Goal: Information Seeking & Learning: Learn about a topic

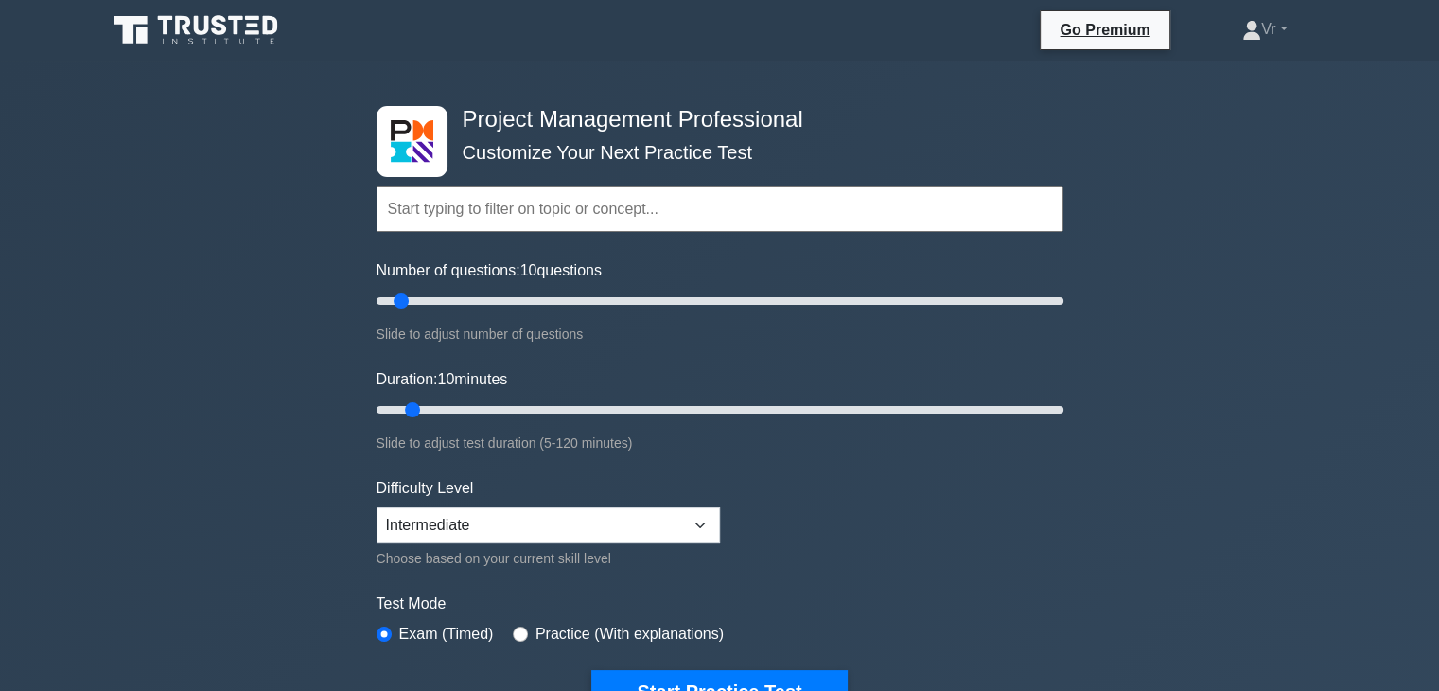
click at [529, 220] on input "text" at bounding box center [720, 208] width 687 height 45
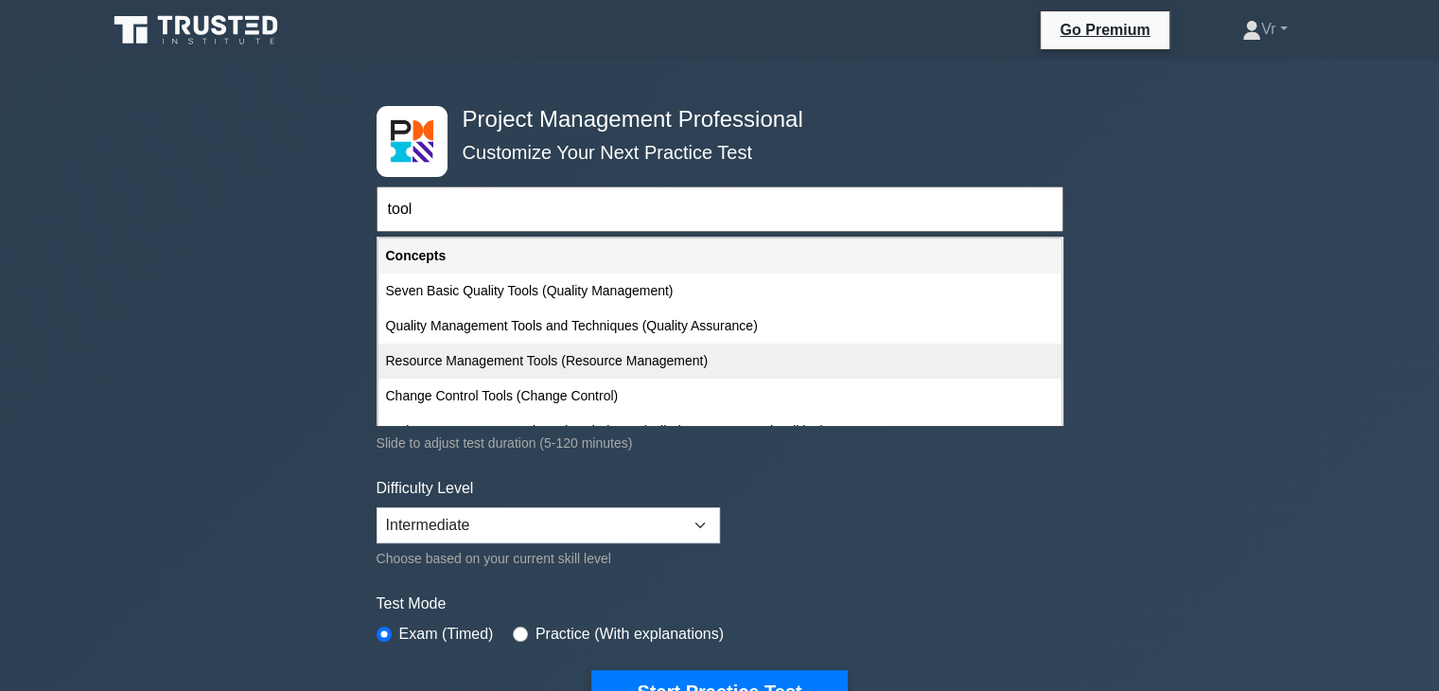
click at [626, 363] on div "Resource Management Tools (Resource Management)" at bounding box center [719, 360] width 683 height 35
type input "Resource Management Tools (Resource Management)"
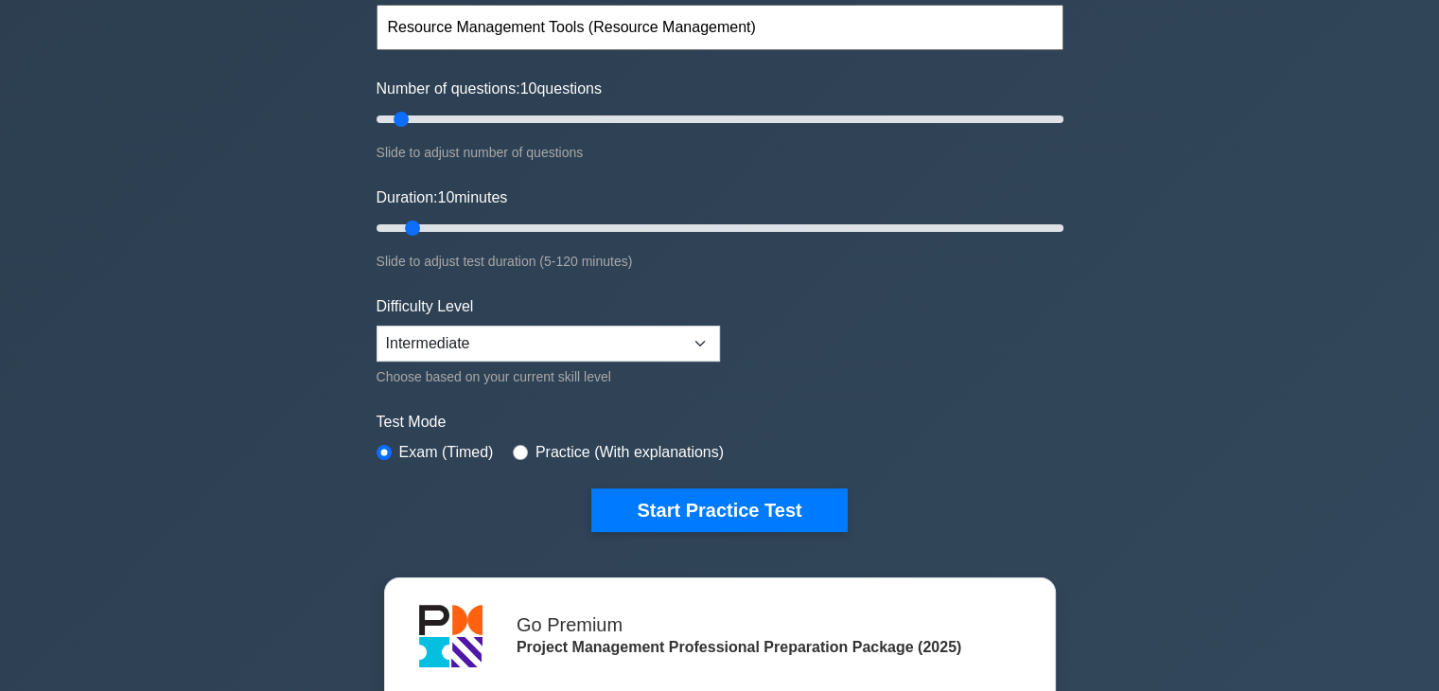
scroll to position [189, 0]
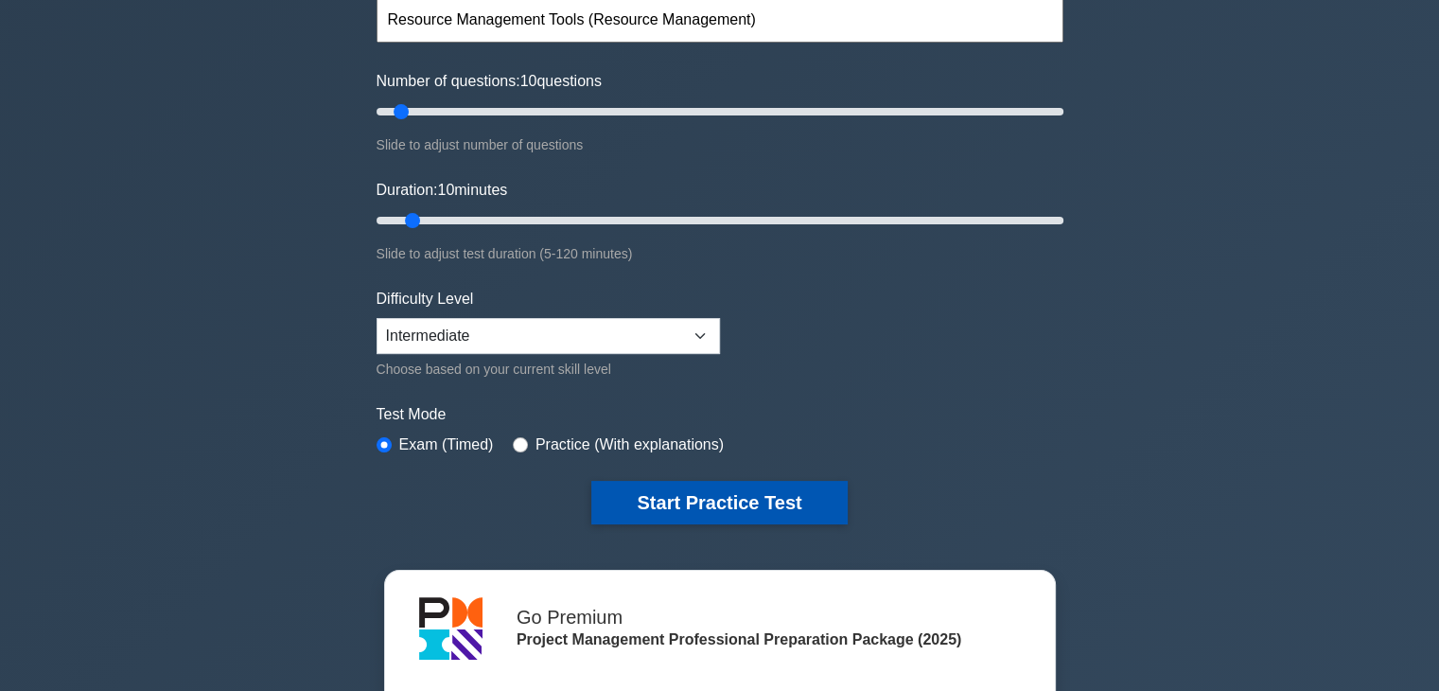
click at [748, 506] on button "Start Practice Test" at bounding box center [718, 503] width 255 height 44
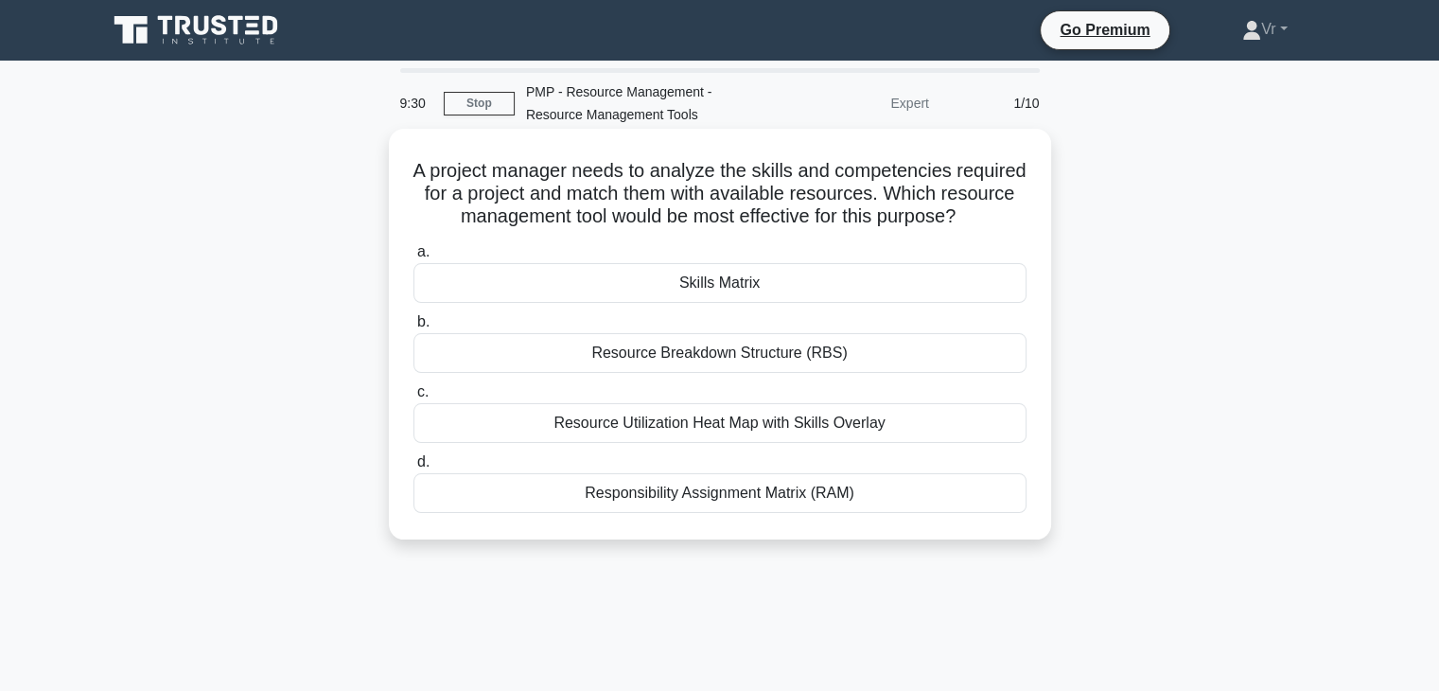
click at [694, 303] on div "Skills Matrix" at bounding box center [719, 283] width 613 height 40
click at [413, 258] on input "a. Skills Matrix" at bounding box center [413, 252] width 0 height 12
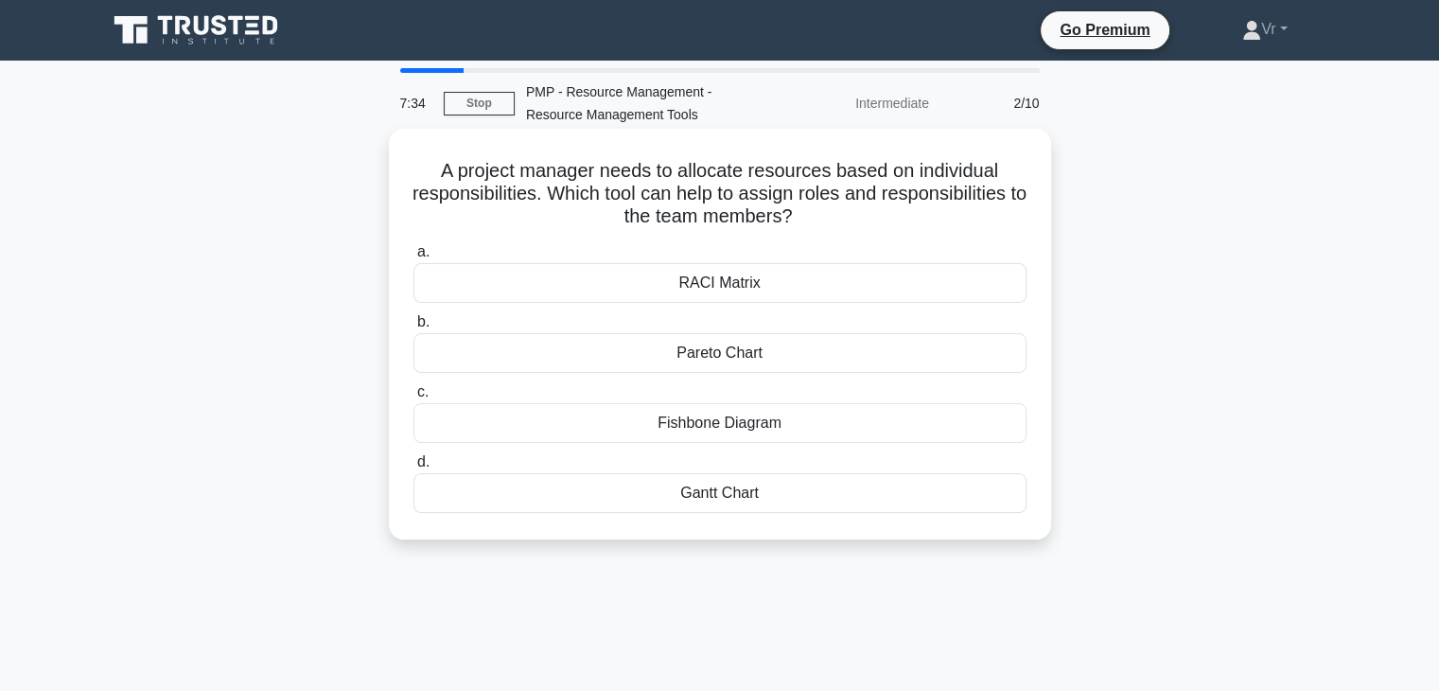
click at [763, 287] on div "RACI Matrix" at bounding box center [719, 283] width 613 height 40
click at [413, 258] on input "a. RACI Matrix" at bounding box center [413, 252] width 0 height 12
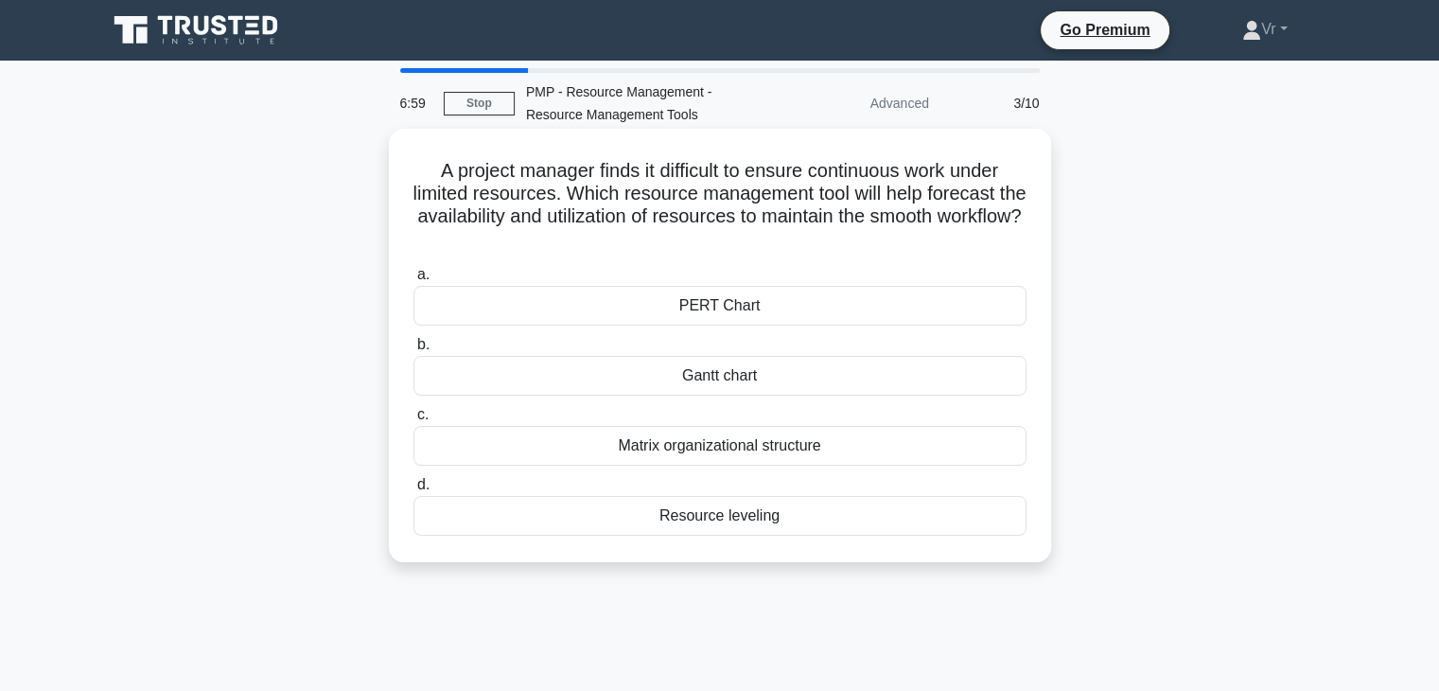
click at [724, 523] on div "Resource leveling" at bounding box center [719, 516] width 613 height 40
click at [413, 491] on input "d. Resource leveling" at bounding box center [413, 485] width 0 height 12
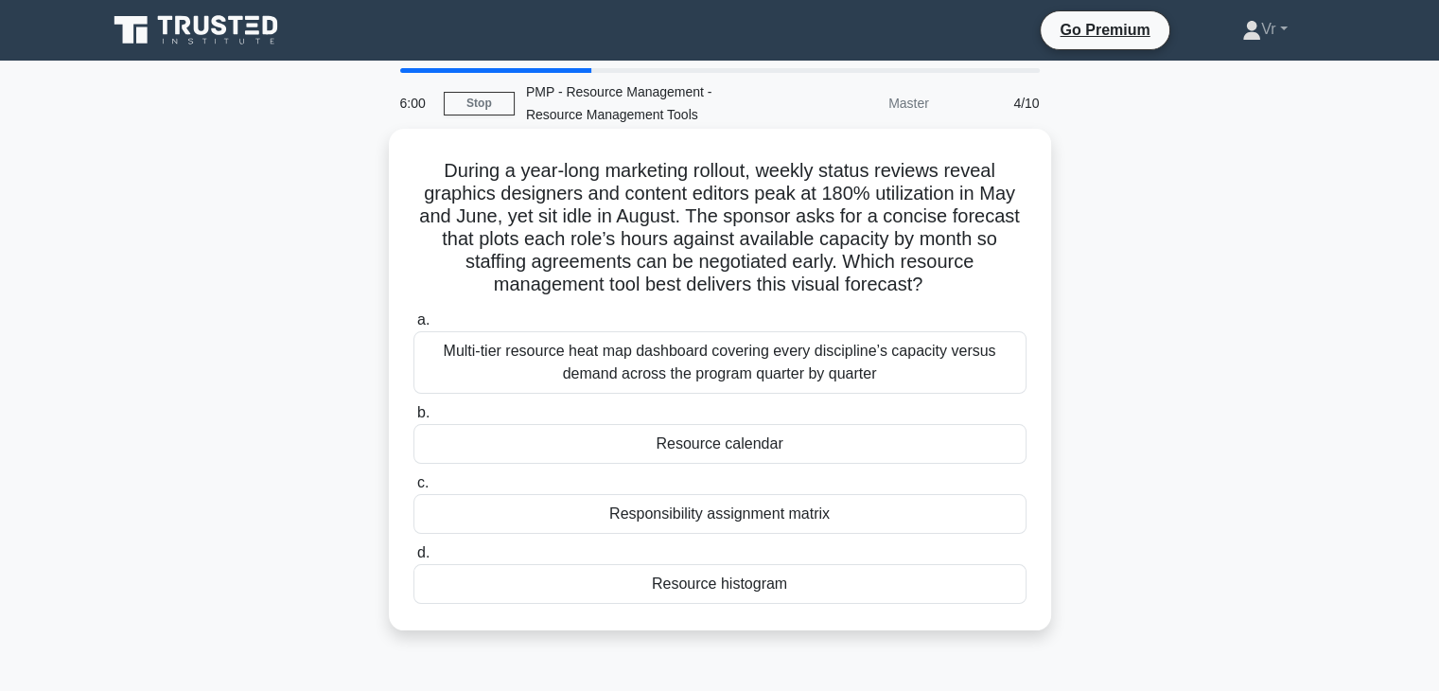
click at [713, 451] on div "Resource calendar" at bounding box center [719, 444] width 613 height 40
click at [413, 419] on input "b. Resource calendar" at bounding box center [413, 413] width 0 height 12
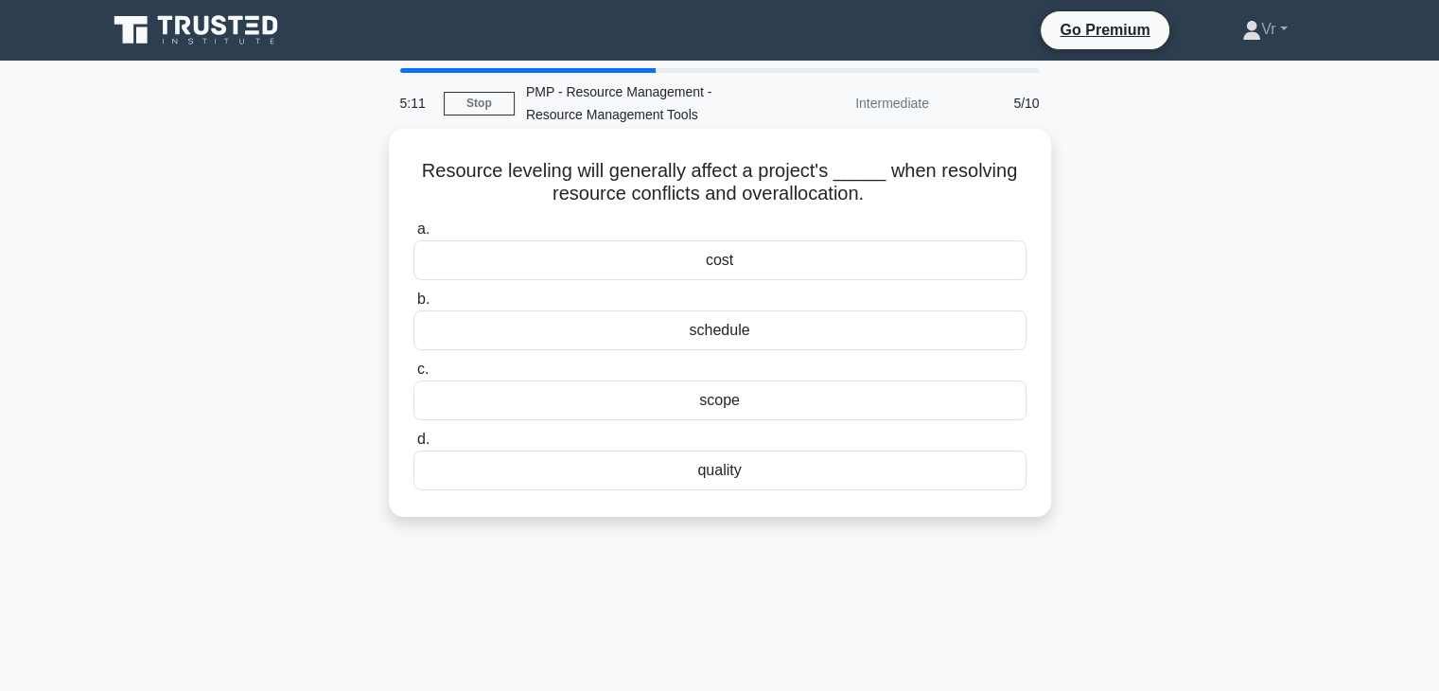
click at [722, 269] on div "cost" at bounding box center [719, 260] width 613 height 40
click at [413, 236] on input "a. cost" at bounding box center [413, 229] width 0 height 12
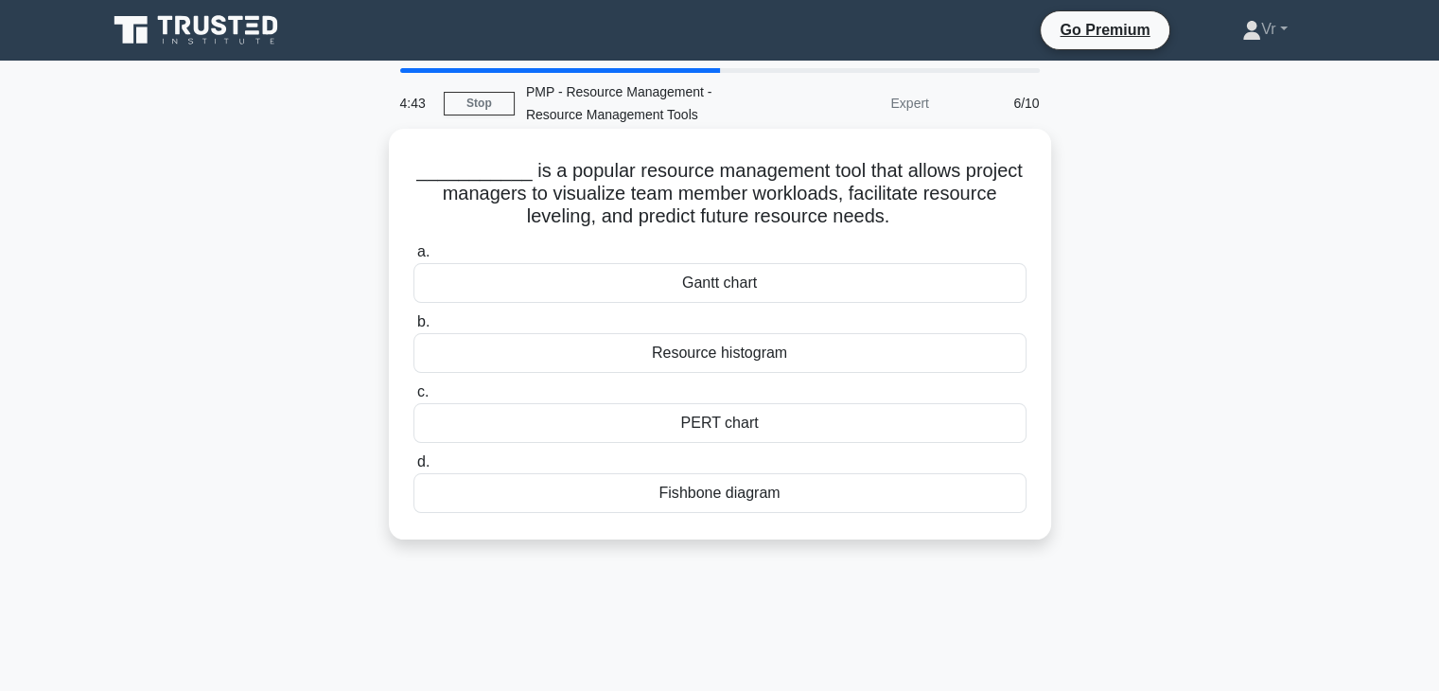
click at [719, 357] on div "Resource histogram" at bounding box center [719, 353] width 613 height 40
click at [413, 328] on input "b. Resource histogram" at bounding box center [413, 322] width 0 height 12
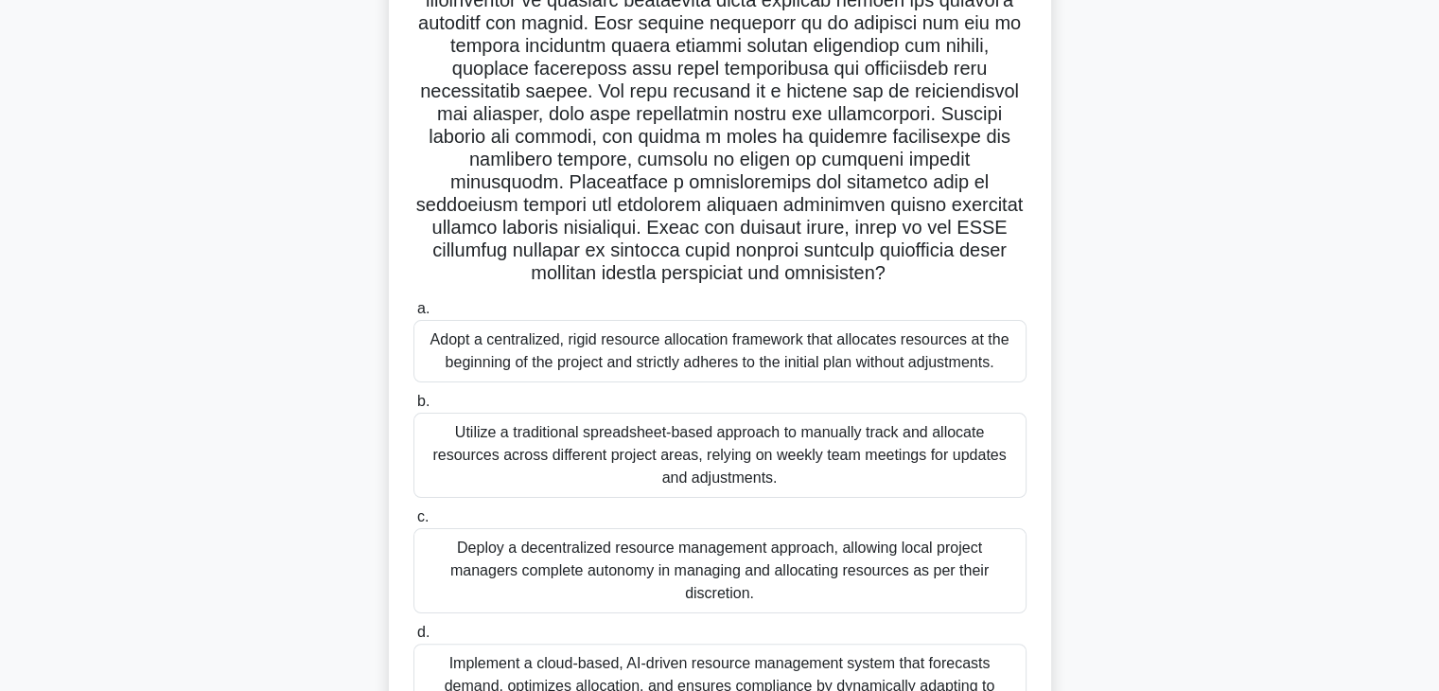
scroll to position [360, 0]
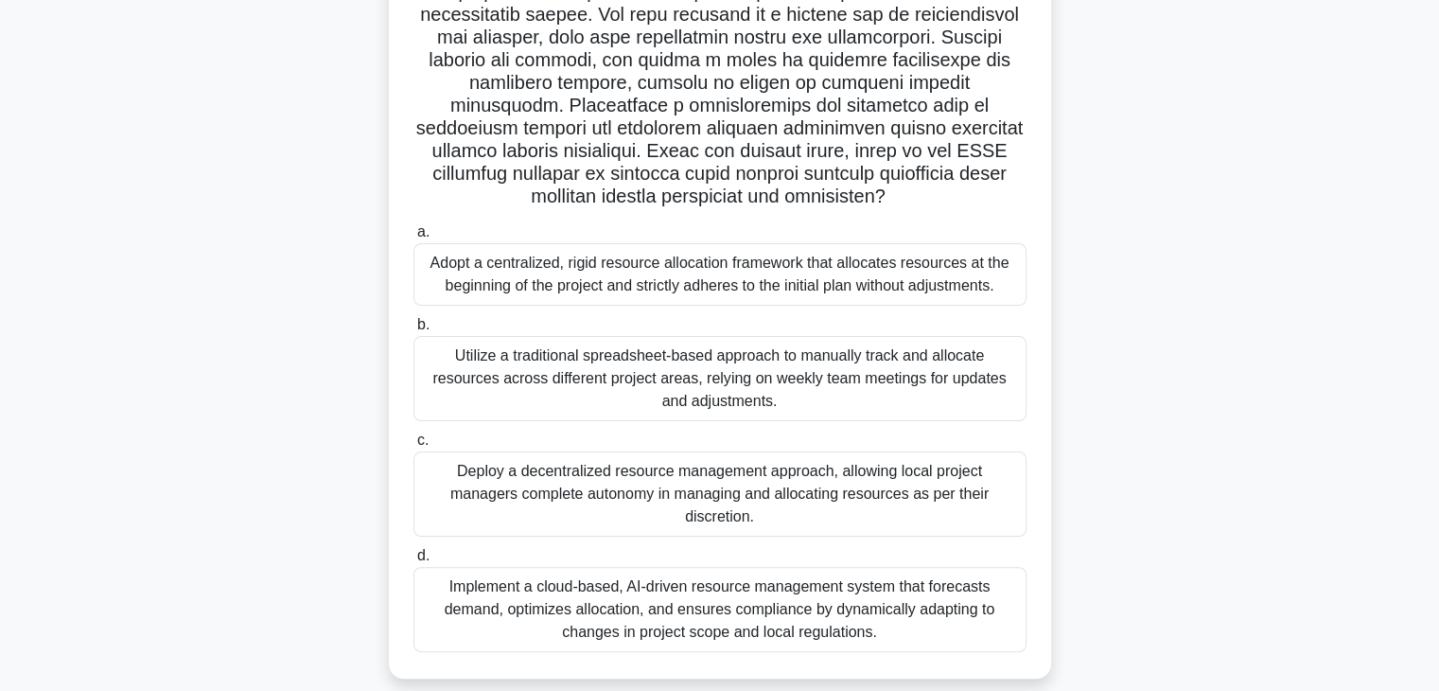
click at [753, 369] on div "Utilize a traditional spreadsheet-based approach to manually track and allocate…" at bounding box center [719, 378] width 613 height 85
click at [413, 331] on input "b. Utilize a traditional spreadsheet-based approach to manually track and alloc…" at bounding box center [413, 325] width 0 height 12
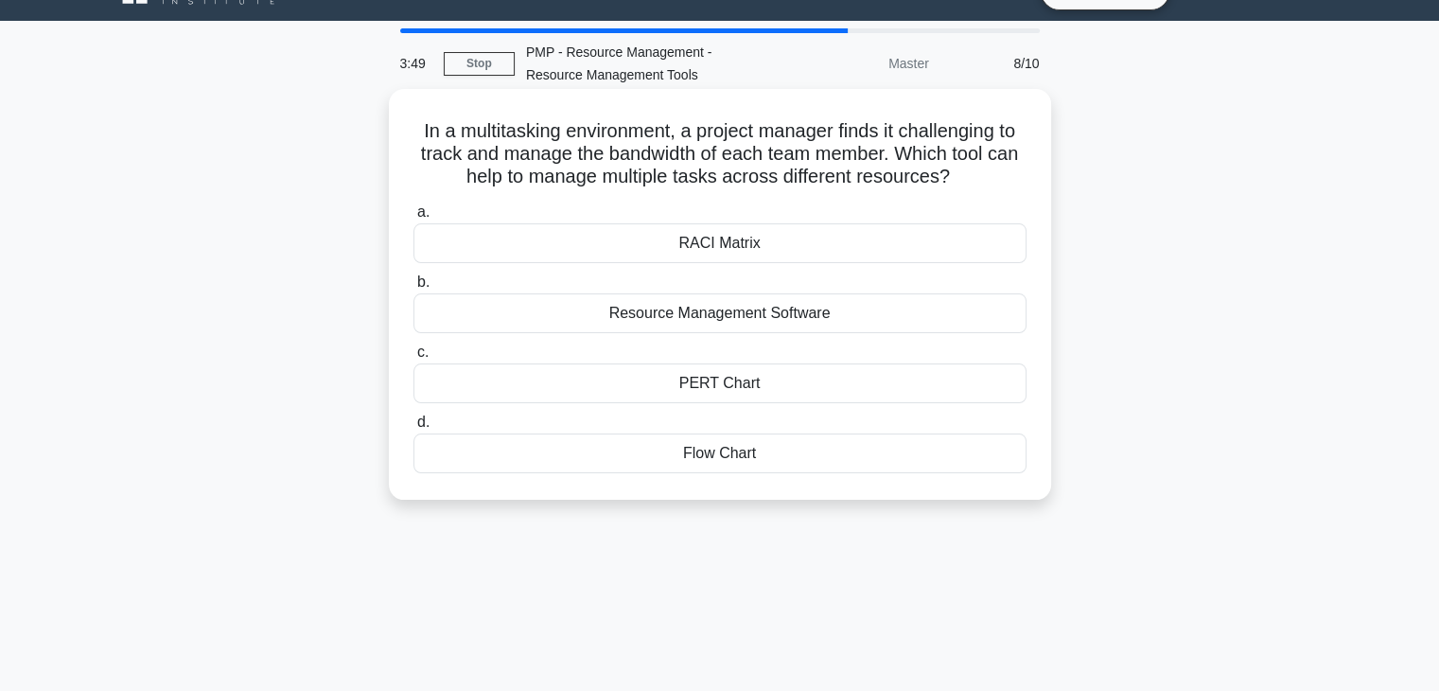
scroll to position [0, 0]
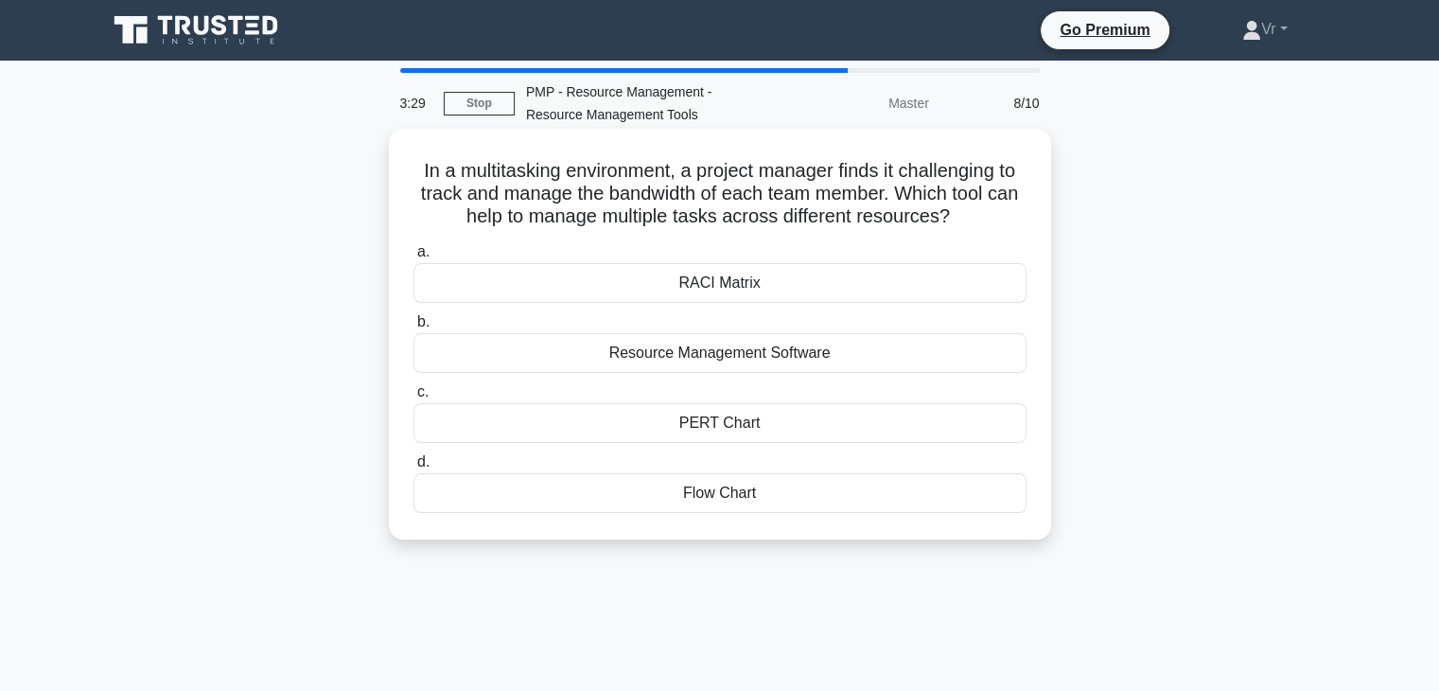
click at [768, 285] on div "RACI Matrix" at bounding box center [719, 283] width 613 height 40
click at [413, 258] on input "a. RACI Matrix" at bounding box center [413, 252] width 0 height 12
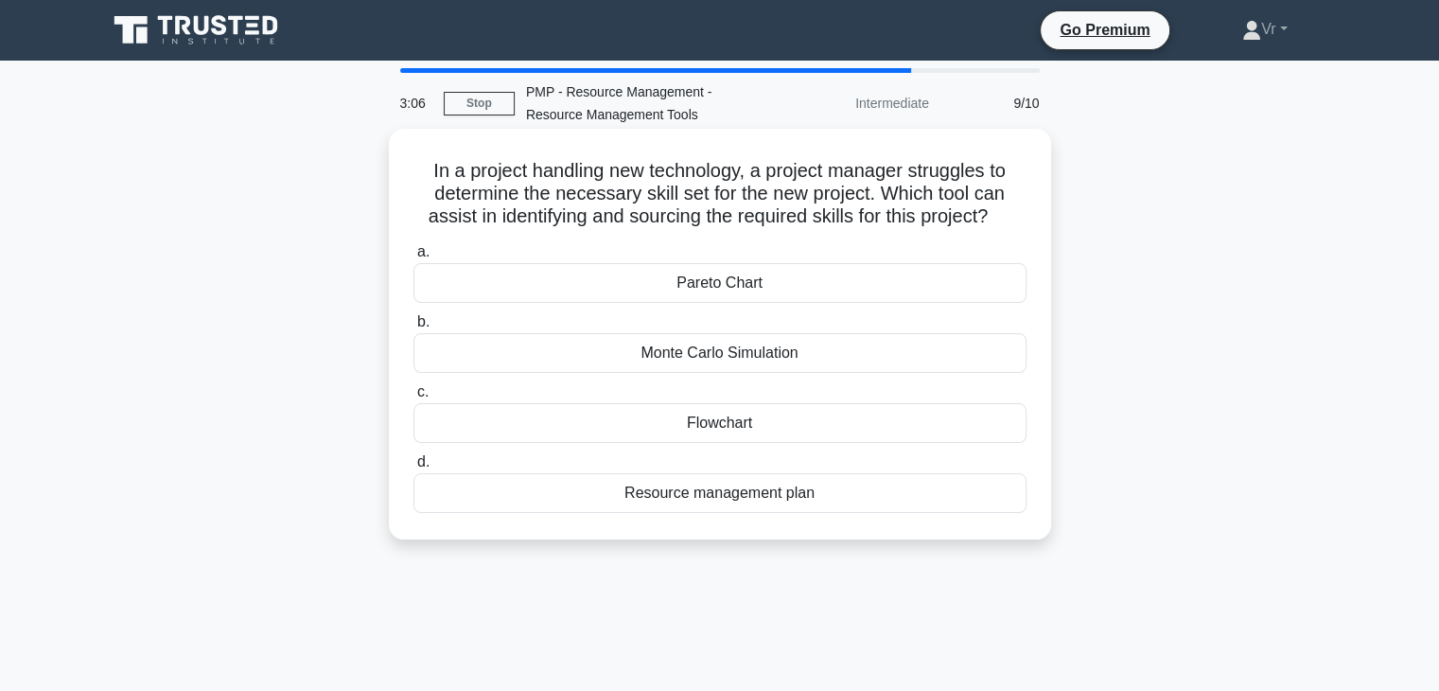
click at [764, 492] on div "Resource management plan" at bounding box center [719, 493] width 613 height 40
click at [413, 468] on input "d. Resource management plan" at bounding box center [413, 462] width 0 height 12
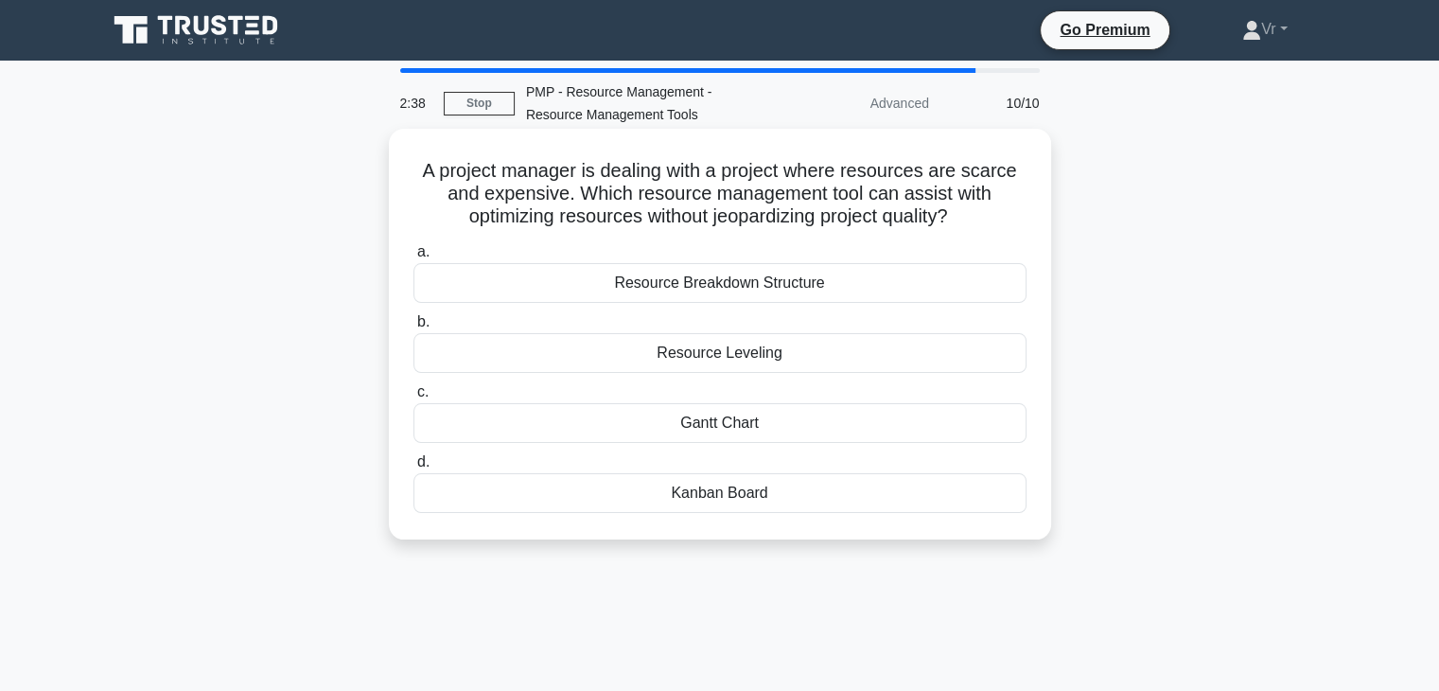
click at [719, 364] on div "Resource Leveling" at bounding box center [719, 353] width 613 height 40
click at [413, 328] on input "b. Resource Leveling" at bounding box center [413, 322] width 0 height 12
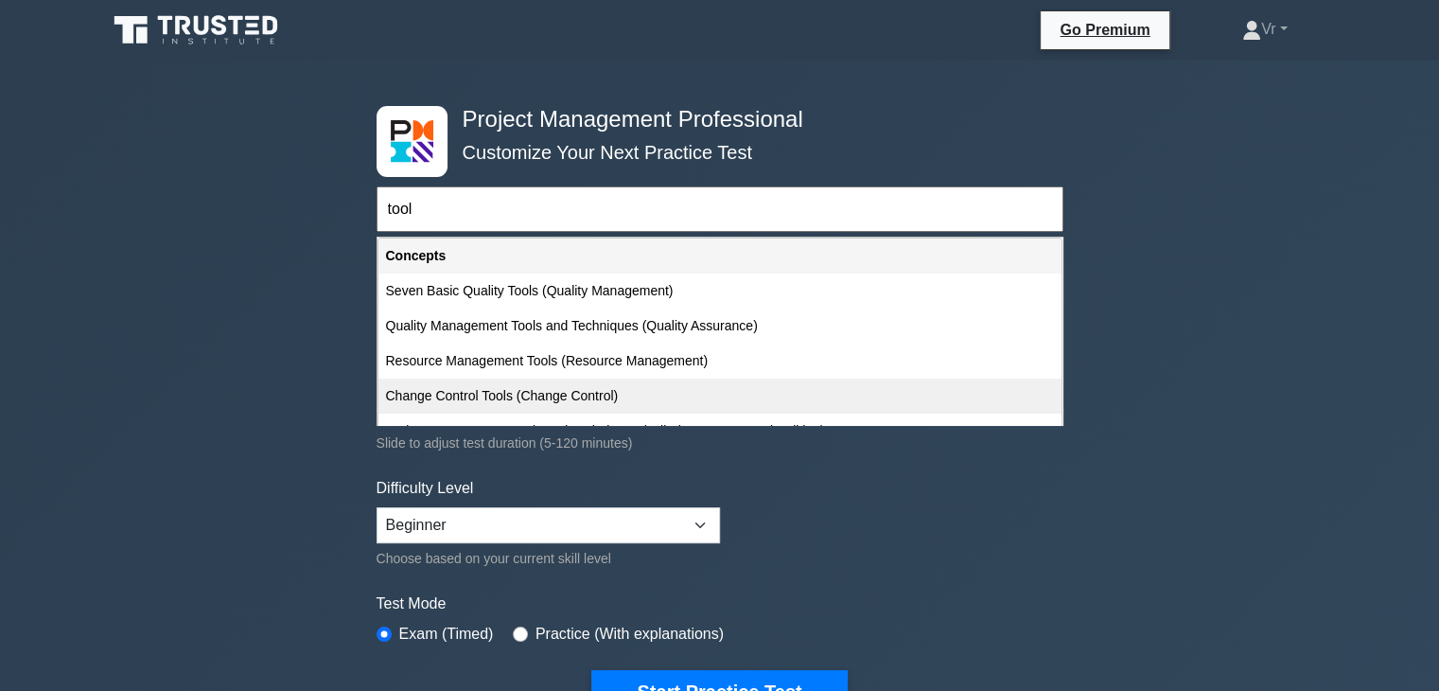
scroll to position [23, 0]
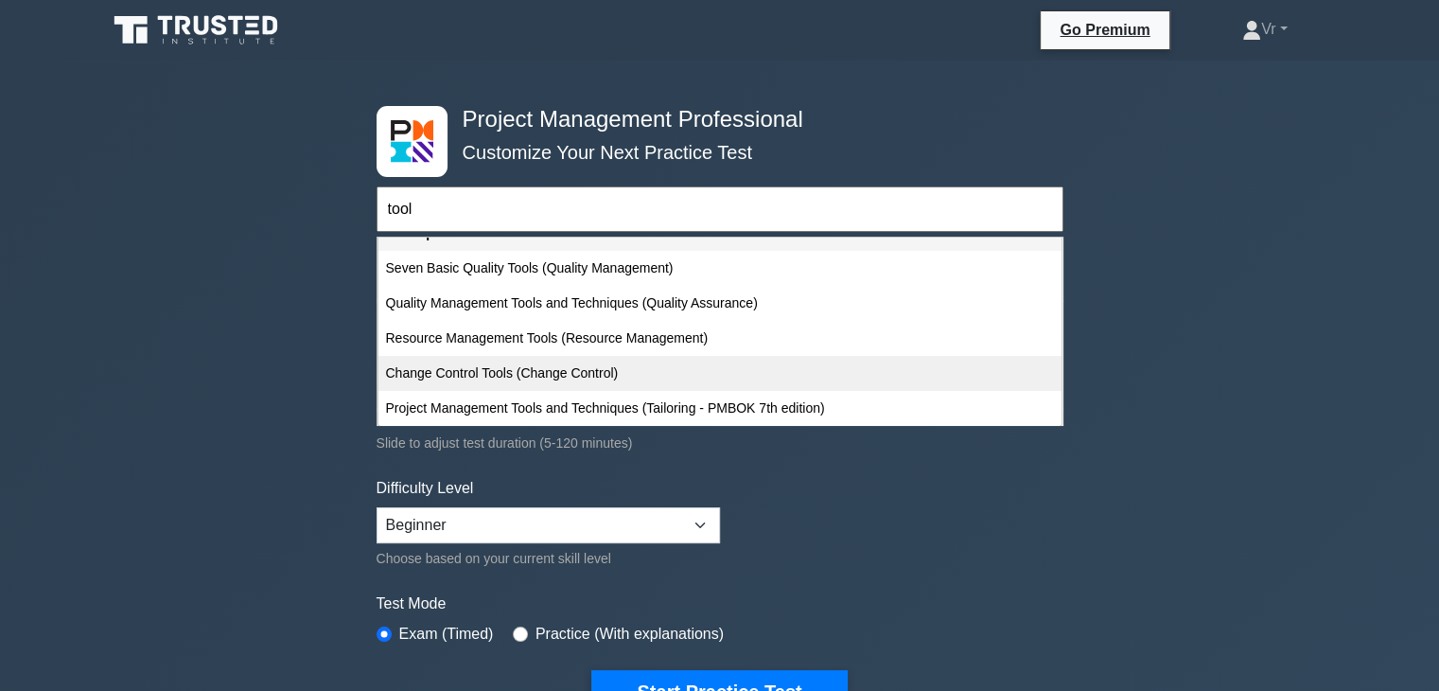
click at [593, 379] on div "Change Control Tools (Change Control)" at bounding box center [719, 373] width 683 height 35
type input "Change Control Tools (Change Control)"
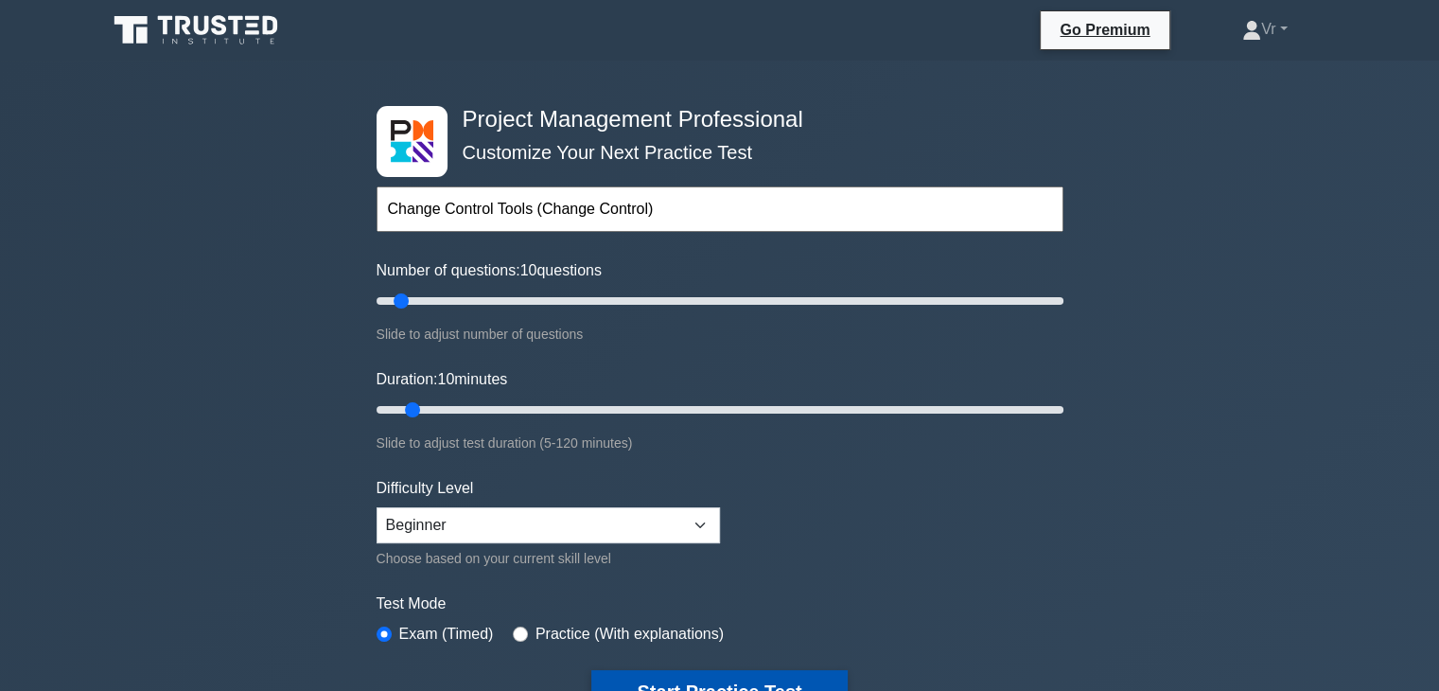
click at [691, 686] on button "Start Practice Test" at bounding box center [718, 692] width 255 height 44
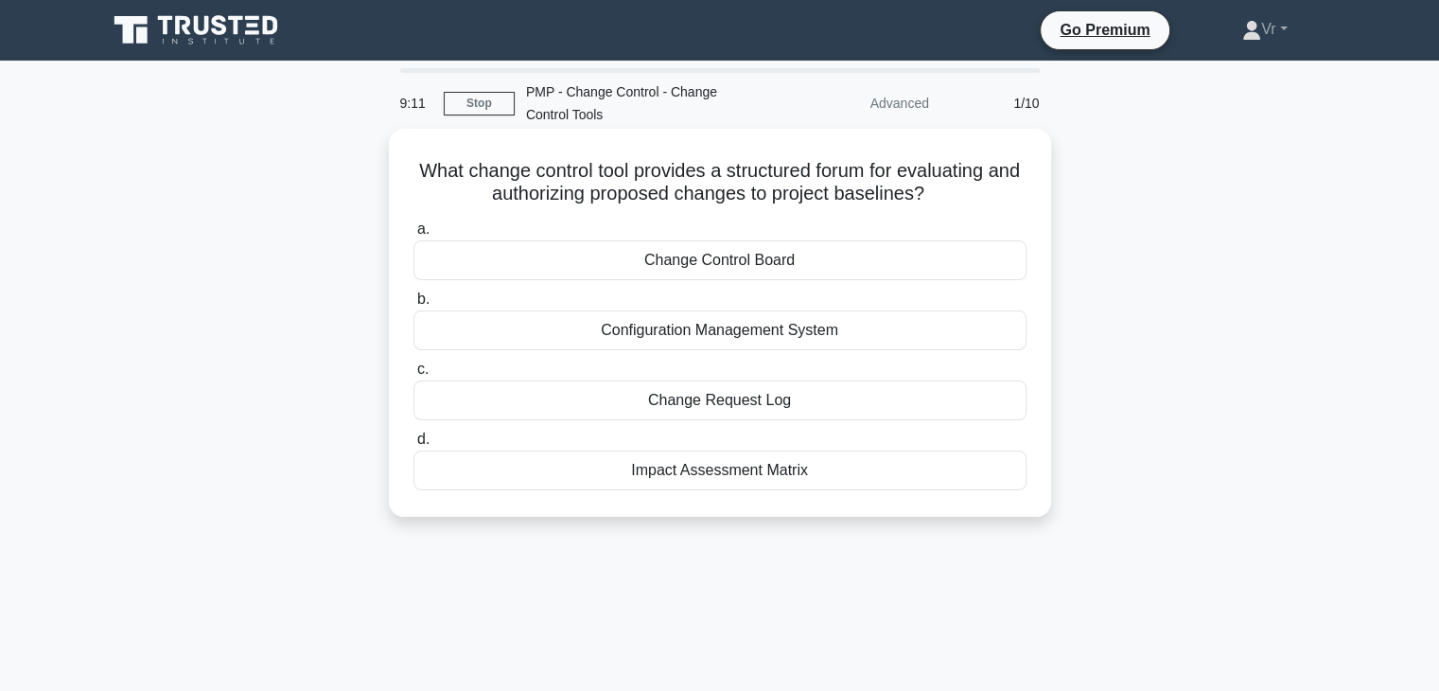
click at [711, 259] on div "Change Control Board" at bounding box center [719, 260] width 613 height 40
click at [413, 236] on input "a. Change Control Board" at bounding box center [413, 229] width 0 height 12
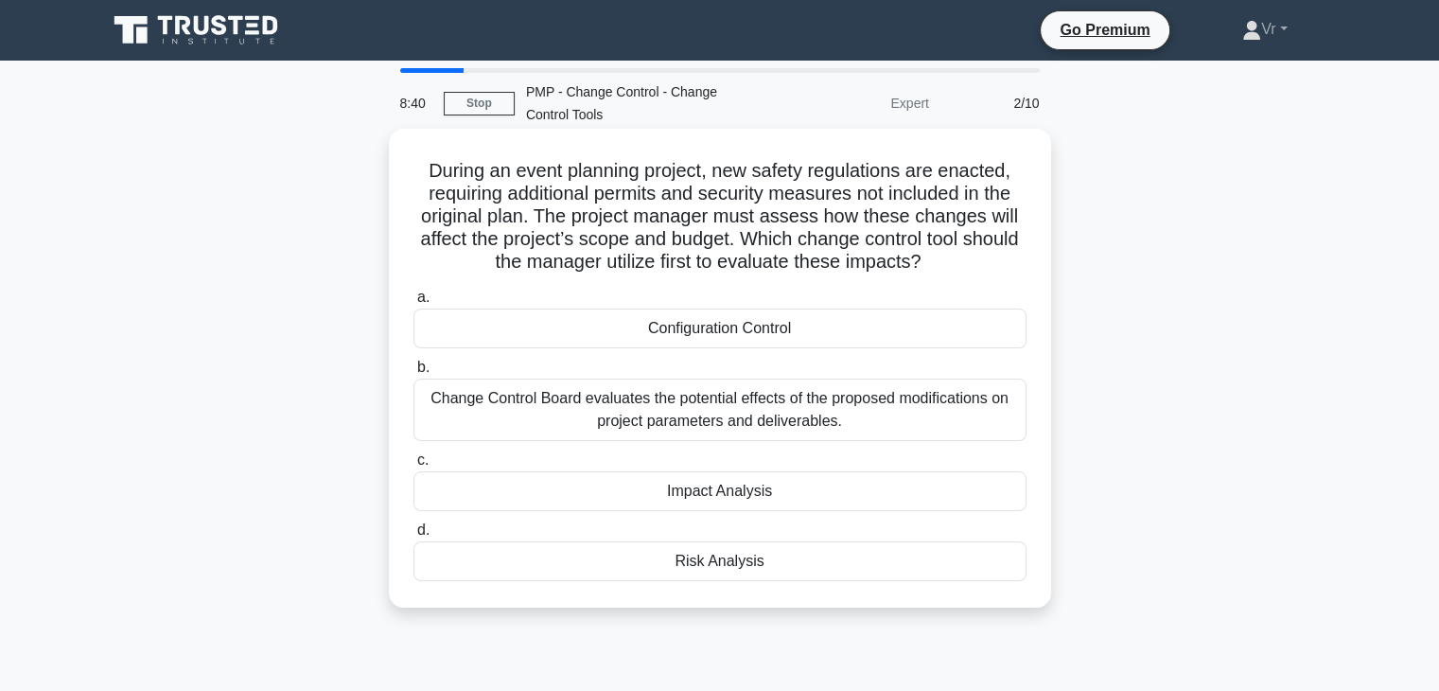
click at [703, 485] on div "Impact Analysis" at bounding box center [719, 491] width 613 height 40
click at [413, 466] on input "c. Impact Analysis" at bounding box center [413, 460] width 0 height 12
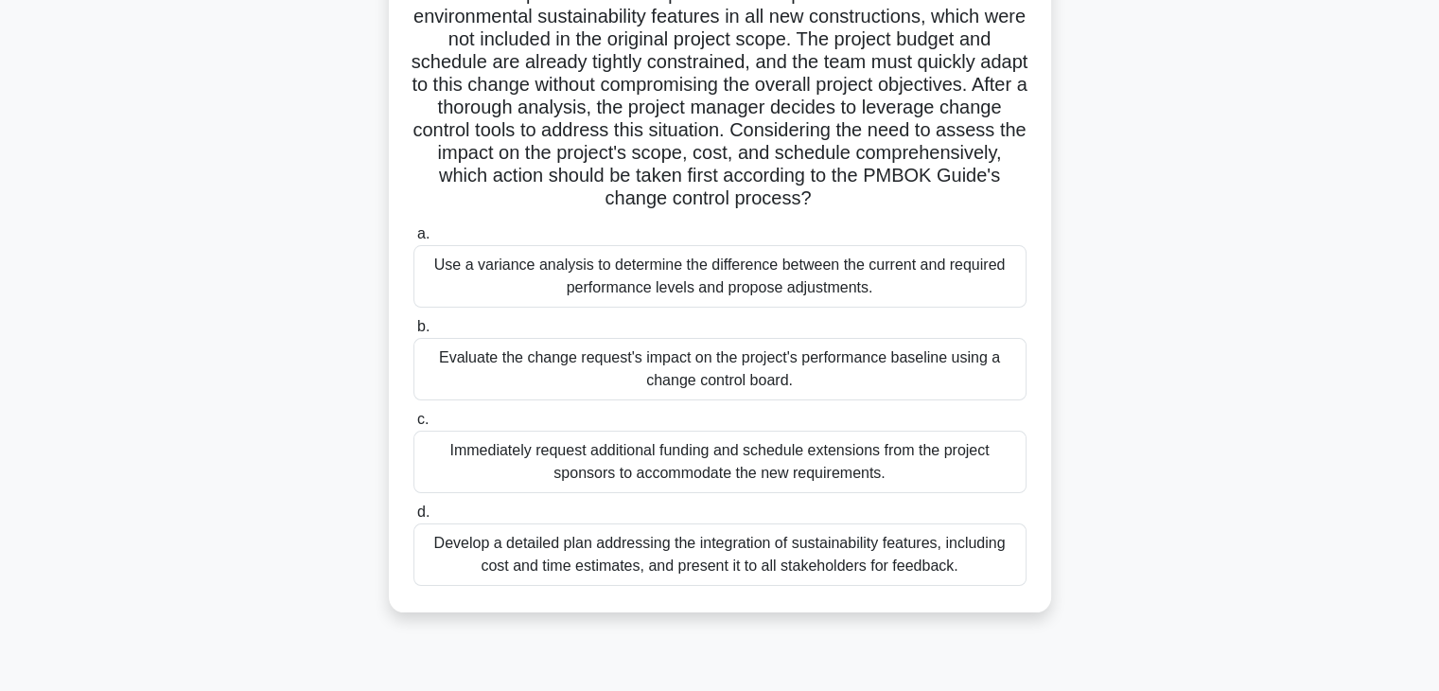
scroll to position [189, 0]
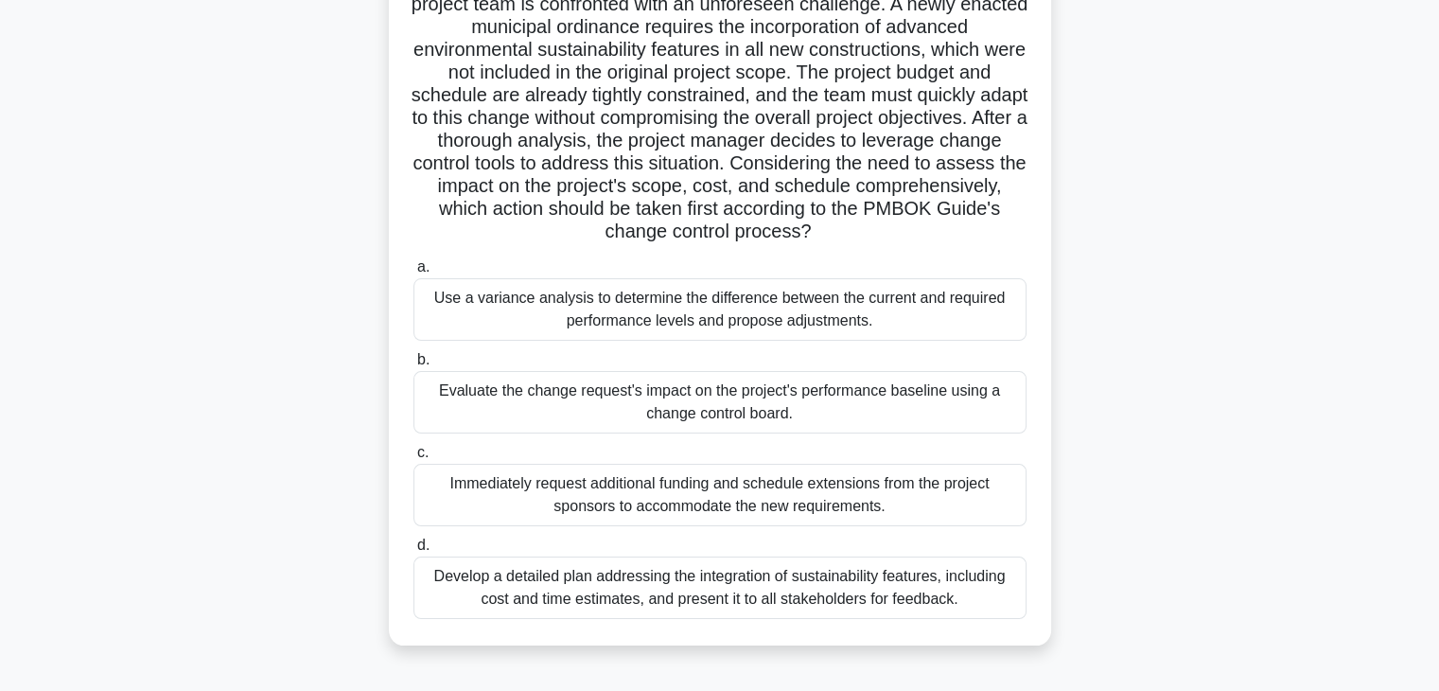
click at [722, 576] on div "Develop a detailed plan addressing the integration of sustainability features, …" at bounding box center [719, 587] width 613 height 62
click at [413, 552] on input "d. Develop a detailed plan addressing the integration of sustainability feature…" at bounding box center [413, 545] width 0 height 12
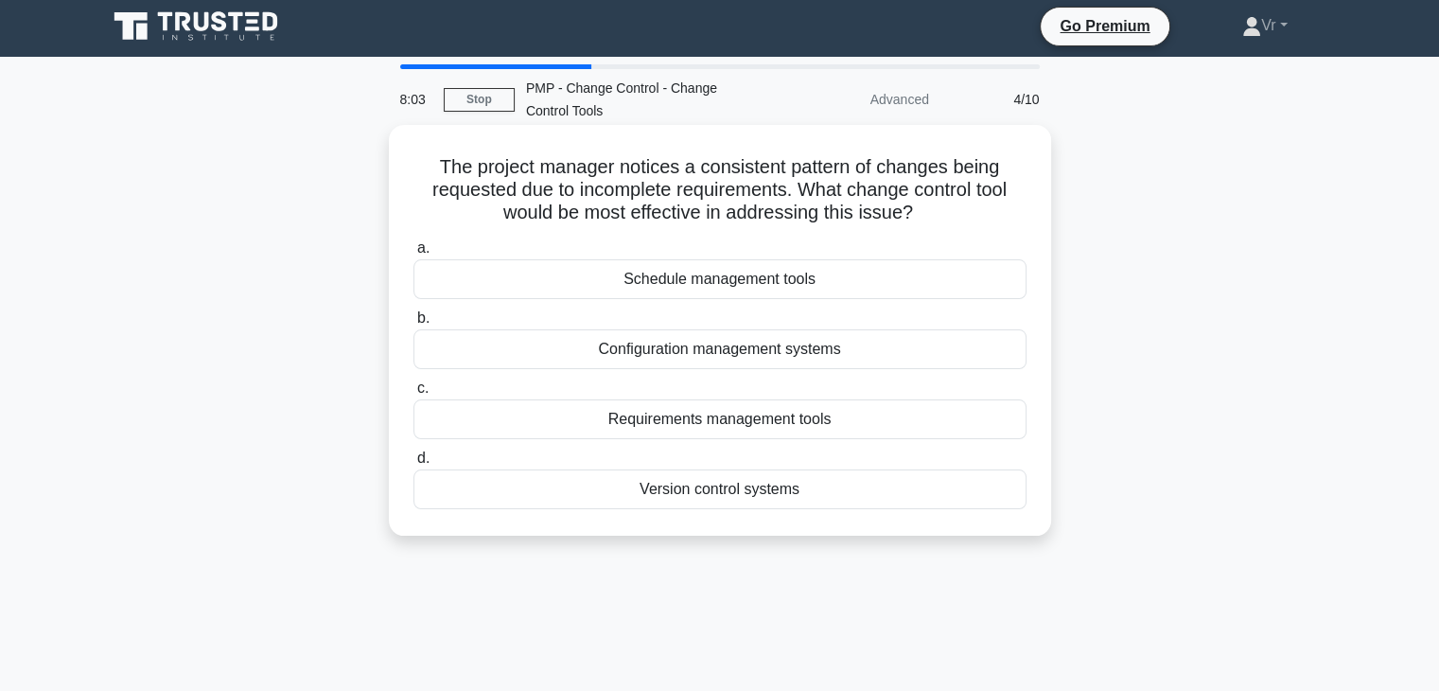
scroll to position [0, 0]
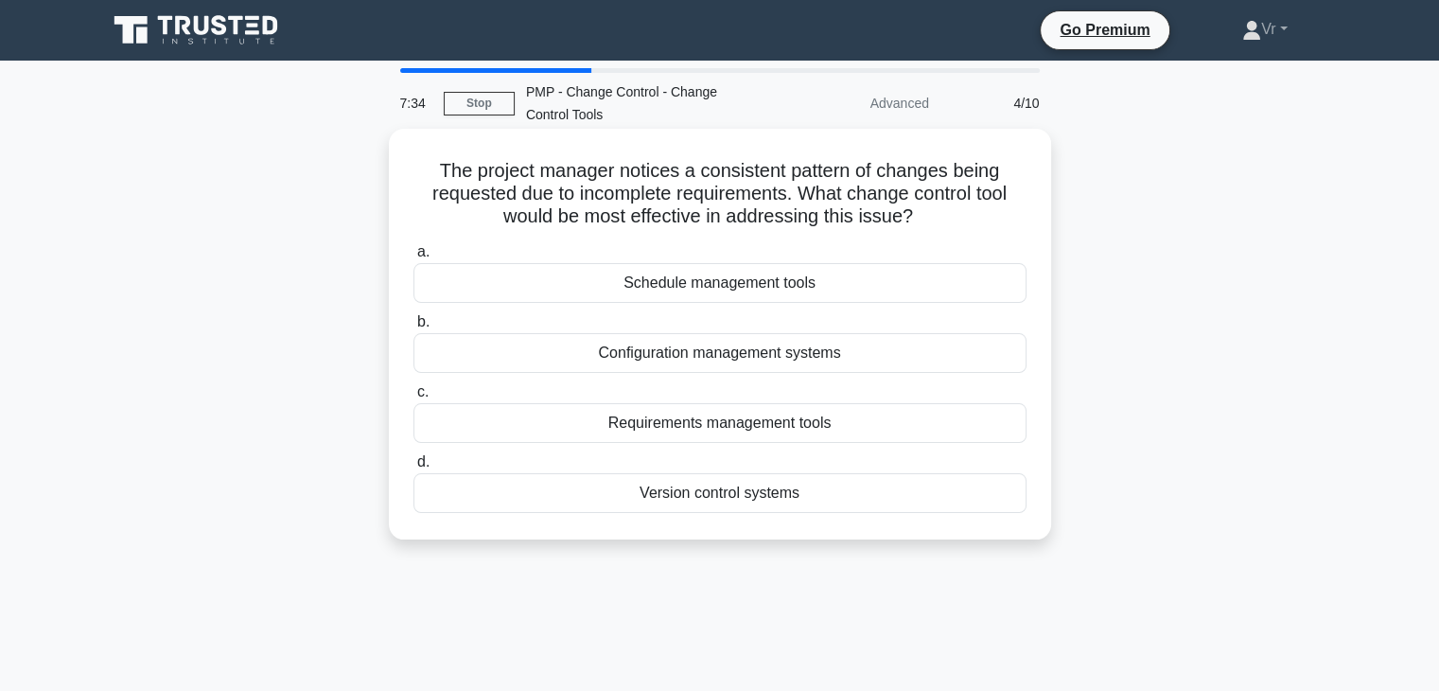
click at [826, 433] on div "Requirements management tools" at bounding box center [719, 423] width 613 height 40
click at [413, 398] on input "c. Requirements management tools" at bounding box center [413, 392] width 0 height 12
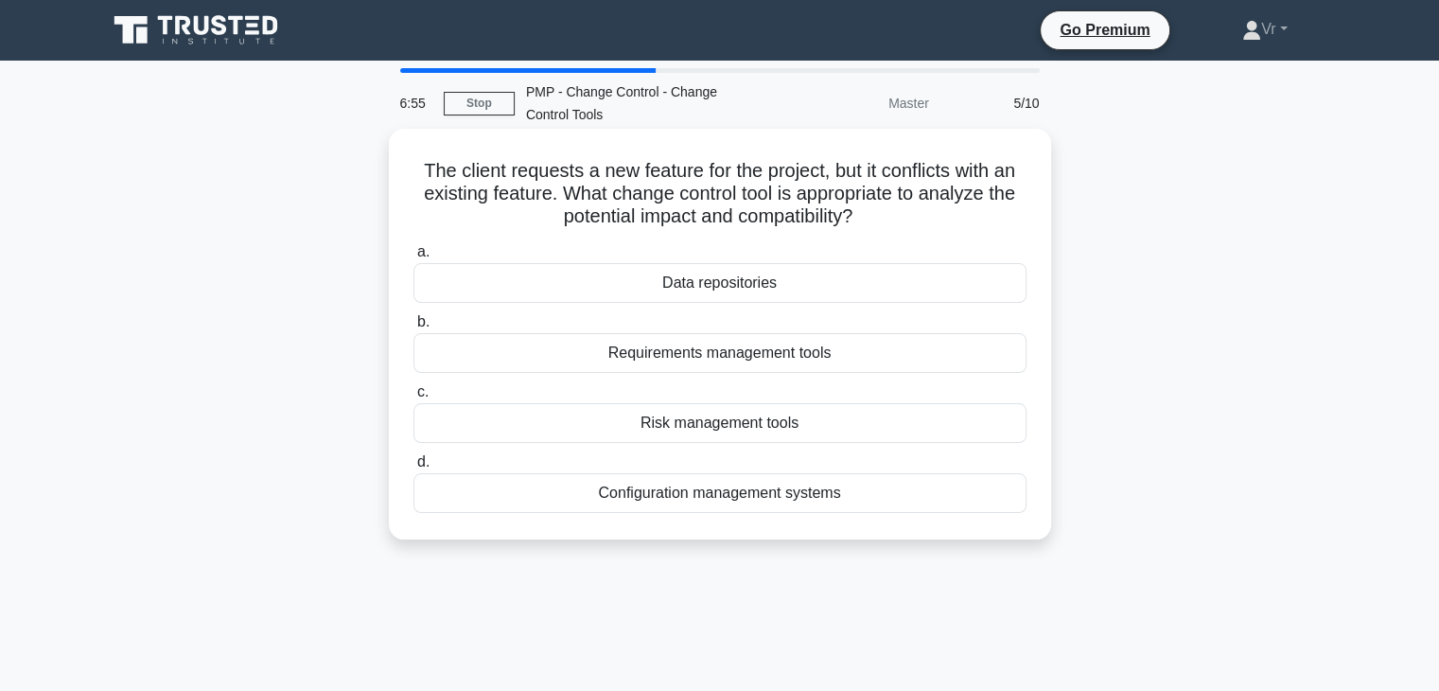
click at [796, 350] on div "Requirements management tools" at bounding box center [719, 353] width 613 height 40
click at [413, 328] on input "b. Requirements management tools" at bounding box center [413, 322] width 0 height 12
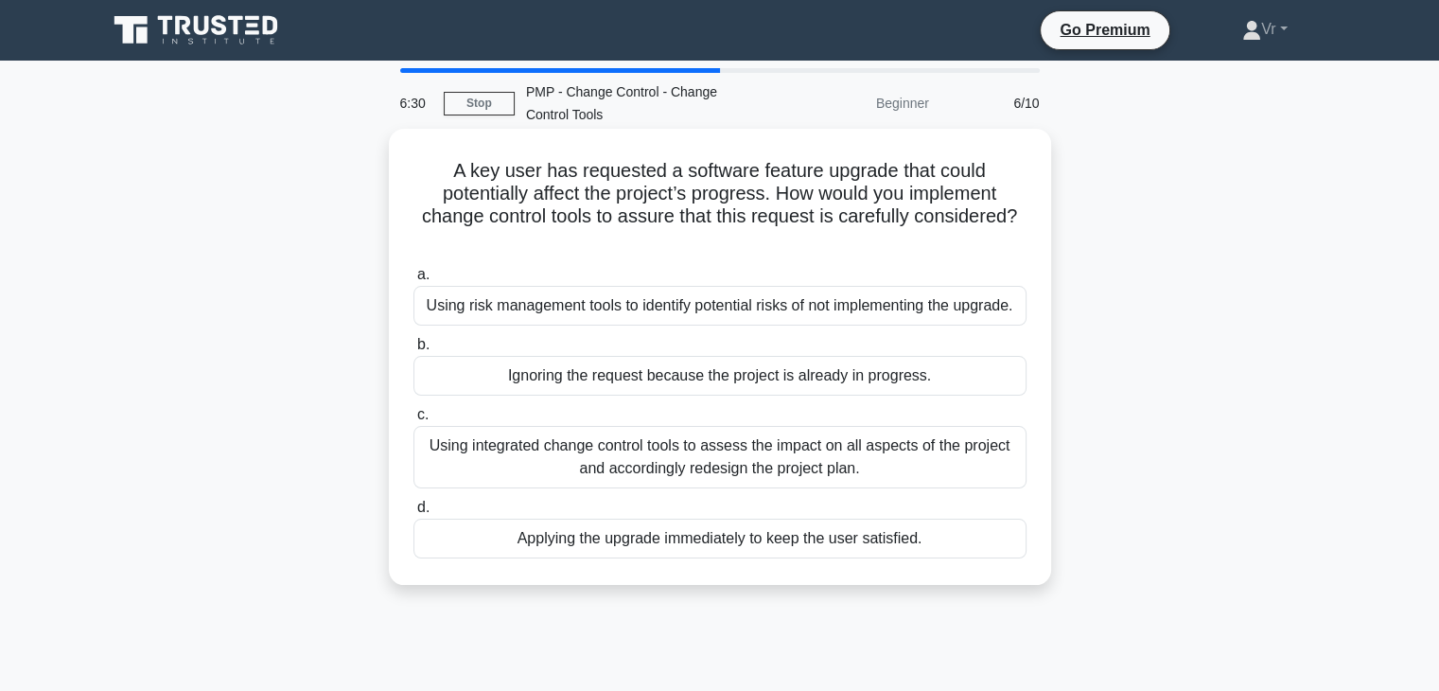
click at [818, 466] on div "Using integrated change control tools to assess the impact on all aspects of th…" at bounding box center [719, 457] width 613 height 62
click at [413, 421] on input "c. Using integrated change control tools to assess the impact on all aspects of…" at bounding box center [413, 415] width 0 height 12
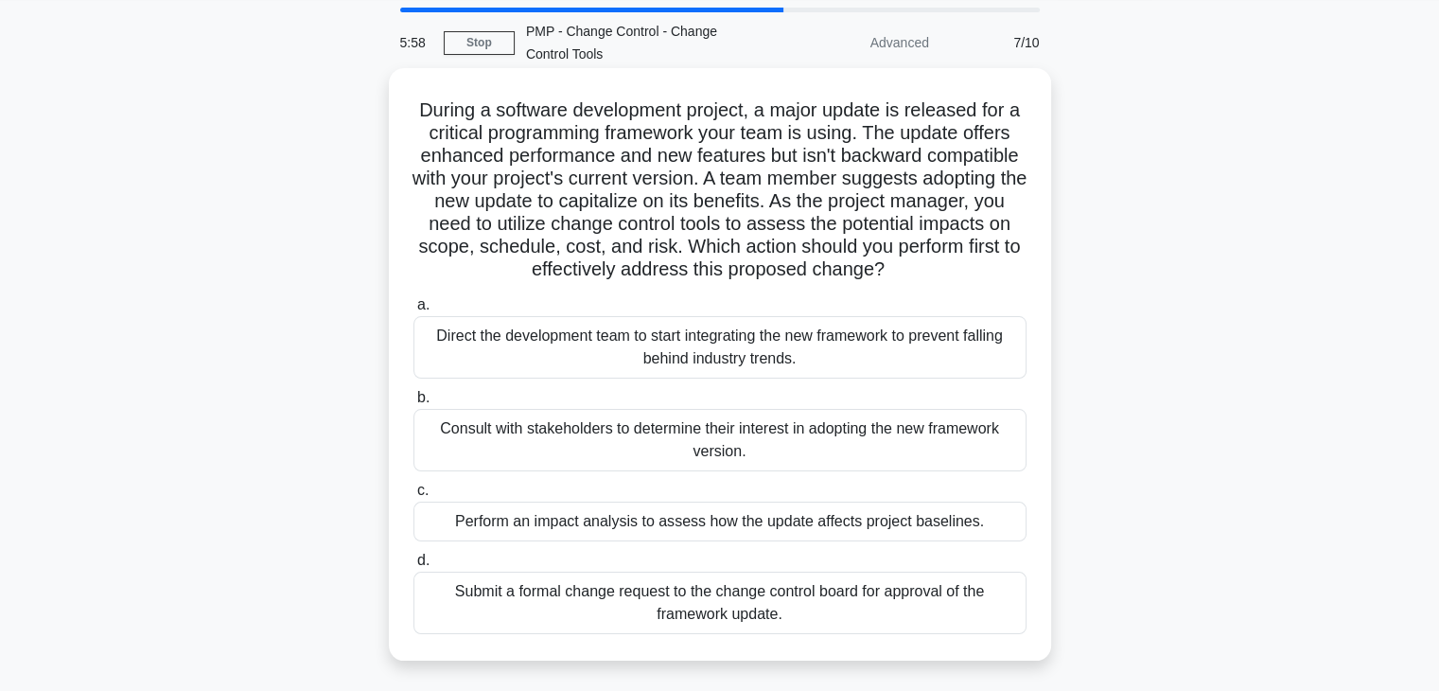
scroll to position [95, 0]
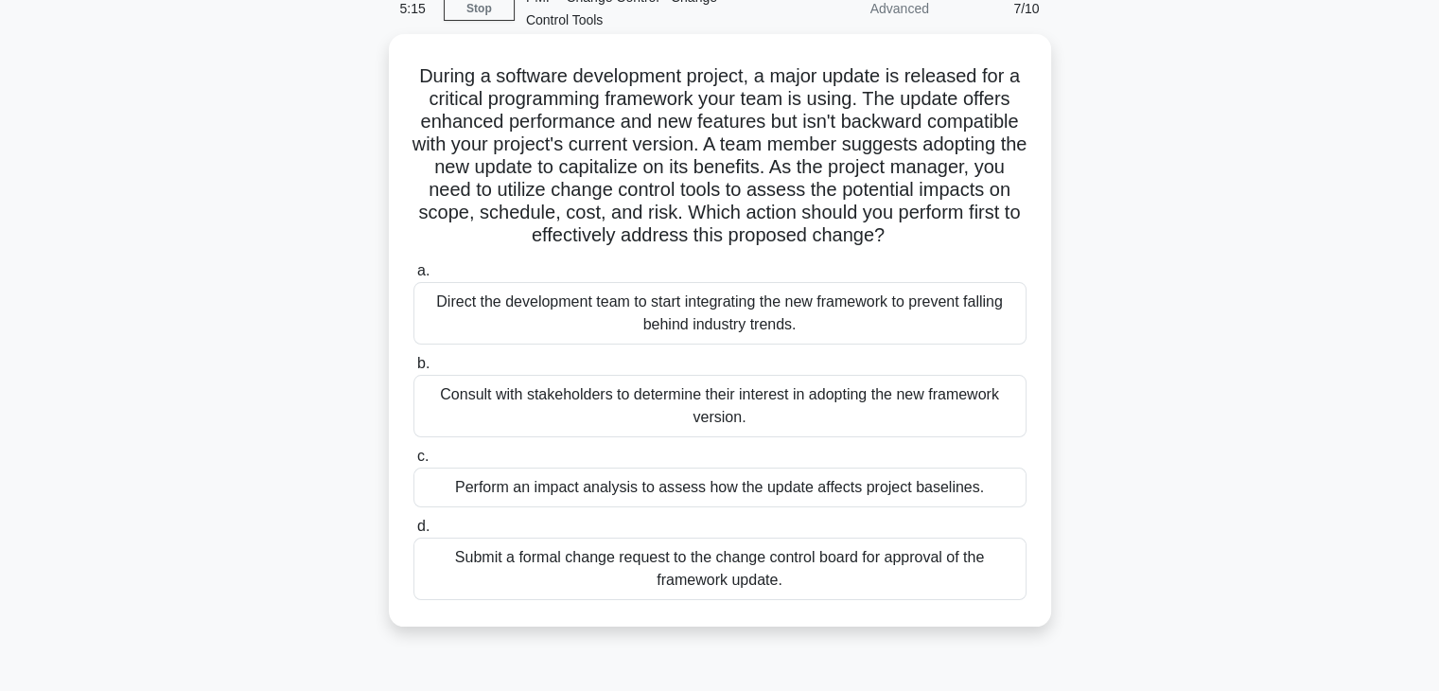
click at [750, 507] on div "Perform an impact analysis to assess how the update affects project baselines." at bounding box center [719, 487] width 613 height 40
click at [413, 463] on input "c. Perform an impact analysis to assess how the update affects project baseline…" at bounding box center [413, 456] width 0 height 12
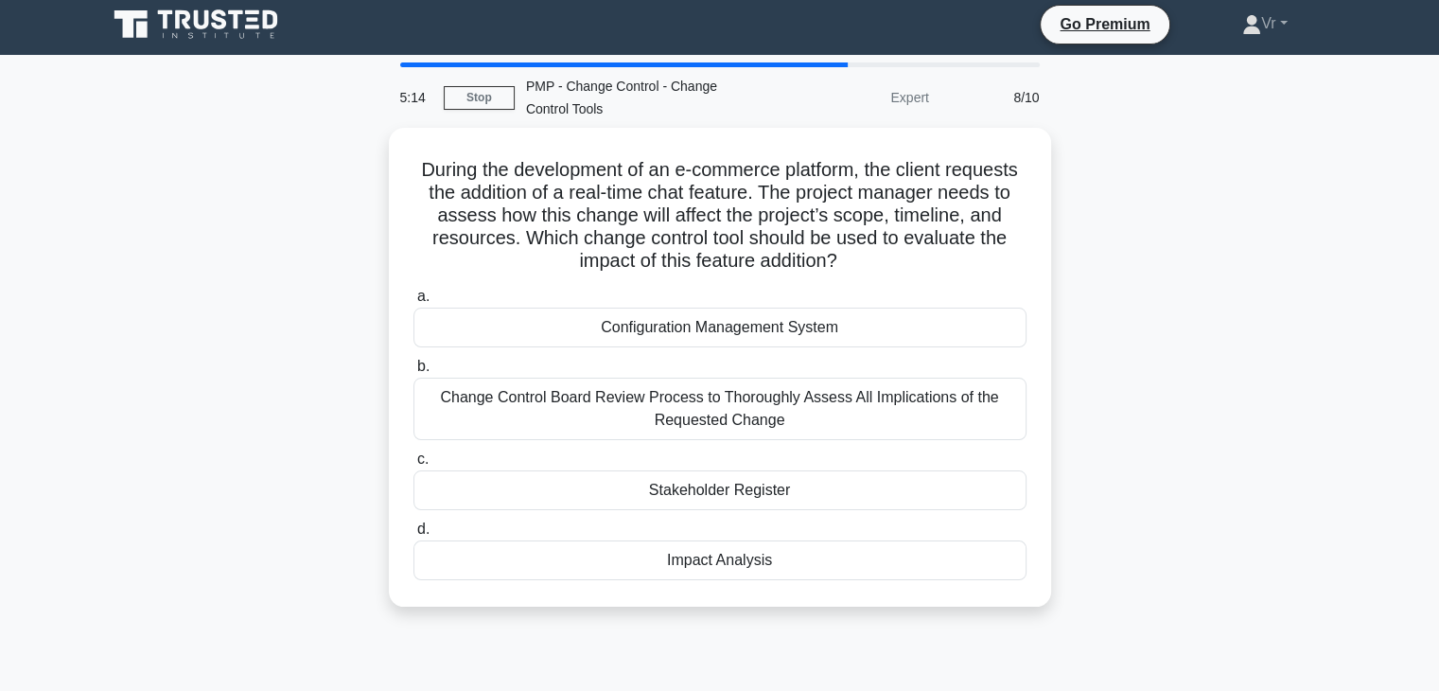
scroll to position [0, 0]
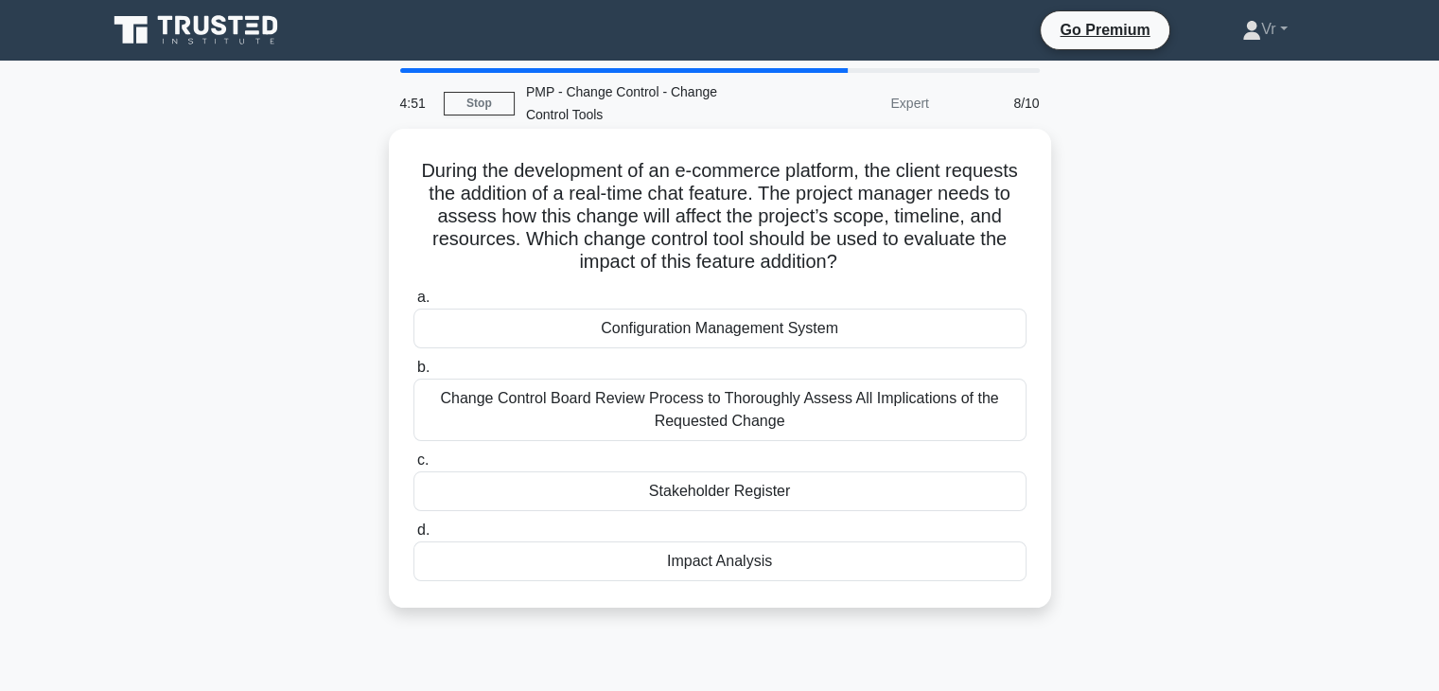
click at [730, 565] on div "Impact Analysis" at bounding box center [719, 561] width 613 height 40
click at [413, 536] on input "d. Impact Analysis" at bounding box center [413, 530] width 0 height 12
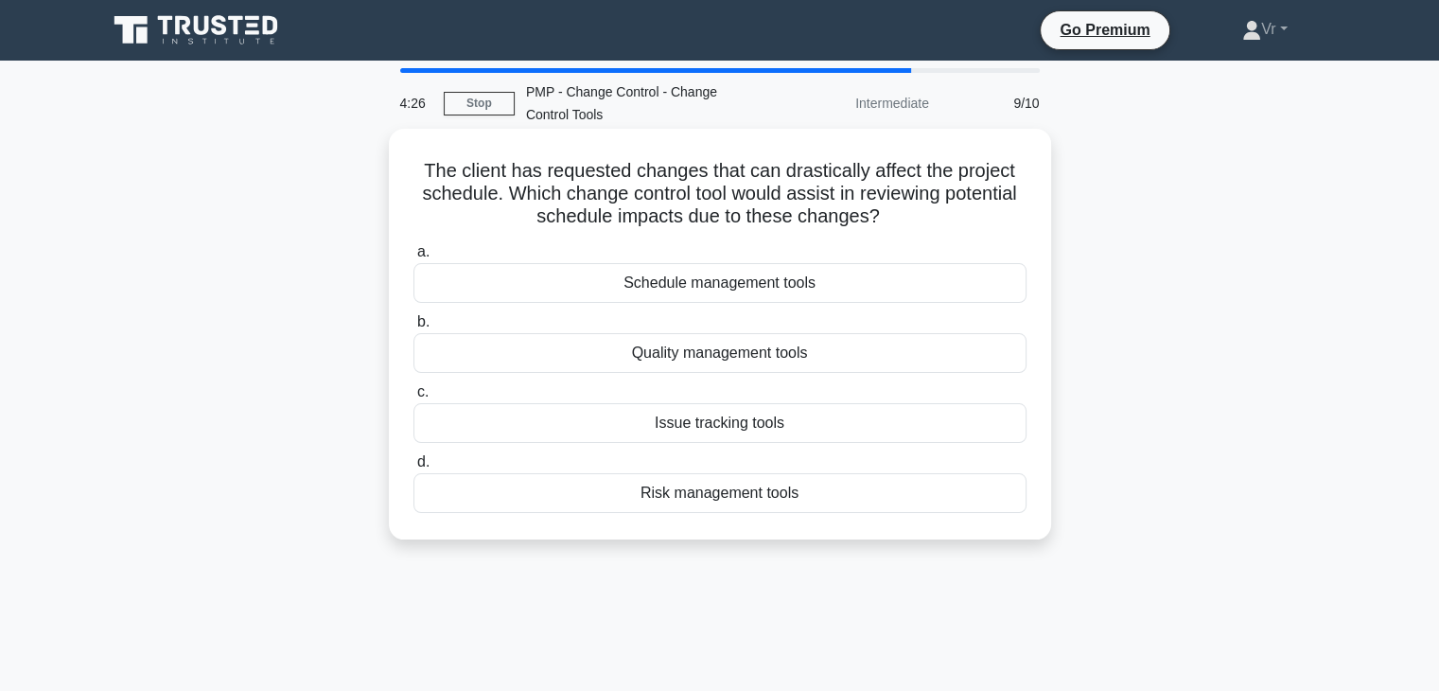
click at [771, 282] on div "Schedule management tools" at bounding box center [719, 283] width 613 height 40
click at [413, 258] on input "a. Schedule management tools" at bounding box center [413, 252] width 0 height 12
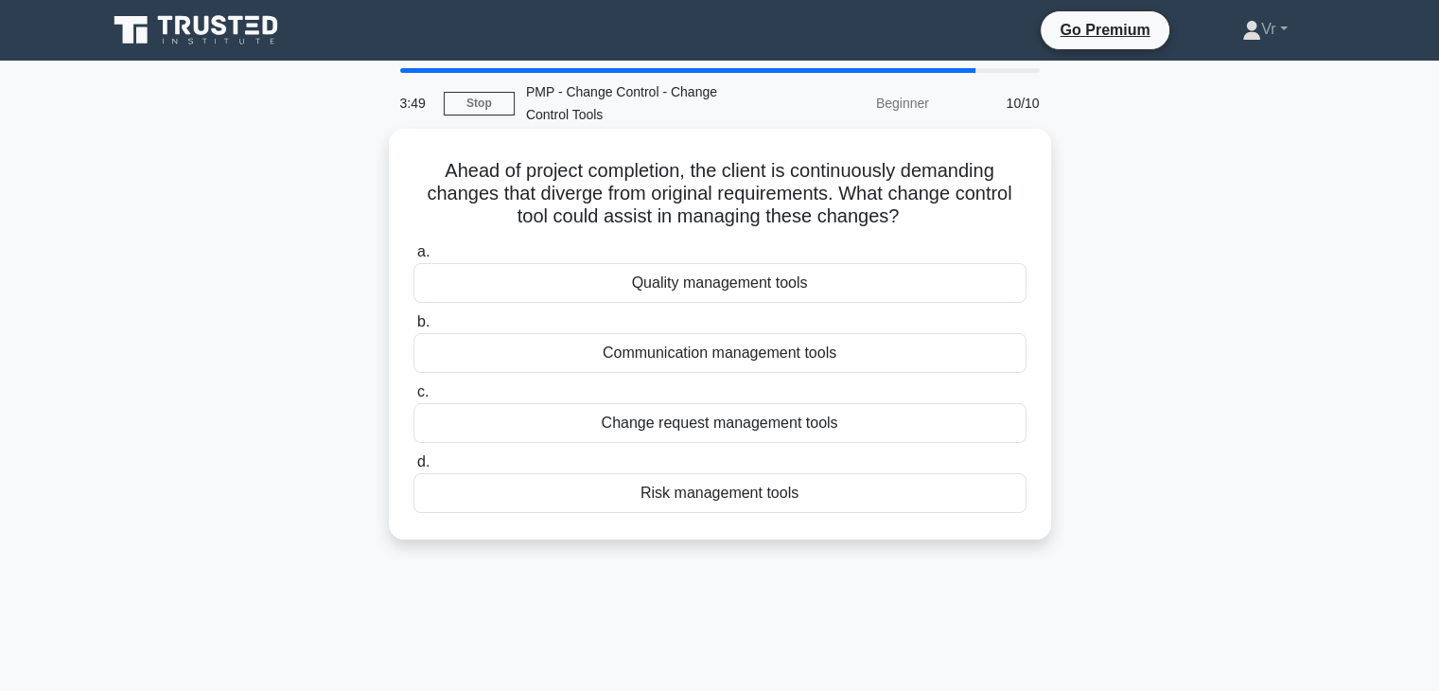
click at [749, 355] on div "Communication management tools" at bounding box center [719, 353] width 613 height 40
click at [413, 328] on input "b. Communication management tools" at bounding box center [413, 322] width 0 height 12
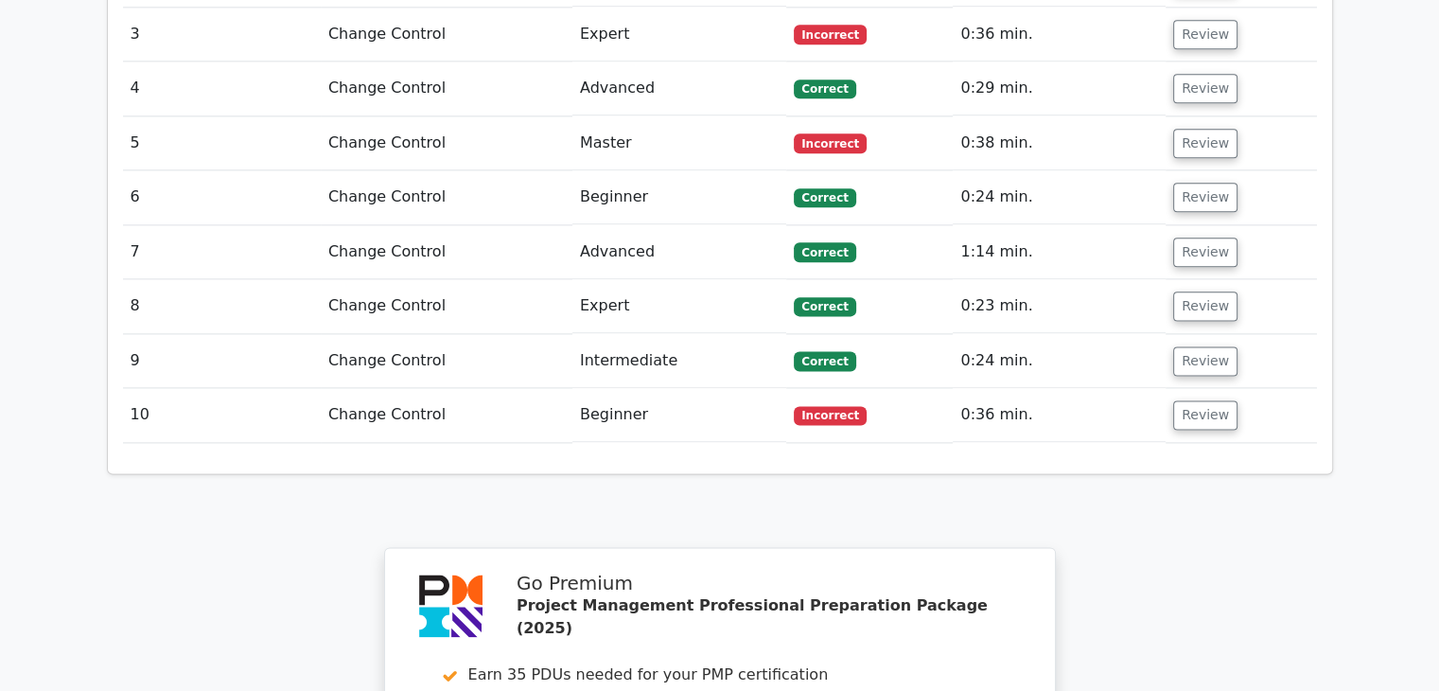
scroll to position [2400, 0]
click at [1205, 401] on button "Review" at bounding box center [1205, 415] width 64 height 29
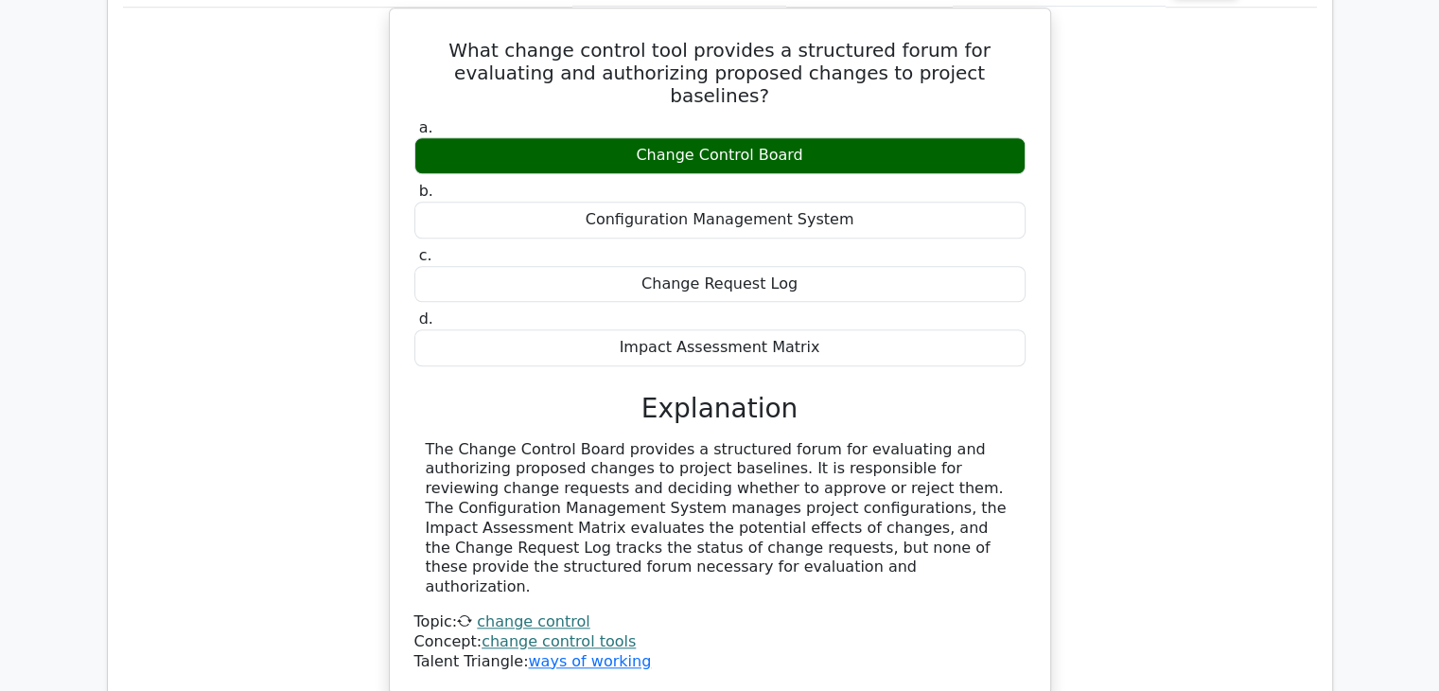
scroll to position [1926, 0]
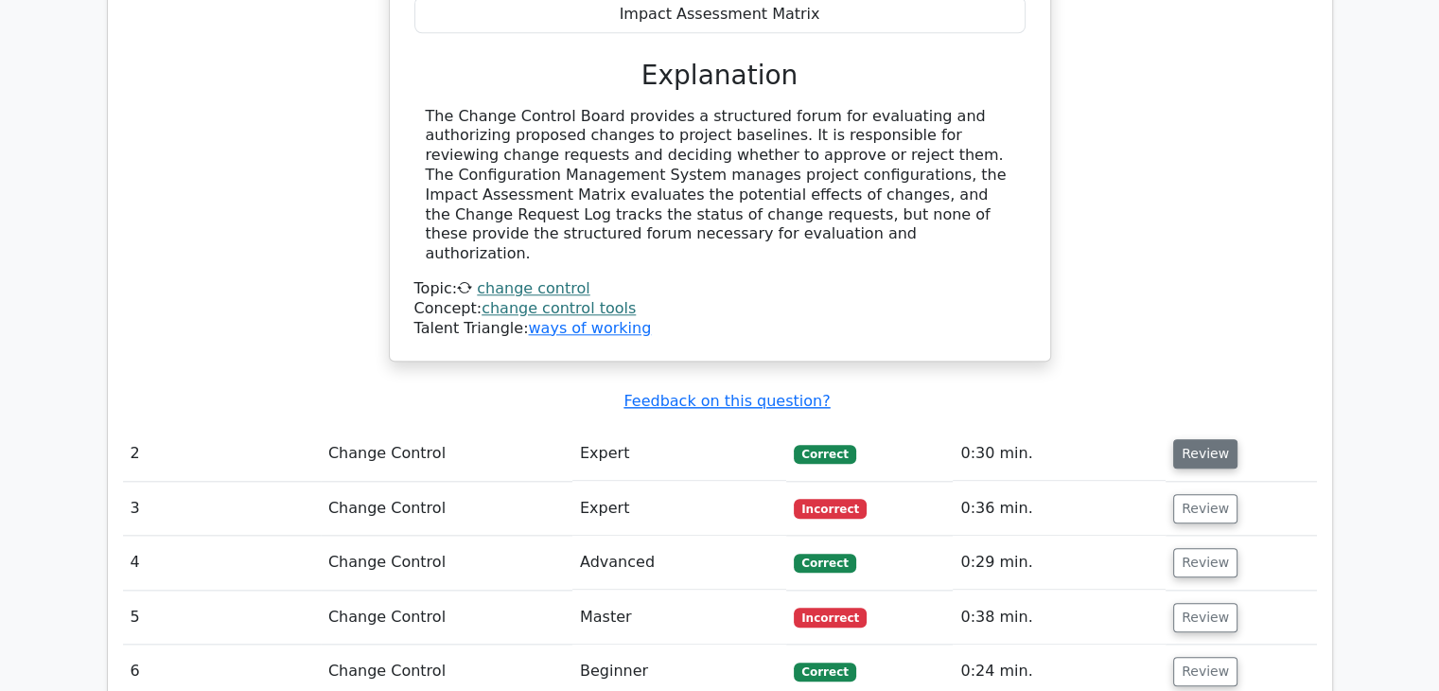
click at [1218, 439] on button "Review" at bounding box center [1205, 453] width 64 height 29
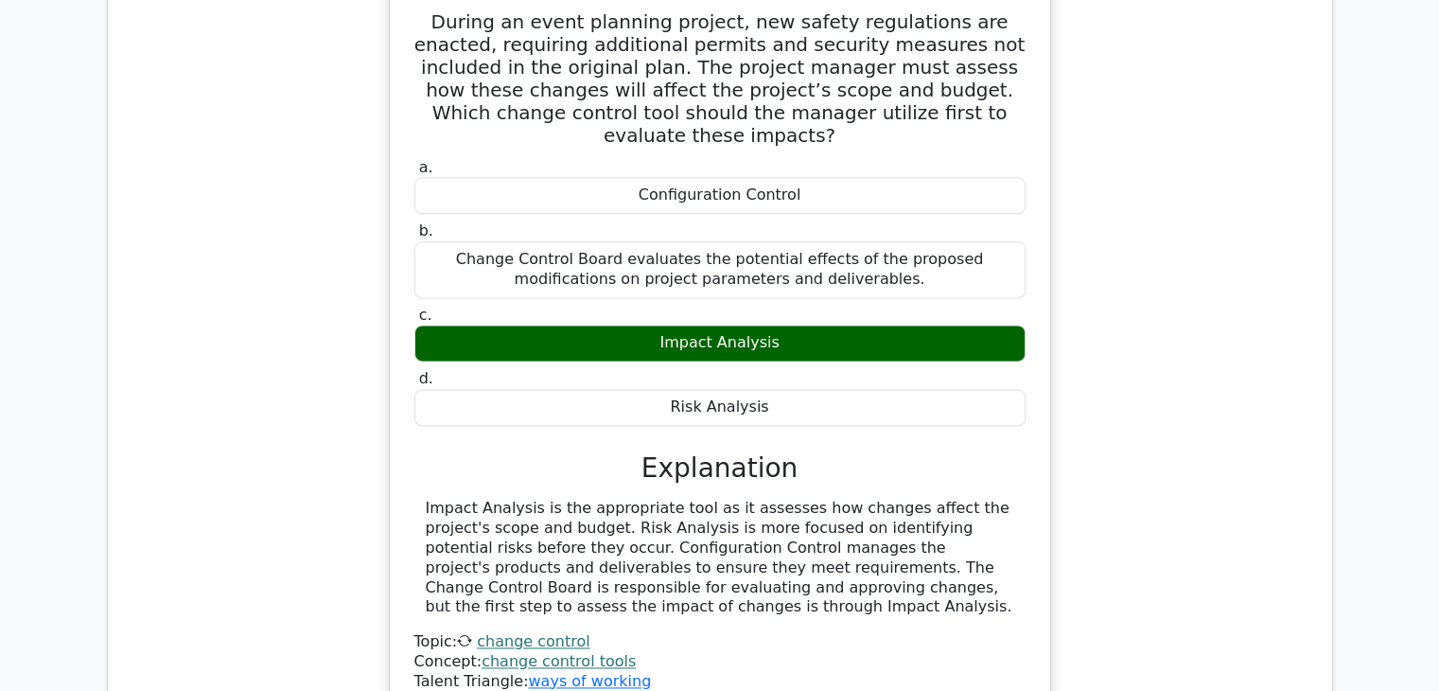
scroll to position [2967, 0]
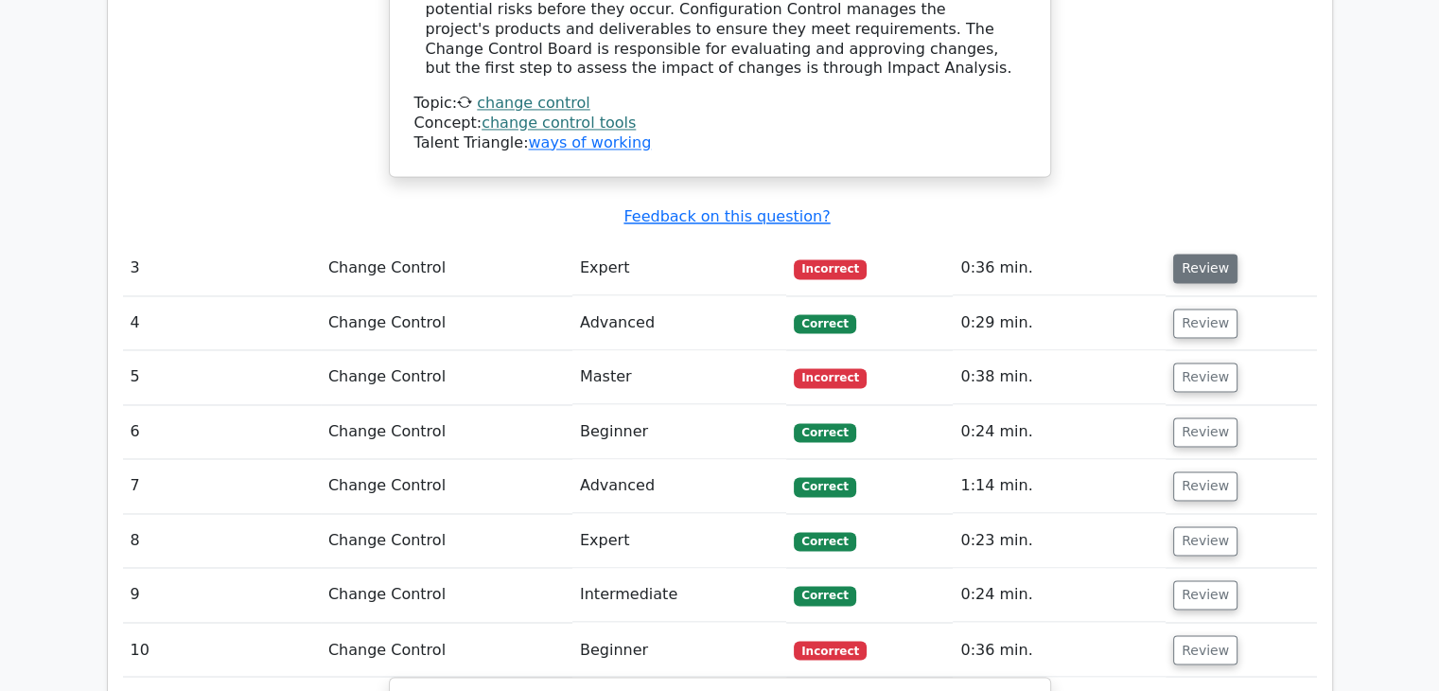
click at [1195, 254] on button "Review" at bounding box center [1205, 268] width 64 height 29
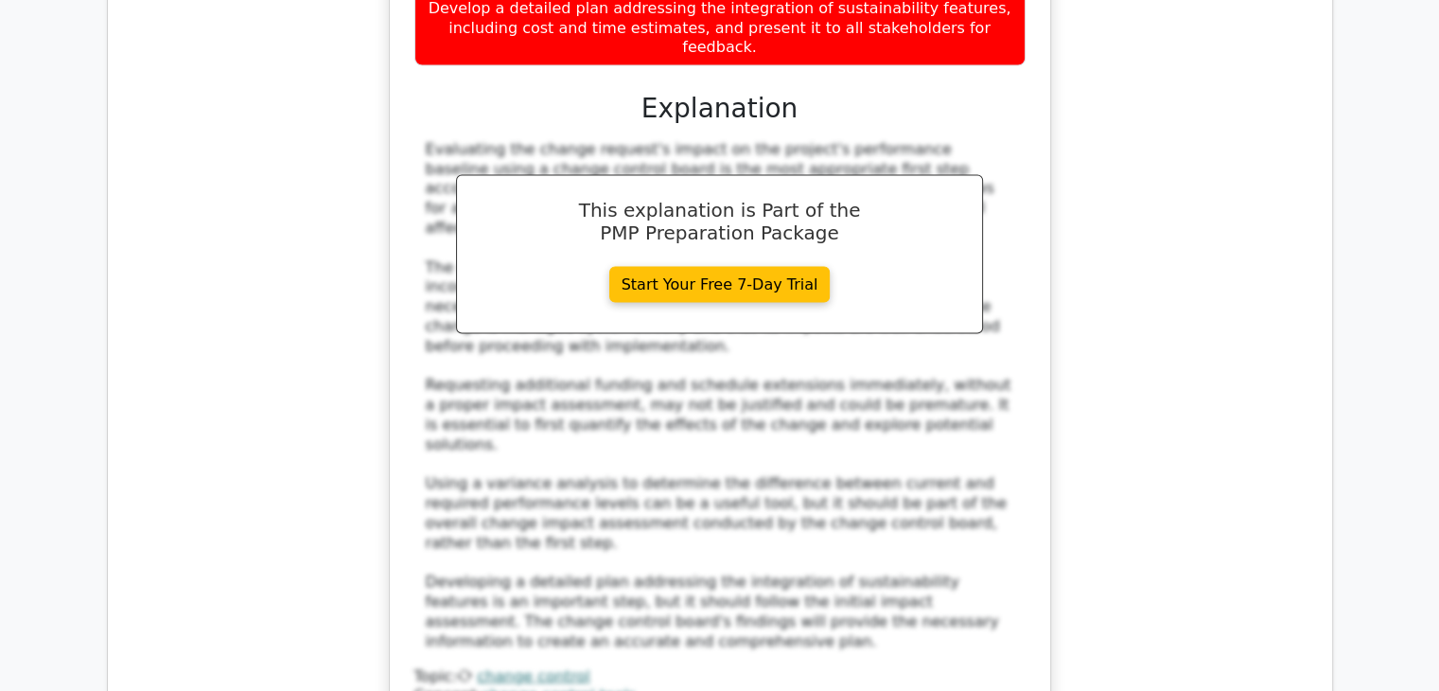
scroll to position [3913, 0]
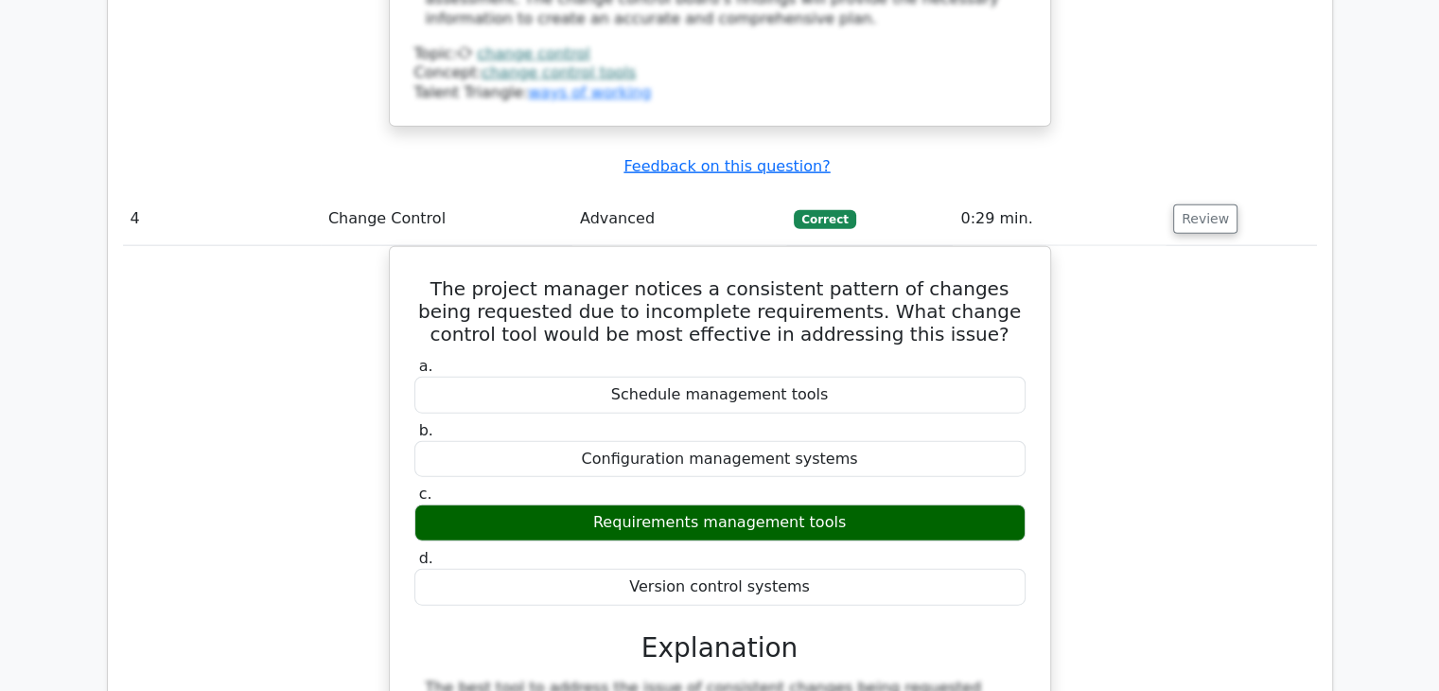
scroll to position [4954, 0]
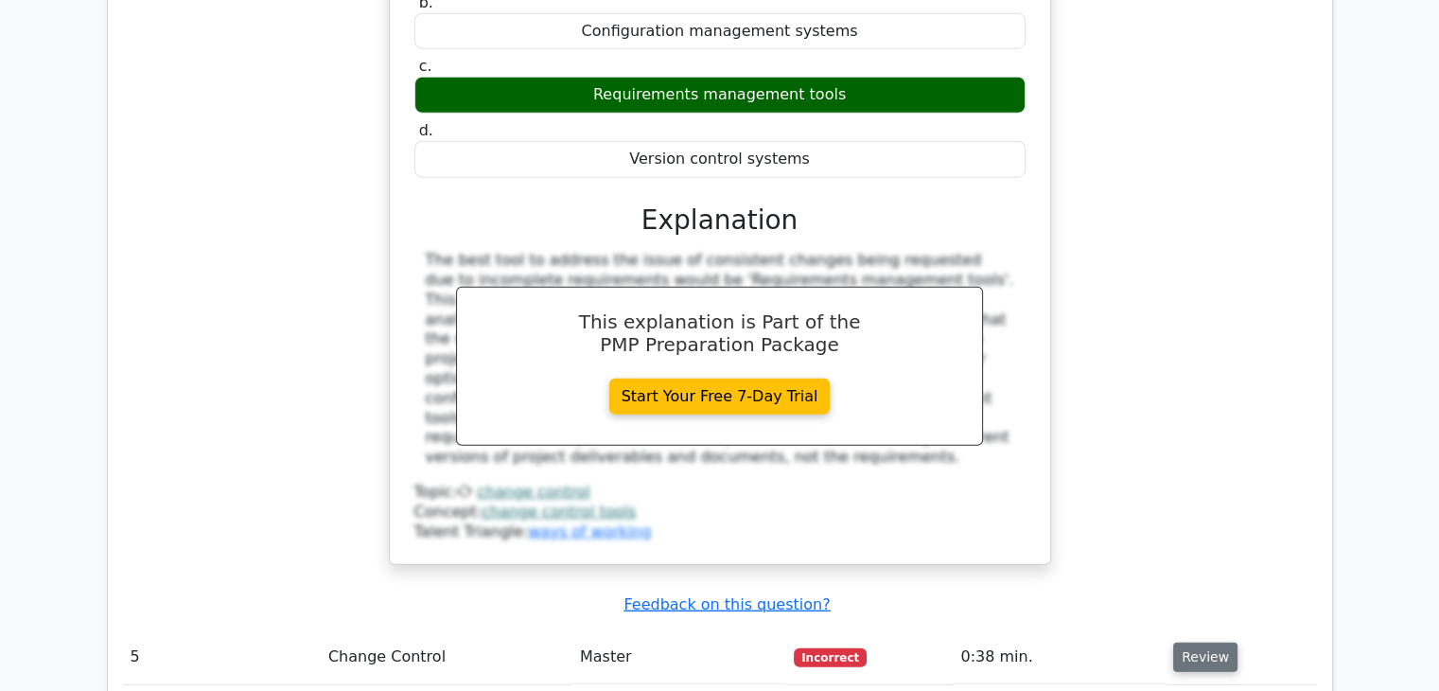
click at [1203, 642] on button "Review" at bounding box center [1205, 656] width 64 height 29
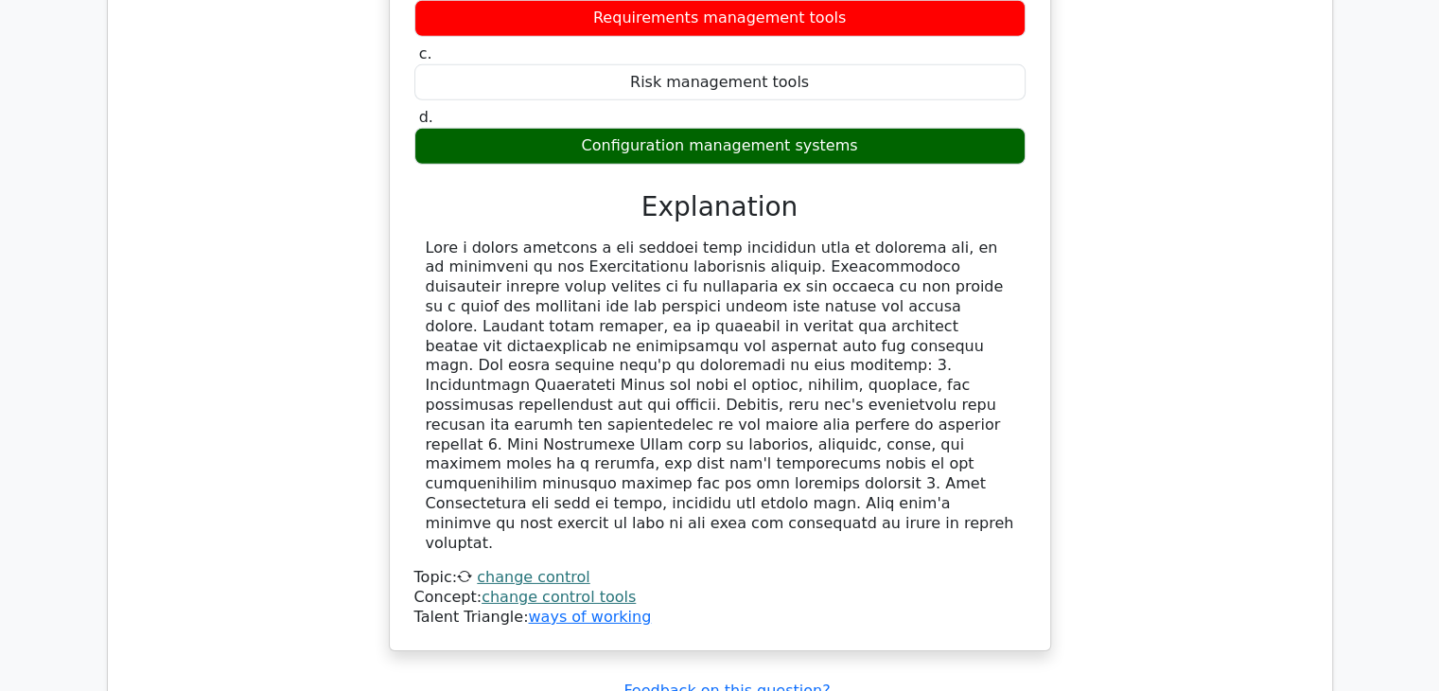
scroll to position [6090, 0]
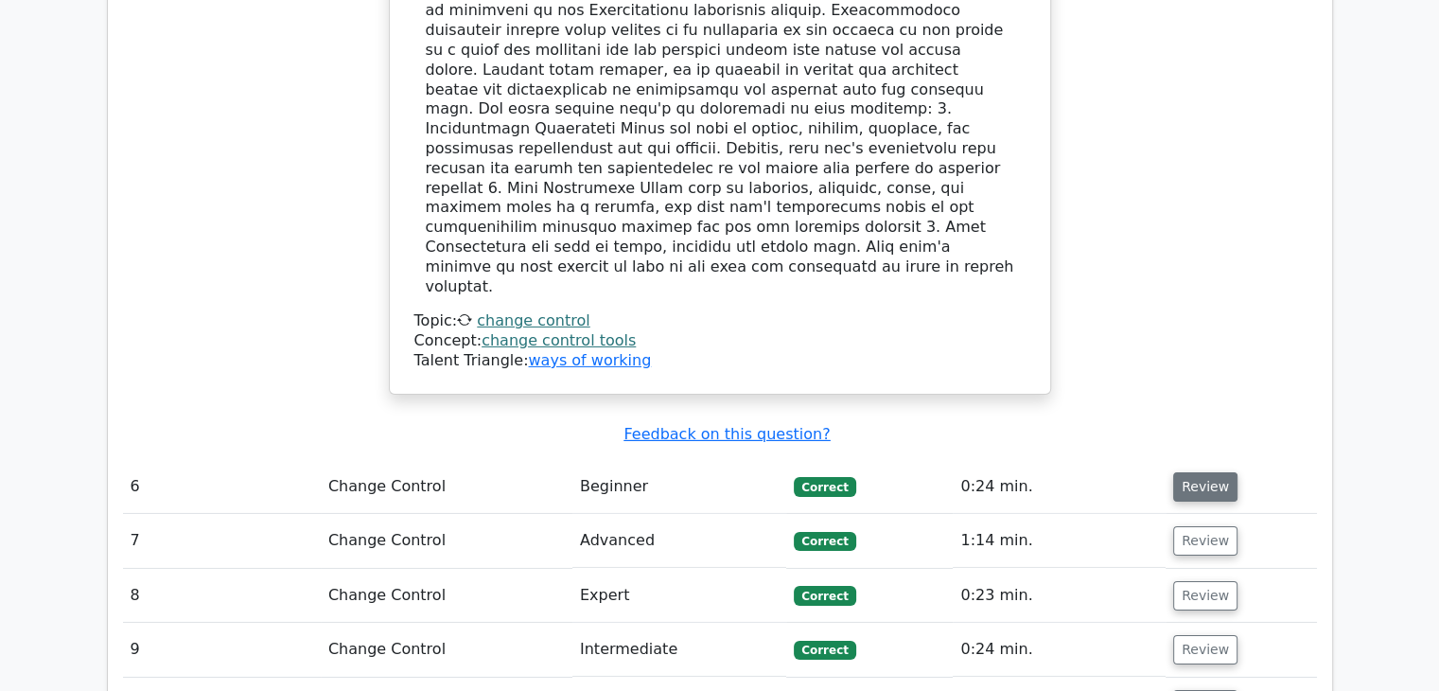
click at [1215, 472] on button "Review" at bounding box center [1205, 486] width 64 height 29
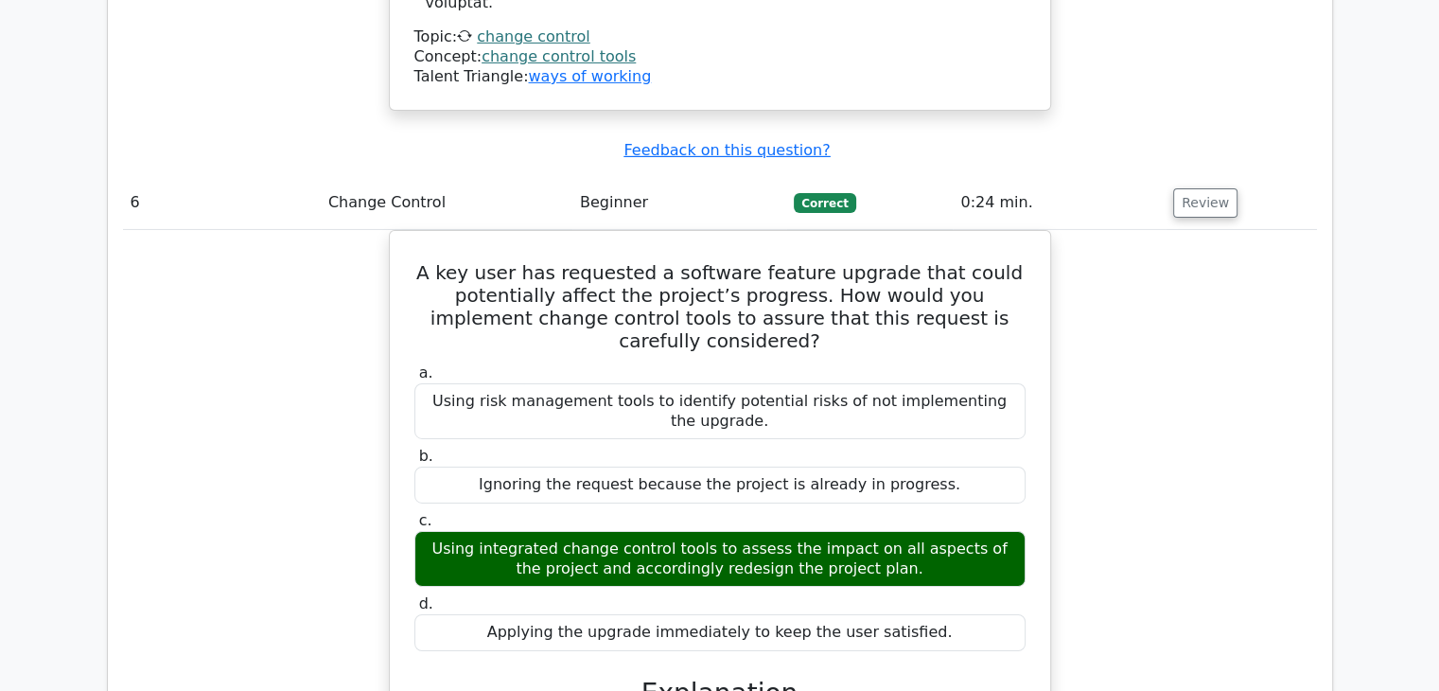
scroll to position [6752, 0]
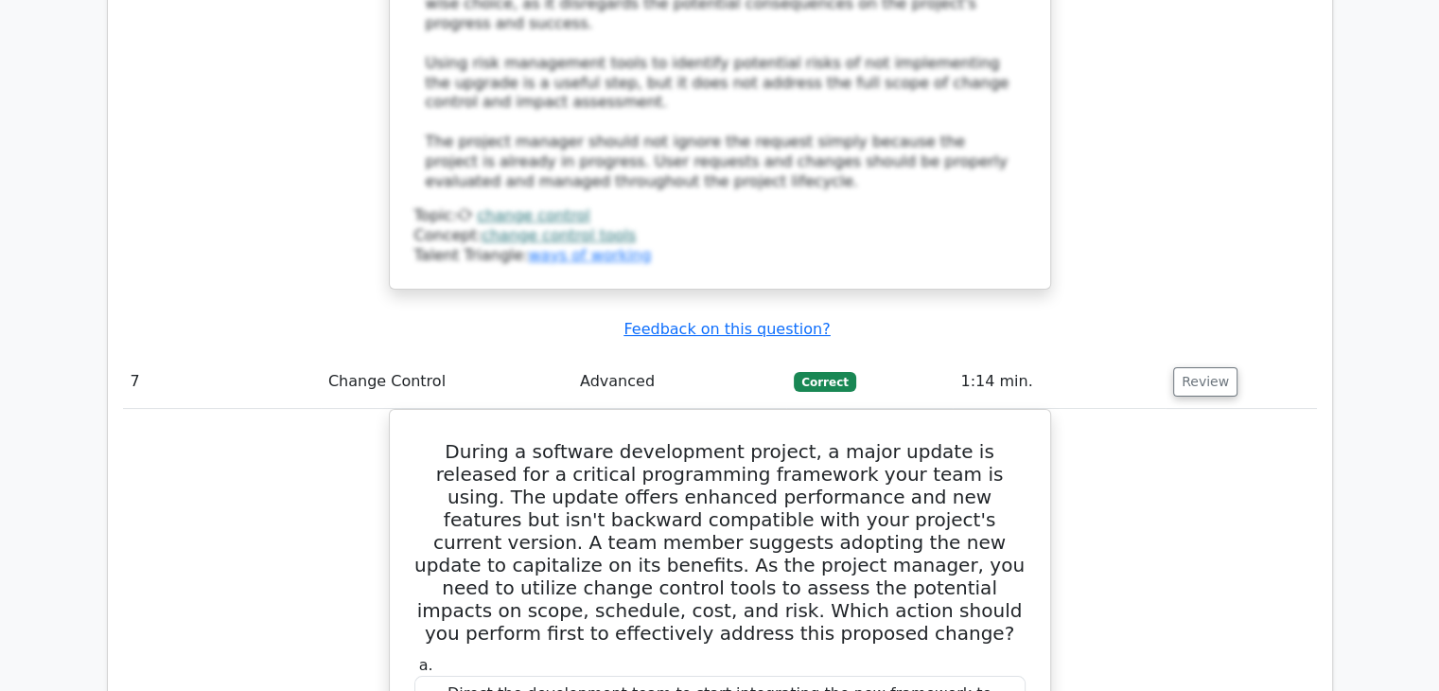
scroll to position [7982, 0]
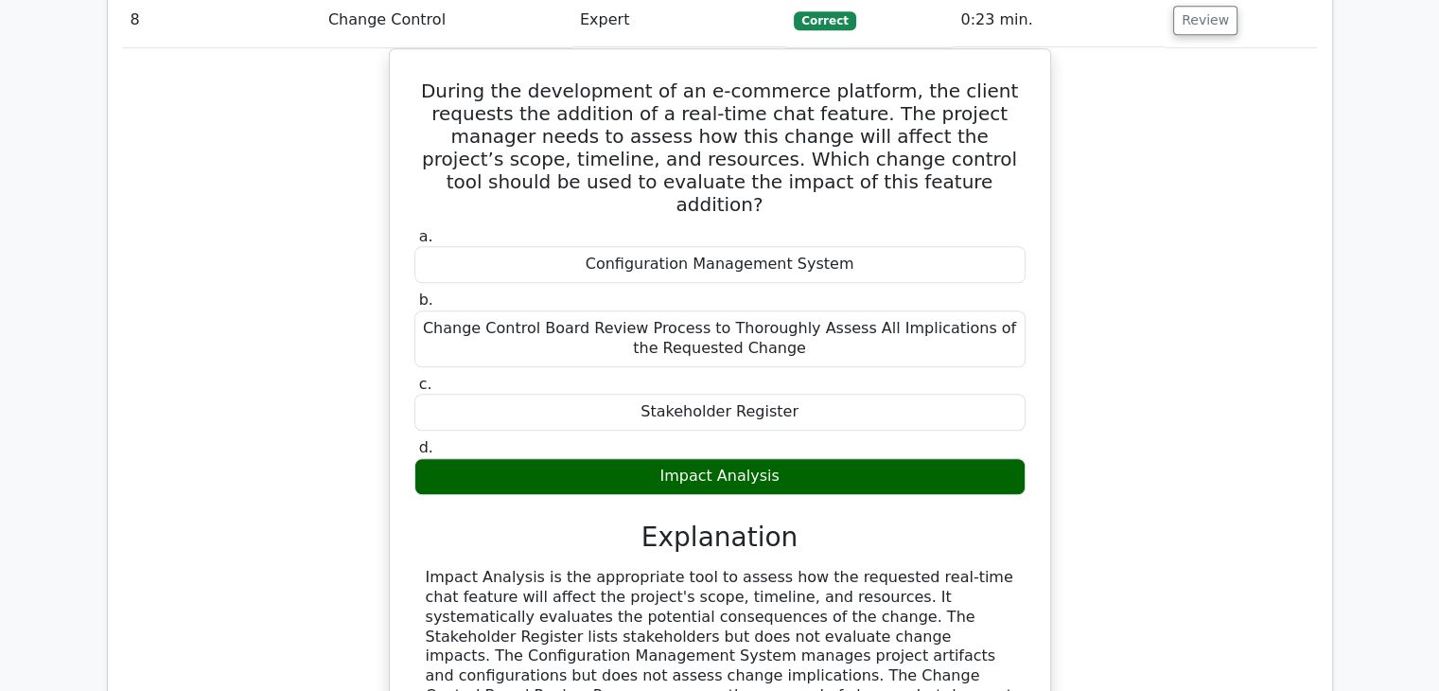
scroll to position [8739, 0]
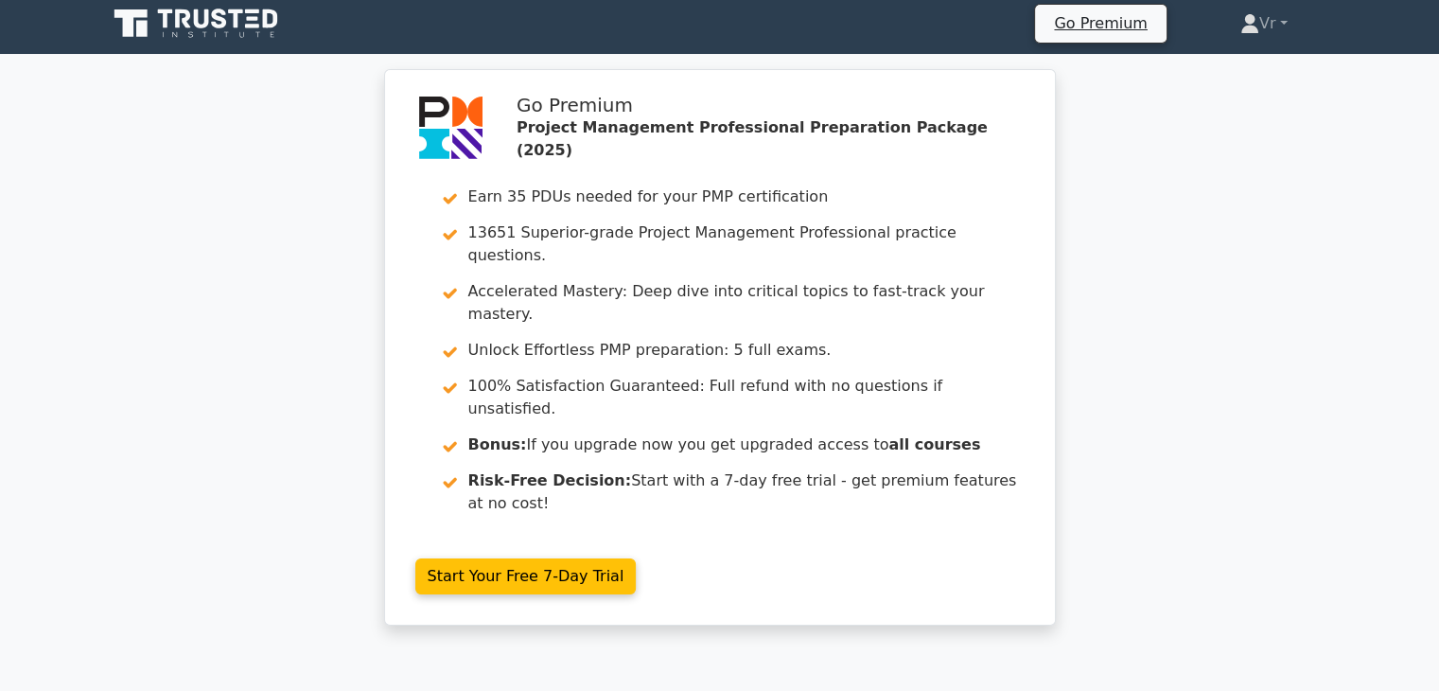
scroll to position [0, 0]
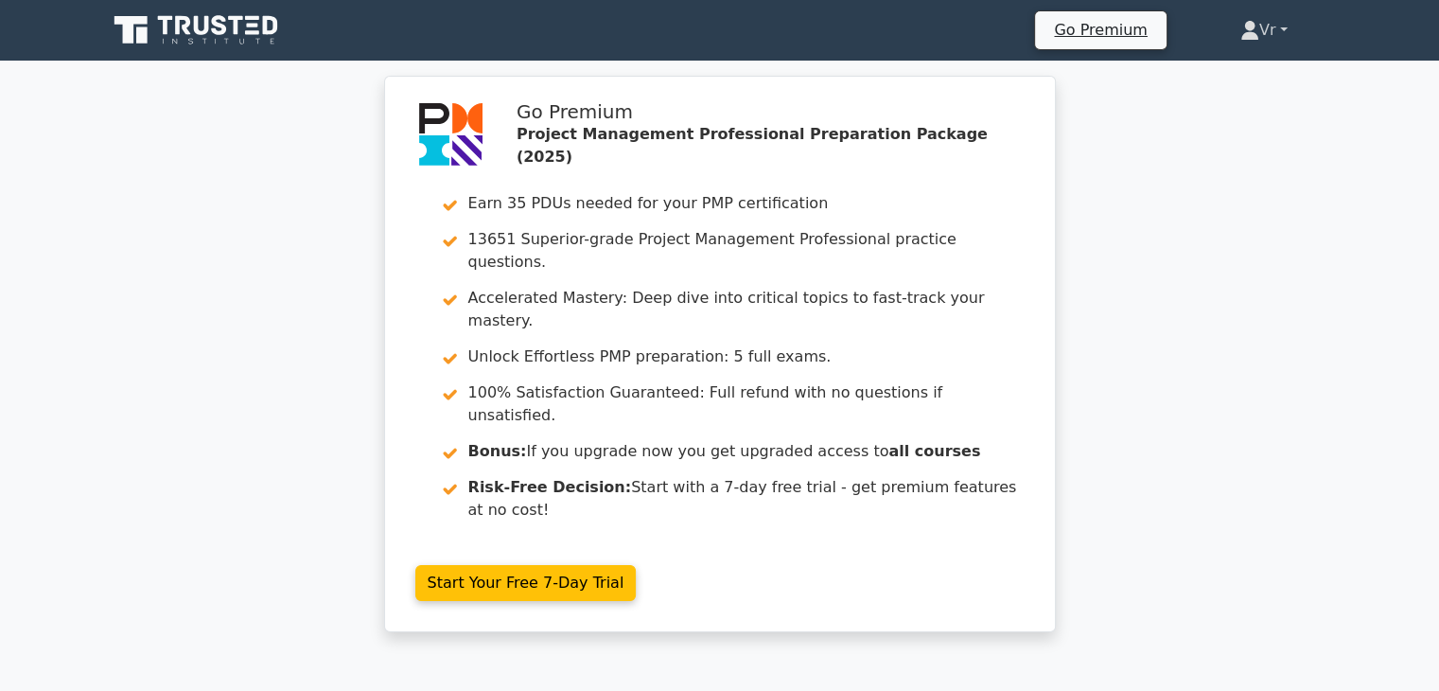
click at [1270, 33] on link "Vr" at bounding box center [1264, 30] width 138 height 38
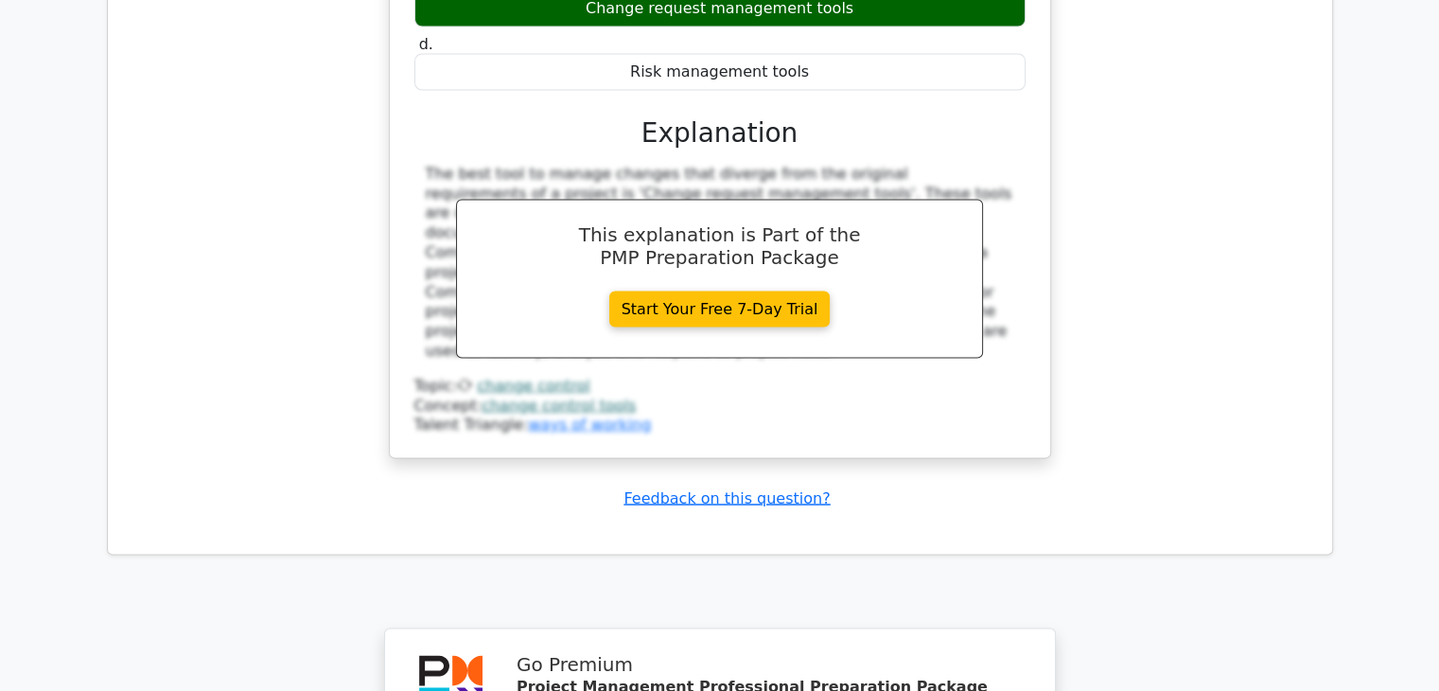
scroll to position [11002, 0]
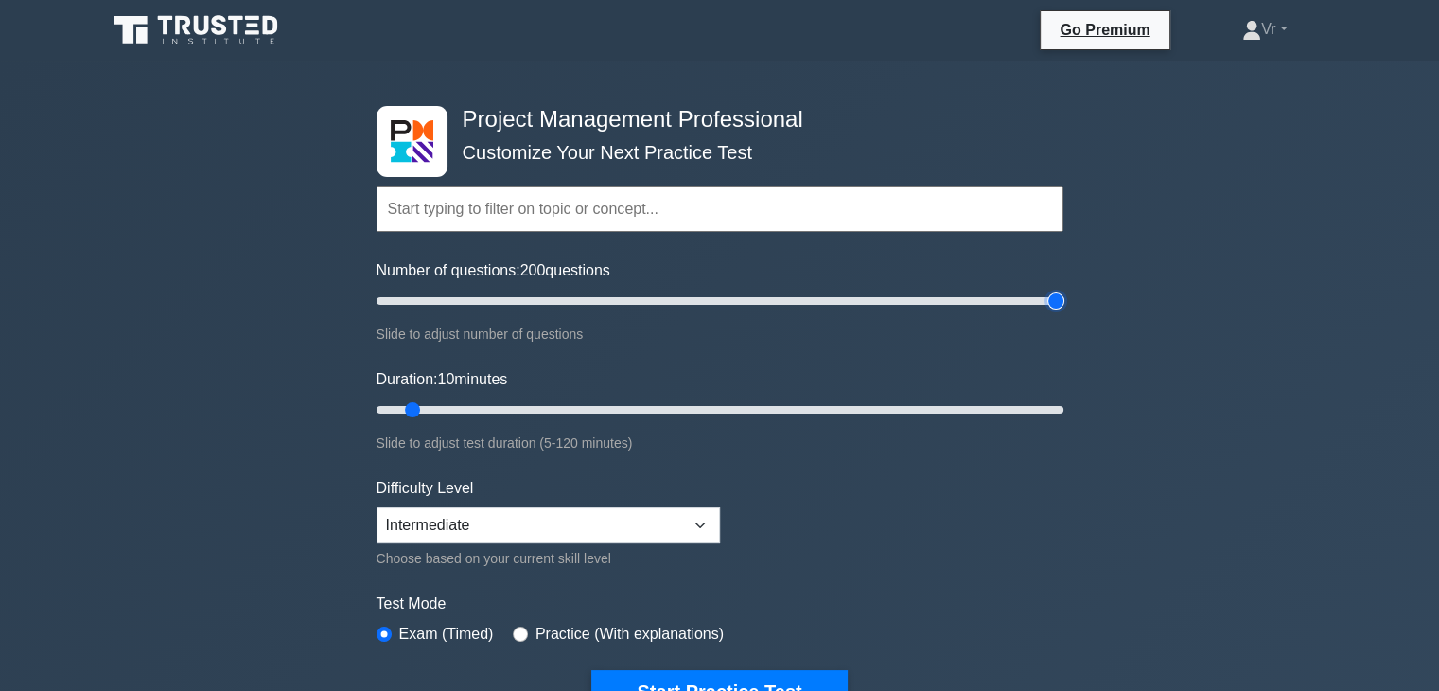
drag, startPoint x: 400, startPoint y: 296, endPoint x: 1131, endPoint y: 326, distance: 731.1
type input "200"
click at [1064, 312] on input "Number of questions: 200 questions" at bounding box center [720, 301] width 687 height 23
drag, startPoint x: 416, startPoint y: 408, endPoint x: 1365, endPoint y: 394, distance: 949.1
type input "120"
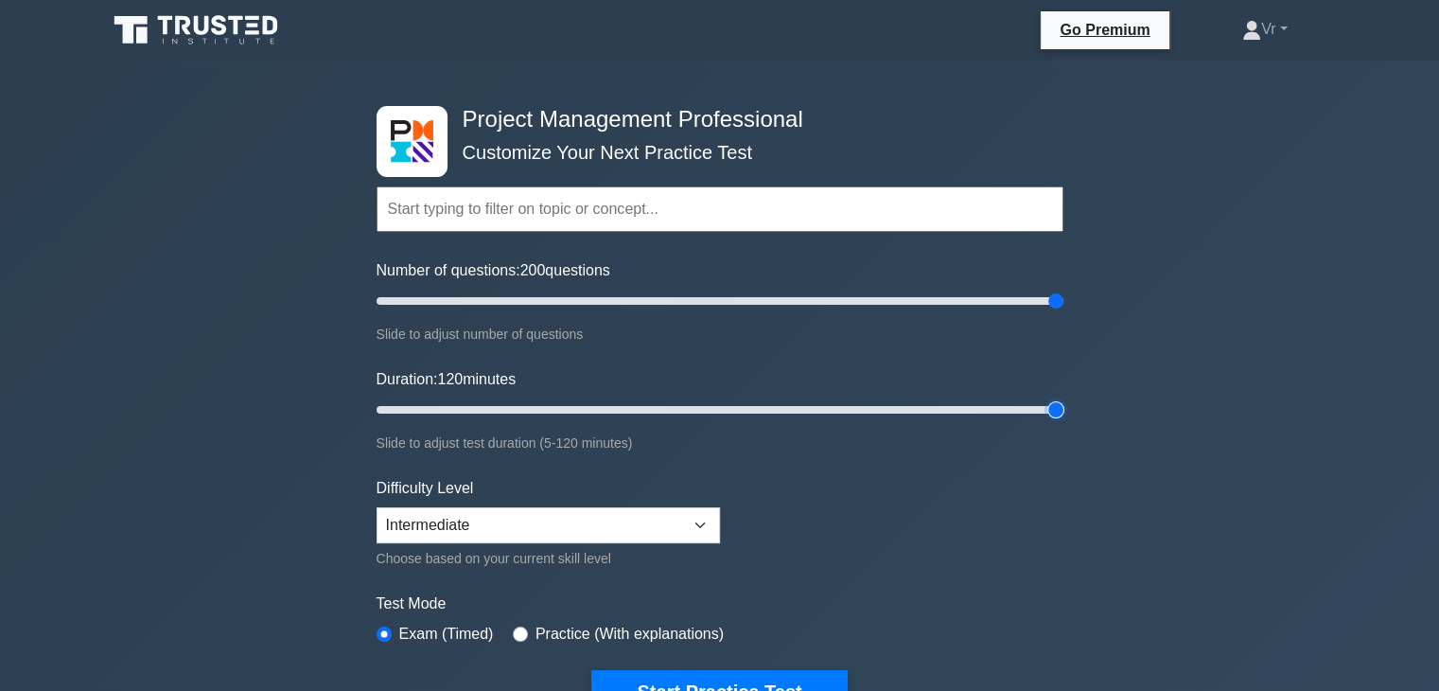
click at [1064, 398] on input "Duration: 120 minutes" at bounding box center [720, 409] width 687 height 23
drag, startPoint x: 1051, startPoint y: 303, endPoint x: 780, endPoint y: 318, distance: 272.0
click at [780, 312] on input "Number of questions: 120 questions" at bounding box center [720, 301] width 687 height 23
drag, startPoint x: 786, startPoint y: 308, endPoint x: 1200, endPoint y: 299, distance: 413.6
click at [1064, 299] on input "Number of questions: 180 questions" at bounding box center [720, 301] width 687 height 23
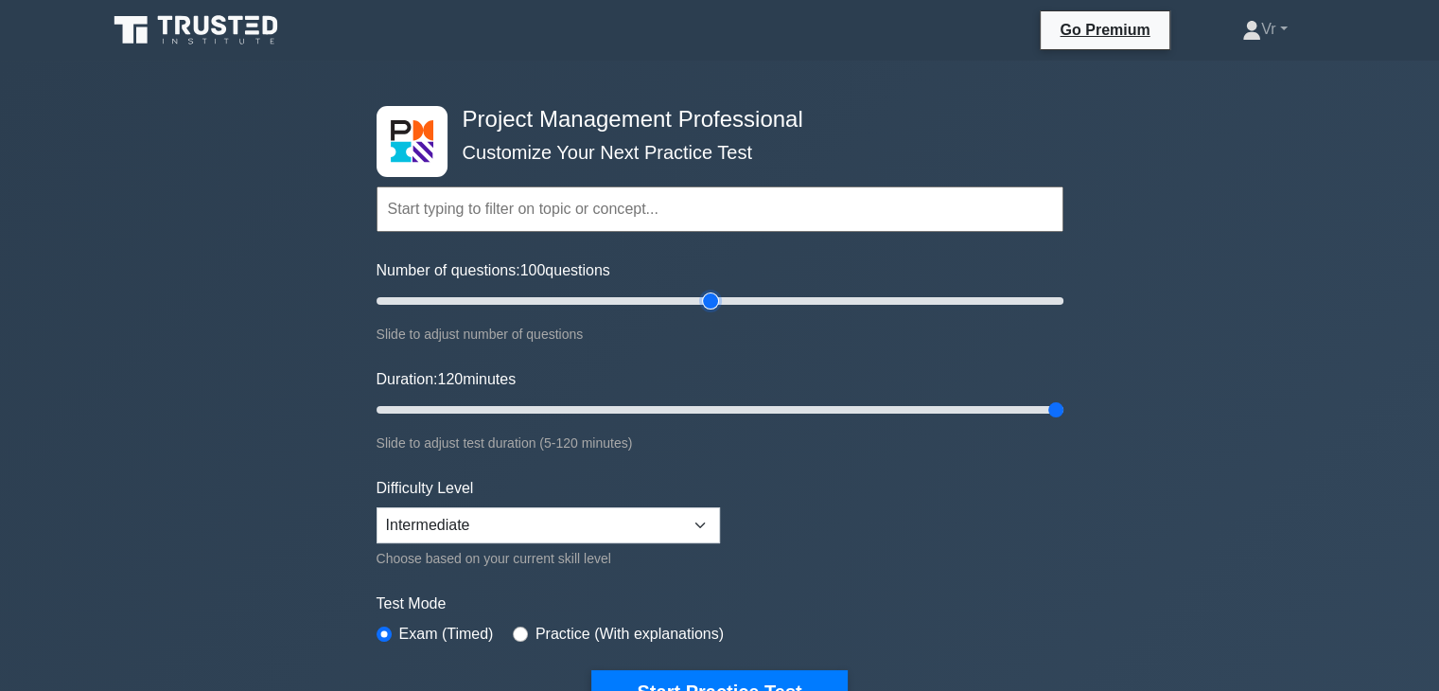
drag, startPoint x: 1056, startPoint y: 304, endPoint x: 715, endPoint y: 338, distance: 342.3
click at [715, 312] on input "Number of questions: 100 questions" at bounding box center [720, 301] width 687 height 23
drag, startPoint x: 712, startPoint y: 305, endPoint x: 779, endPoint y: 308, distance: 67.2
click at [779, 308] on input "Number of questions: 120 questions" at bounding box center [720, 301] width 687 height 23
drag, startPoint x: 780, startPoint y: 307, endPoint x: 333, endPoint y: 300, distance: 446.7
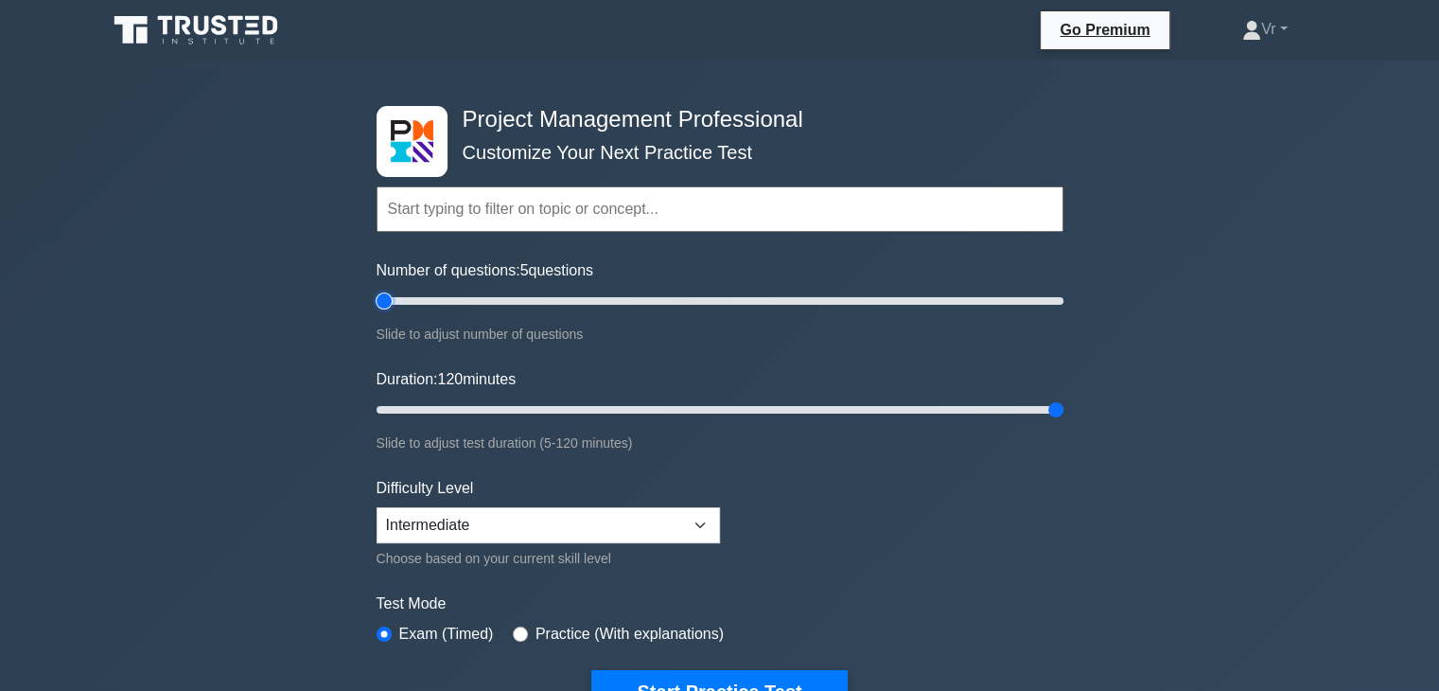
type input "5"
click at [377, 300] on input "Number of questions: 5 questions" at bounding box center [720, 301] width 687 height 23
drag, startPoint x: 1036, startPoint y: 416, endPoint x: 417, endPoint y: 444, distance: 619.4
type input "10"
click at [417, 421] on input "Duration: 10 minutes" at bounding box center [720, 409] width 687 height 23
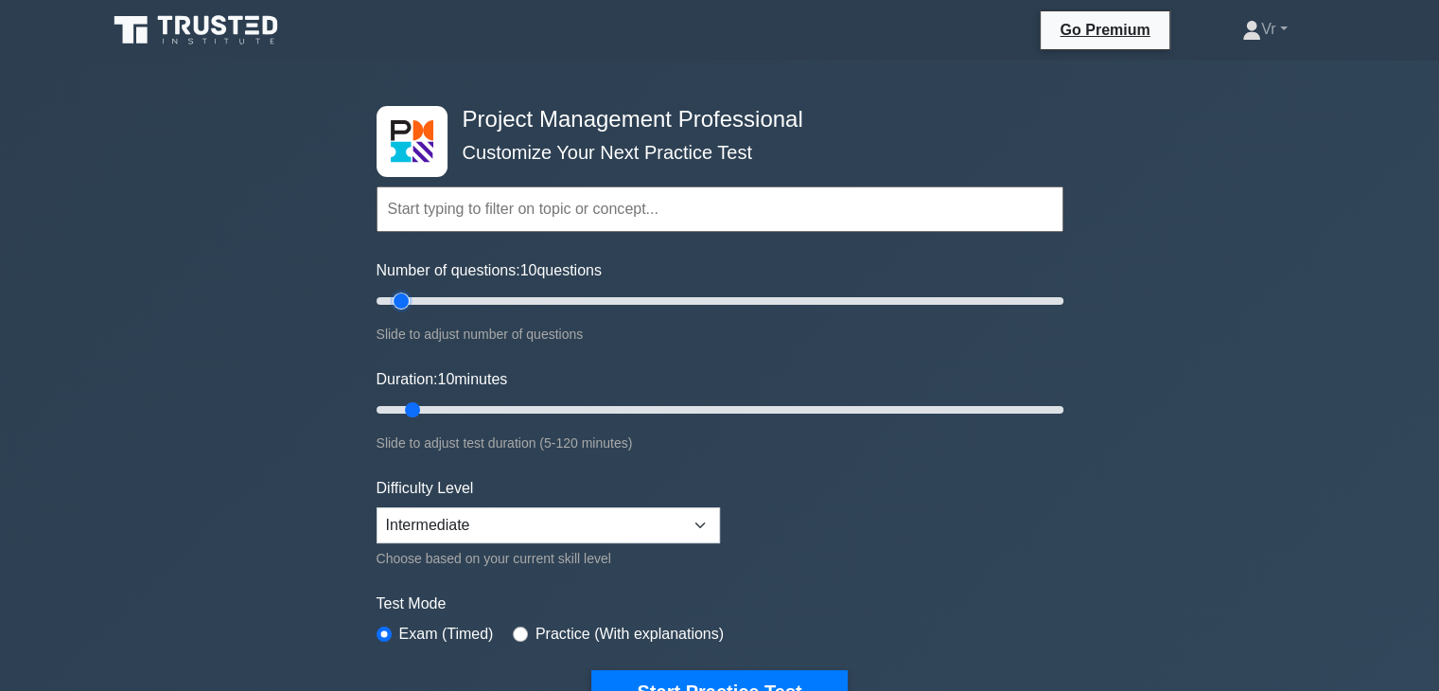
drag, startPoint x: 383, startPoint y: 294, endPoint x: 396, endPoint y: 294, distance: 13.2
type input "10"
click at [396, 294] on input "Number of questions: 10 questions" at bounding box center [720, 301] width 687 height 23
click at [487, 196] on input "text" at bounding box center [720, 208] width 687 height 45
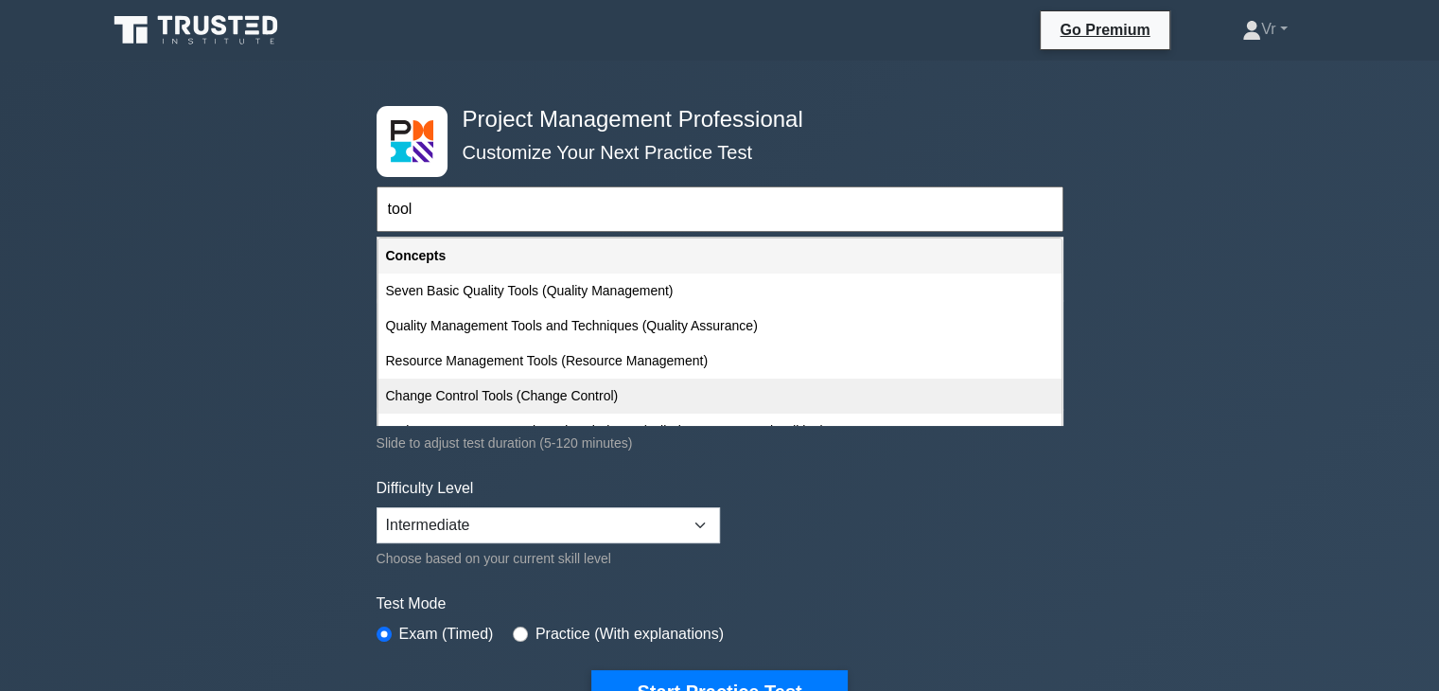
click at [597, 403] on div "Change Control Tools (Change Control)" at bounding box center [719, 395] width 683 height 35
type input "Change Control Tools (Change Control)"
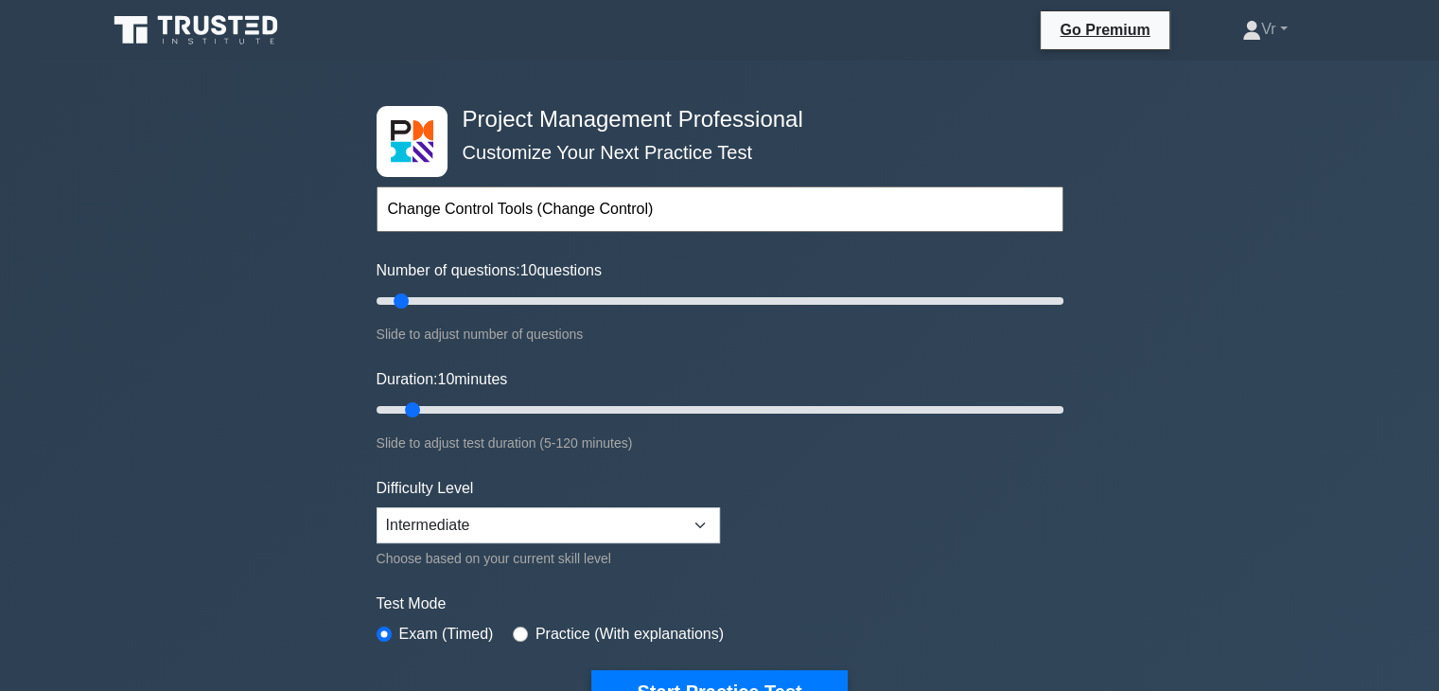
click at [536, 224] on input "Change Control Tools (Change Control)" at bounding box center [720, 208] width 687 height 45
drag, startPoint x: 680, startPoint y: 217, endPoint x: 246, endPoint y: 220, distance: 434.3
click at [246, 220] on div "Project Management Professional Customize Your Next Practice Test Change Contro…" at bounding box center [719, 656] width 1439 height 1190
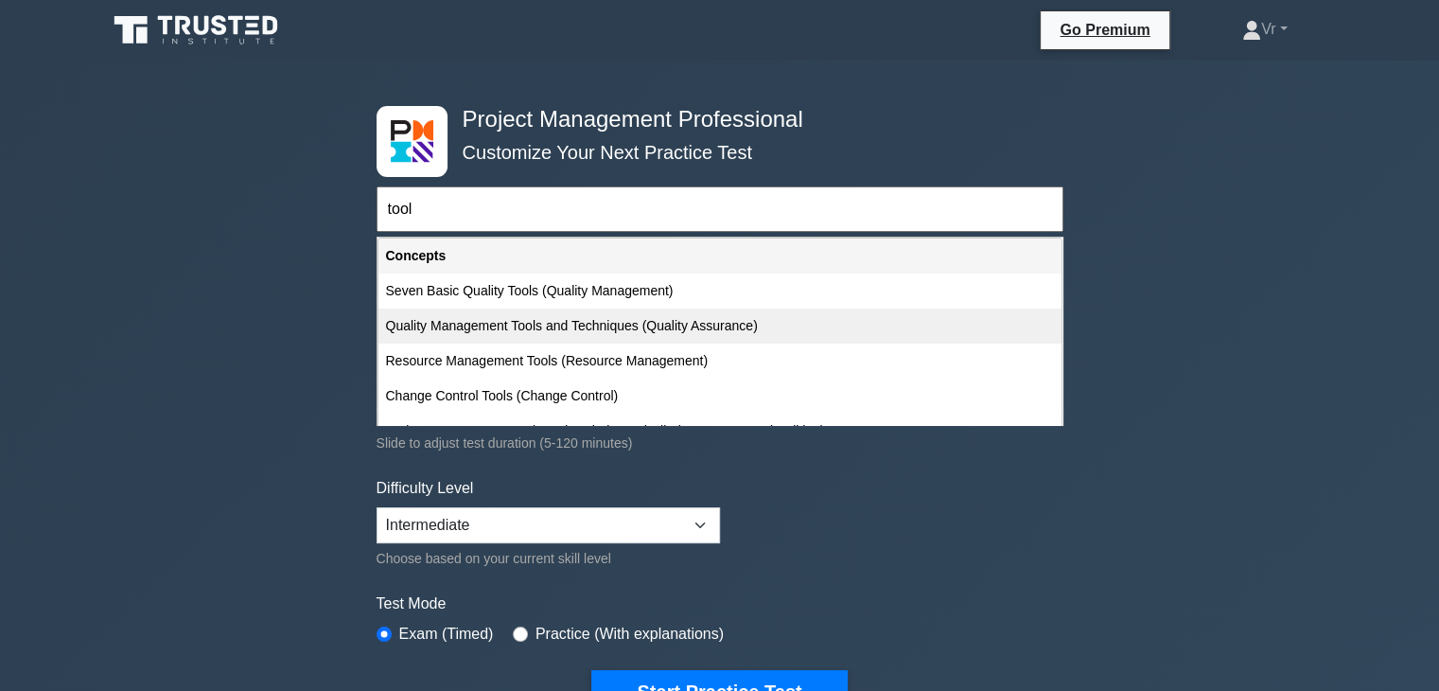
scroll to position [23, 0]
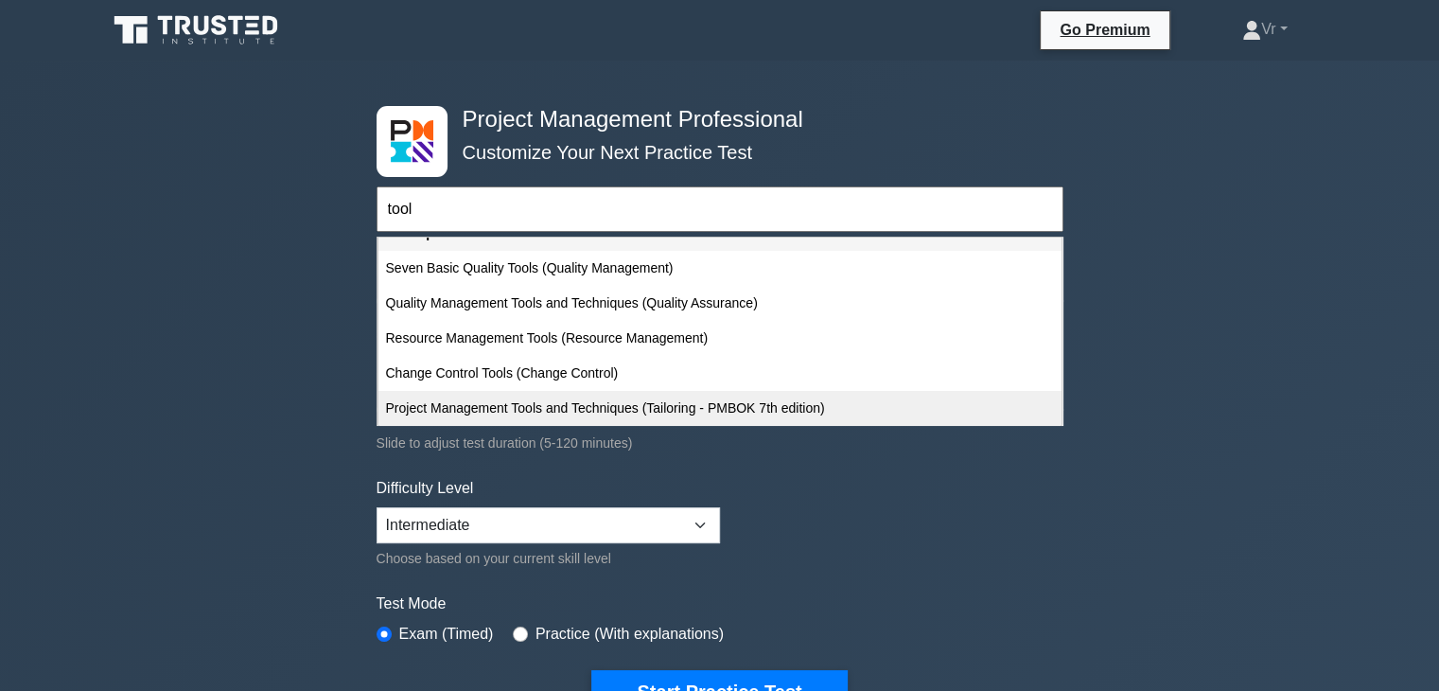
click at [513, 406] on div "Project Management Tools and Techniques (Tailoring - PMBOK 7th edition)" at bounding box center [719, 408] width 683 height 35
type input "Project Management Tools and Techniques (Tailoring - PMBOK 7th edition)"
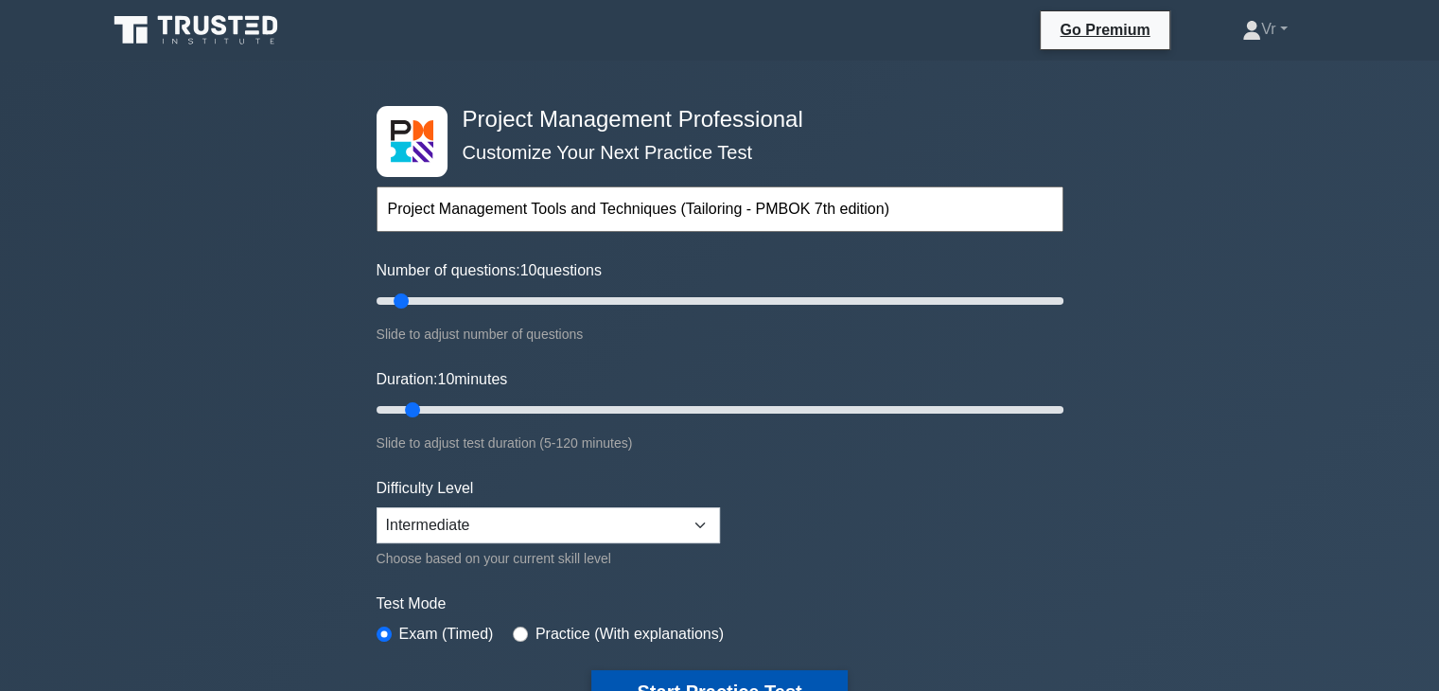
click at [694, 680] on button "Start Practice Test" at bounding box center [718, 692] width 255 height 44
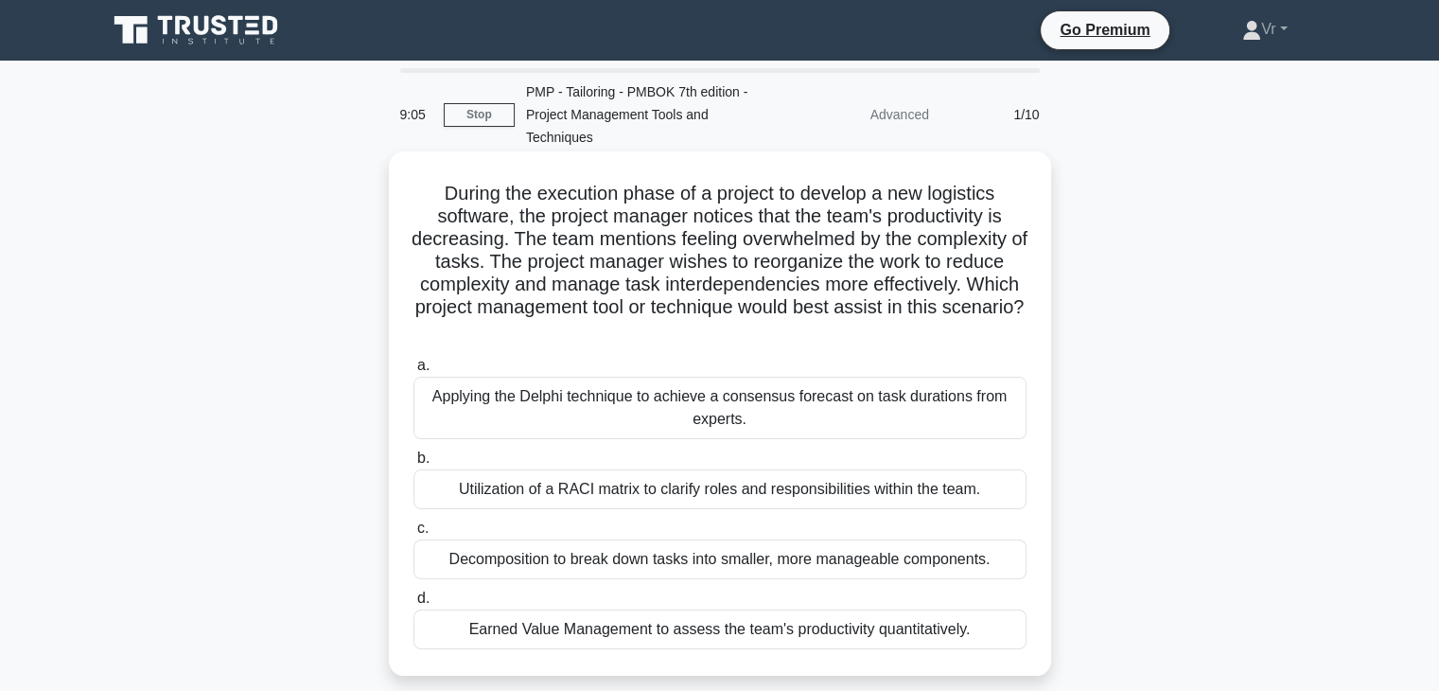
click at [716, 565] on div "Decomposition to break down tasks into smaller, more manageable components." at bounding box center [719, 559] width 613 height 40
click at [413, 535] on input "c. Decomposition to break down tasks into smaller, more manageable components." at bounding box center [413, 528] width 0 height 12
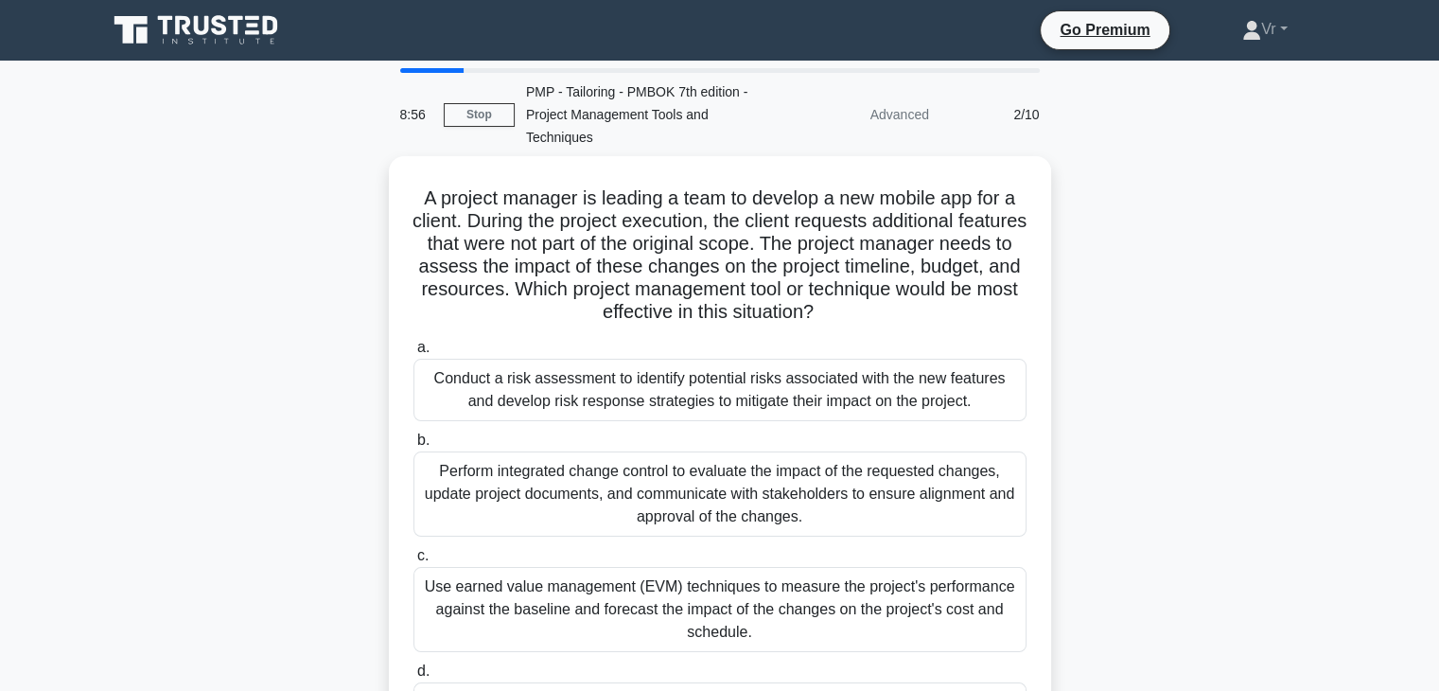
scroll to position [95, 0]
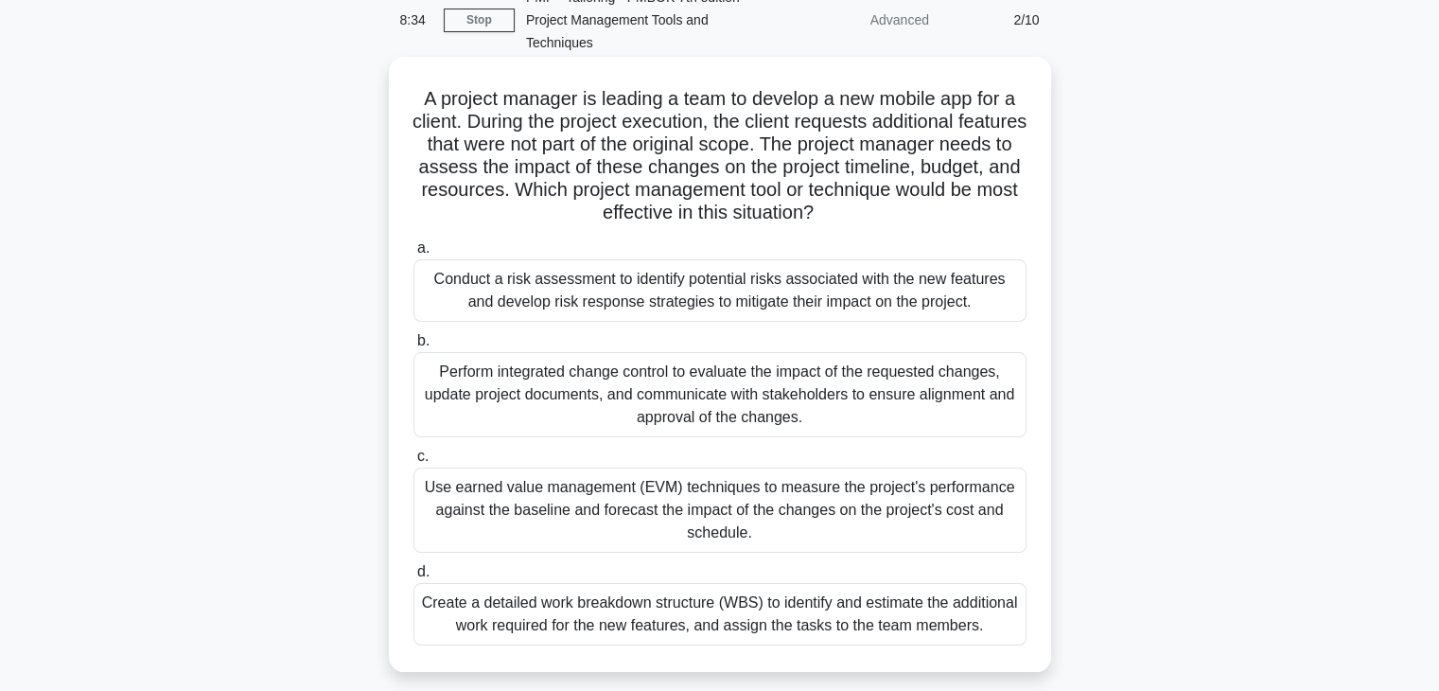
click at [756, 414] on div "Perform integrated change control to evaluate the impact of the requested chang…" at bounding box center [719, 394] width 613 height 85
click at [413, 347] on input "b. Perform integrated change control to evaluate the impact of the requested ch…" at bounding box center [413, 341] width 0 height 12
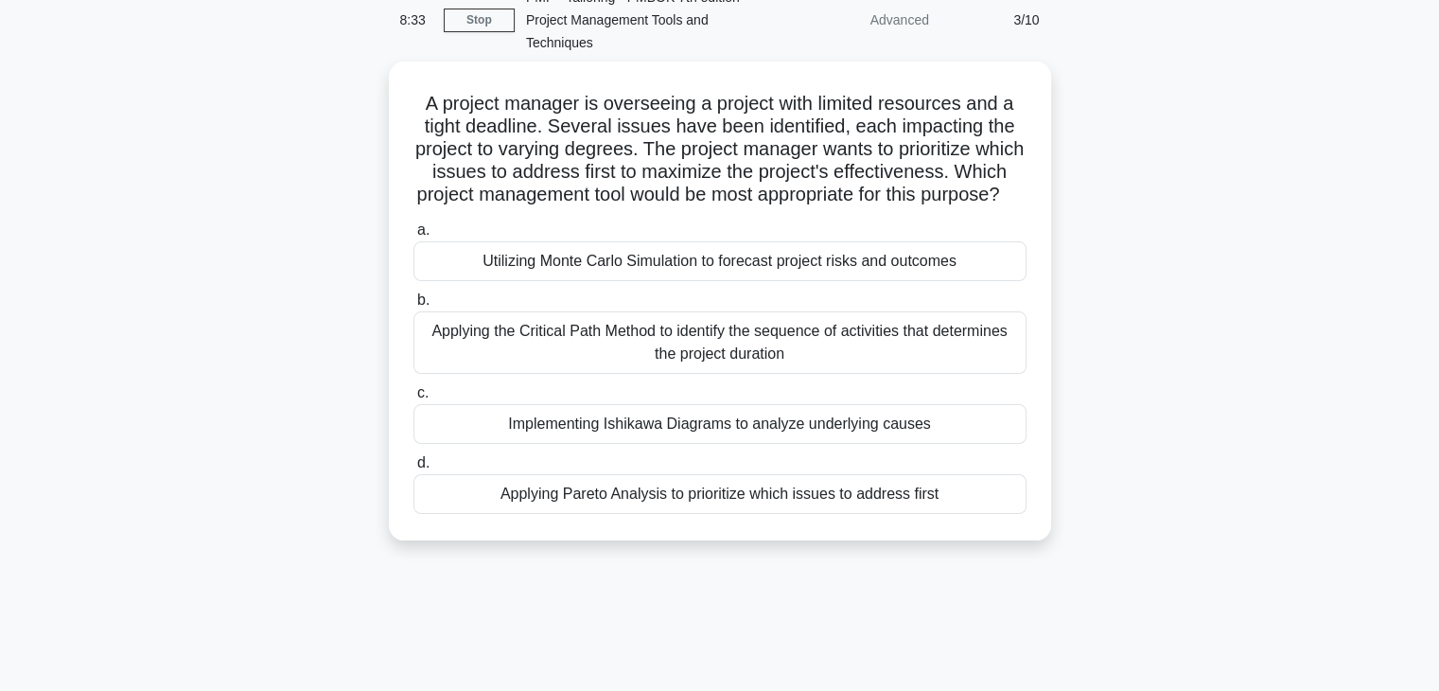
scroll to position [0, 0]
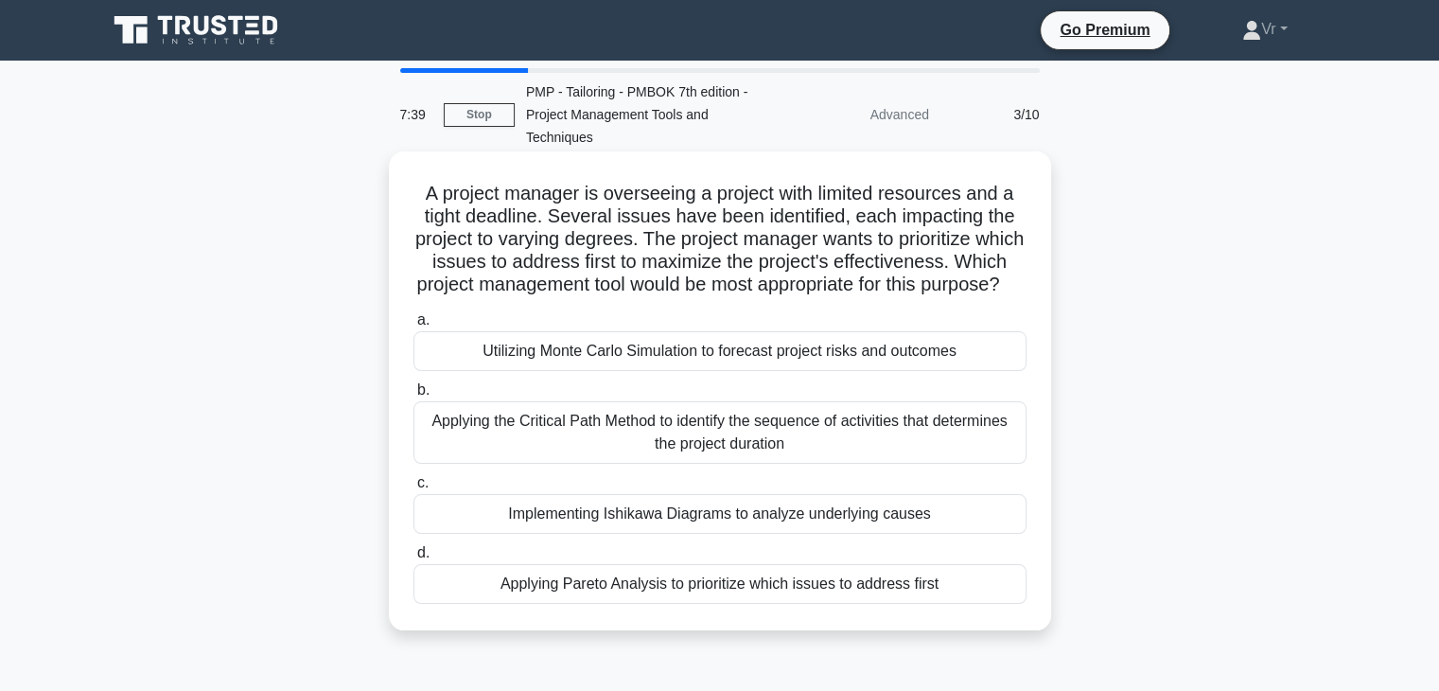
click at [731, 604] on div "Applying Pareto Analysis to prioritize which issues to address first" at bounding box center [719, 584] width 613 height 40
click at [413, 559] on input "d. Applying Pareto Analysis to prioritize which issues to address first" at bounding box center [413, 553] width 0 height 12
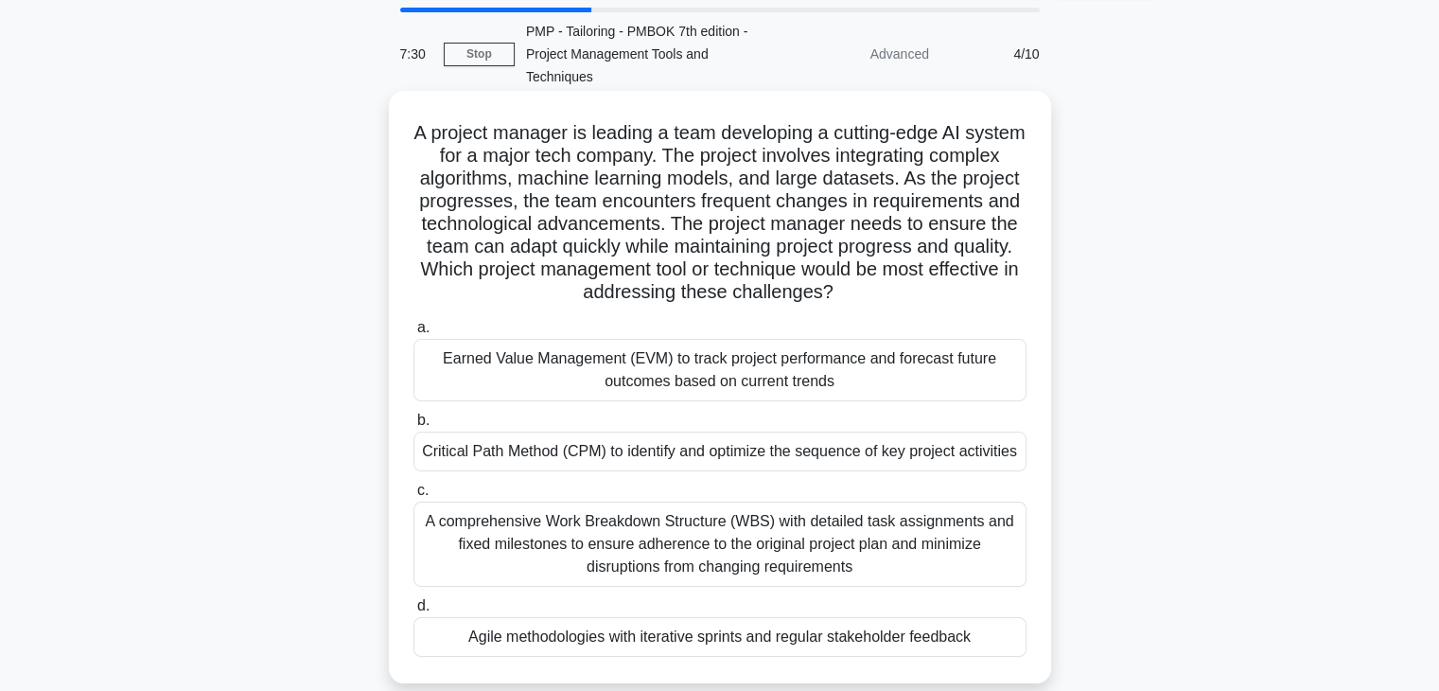
scroll to position [95, 0]
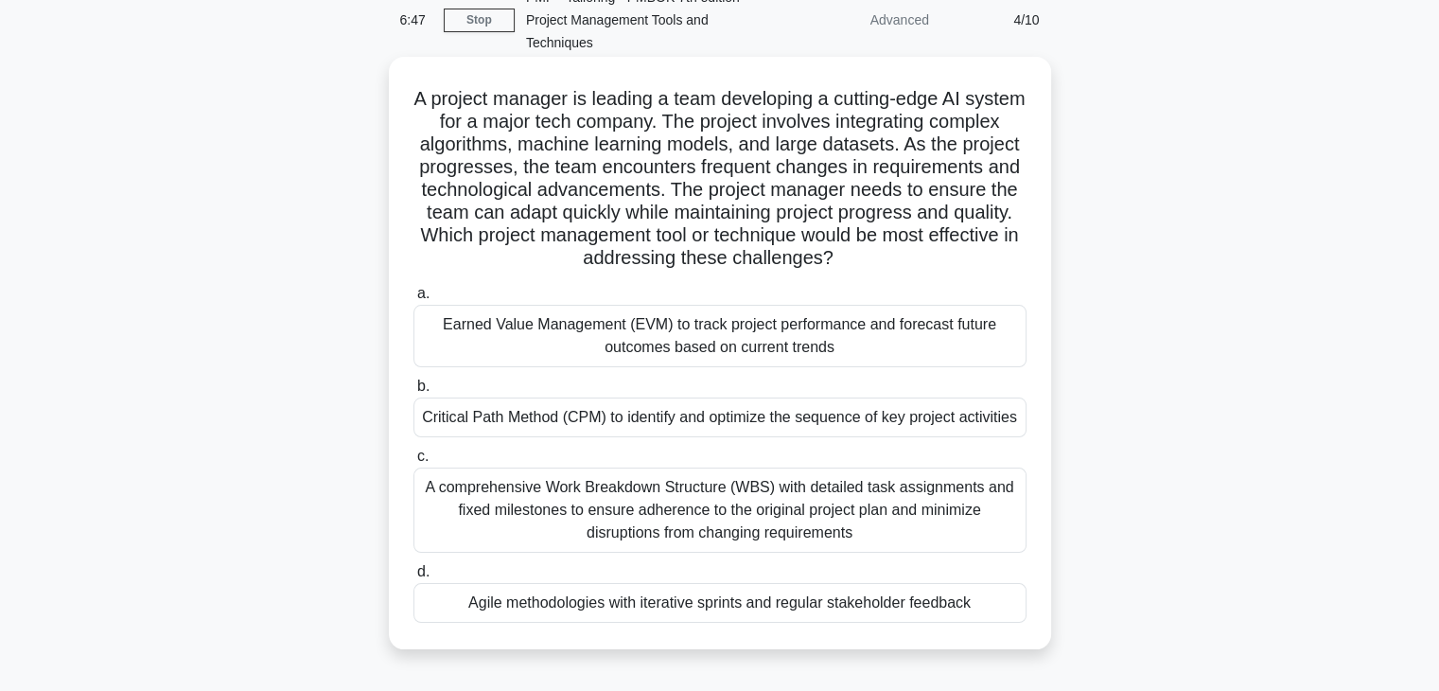
click at [749, 608] on div "Agile methodologies with iterative sprints and regular stakeholder feedback" at bounding box center [719, 603] width 613 height 40
click at [413, 578] on input "d. Agile methodologies with iterative sprints and regular stakeholder feedback" at bounding box center [413, 572] width 0 height 12
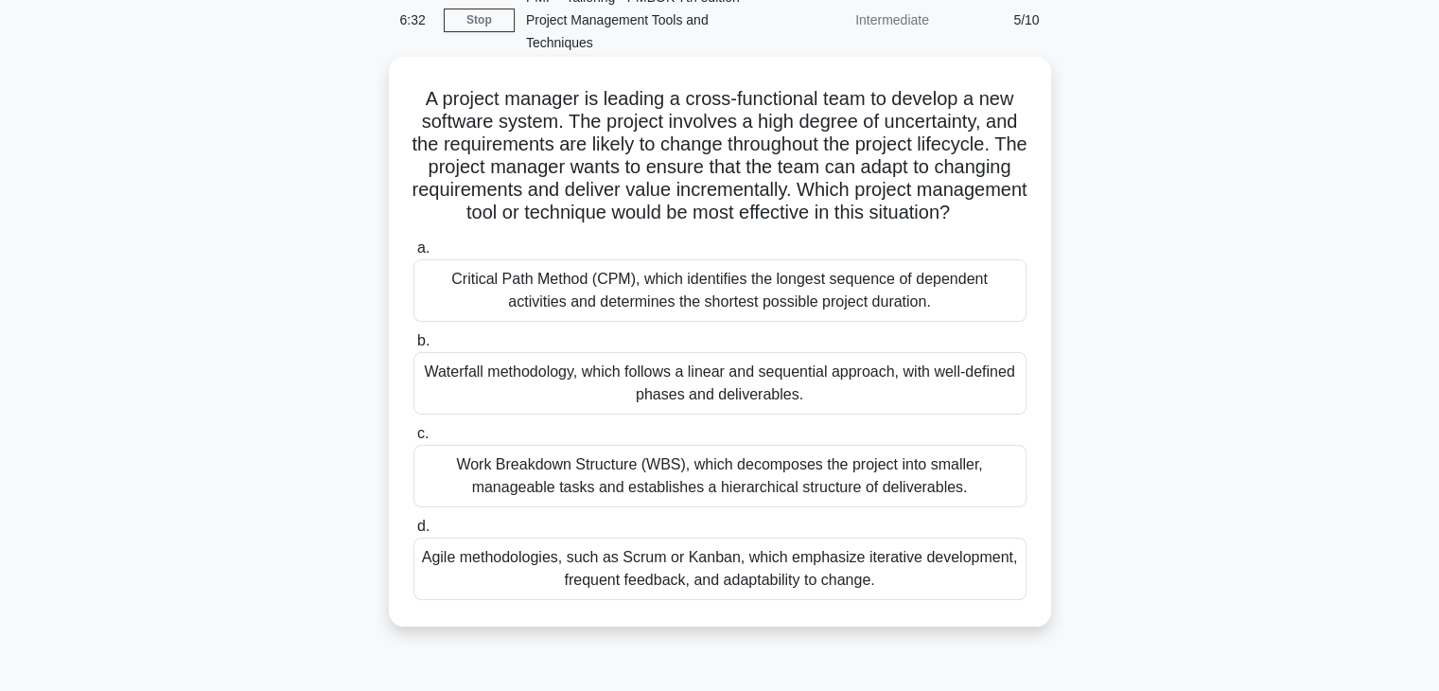
click at [736, 595] on div "Agile methodologies, such as Scrum or Kanban, which emphasize iterative develop…" at bounding box center [719, 568] width 613 height 62
click at [413, 533] on input "d. Agile methodologies, such as Scrum or Kanban, which emphasize iterative deve…" at bounding box center [413, 526] width 0 height 12
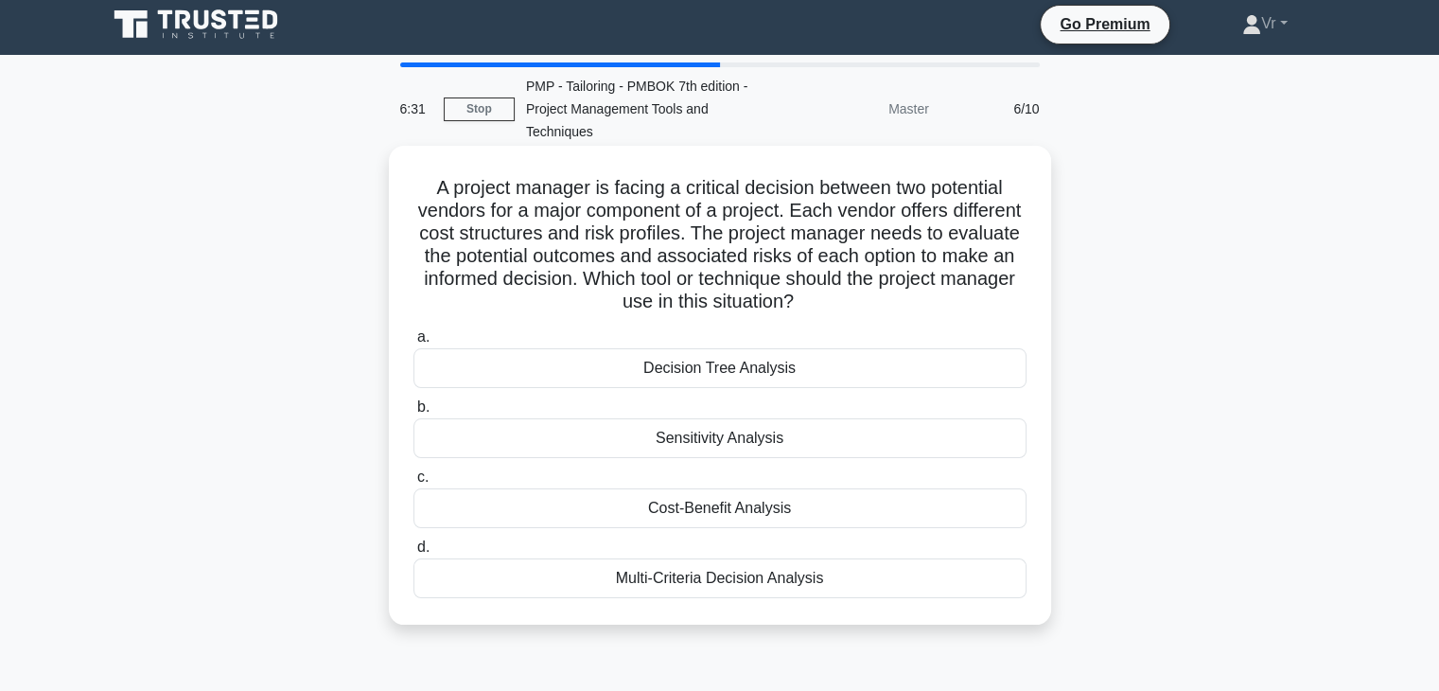
scroll to position [0, 0]
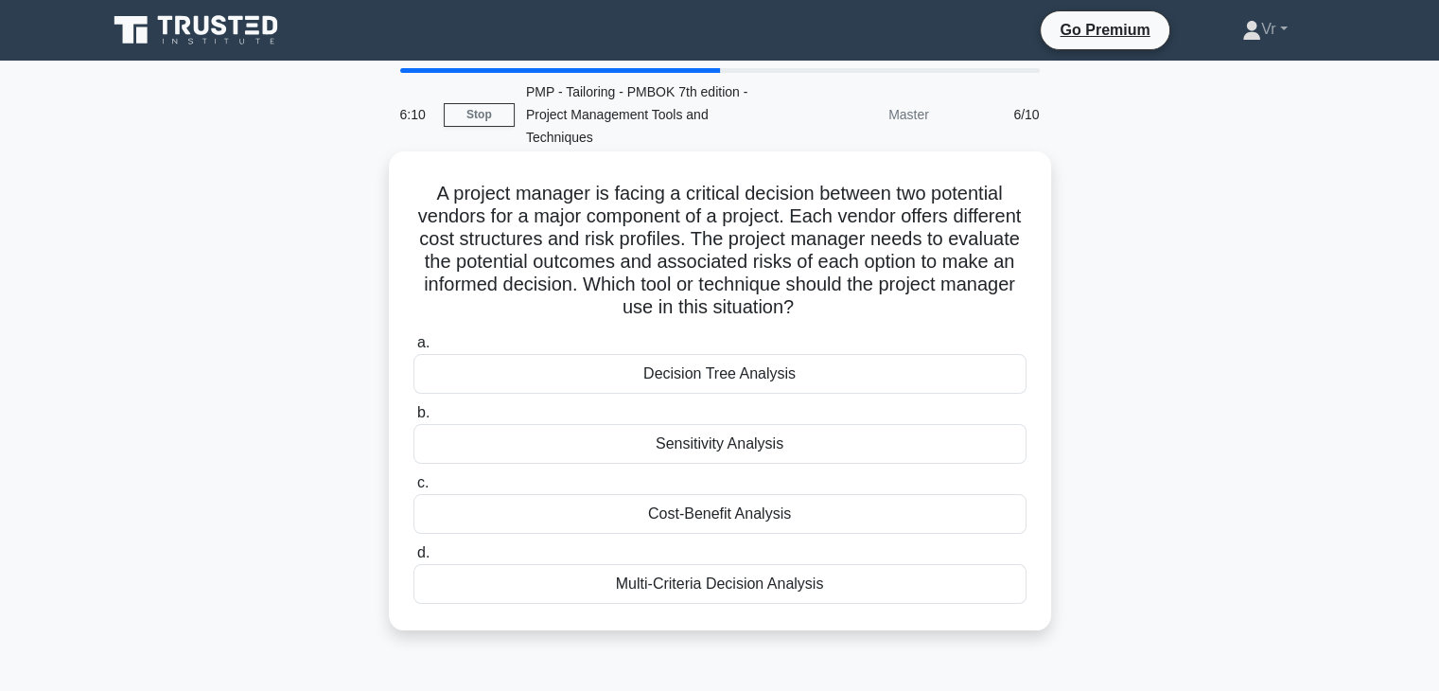
click at [771, 592] on div "Multi-Criteria Decision Analysis" at bounding box center [719, 584] width 613 height 40
click at [413, 559] on input "d. Multi-Criteria Decision Analysis" at bounding box center [413, 553] width 0 height 12
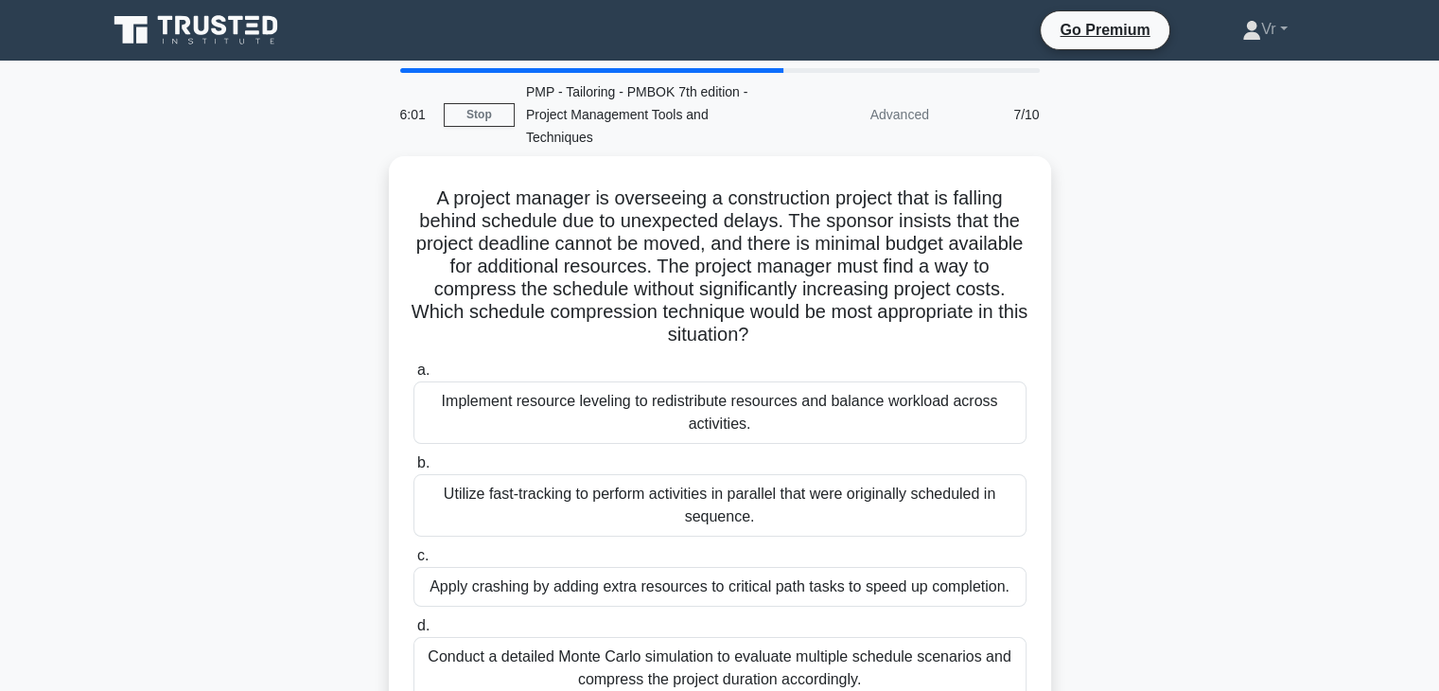
scroll to position [95, 0]
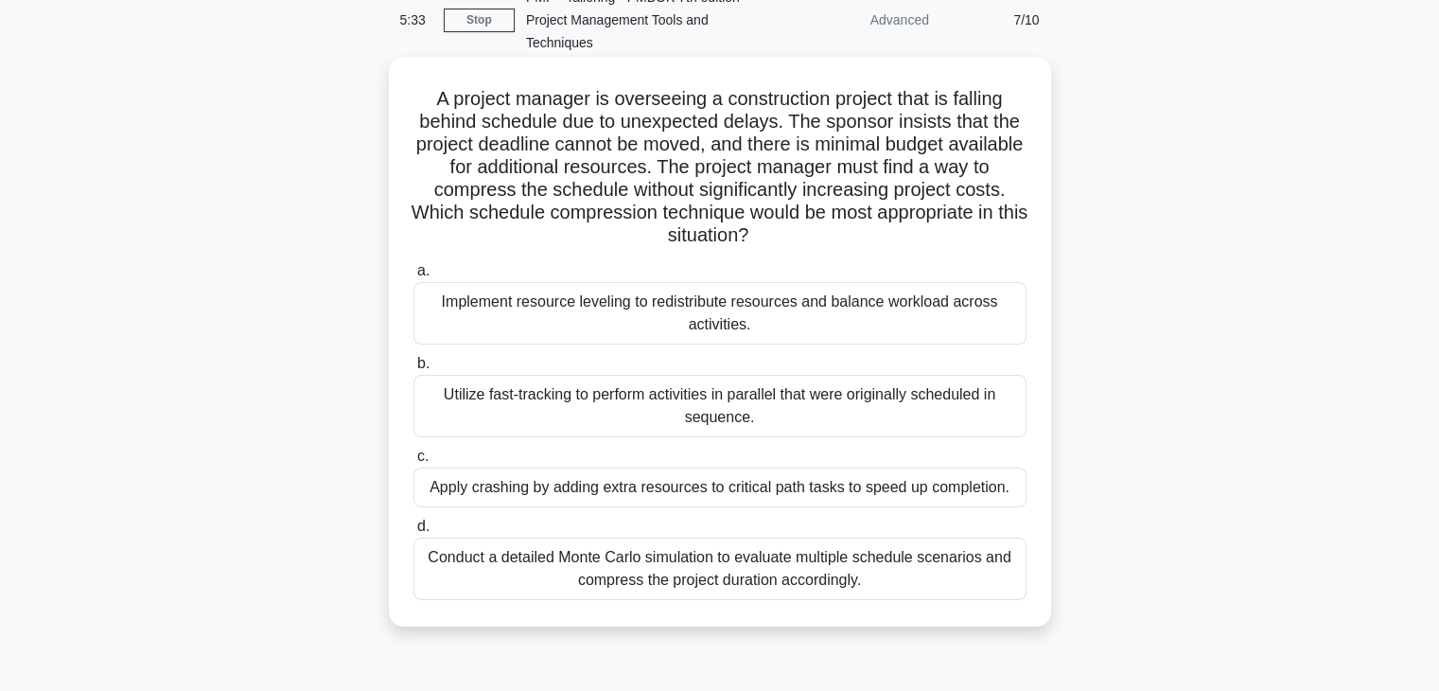
click at [607, 408] on div "Utilize fast-tracking to perform activities in parallel that were originally sc…" at bounding box center [719, 406] width 613 height 62
click at [413, 370] on input "b. Utilize fast-tracking to perform activities in parallel that were originally…" at bounding box center [413, 364] width 0 height 12
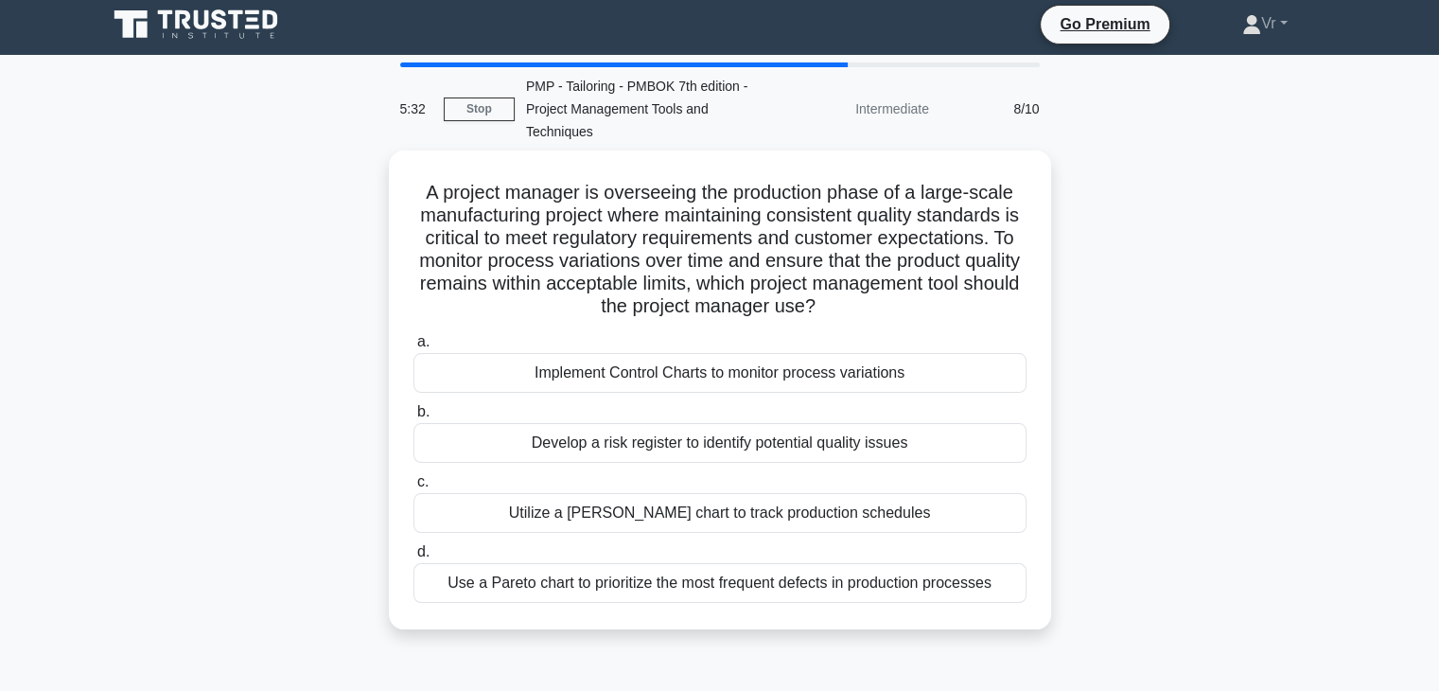
scroll to position [0, 0]
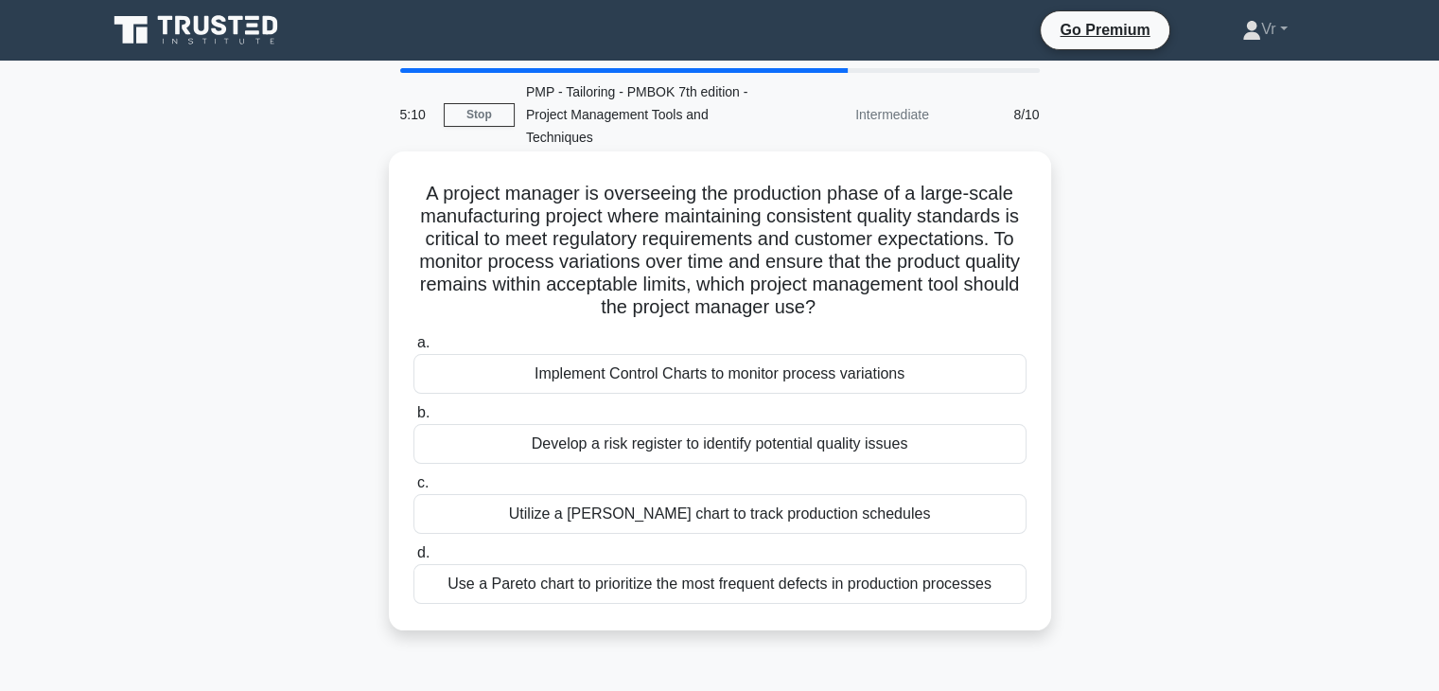
click at [745, 368] on div "Implement Control Charts to monitor process variations" at bounding box center [719, 374] width 613 height 40
click at [413, 349] on input "a. Implement Control Charts to monitor process variations" at bounding box center [413, 343] width 0 height 12
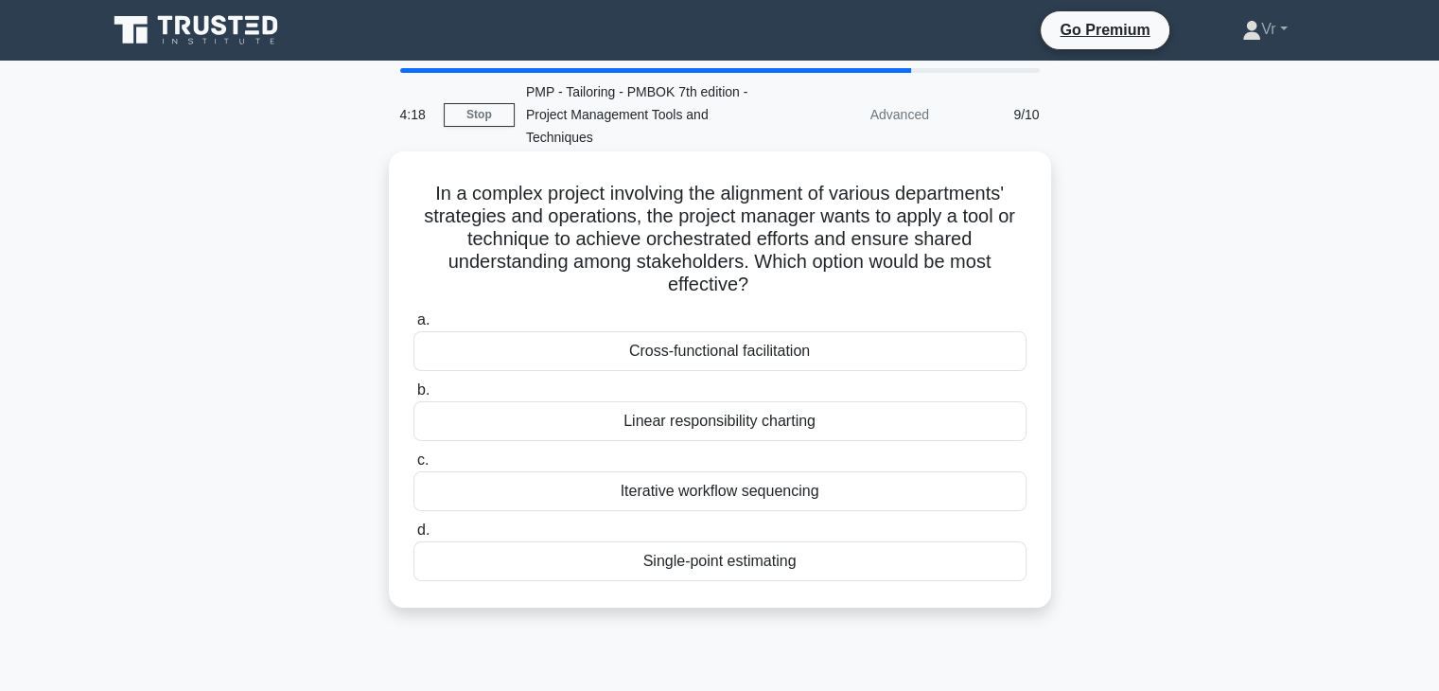
click at [821, 357] on div "Cross-functional facilitation" at bounding box center [719, 351] width 613 height 40
click at [413, 326] on input "a. Cross-functional facilitation" at bounding box center [413, 320] width 0 height 12
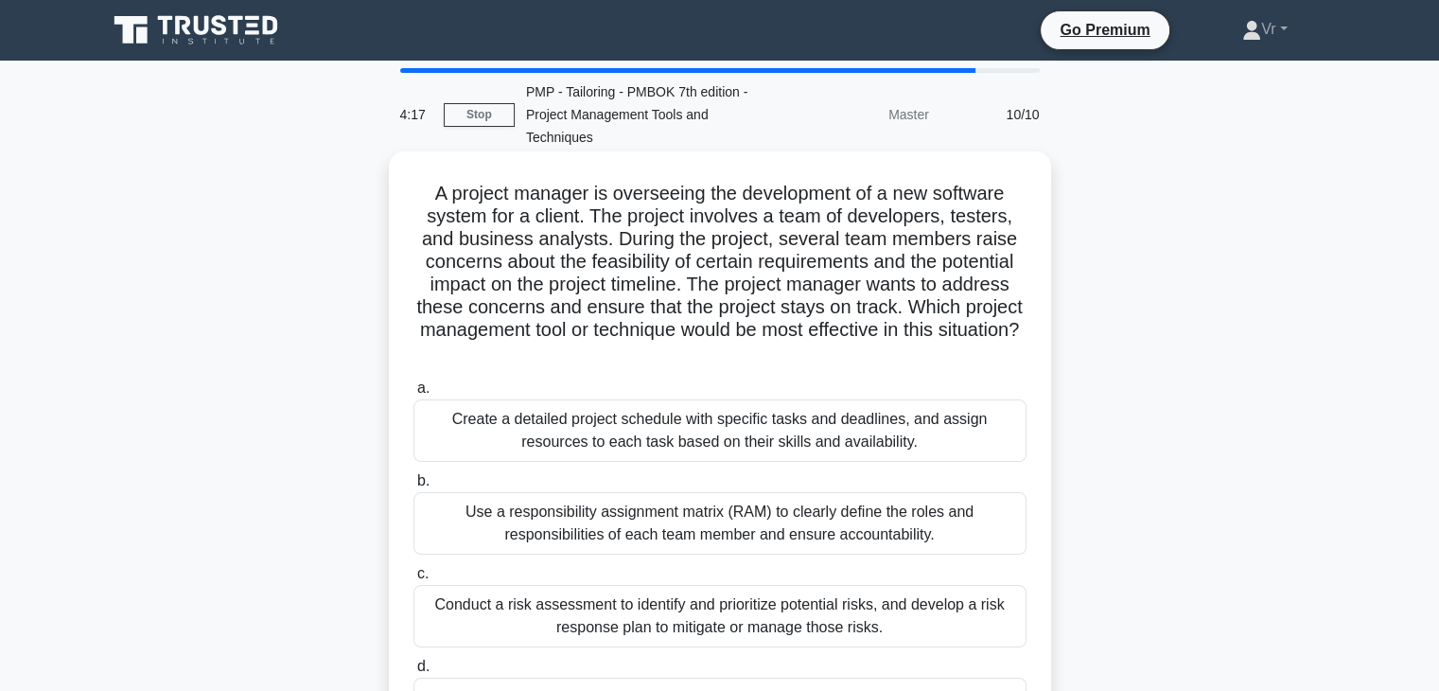
scroll to position [95, 0]
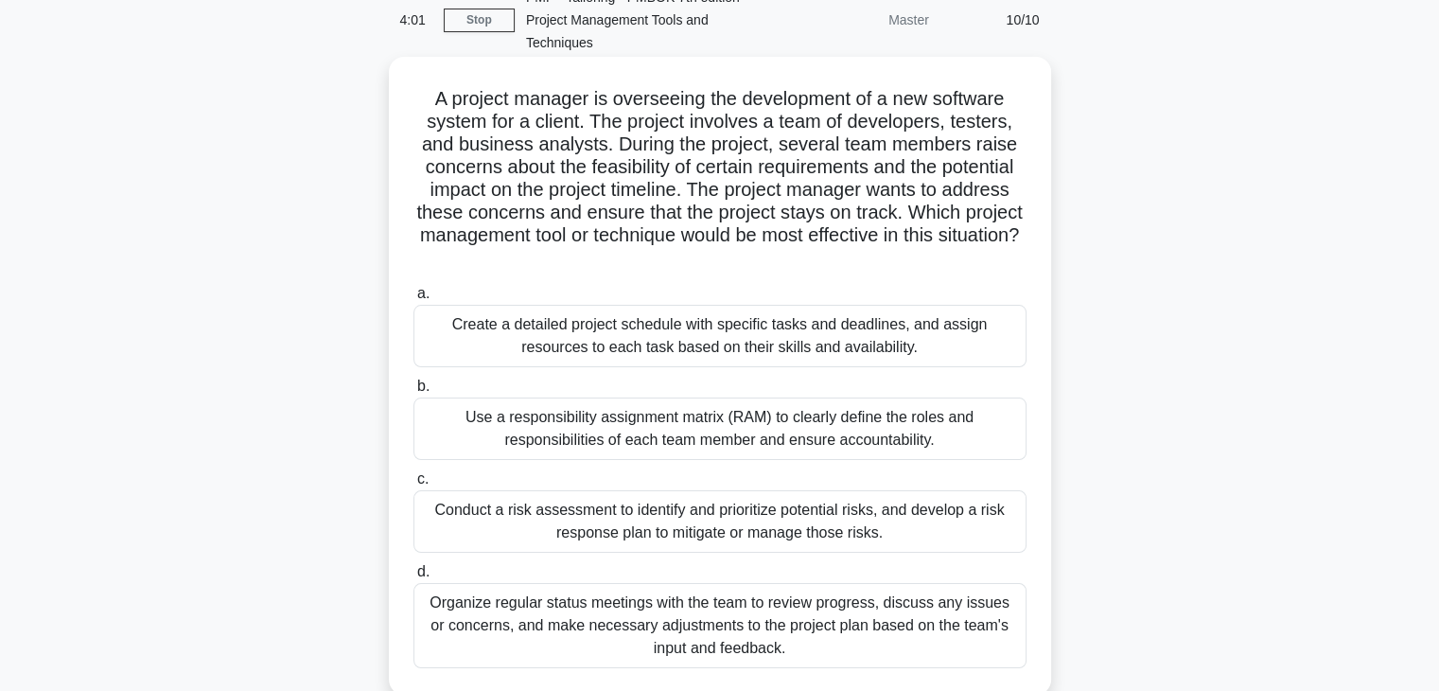
click at [742, 615] on div "Organize regular status meetings with the team to review progress, discuss any …" at bounding box center [719, 625] width 613 height 85
click at [413, 578] on input "d. Organize regular status meetings with the team to review progress, discuss a…" at bounding box center [413, 572] width 0 height 12
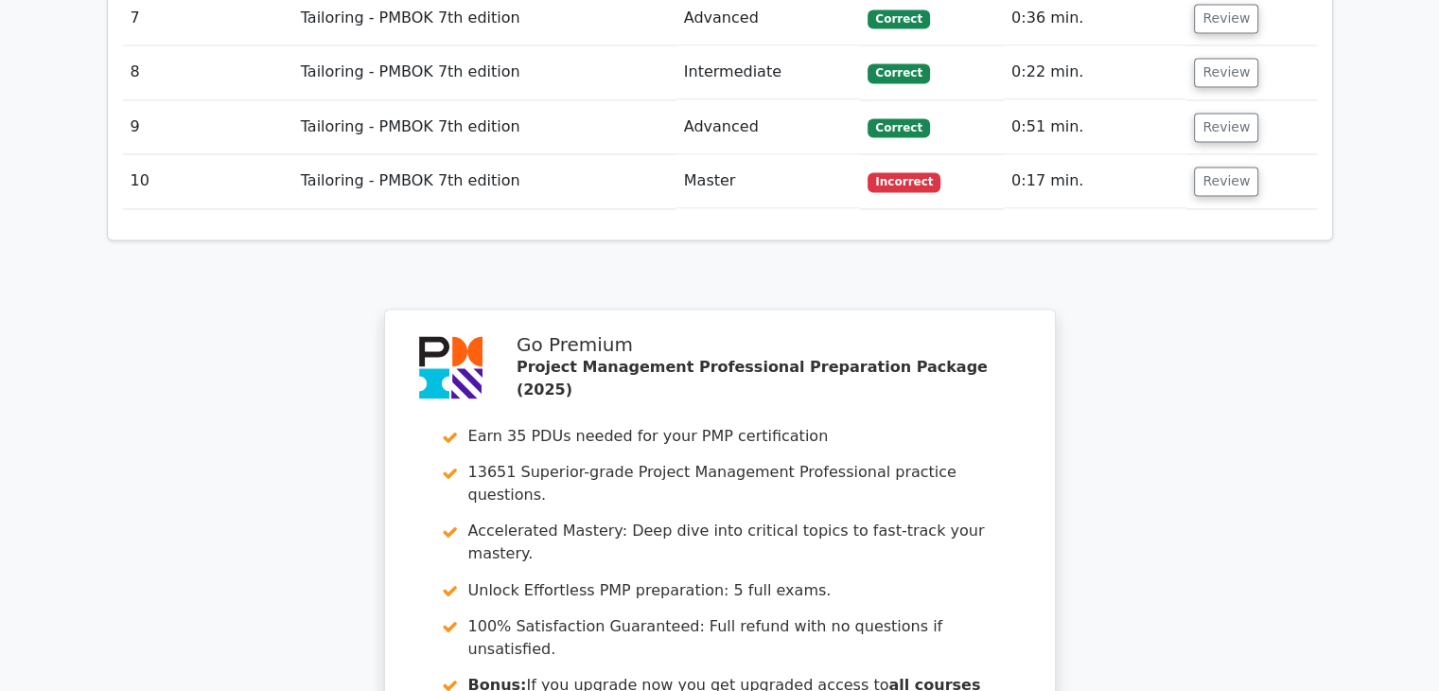
scroll to position [2649, 0]
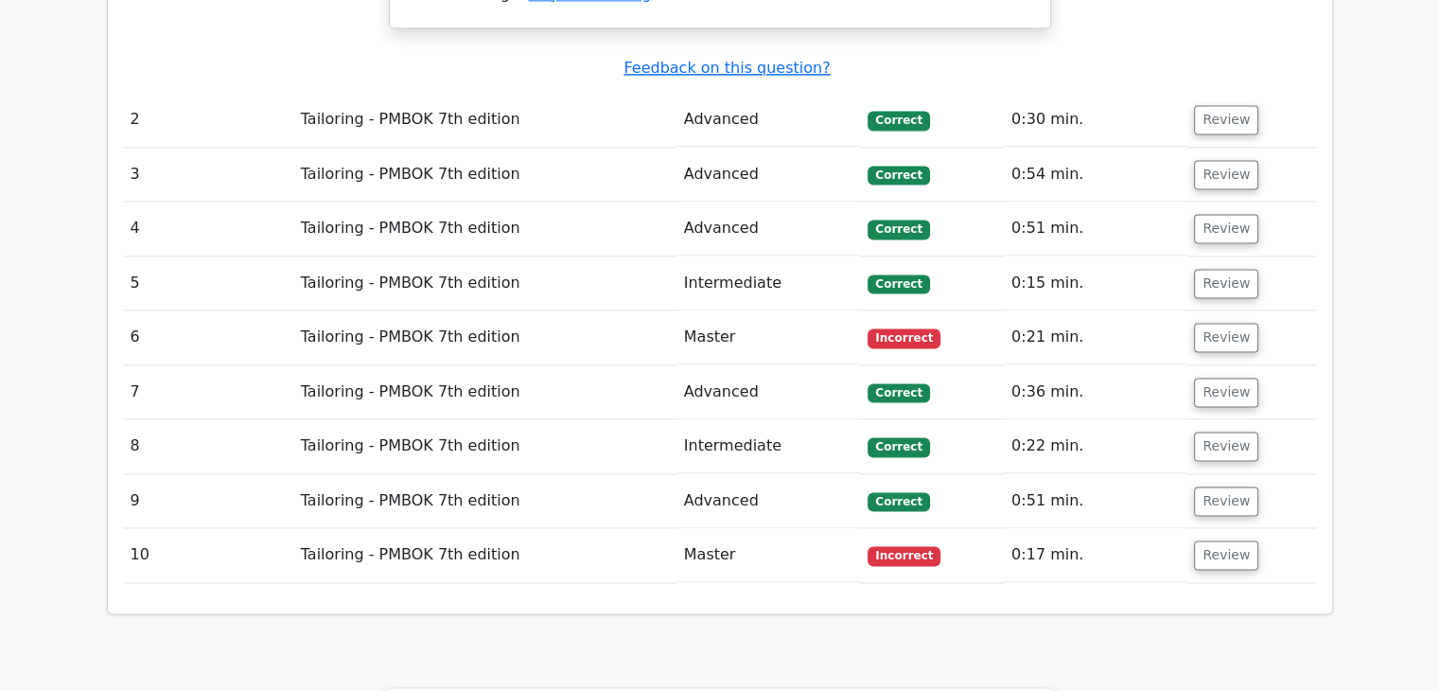
click at [1227, 528] on td "Review" at bounding box center [1252, 555] width 130 height 54
click at [1237, 540] on button "Review" at bounding box center [1226, 554] width 64 height 29
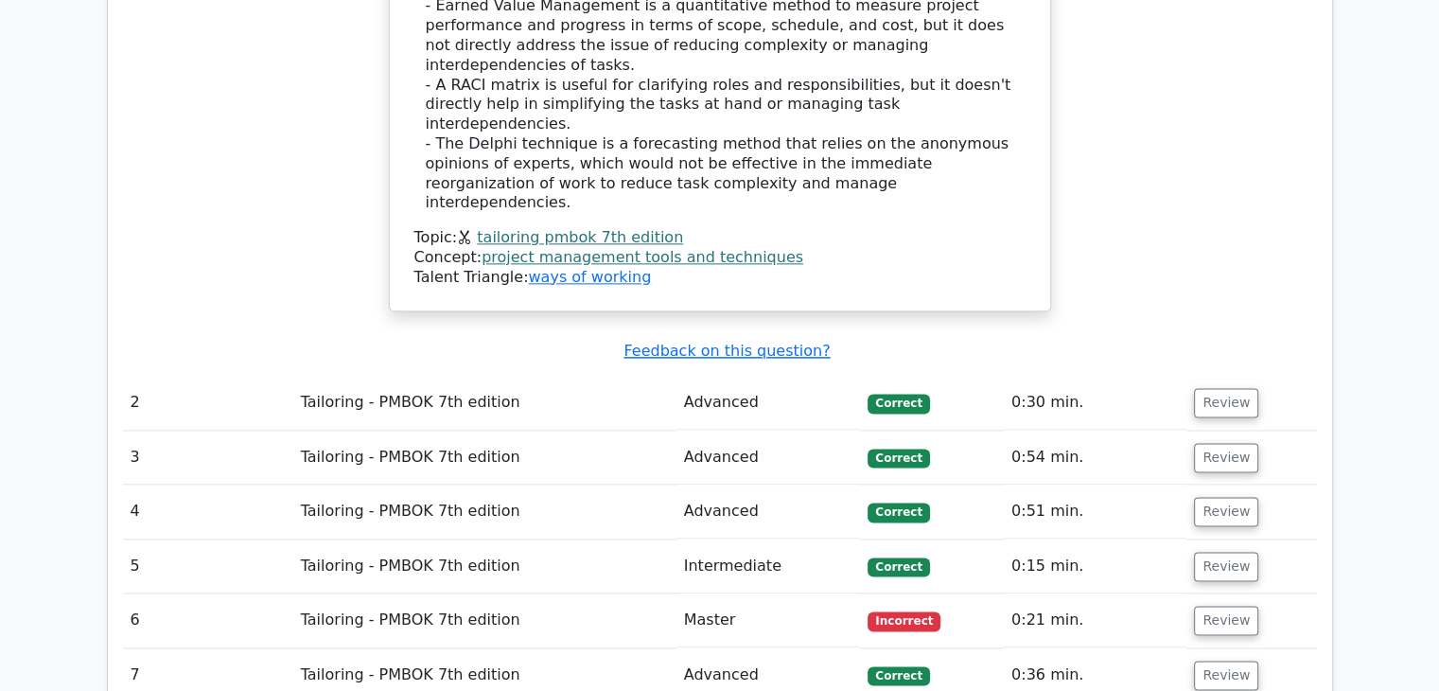
scroll to position [2365, 0]
click at [1226, 607] on button "Review" at bounding box center [1226, 621] width 64 height 29
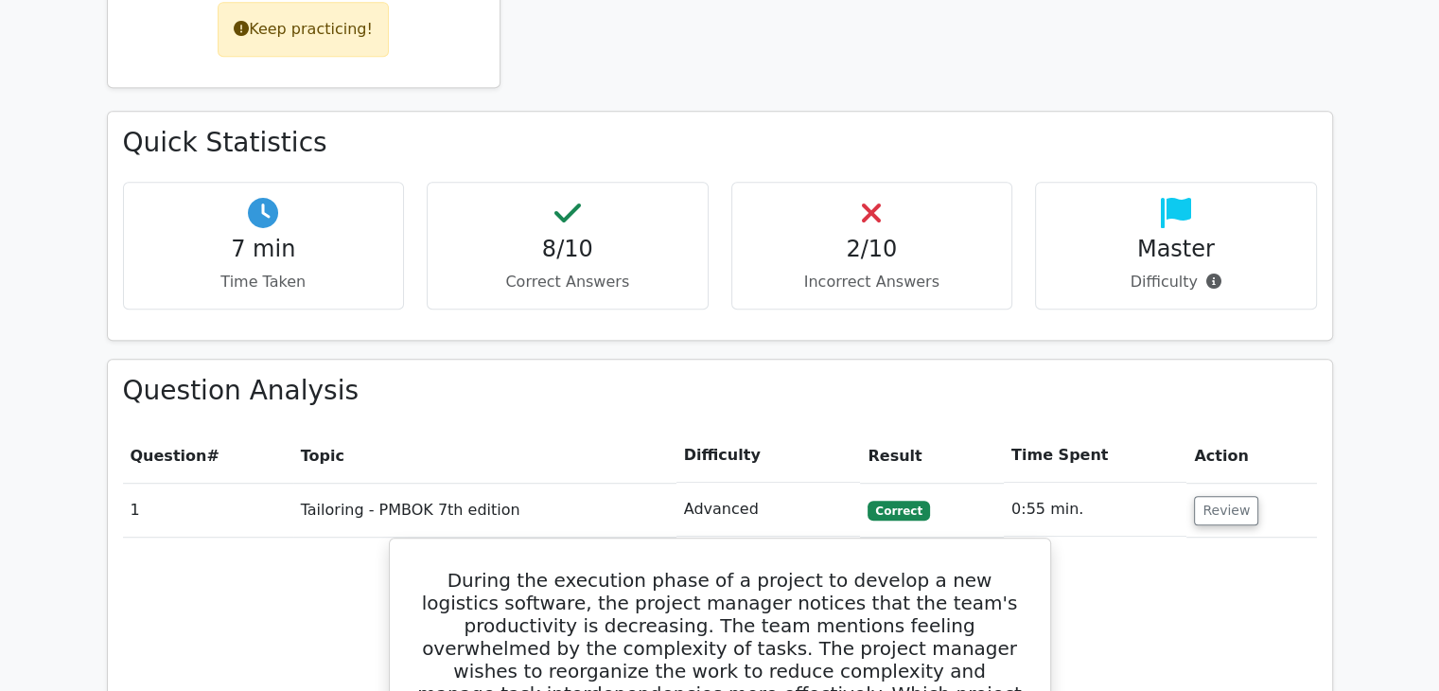
scroll to position [1041, 0]
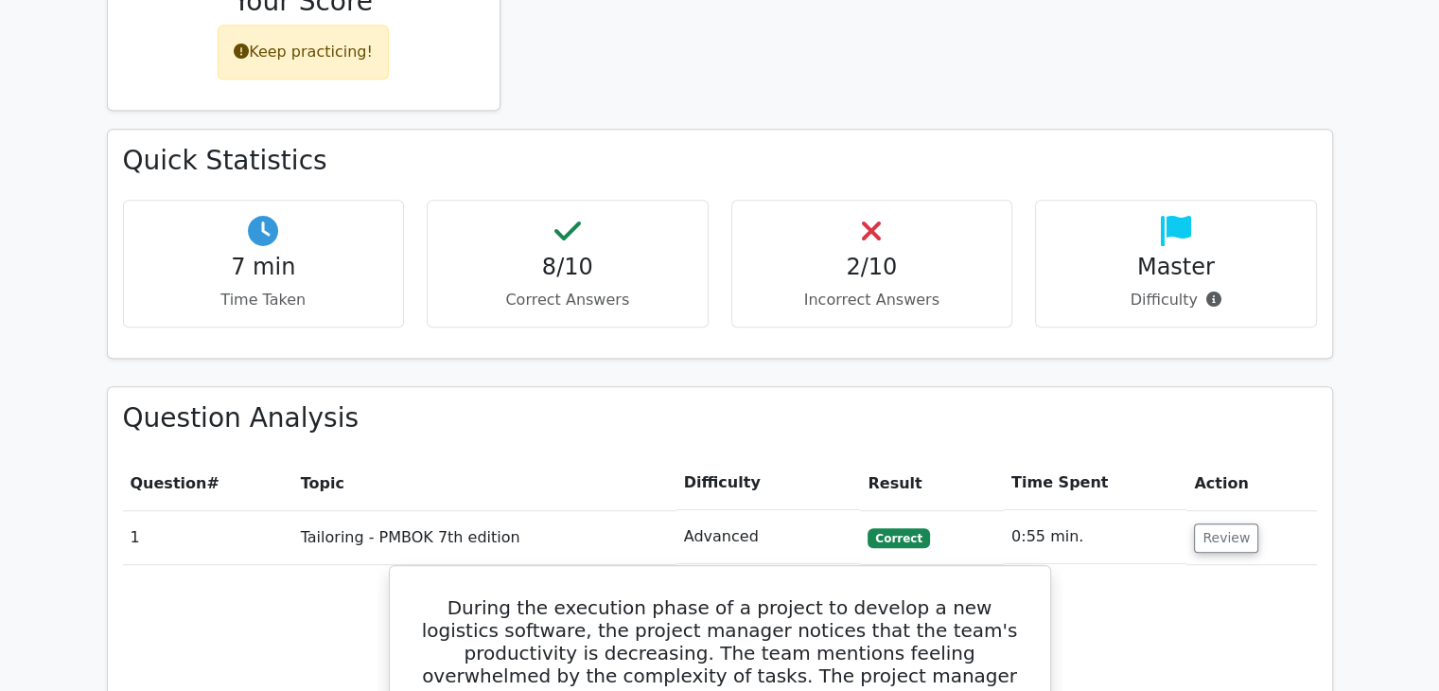
click at [1163, 216] on icon at bounding box center [1176, 231] width 30 height 30
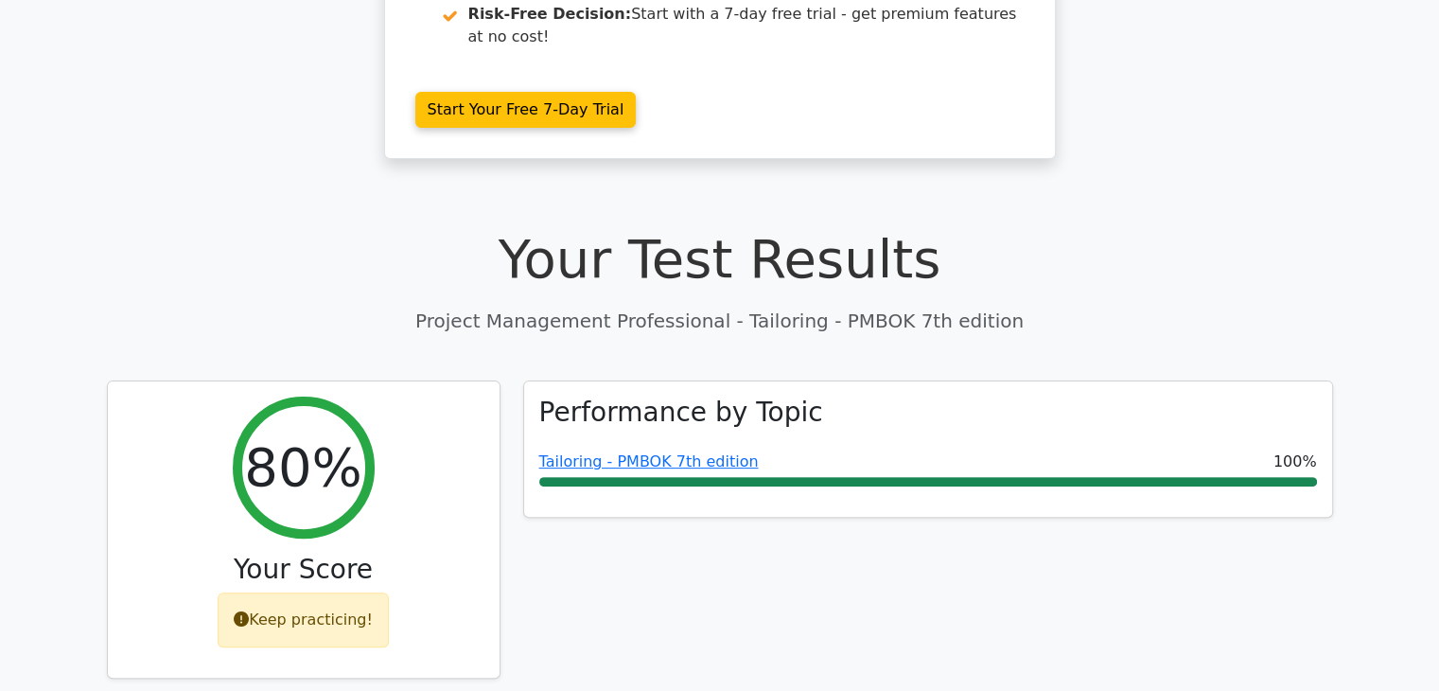
scroll to position [0, 0]
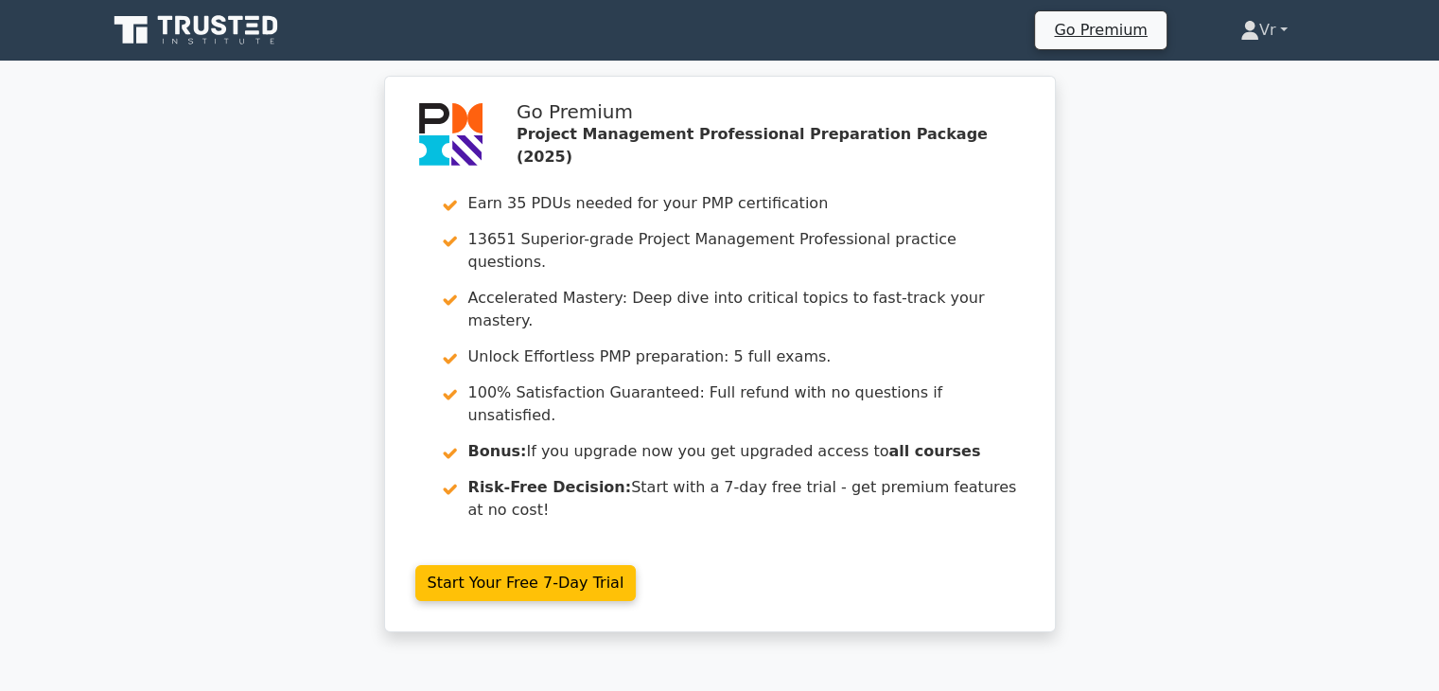
click at [1272, 34] on link "Vr" at bounding box center [1264, 30] width 138 height 38
click at [1243, 73] on link "Profile" at bounding box center [1270, 75] width 149 height 30
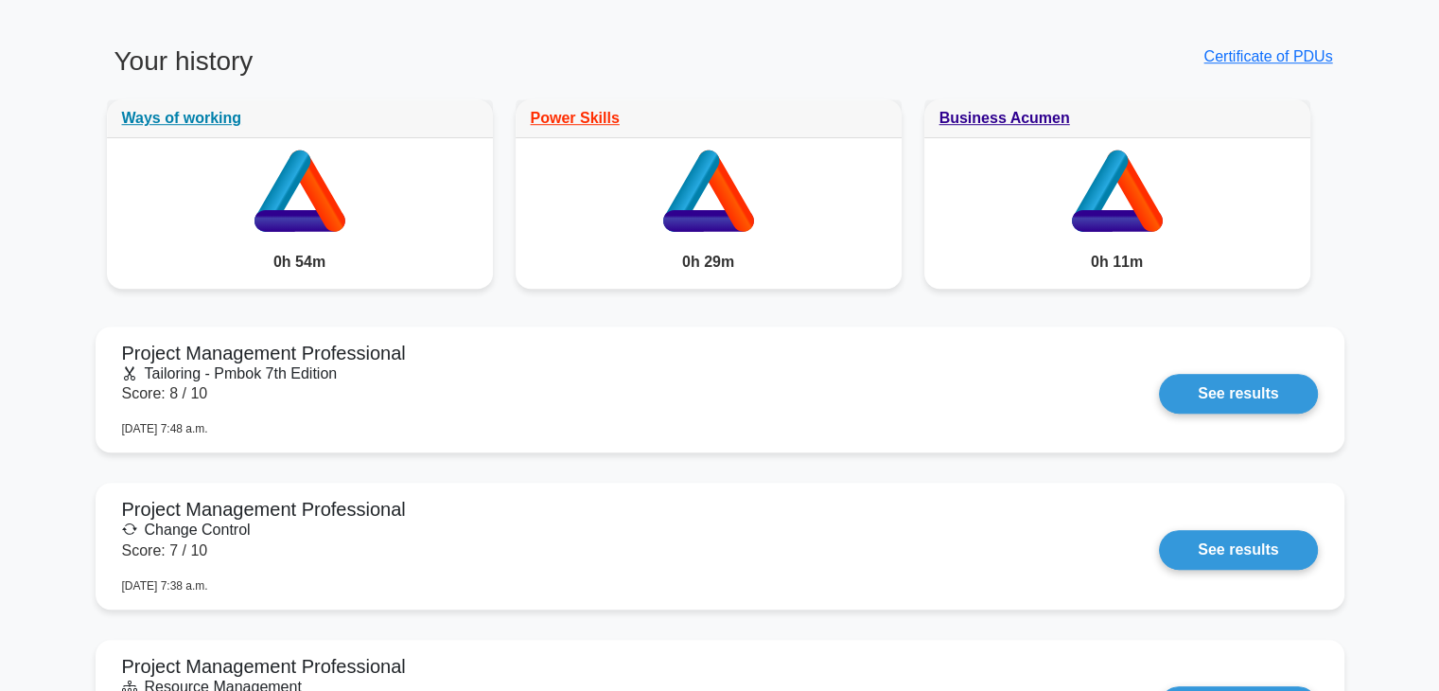
scroll to position [852, 0]
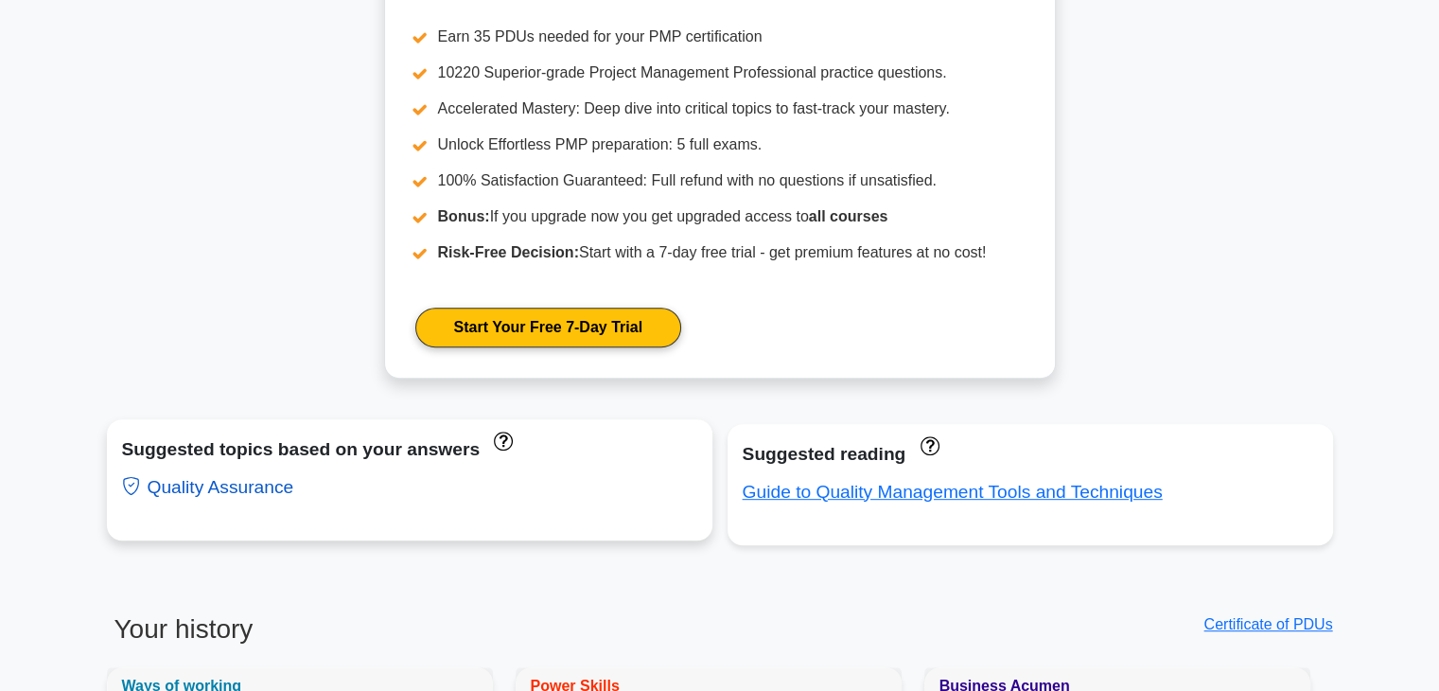
click at [231, 485] on link "Quality Assurance" at bounding box center [208, 487] width 172 height 20
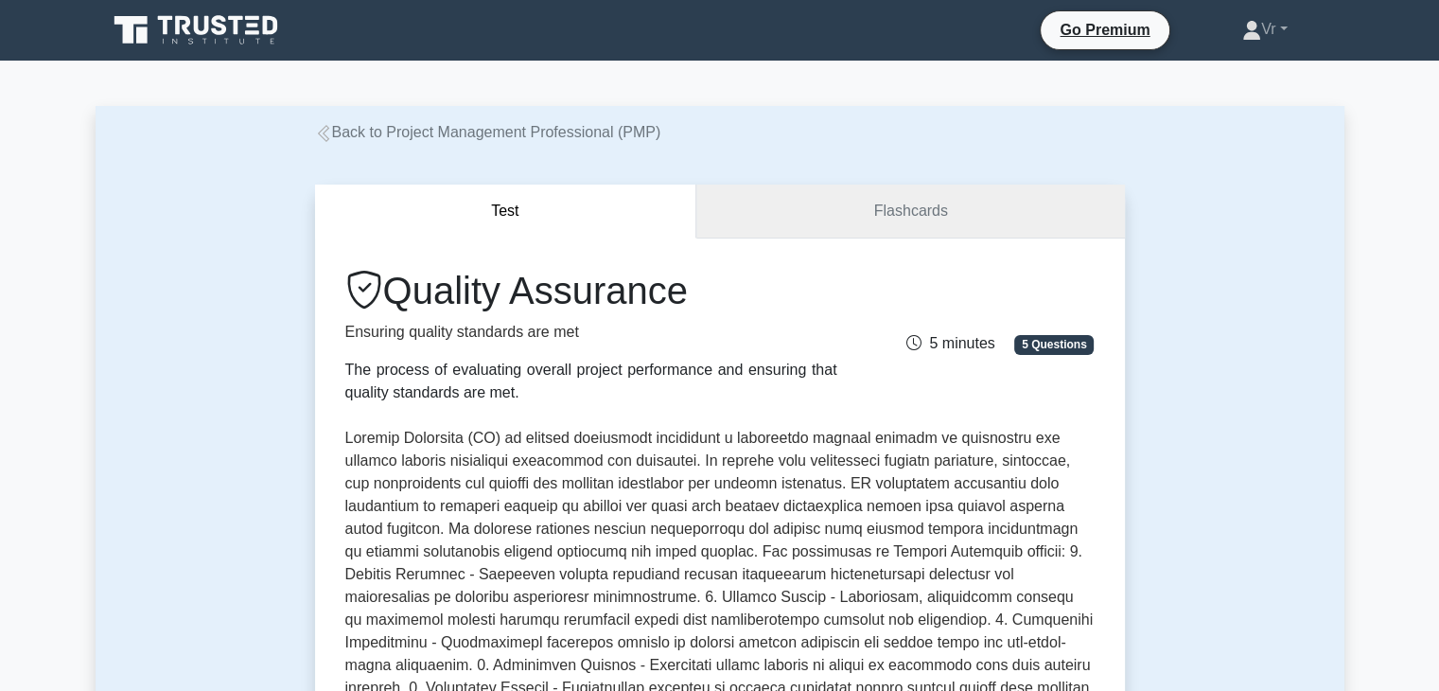
click at [906, 228] on link "Flashcards" at bounding box center [910, 212] width 428 height 54
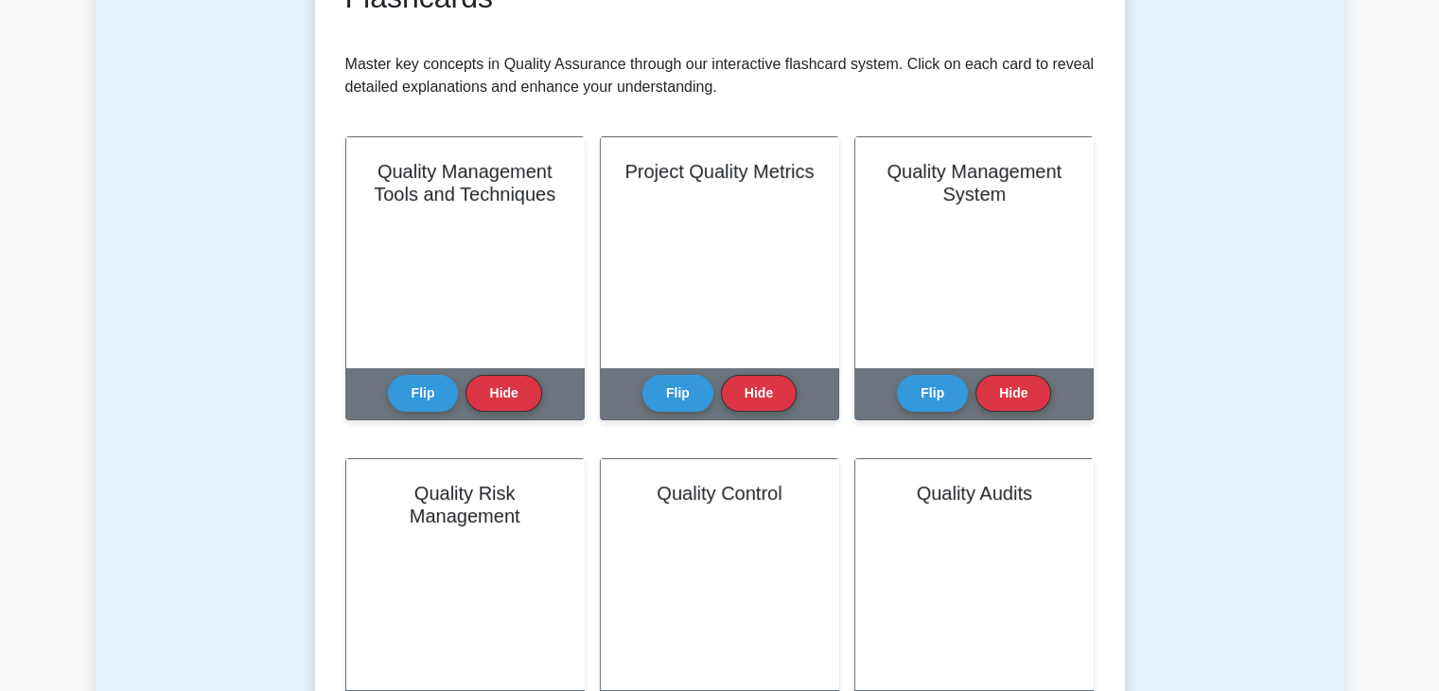
scroll to position [378, 0]
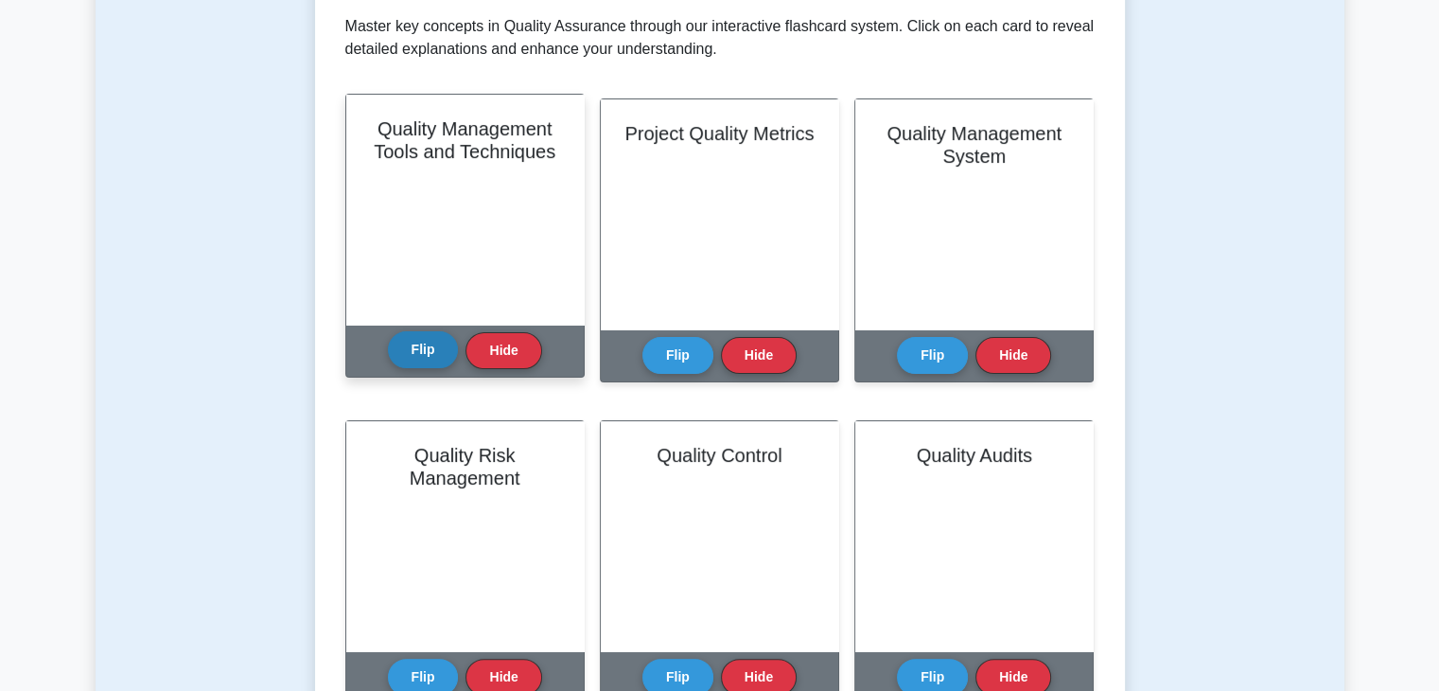
click at [418, 352] on button "Flip" at bounding box center [423, 349] width 71 height 37
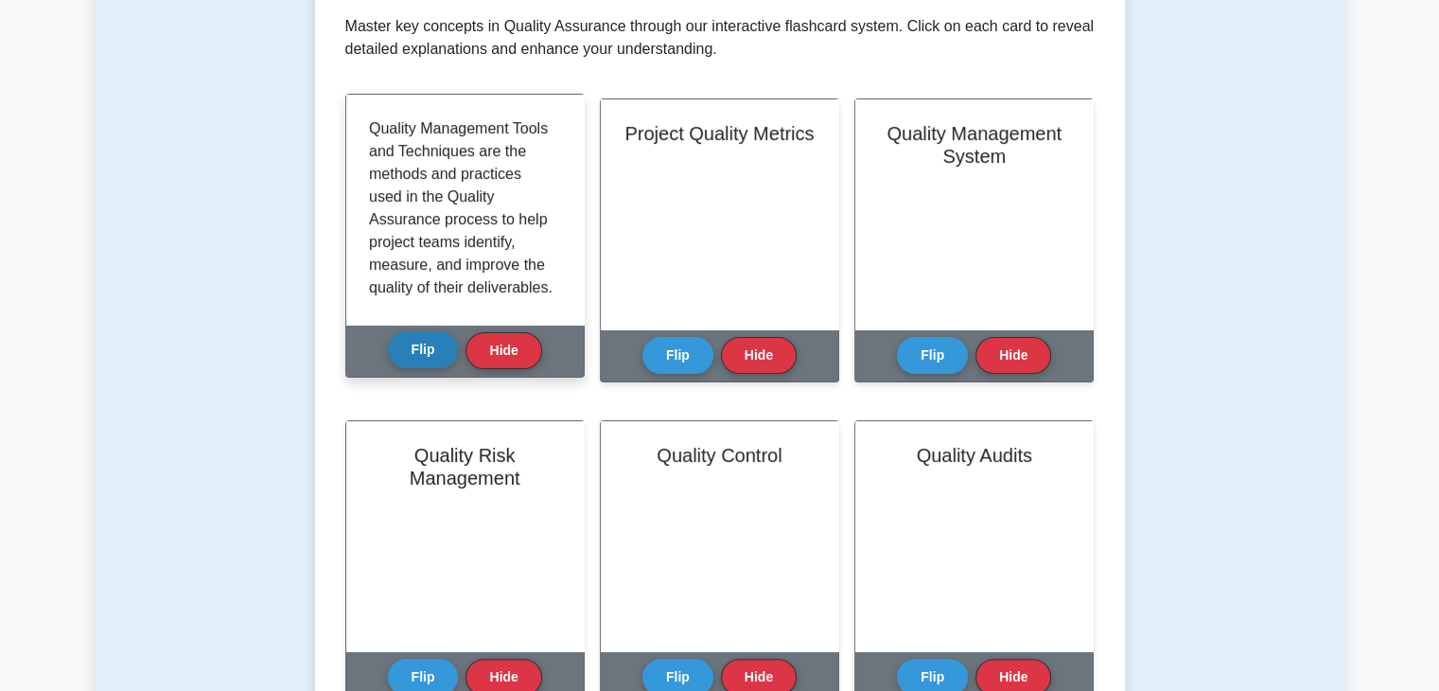
click at [418, 352] on button "Flip" at bounding box center [423, 349] width 71 height 37
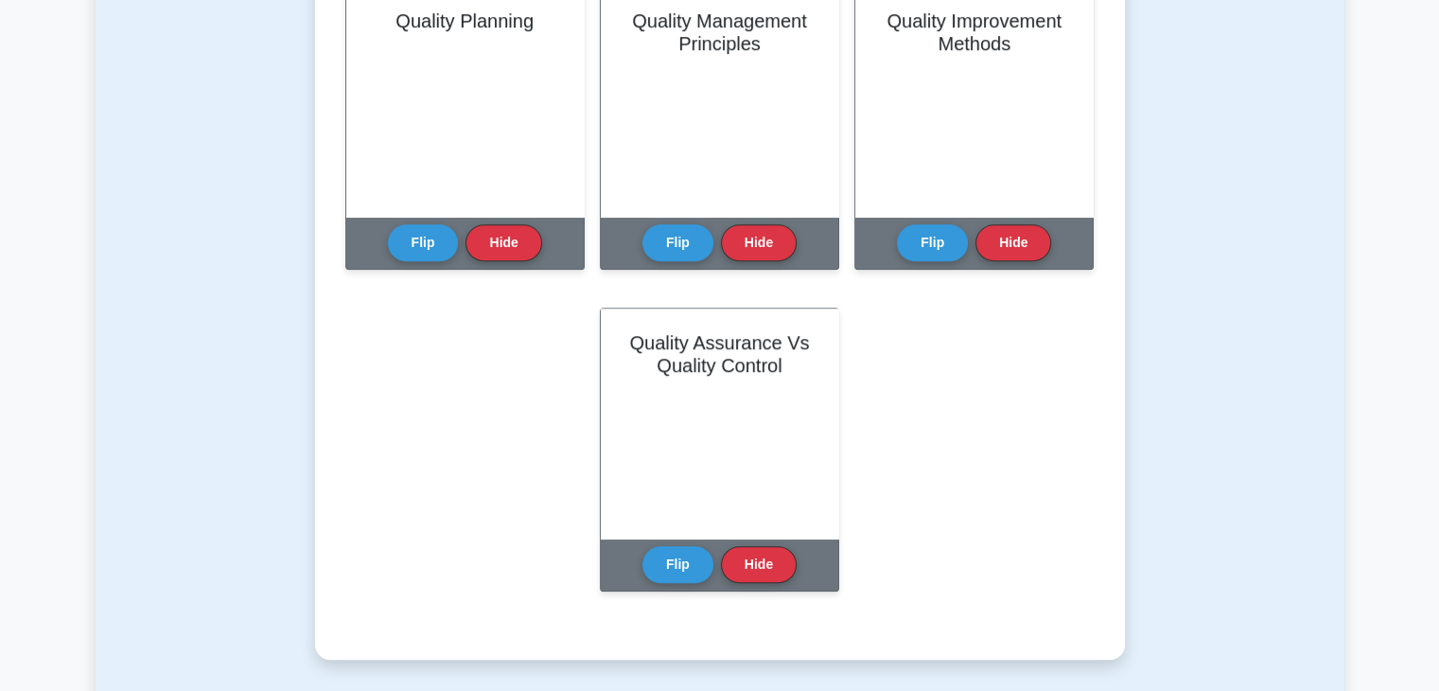
scroll to position [1135, 0]
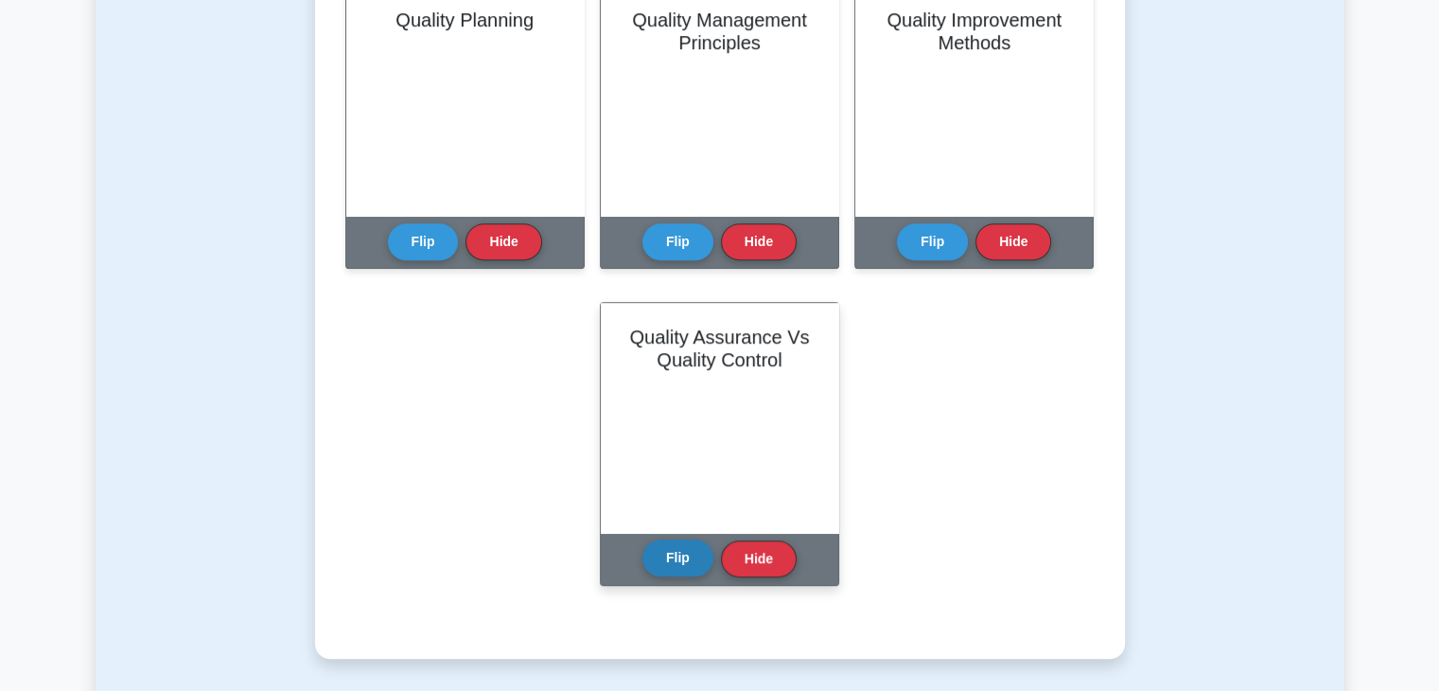
click at [671, 563] on button "Flip" at bounding box center [677, 557] width 71 height 37
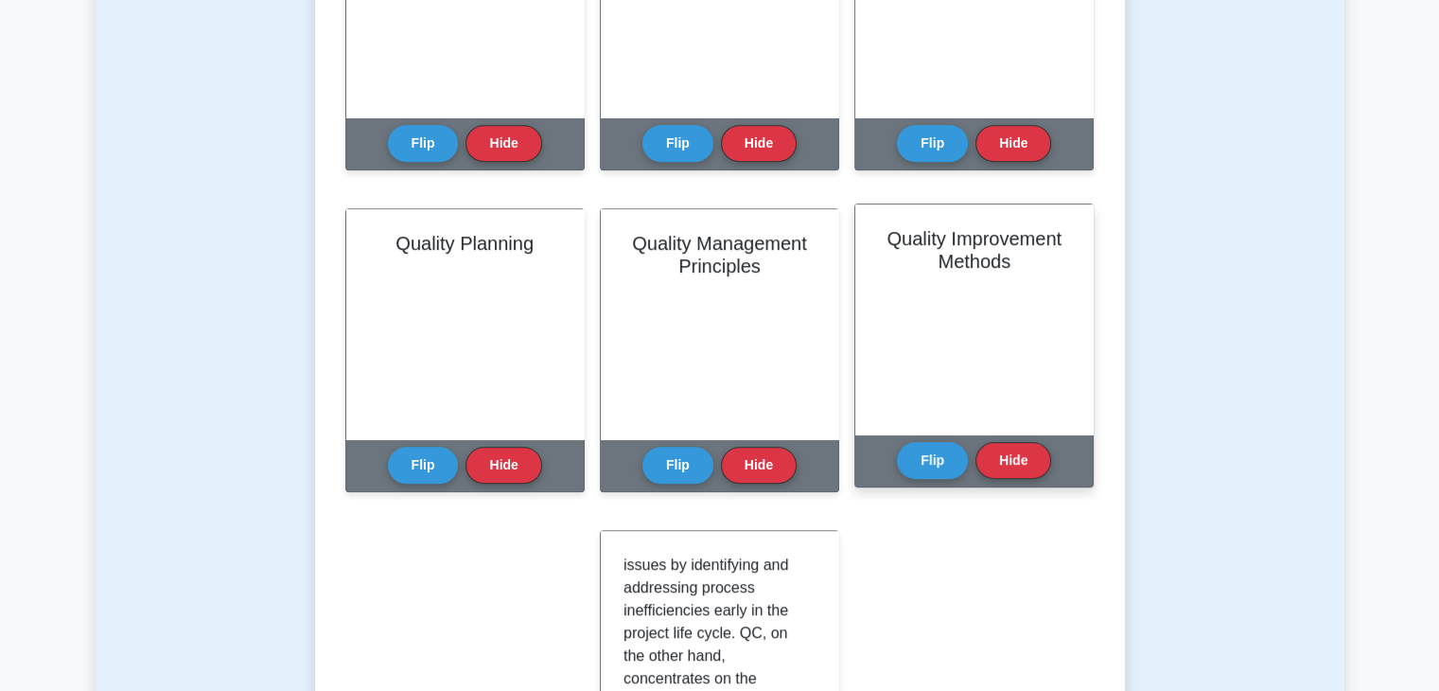
scroll to position [852, 0]
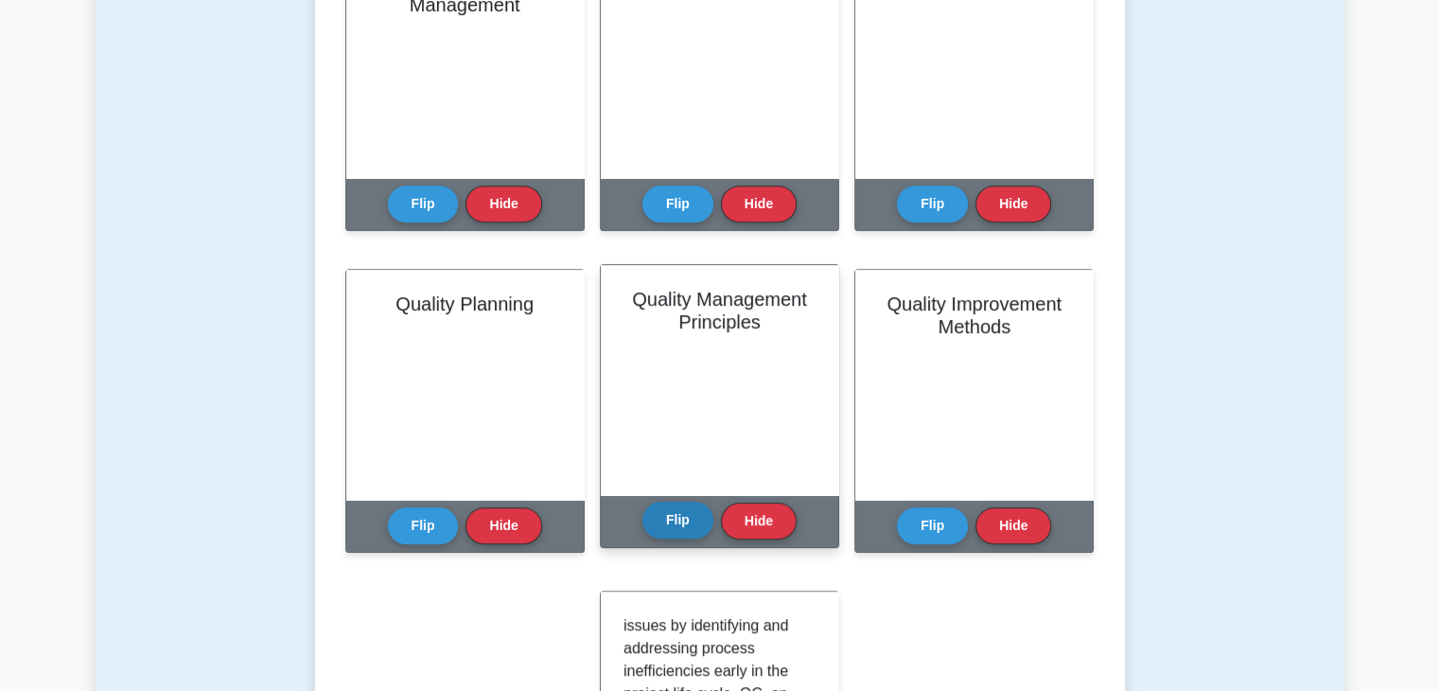
click at [704, 527] on button "Flip" at bounding box center [677, 519] width 71 height 37
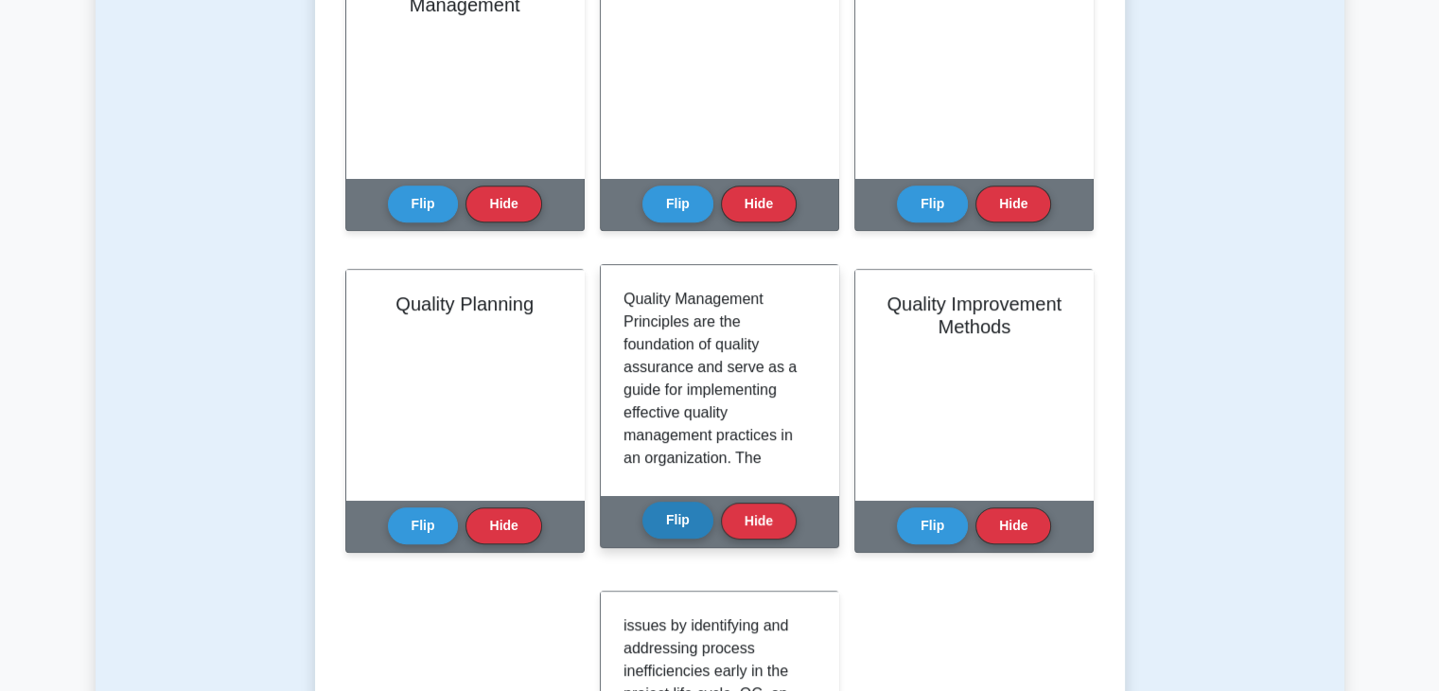
click at [703, 527] on button "Flip" at bounding box center [677, 519] width 71 height 37
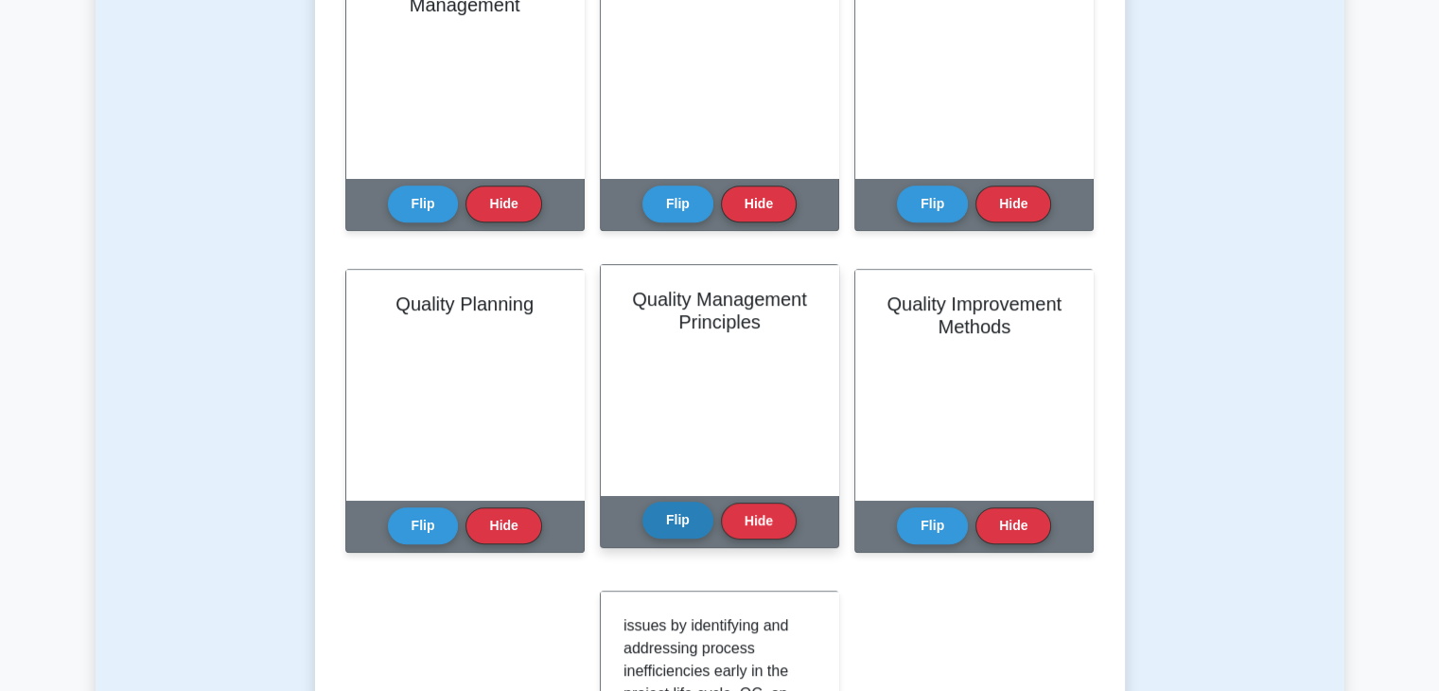
click at [703, 527] on button "Flip" at bounding box center [677, 519] width 71 height 37
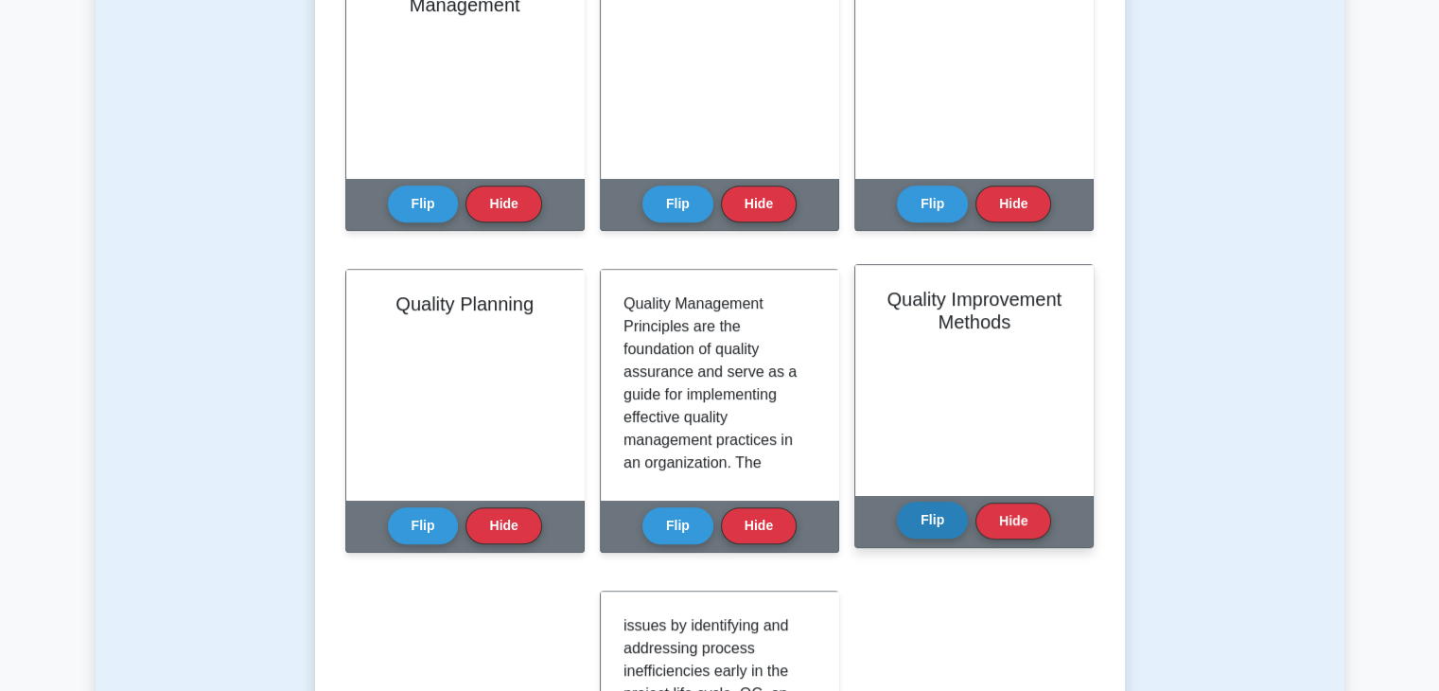
click at [943, 531] on button "Flip" at bounding box center [932, 519] width 71 height 37
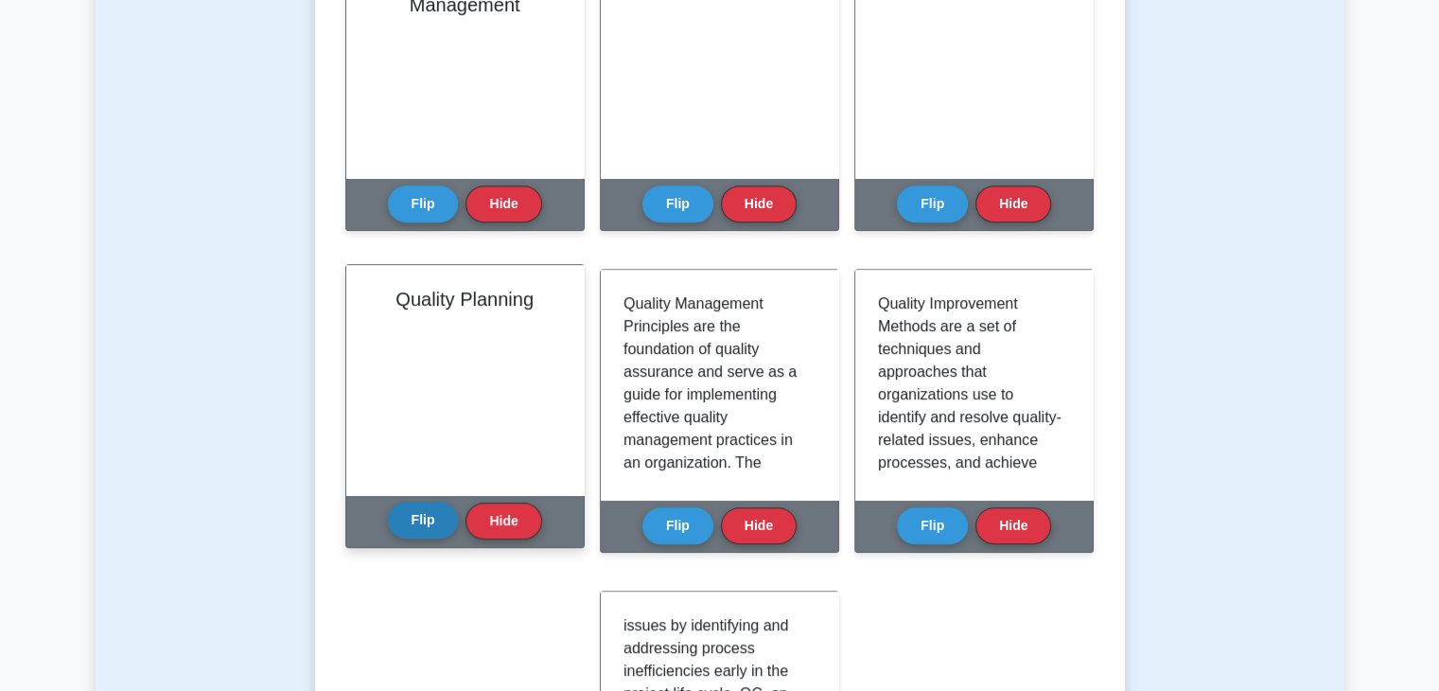
click at [424, 532] on button "Flip" at bounding box center [423, 519] width 71 height 37
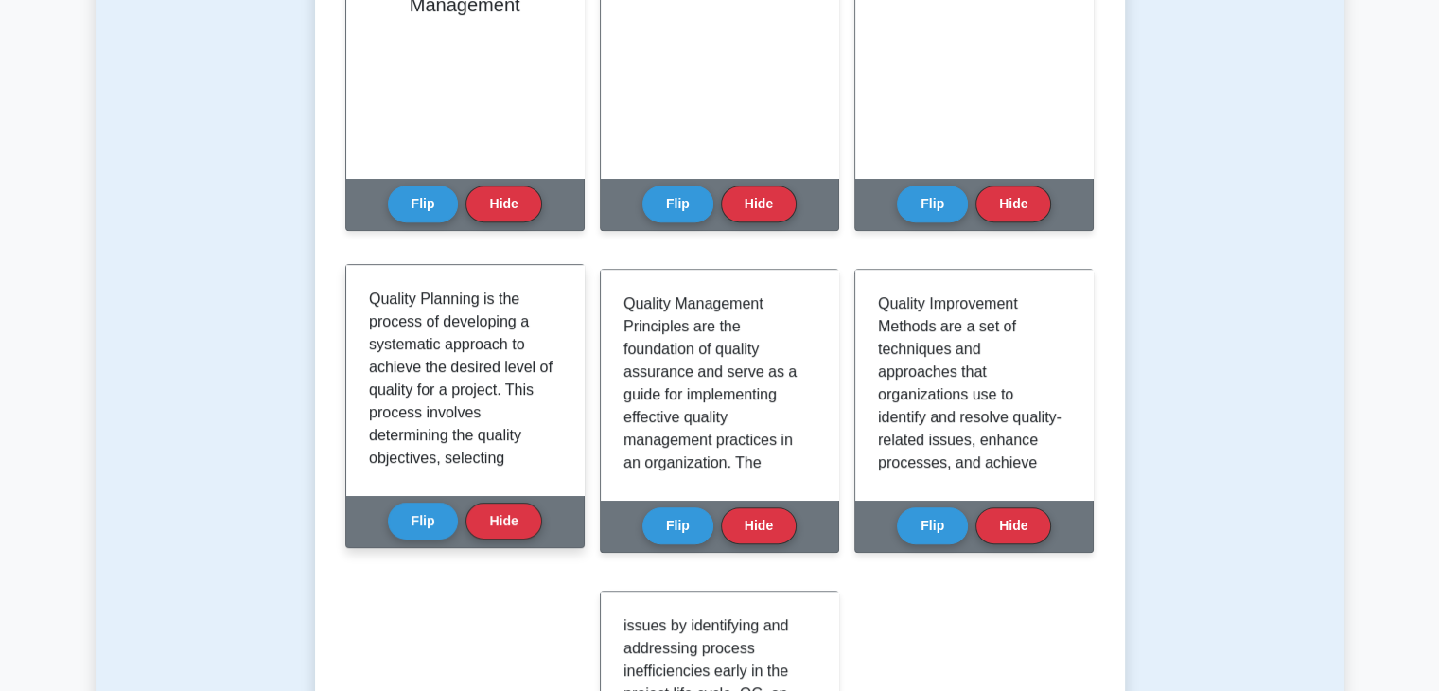
scroll to position [757, 0]
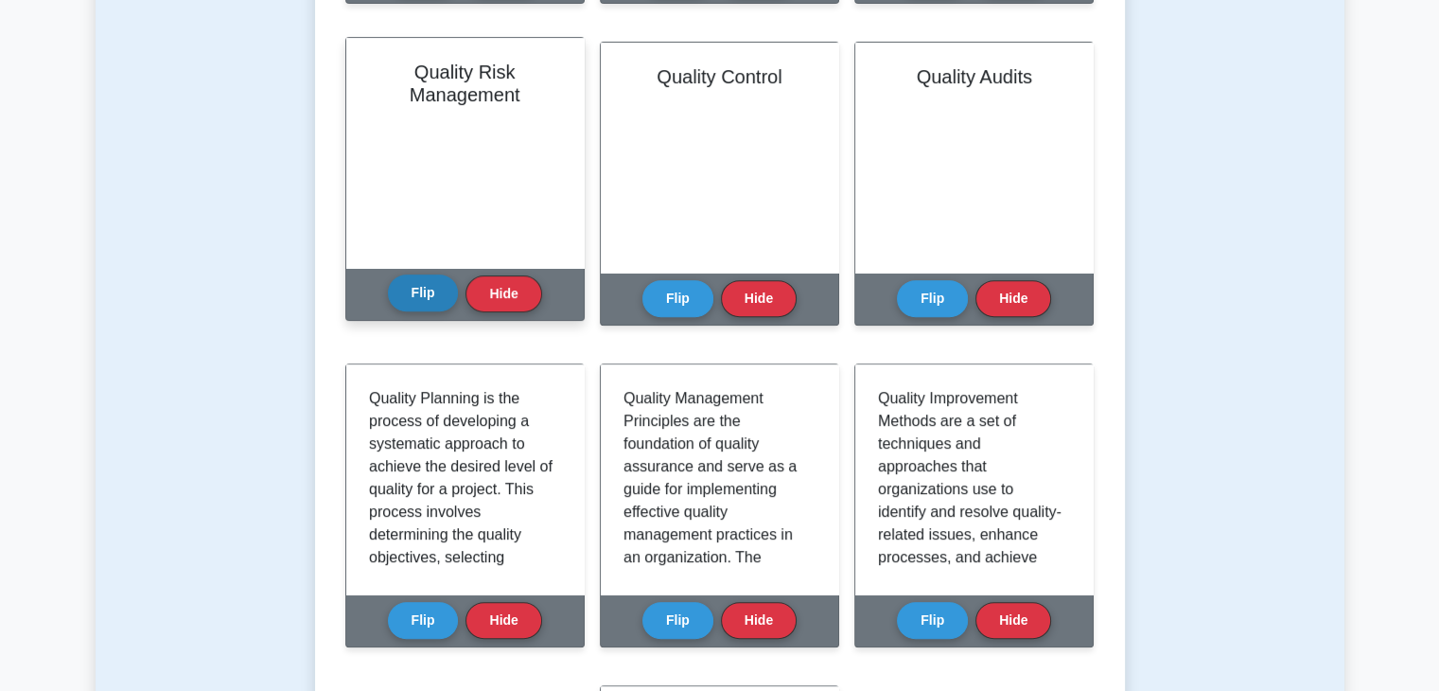
click at [413, 289] on button "Flip" at bounding box center [423, 292] width 71 height 37
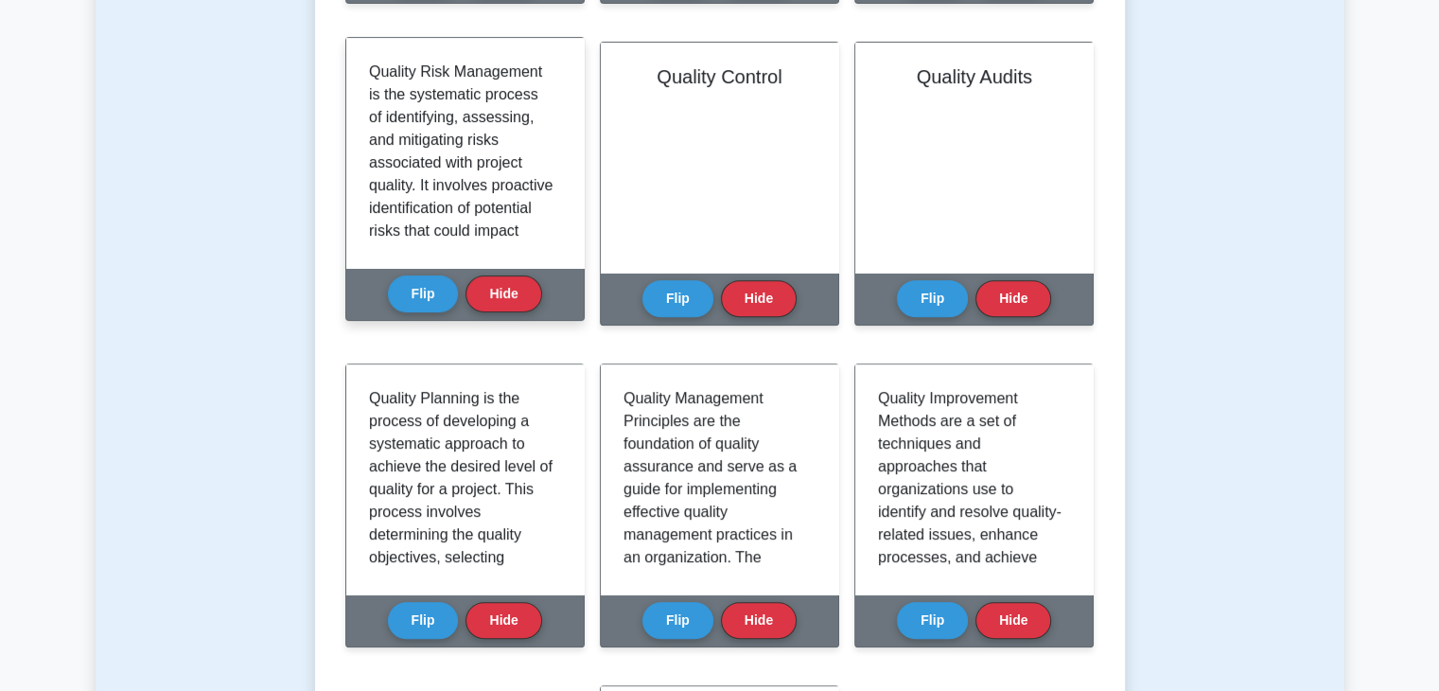
scroll to position [95, 0]
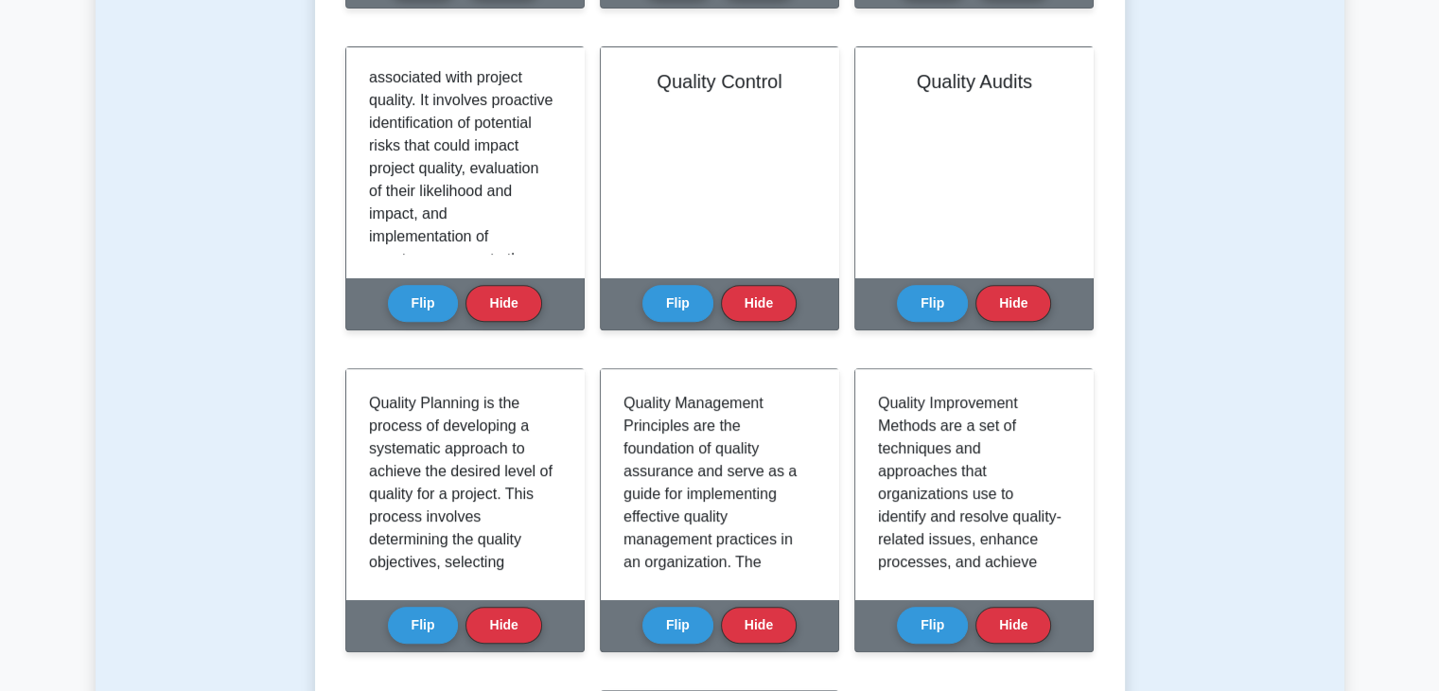
click at [1278, 335] on div "Test Flashcards Learn Quality Assurance (PMP) with Interactive Flashcards Maste…" at bounding box center [720, 237] width 1249 height 1700
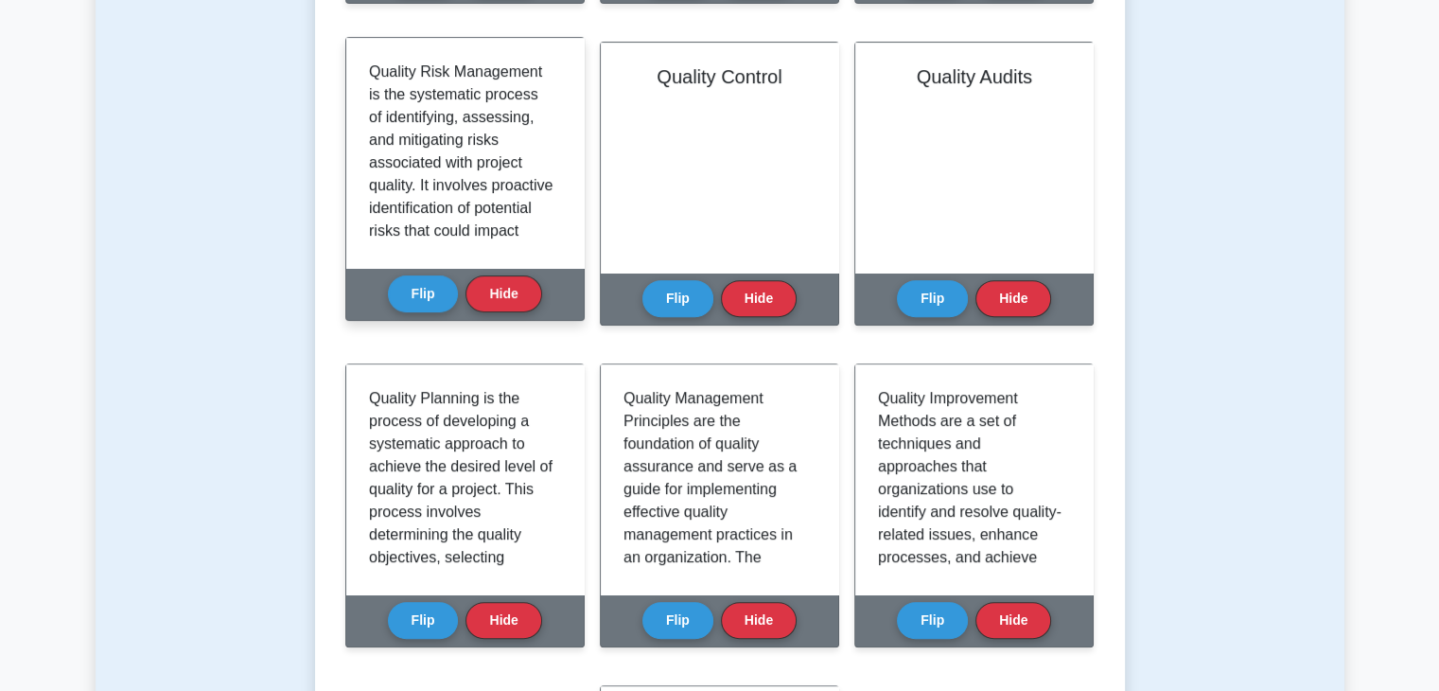
scroll to position [0, 0]
click at [420, 317] on div "Flip Hide" at bounding box center [465, 294] width 154 height 52
click at [416, 299] on button "Flip" at bounding box center [423, 292] width 71 height 37
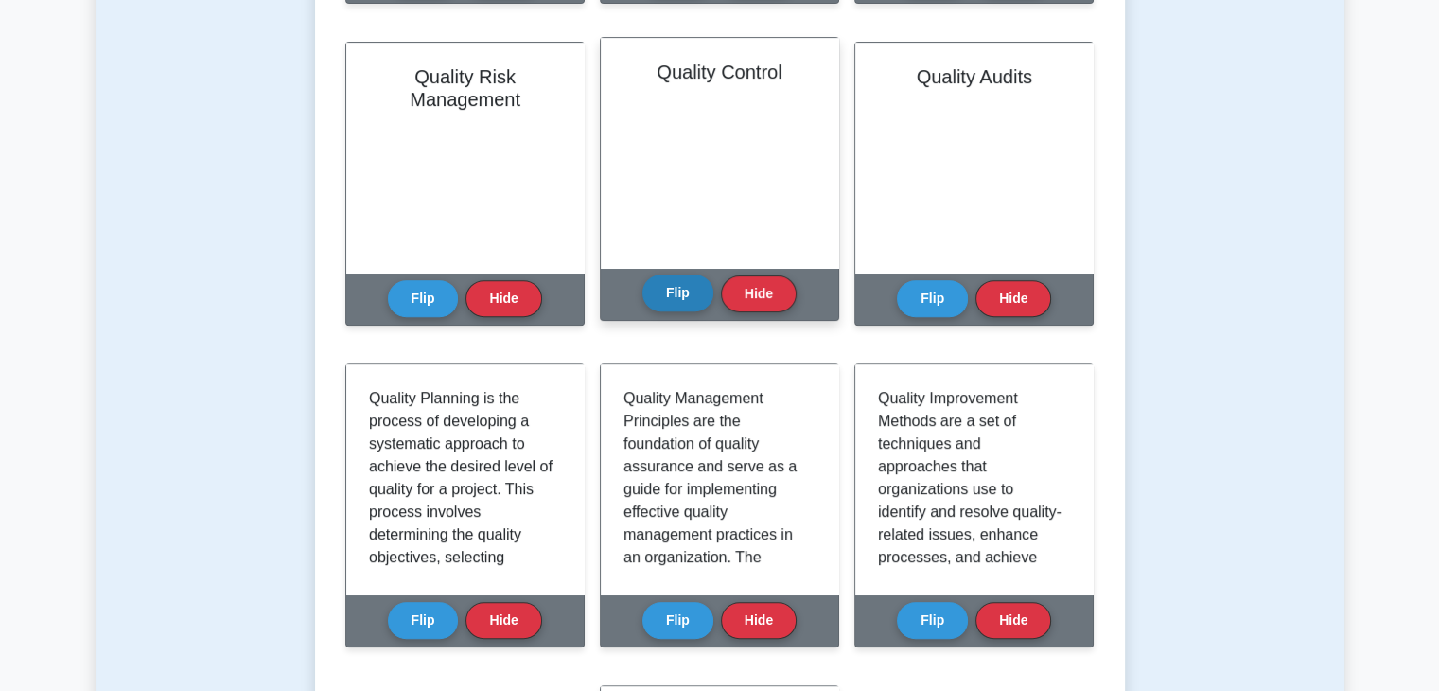
click at [677, 291] on button "Flip" at bounding box center [677, 292] width 71 height 37
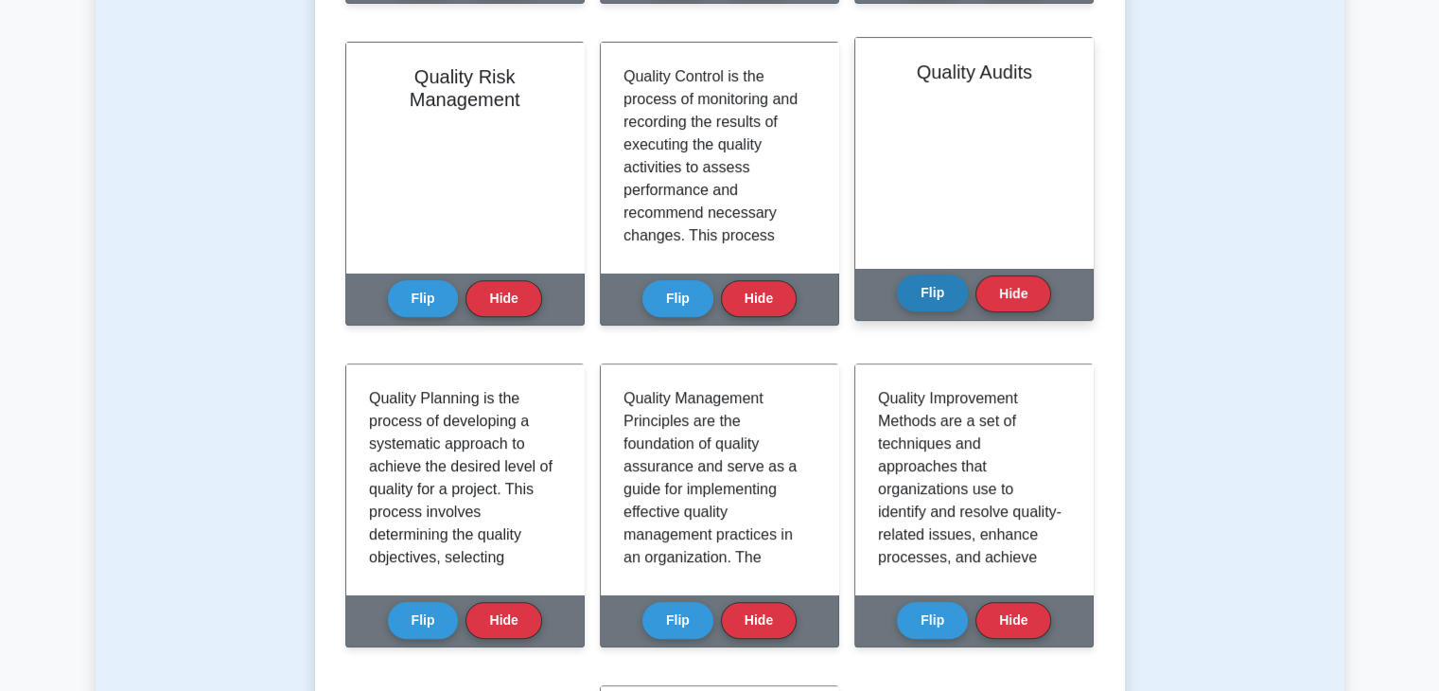
click at [936, 297] on button "Flip" at bounding box center [932, 292] width 71 height 37
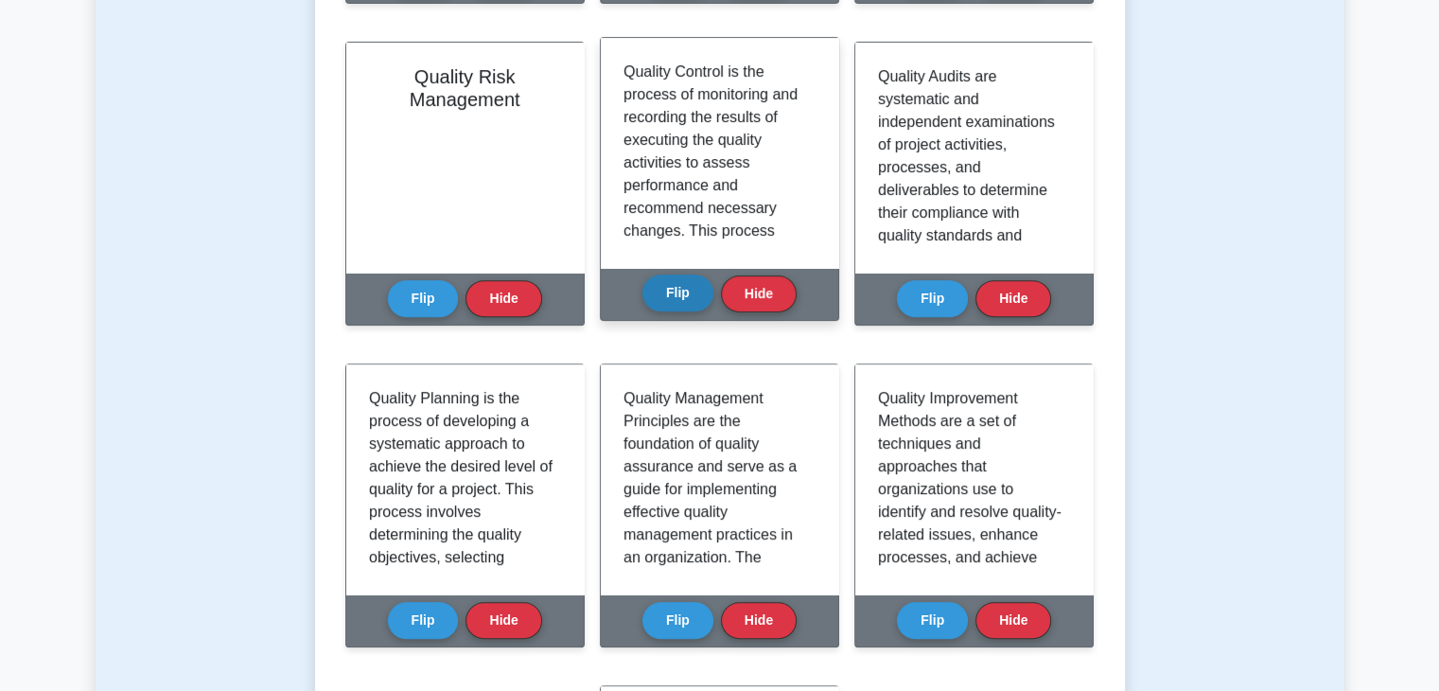
click at [689, 300] on button "Flip" at bounding box center [677, 292] width 71 height 37
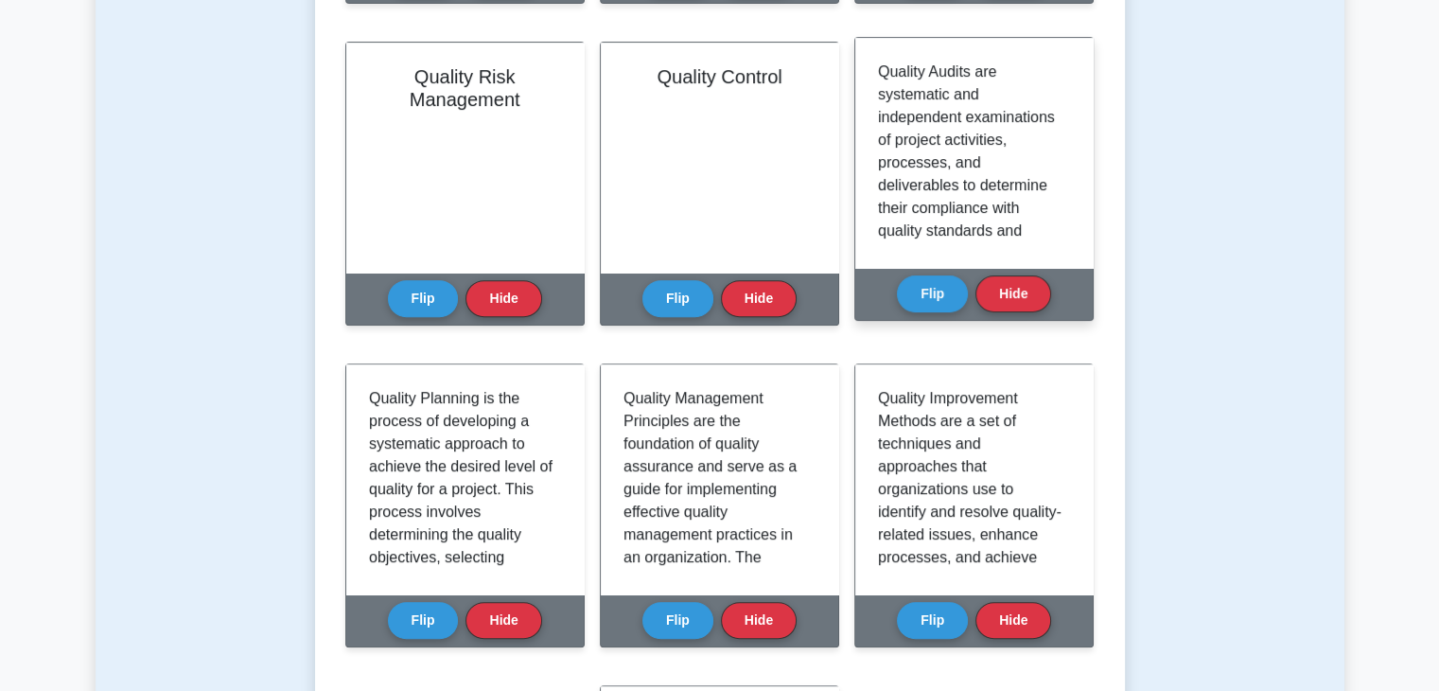
click at [924, 311] on div "Flip Hide" at bounding box center [974, 294] width 154 height 52
click at [890, 283] on div "Quality Audits Flip Hide" at bounding box center [973, 179] width 239 height 284
click at [903, 283] on button "Flip" at bounding box center [932, 292] width 71 height 37
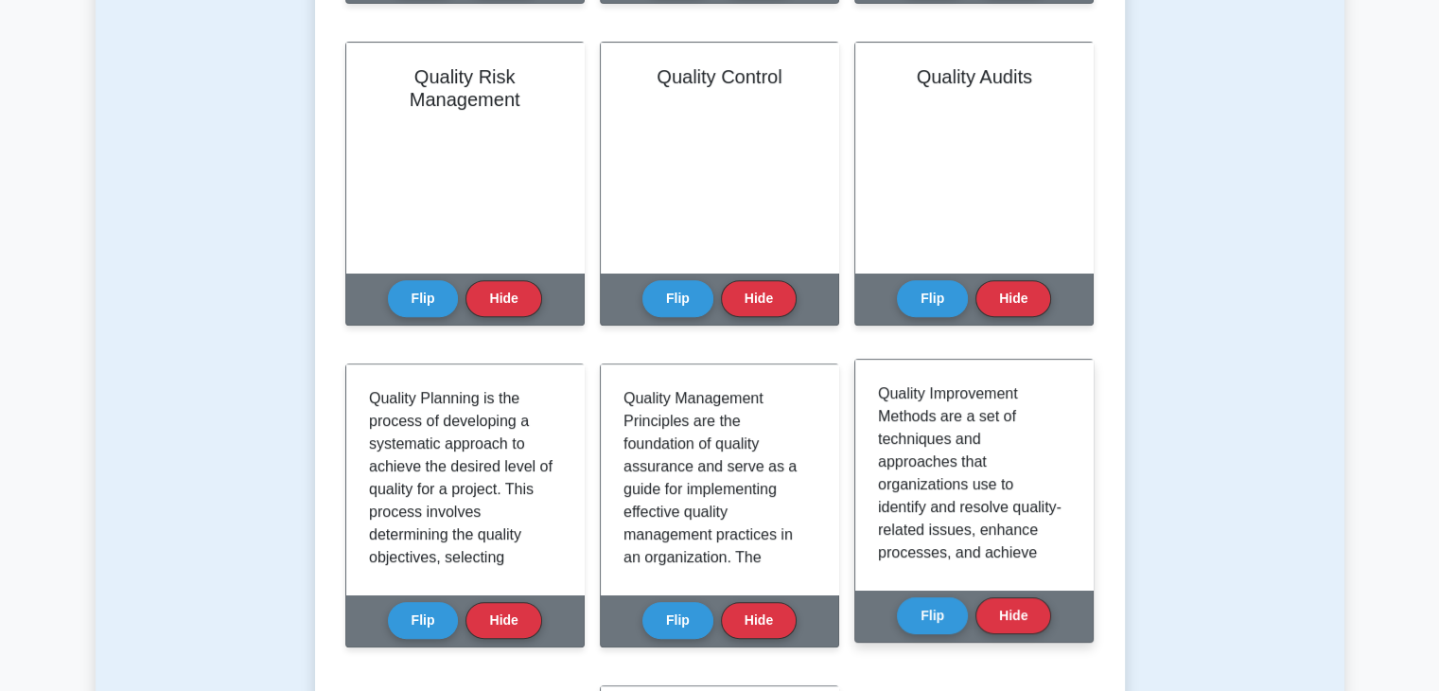
scroll to position [946, 0]
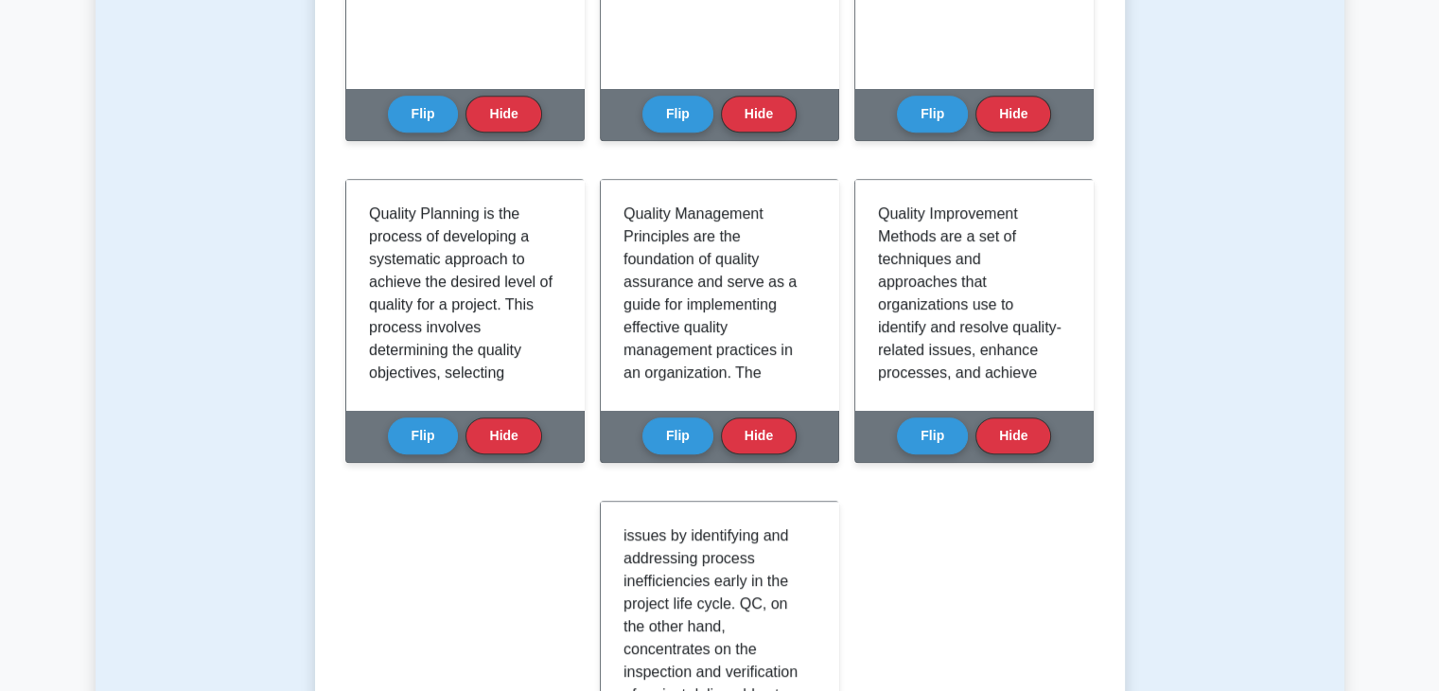
click at [1272, 418] on div "Test Flashcards Learn Quality Assurance (PMP) with Interactive Flashcards Maste…" at bounding box center [720, 48] width 1249 height 1700
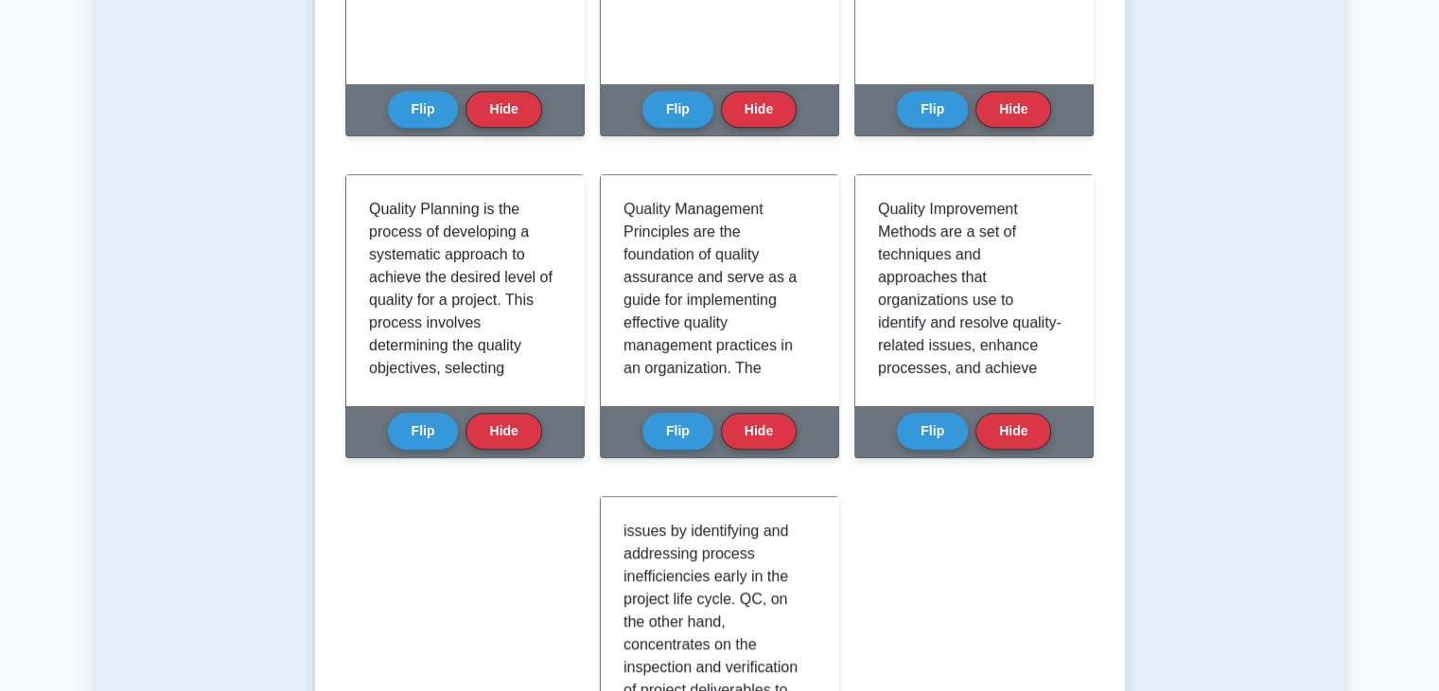
click at [942, 648] on div "Learn Quality Assurance (PMP) with Interactive Flashcards Master key concepts i…" at bounding box center [719, 70] width 749 height 1466
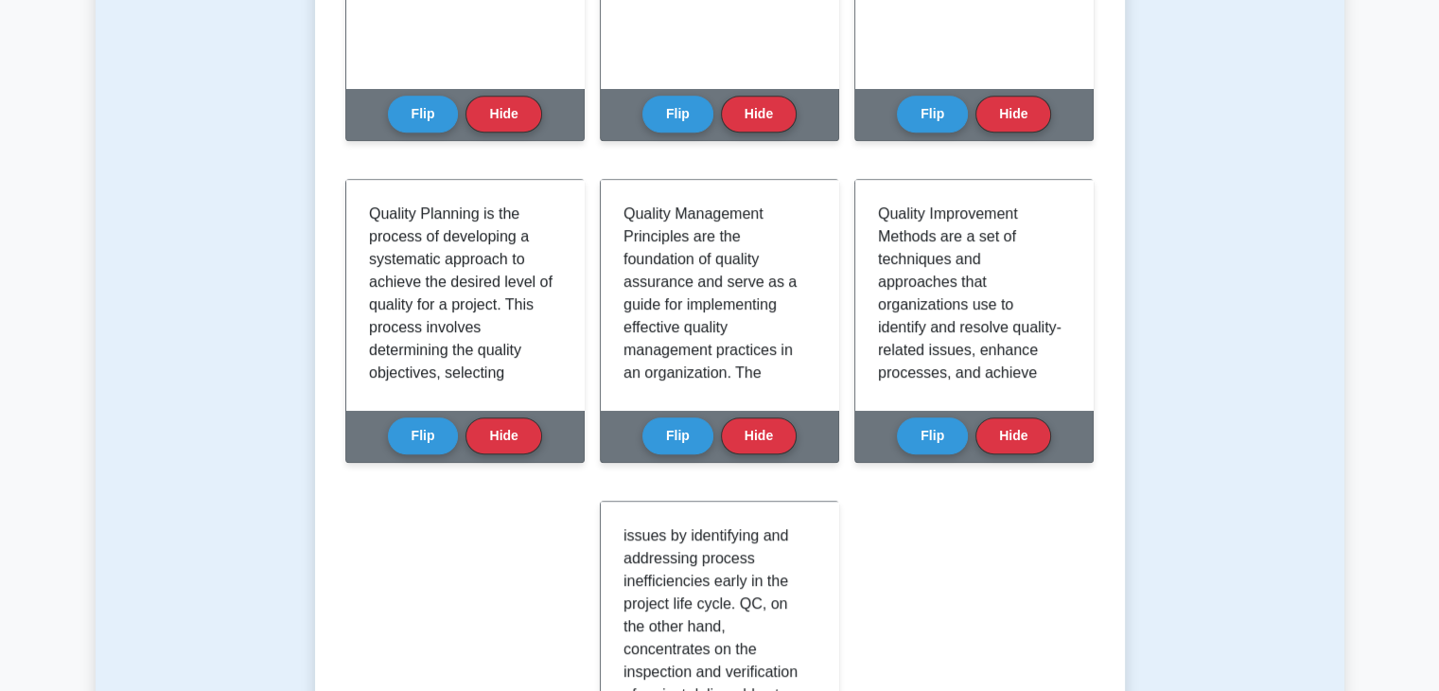
click at [1317, 228] on div "Test Flashcards Learn Quality Assurance (PMP) with Interactive Flashcards Maste…" at bounding box center [720, 48] width 1249 height 1700
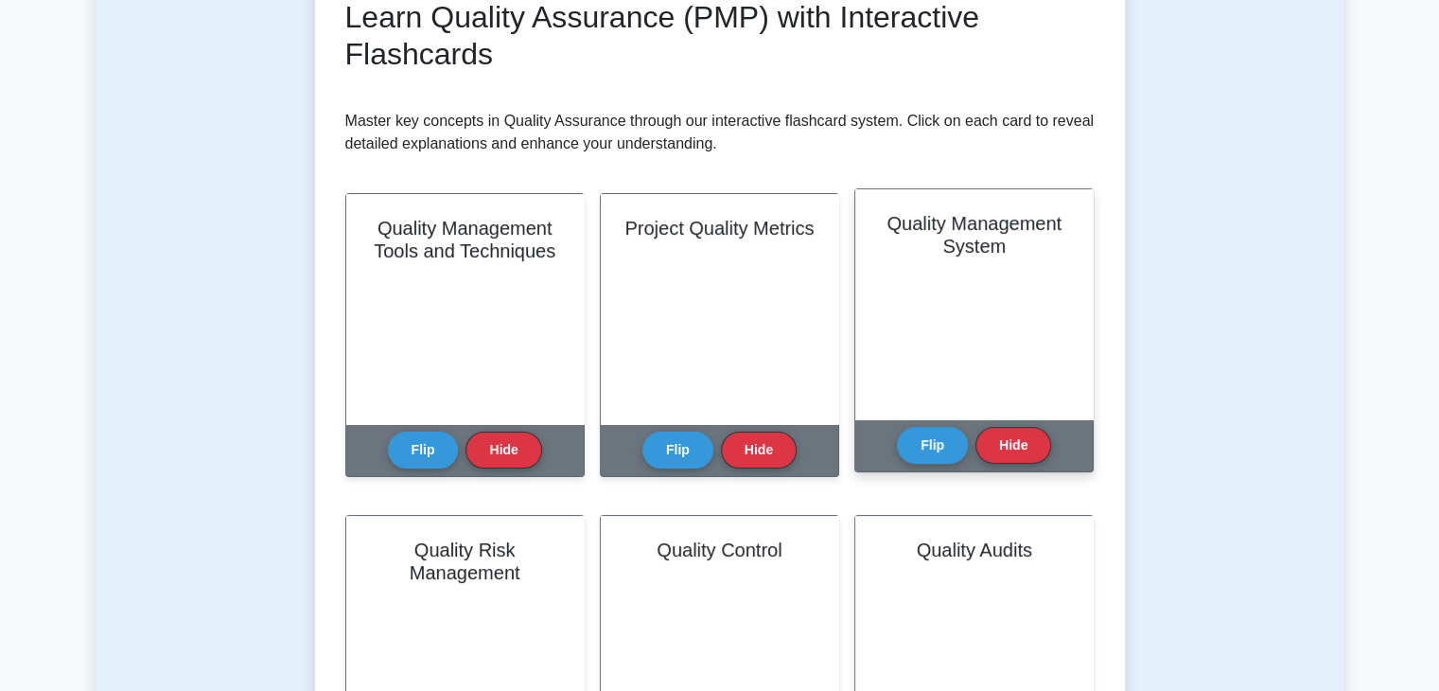
scroll to position [0, 0]
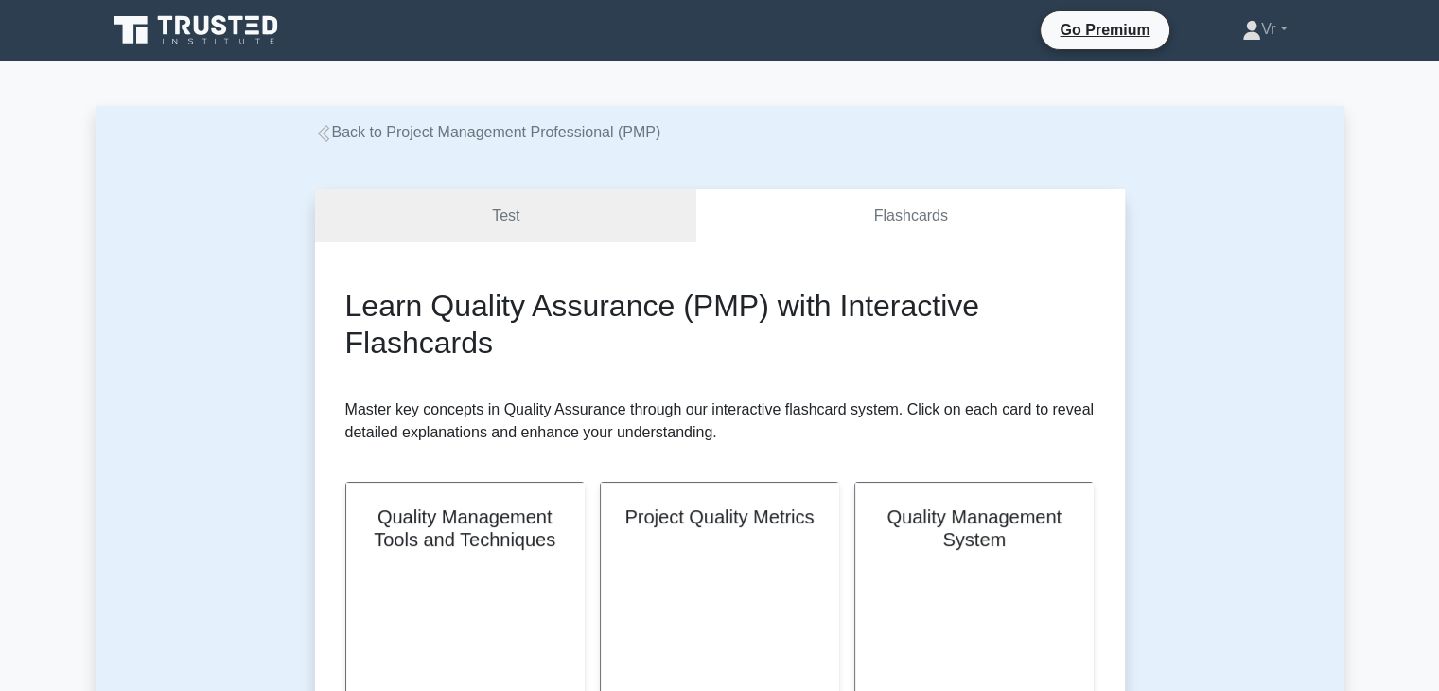
click at [211, 31] on icon at bounding box center [198, 30] width 182 height 36
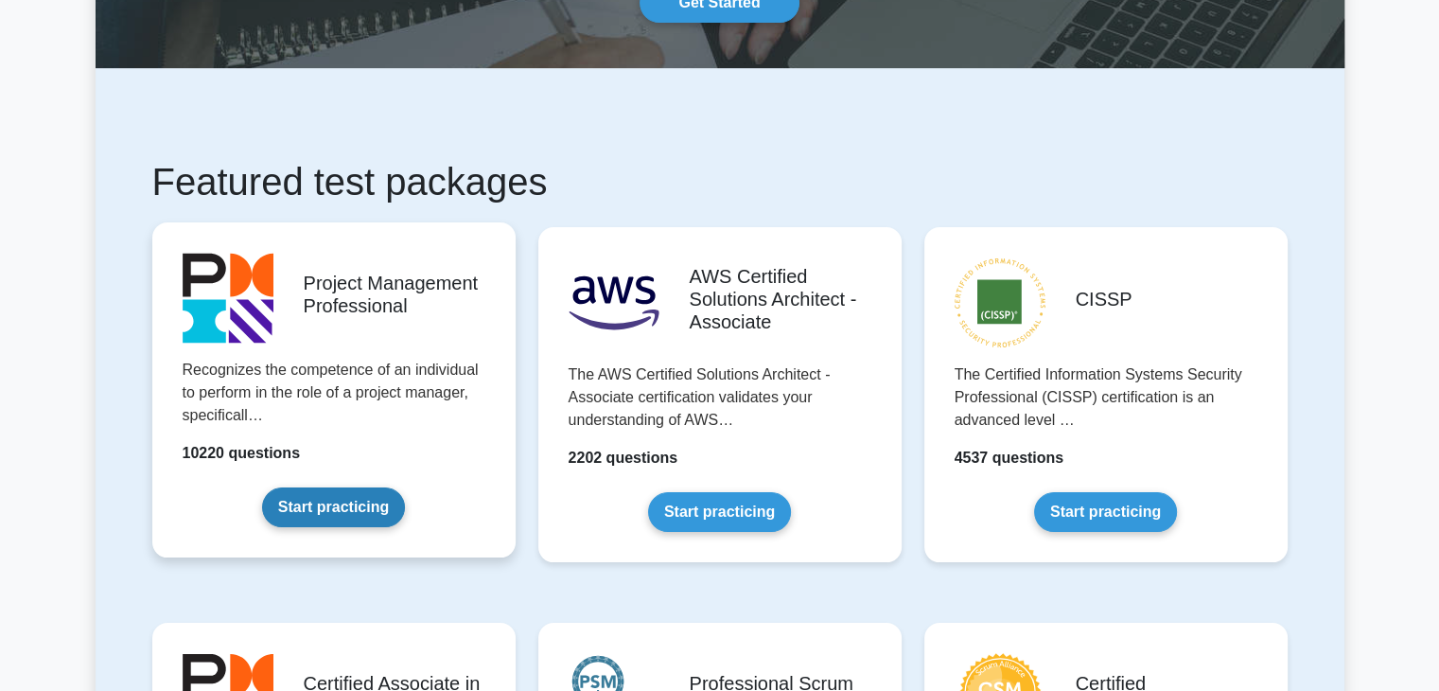
scroll to position [284, 0]
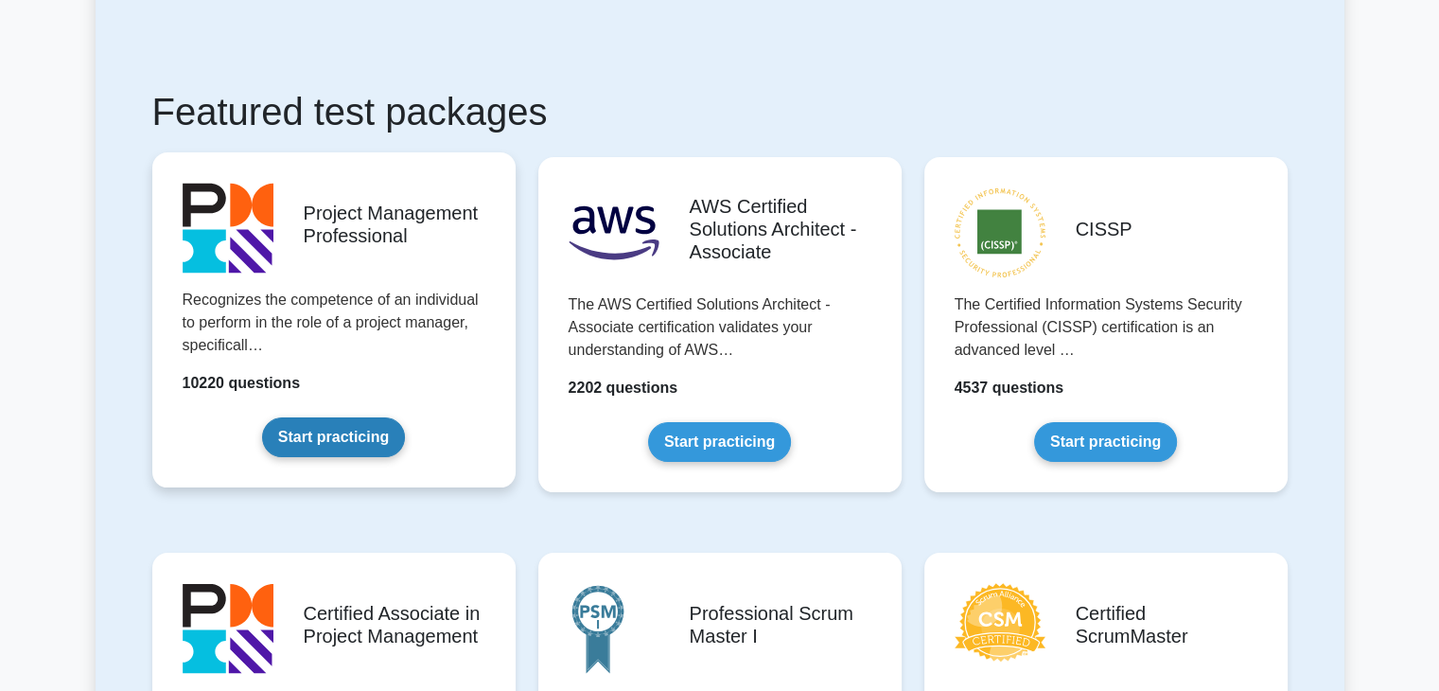
click at [333, 440] on link "Start practicing" at bounding box center [333, 437] width 143 height 40
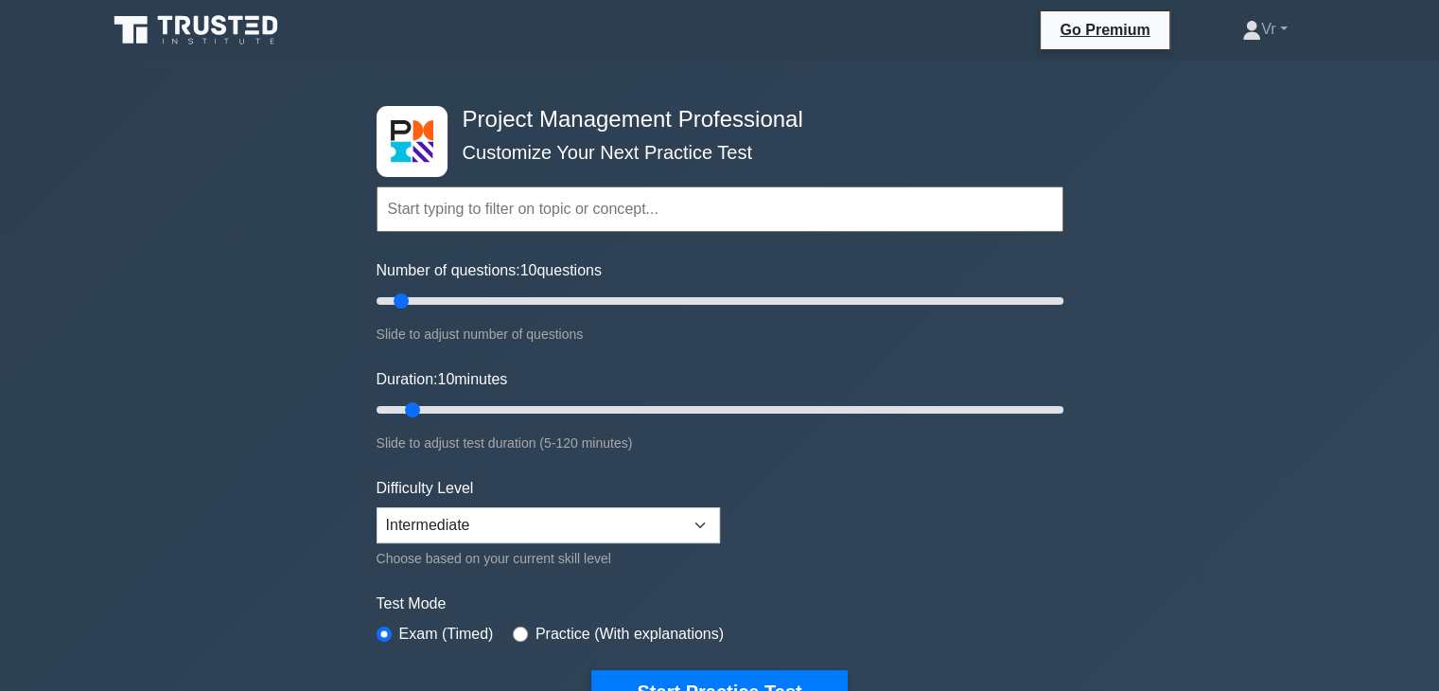
click at [545, 208] on input "text" at bounding box center [720, 208] width 687 height 45
click at [595, 508] on select "Beginner Intermediate Expert" at bounding box center [548, 525] width 343 height 36
select select "expert"
click at [377, 507] on select "Beginner Intermediate Expert" at bounding box center [548, 525] width 343 height 36
click at [509, 205] on input "text" at bounding box center [720, 208] width 687 height 45
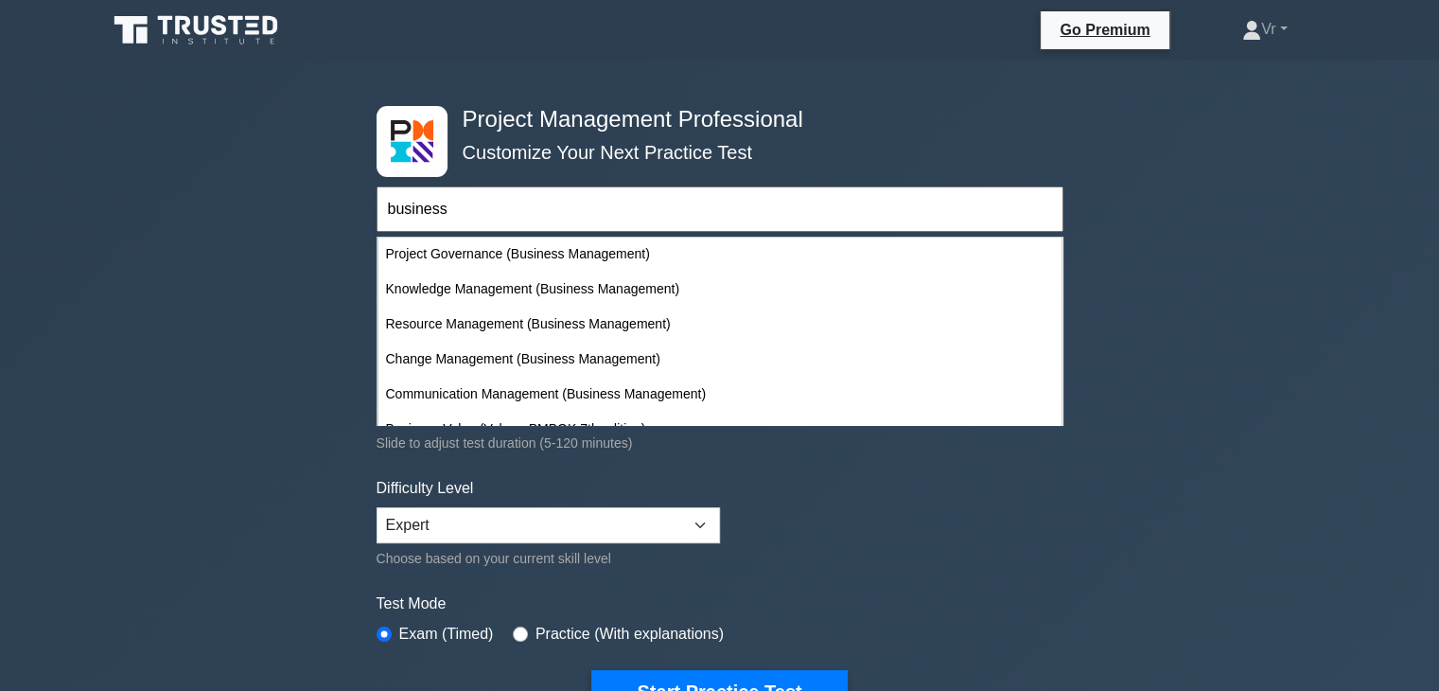
scroll to position [305, 0]
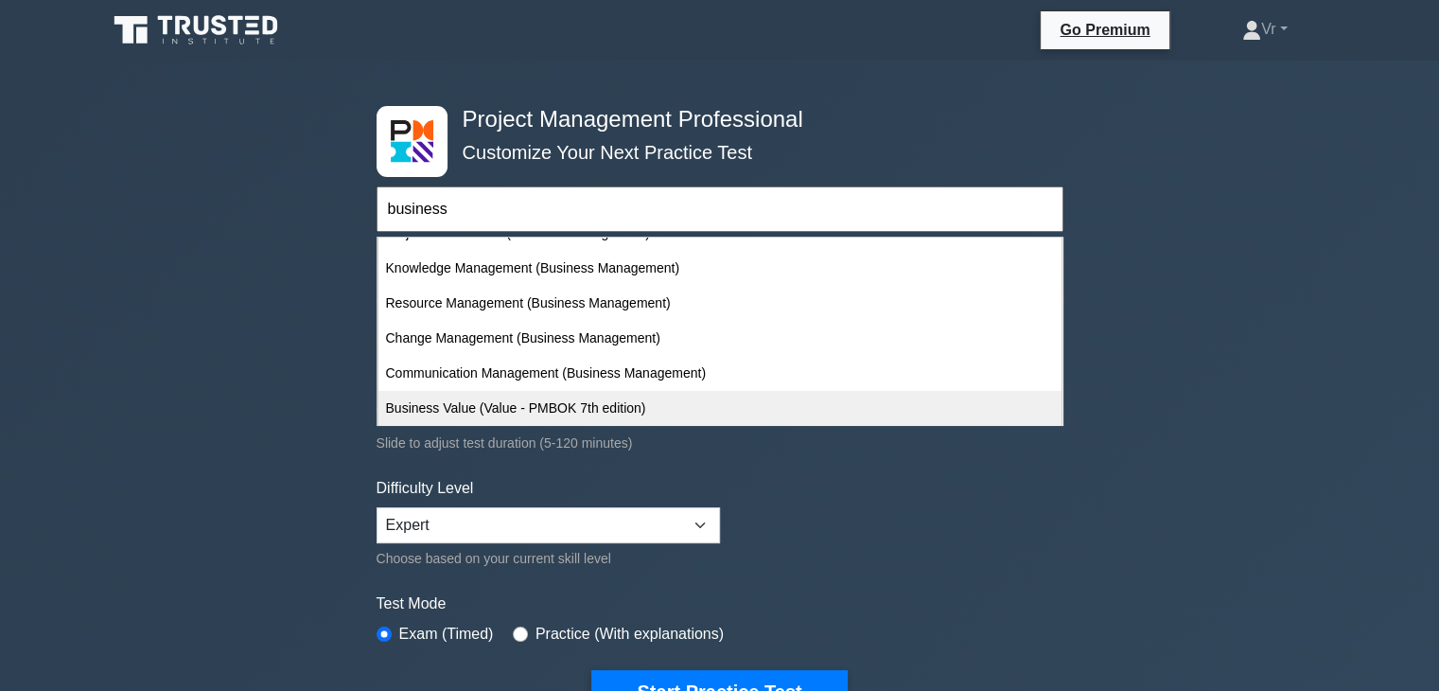
click at [596, 413] on div "Business Value (Value - PMBOK 7th edition)" at bounding box center [719, 408] width 683 height 35
type input "Business Value (Value - PMBOK 7th edition)"
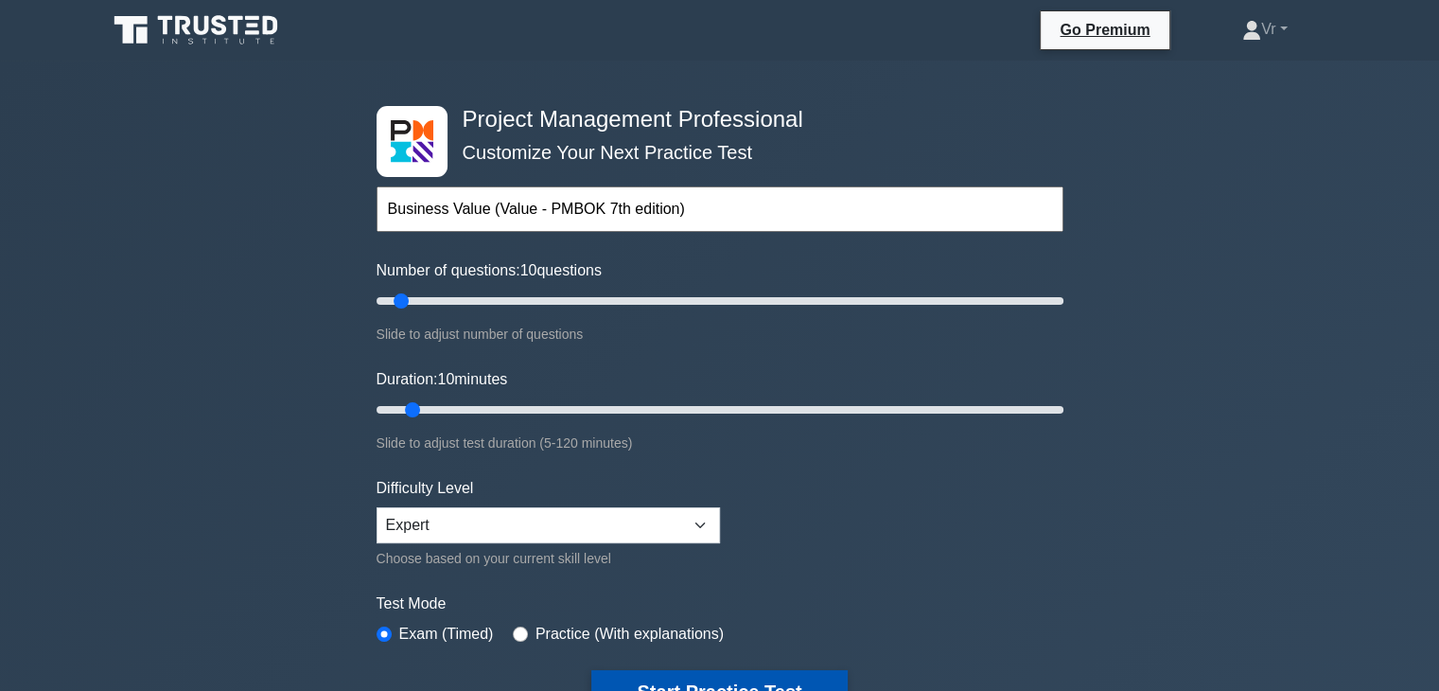
click at [652, 682] on button "Start Practice Test" at bounding box center [718, 692] width 255 height 44
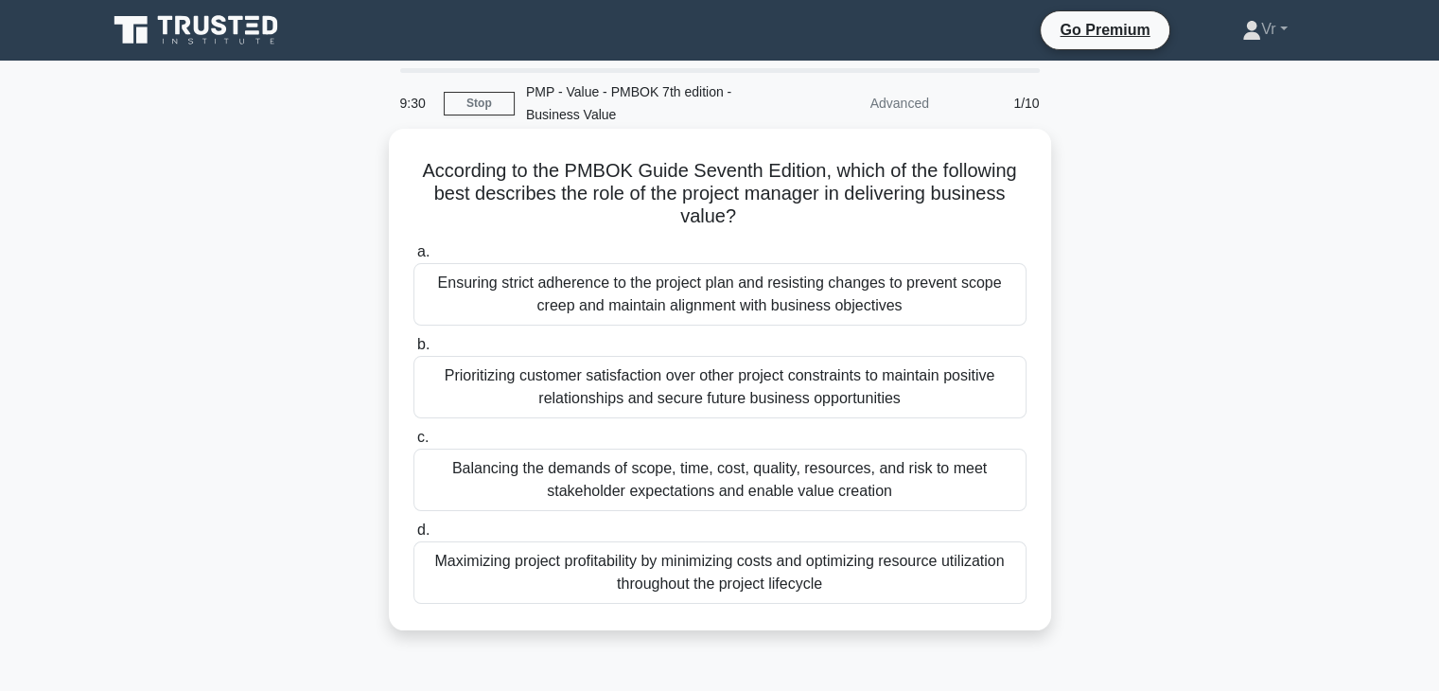
click at [765, 486] on div "Balancing the demands of scope, time, cost, quality, resources, and risk to mee…" at bounding box center [719, 479] width 613 height 62
click at [413, 444] on input "c. Balancing the demands of scope, time, cost, quality, resources, and risk to …" at bounding box center [413, 437] width 0 height 12
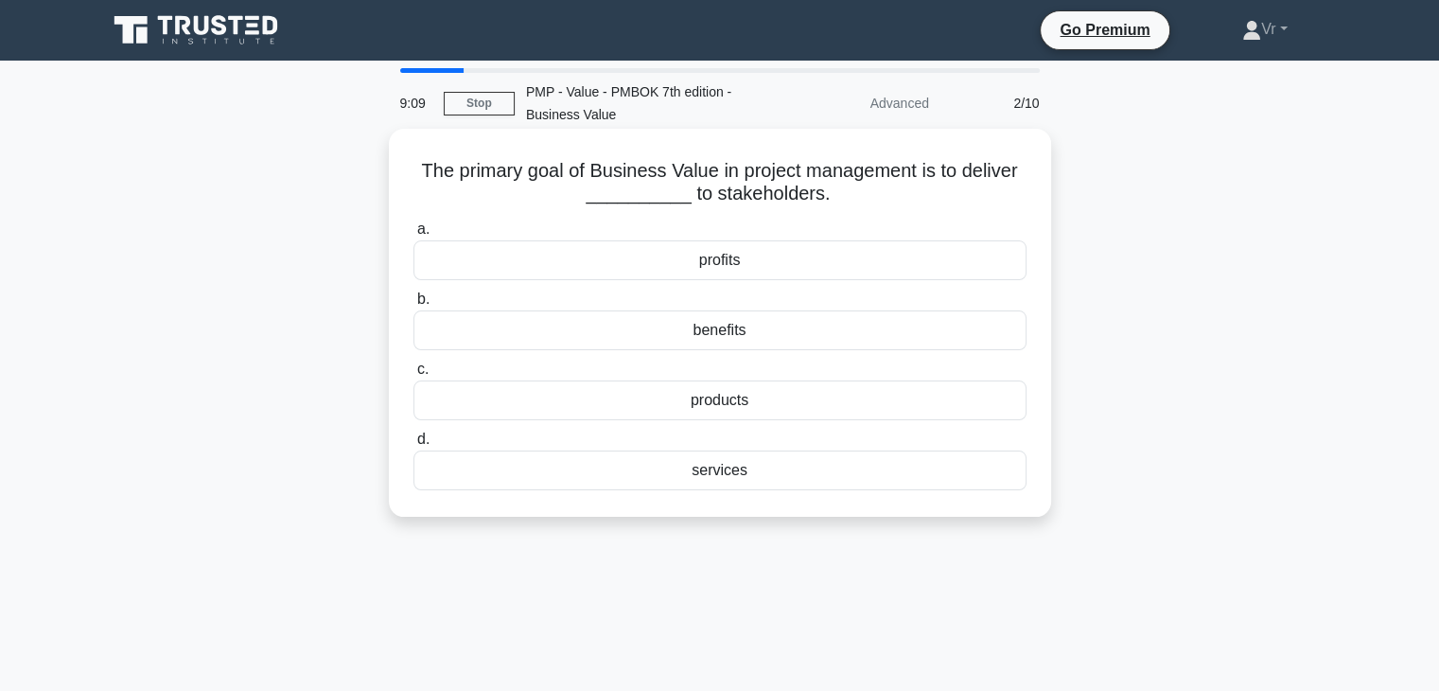
click at [701, 334] on div "benefits" at bounding box center [719, 330] width 613 height 40
click at [413, 306] on input "b. benefits" at bounding box center [413, 299] width 0 height 12
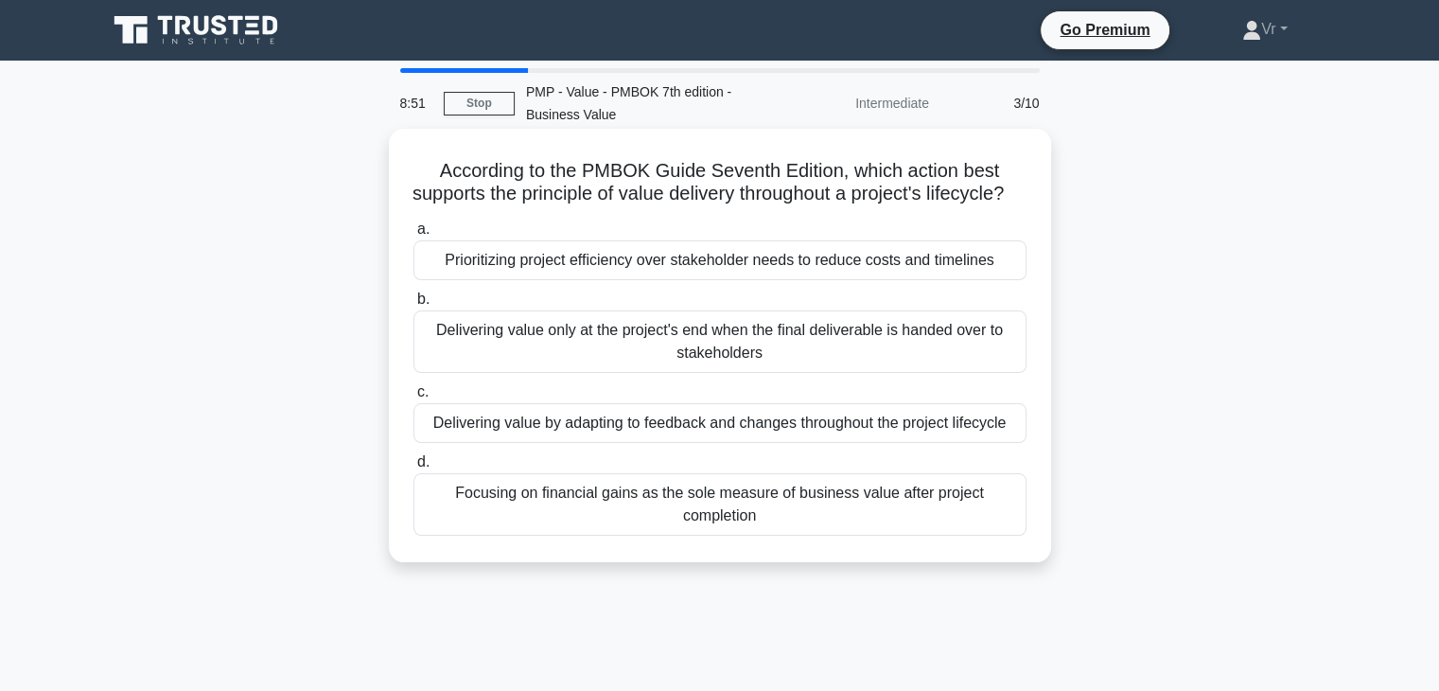
click at [712, 443] on div "Delivering value by adapting to feedback and changes throughout the project lif…" at bounding box center [719, 423] width 613 height 40
click at [413, 398] on input "c. Delivering value by adapting to feedback and changes throughout the project …" at bounding box center [413, 392] width 0 height 12
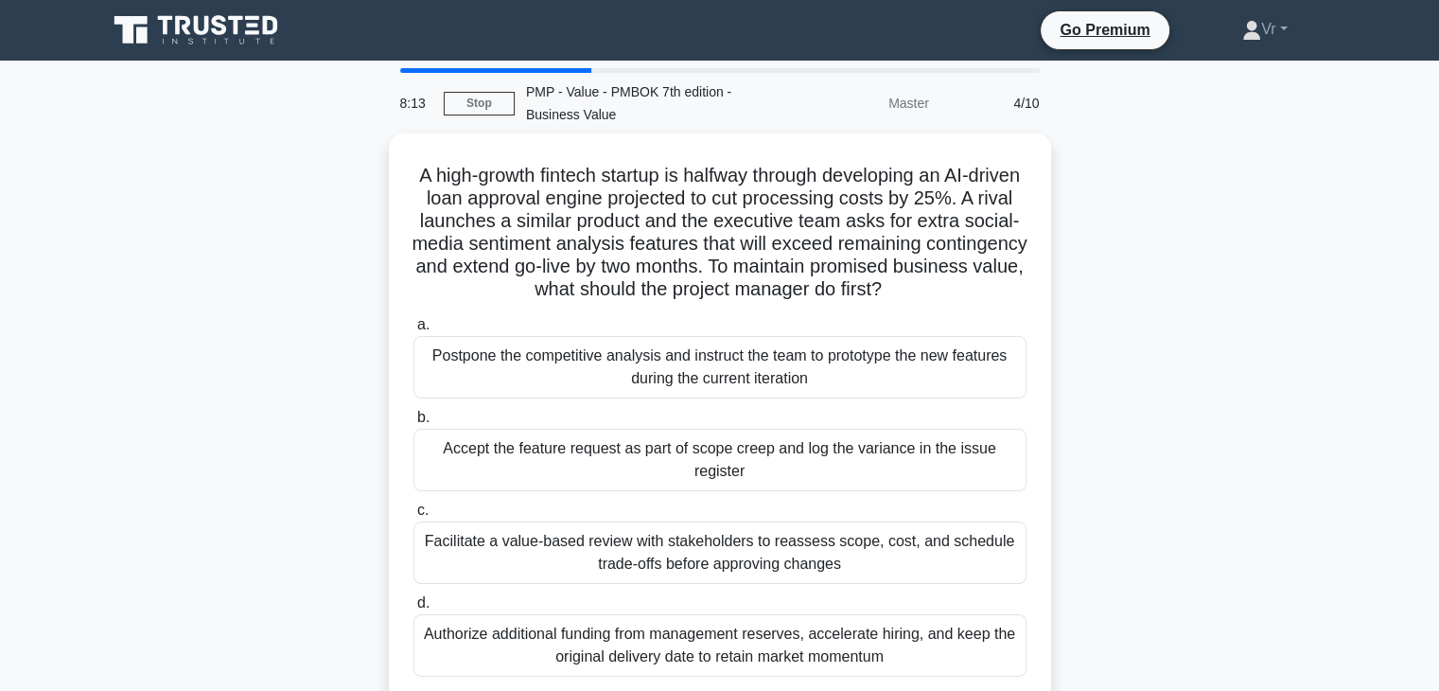
click at [1211, 257] on div "A high-growth fintech startup is halfway through developing an AI-driven loan a…" at bounding box center [720, 429] width 1249 height 592
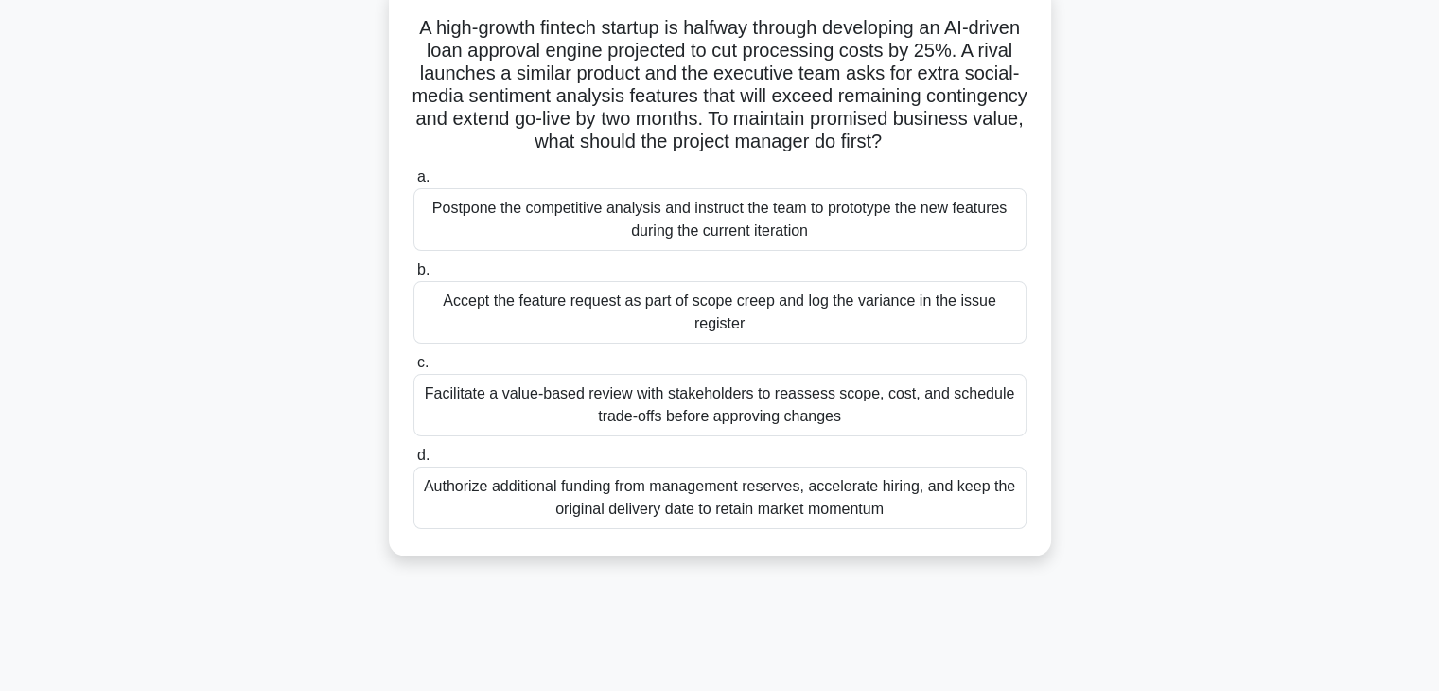
scroll to position [189, 0]
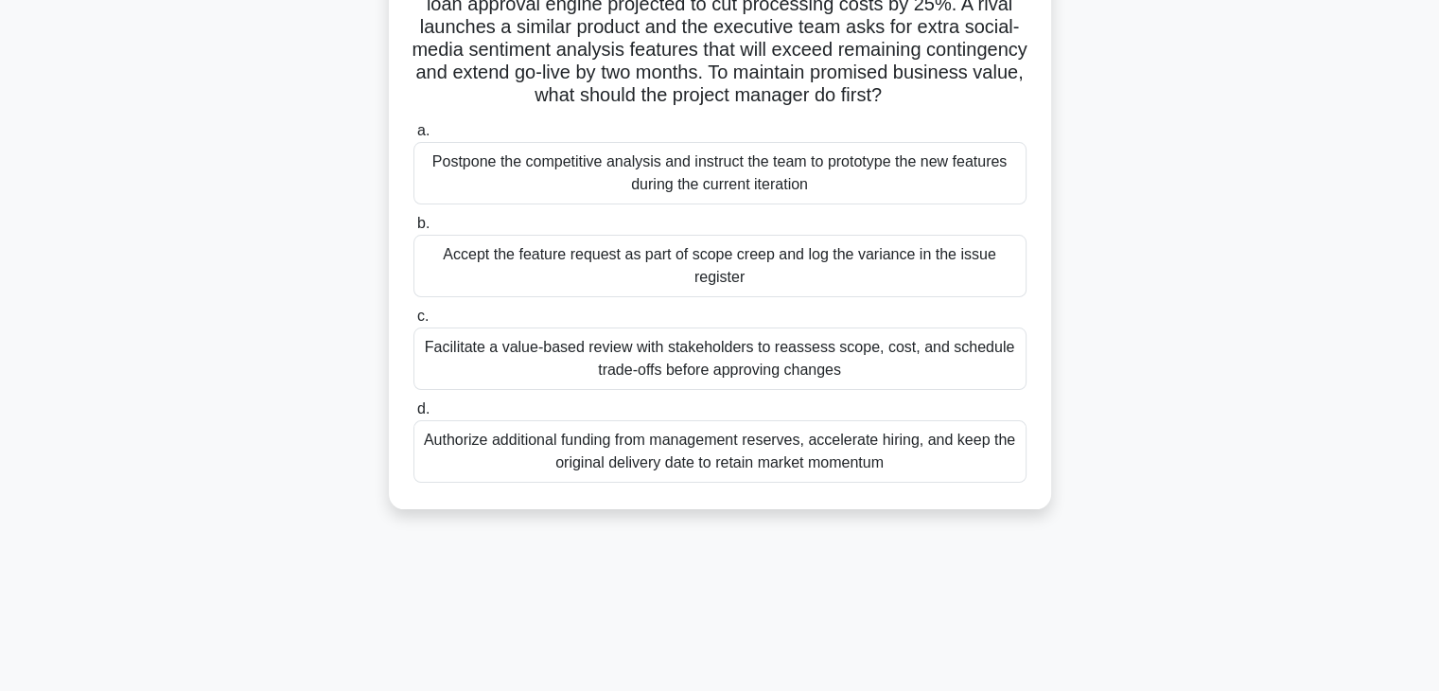
click at [577, 358] on div "Facilitate a value-based review with stakeholders to reassess scope, cost, and …" at bounding box center [719, 358] width 613 height 62
click at [413, 323] on input "c. Facilitate a value-based review with stakeholders to reassess scope, cost, a…" at bounding box center [413, 316] width 0 height 12
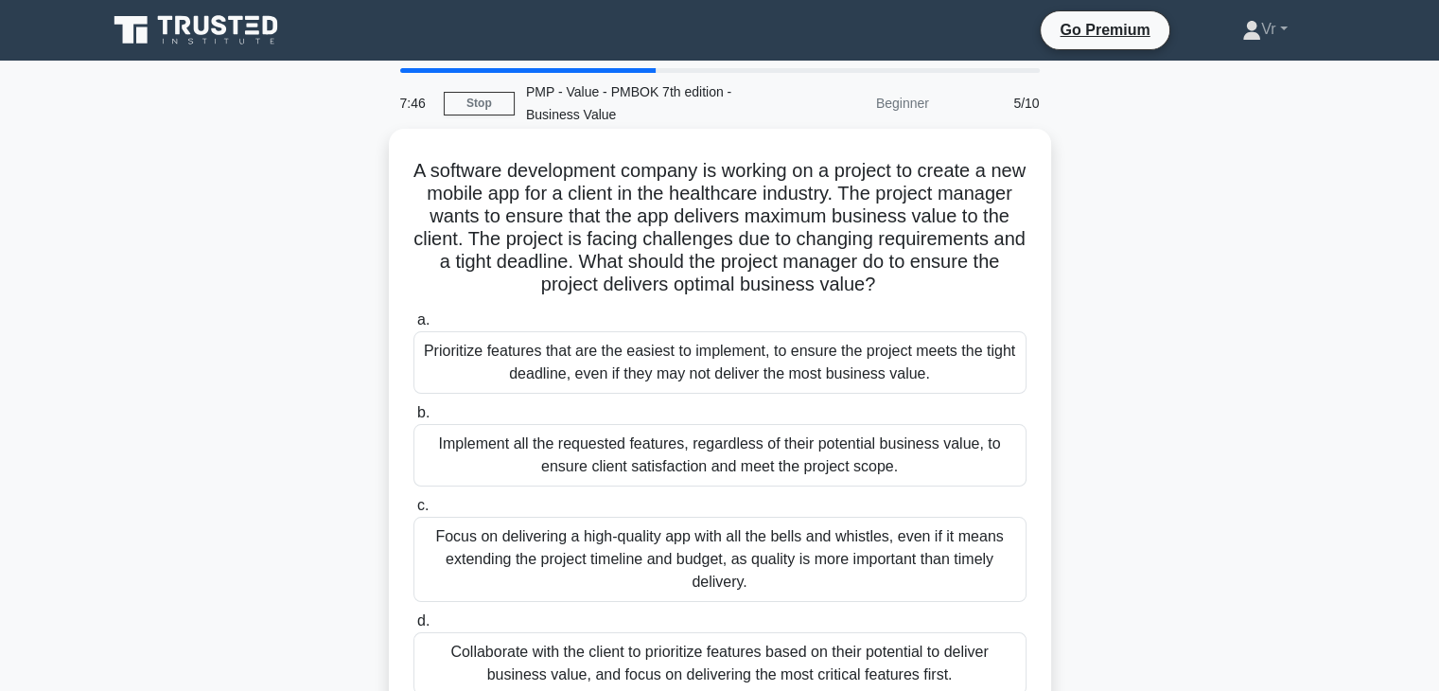
scroll to position [95, 0]
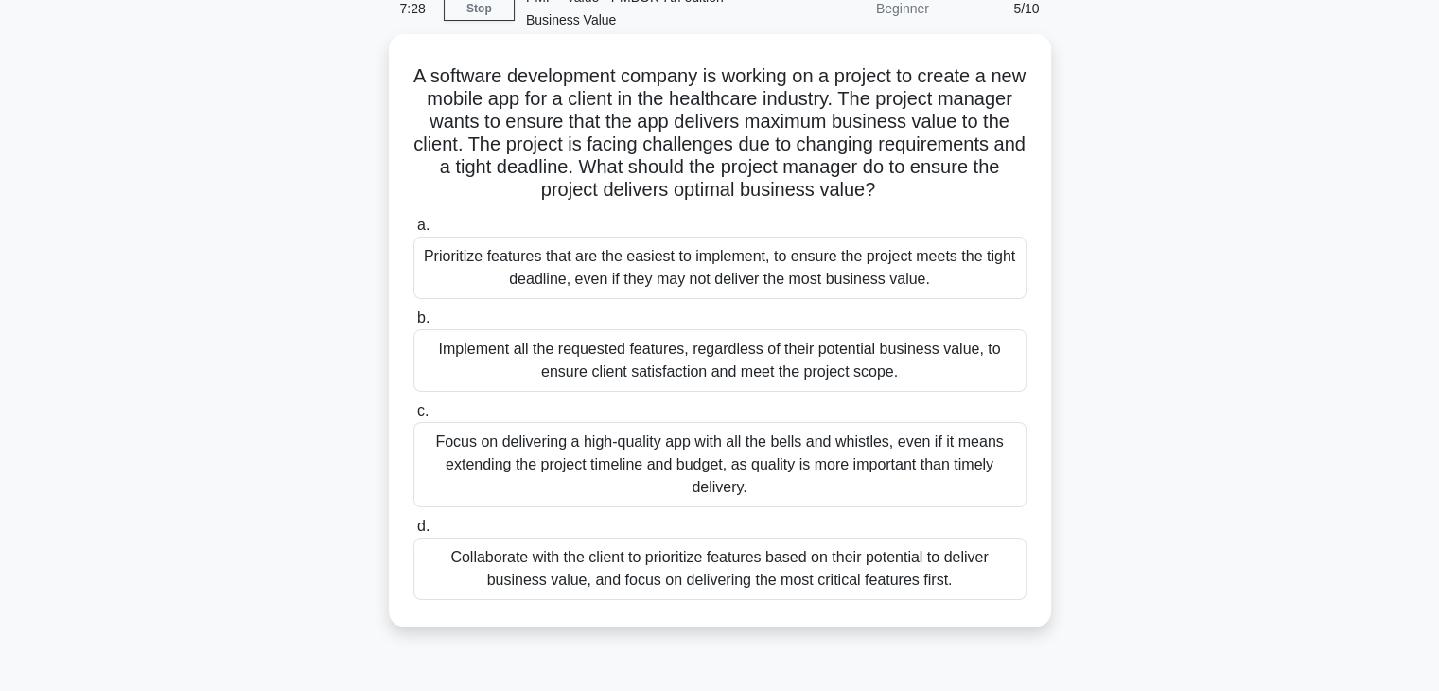
click at [760, 576] on div "Collaborate with the client to prioritize features based on their potential to …" at bounding box center [719, 568] width 613 height 62
click at [413, 533] on input "d. Collaborate with the client to prioritize features based on their potential …" at bounding box center [413, 526] width 0 height 12
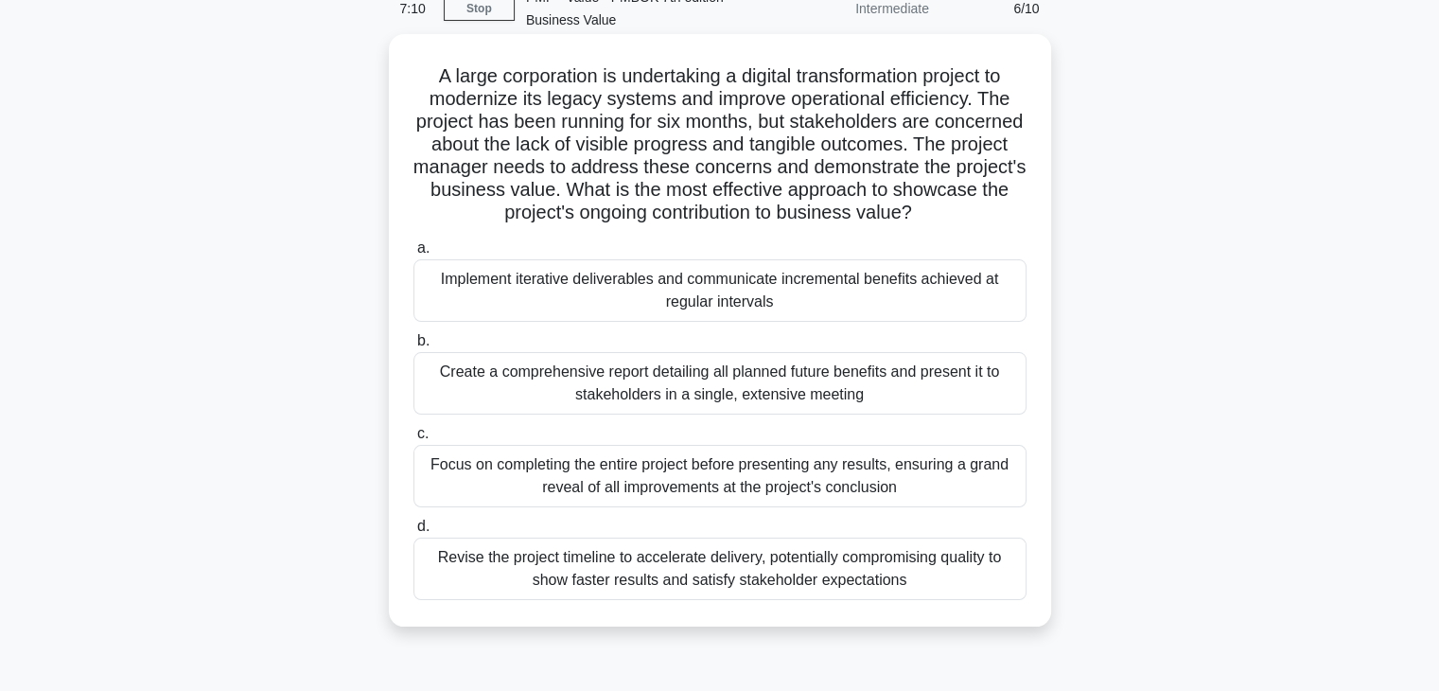
click at [723, 293] on div "Implement iterative deliverables and communicate incremental benefits achieved …" at bounding box center [719, 290] width 613 height 62
click at [413, 255] on input "a. Implement iterative deliverables and communicate incremental benefits achiev…" at bounding box center [413, 248] width 0 height 12
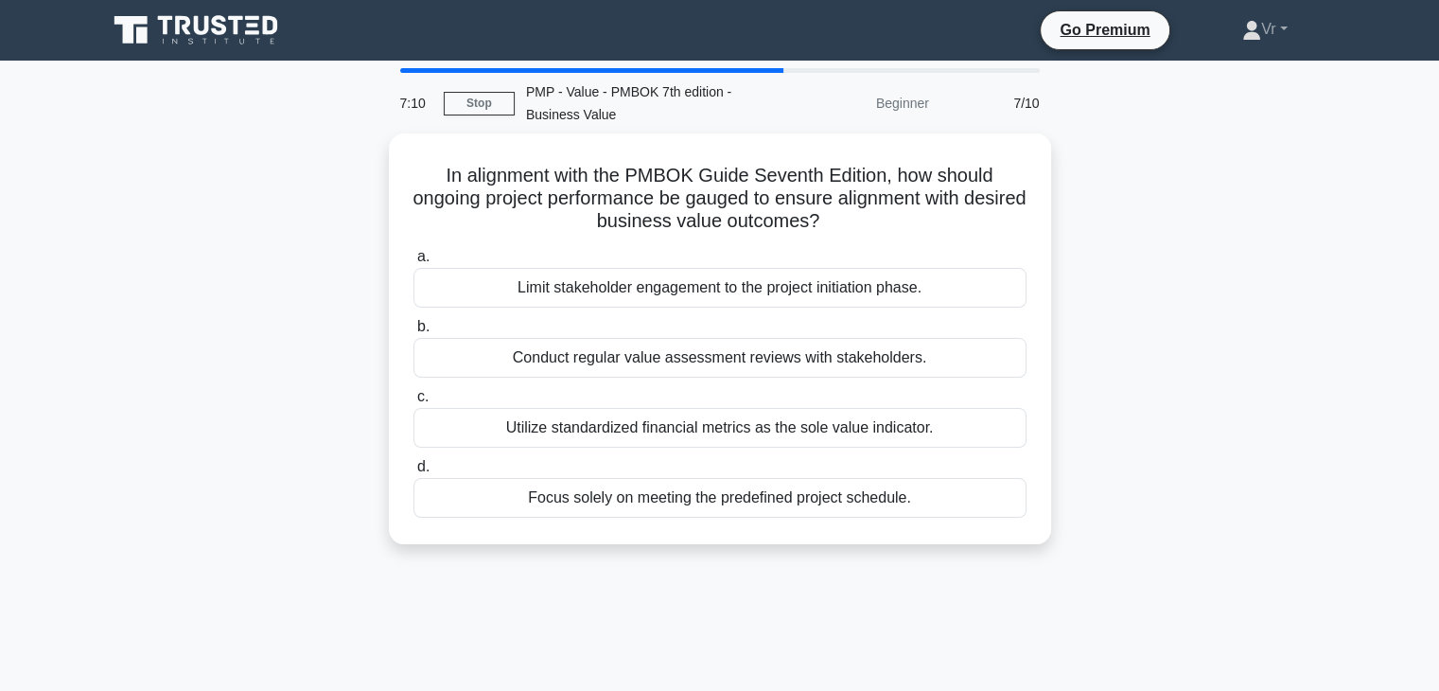
scroll to position [0, 0]
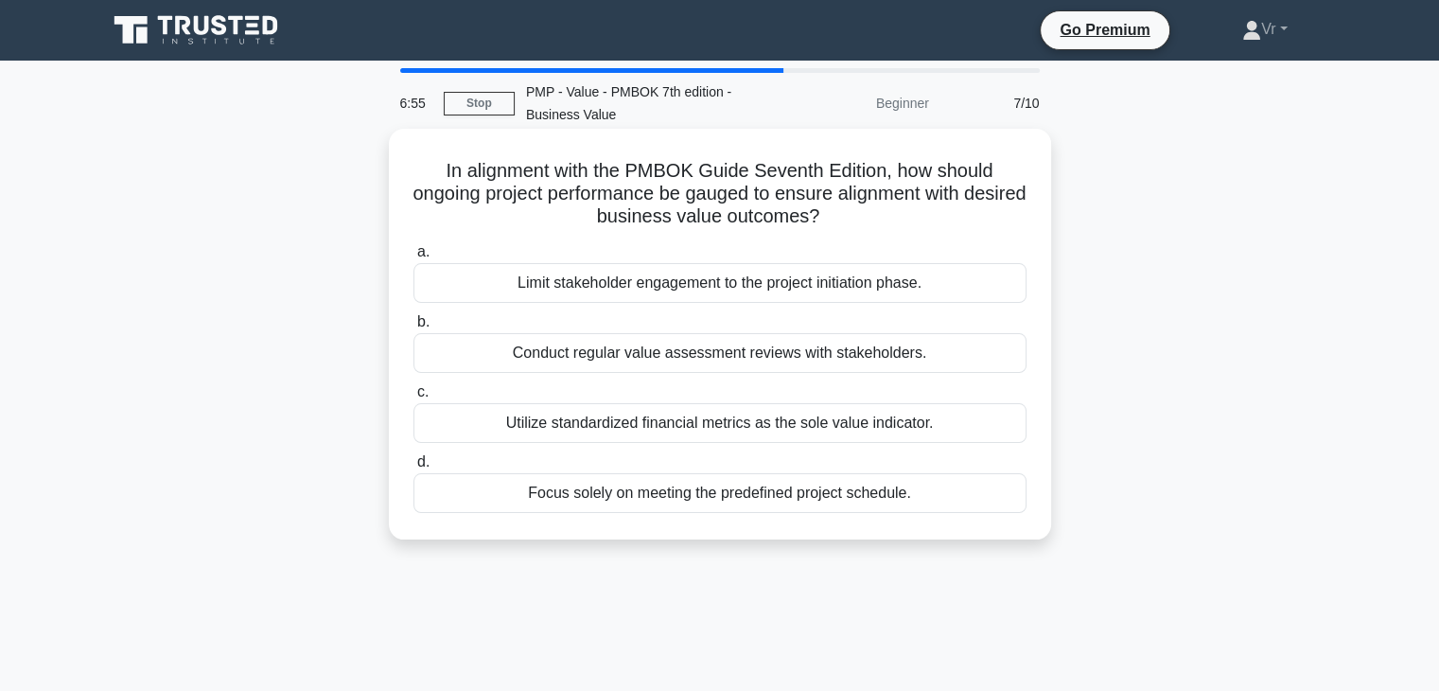
click at [602, 359] on div "Conduct regular value assessment reviews with stakeholders." at bounding box center [719, 353] width 613 height 40
click at [413, 328] on input "b. Conduct regular value assessment reviews with stakeholders." at bounding box center [413, 322] width 0 height 12
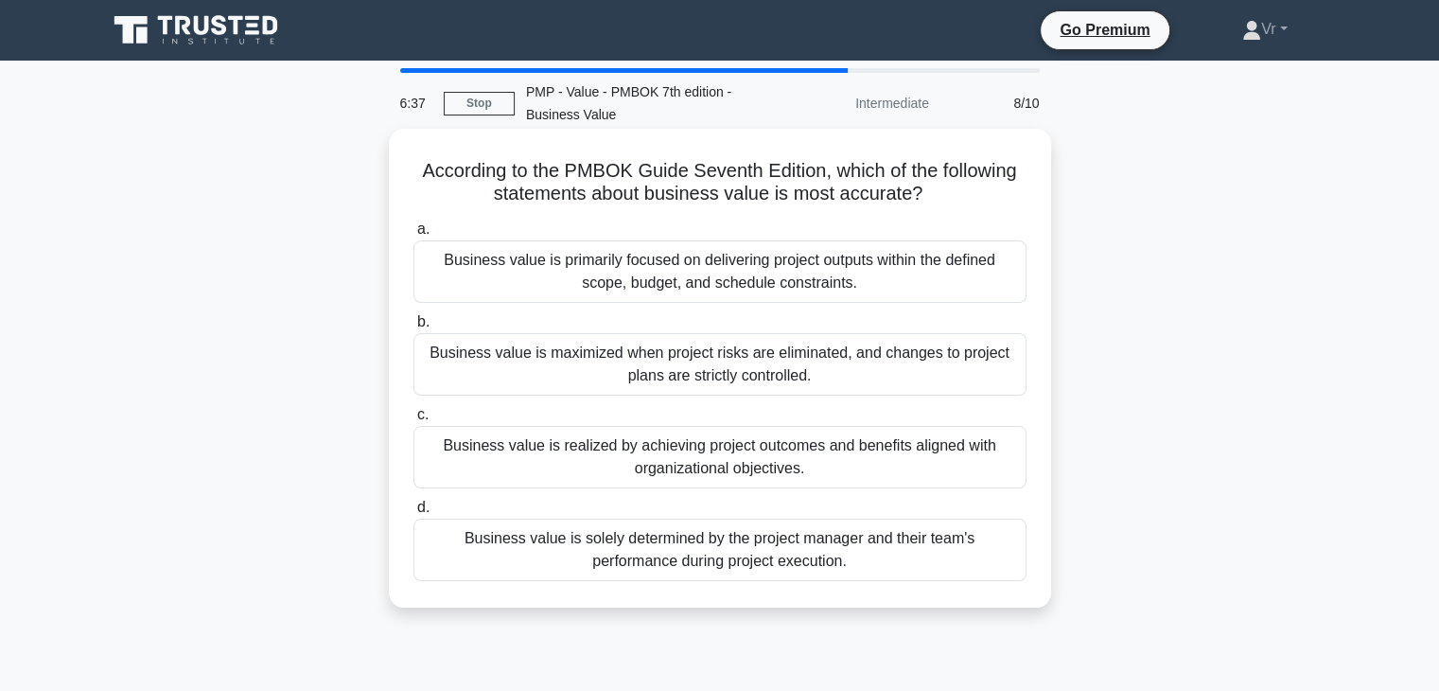
click at [691, 465] on div "Business value is realized by achieving project outcomes and benefits aligned w…" at bounding box center [719, 457] width 613 height 62
click at [413, 421] on input "c. Business value is realized by achieving project outcomes and benefits aligne…" at bounding box center [413, 415] width 0 height 12
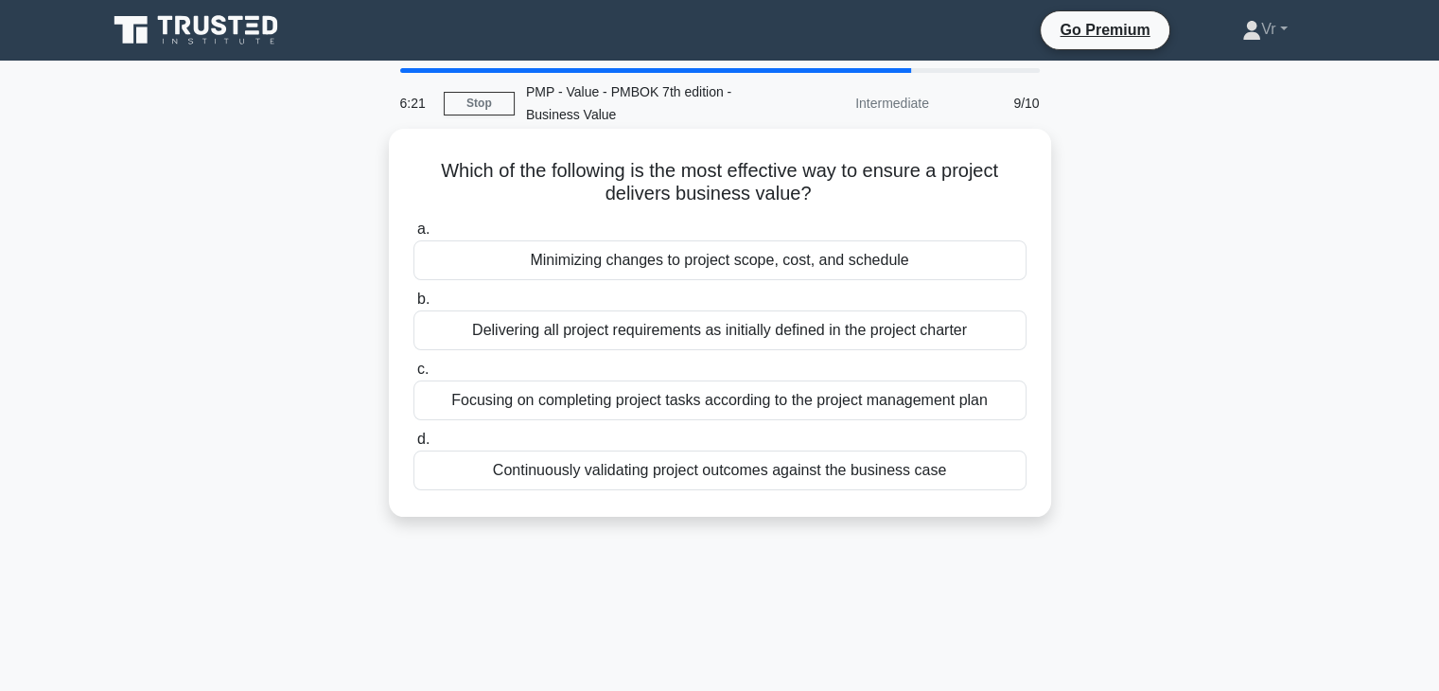
click at [744, 475] on div "Continuously validating project outcomes against the business case" at bounding box center [719, 470] width 613 height 40
click at [413, 446] on input "d. Continuously validating project outcomes against the business case" at bounding box center [413, 439] width 0 height 12
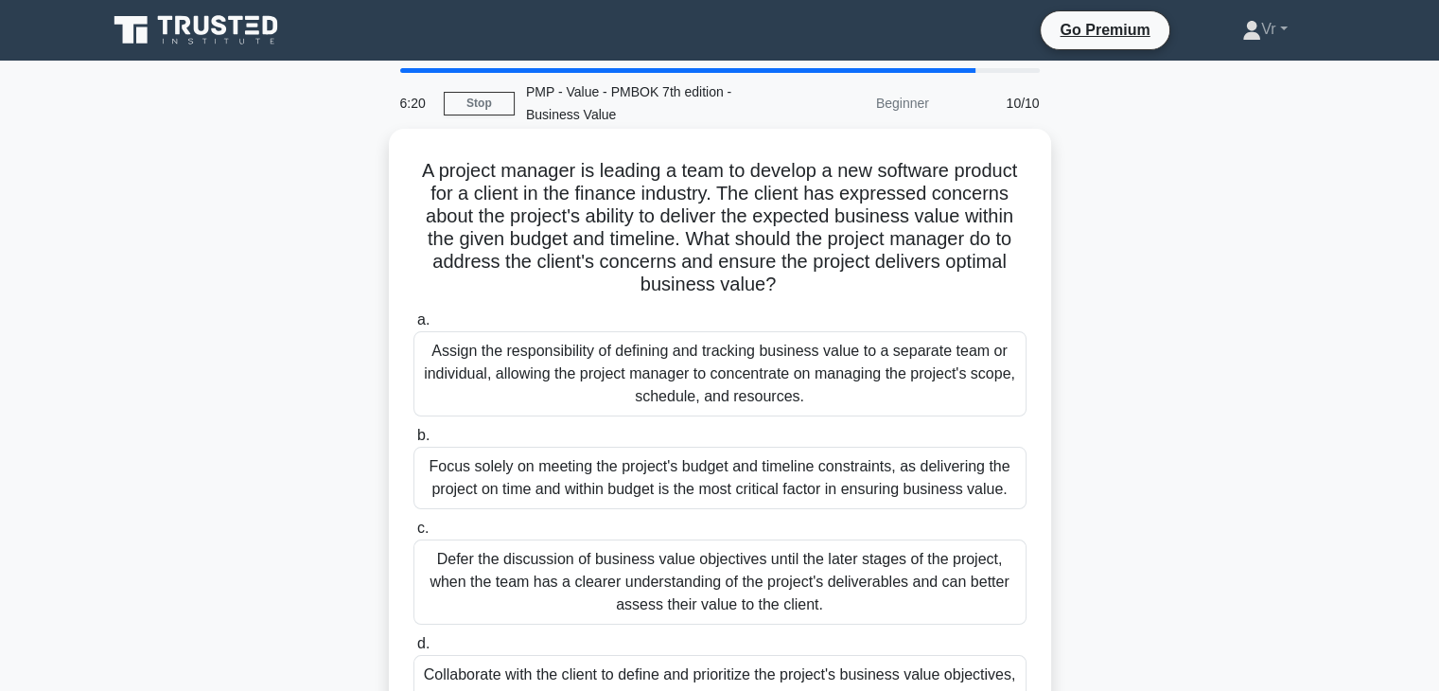
scroll to position [95, 0]
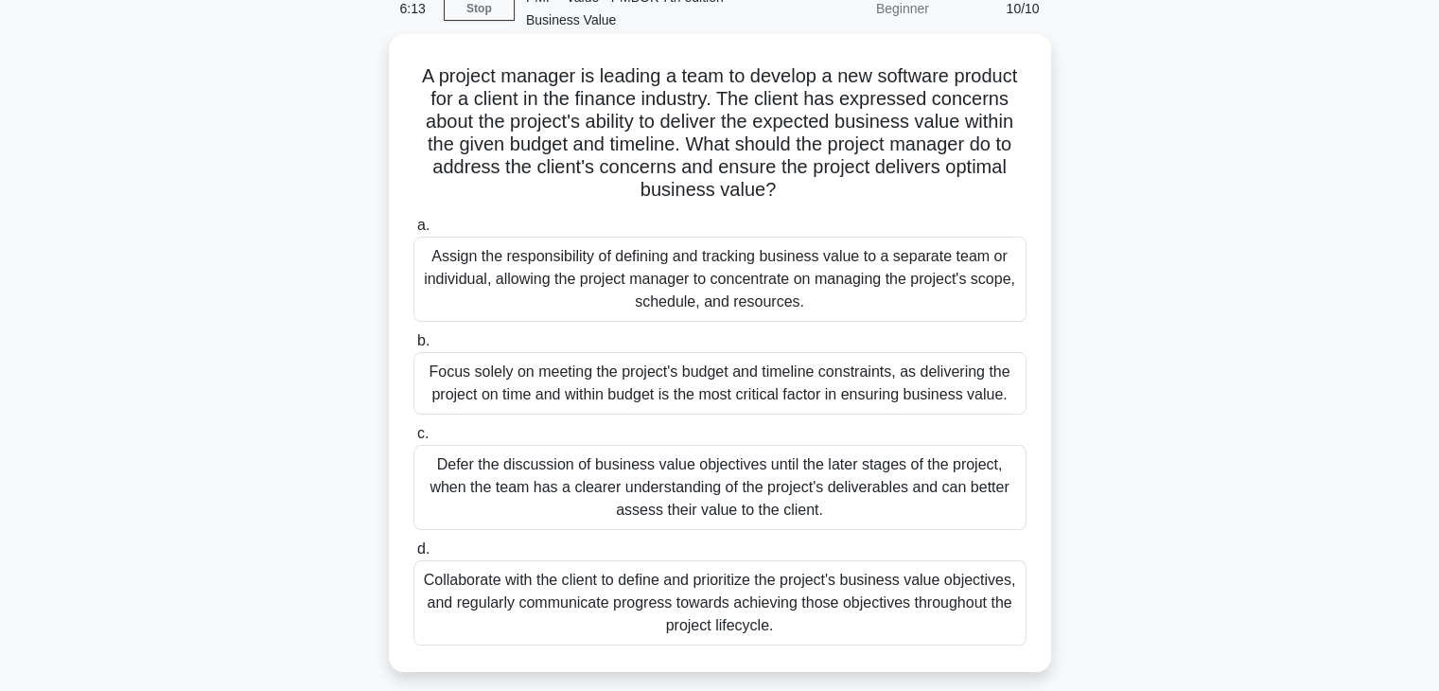
click at [587, 584] on div "Collaborate with the client to define and prioritize the project's business val…" at bounding box center [719, 602] width 613 height 85
click at [413, 555] on input "d. Collaborate with the client to define and prioritize the project's business …" at bounding box center [413, 549] width 0 height 12
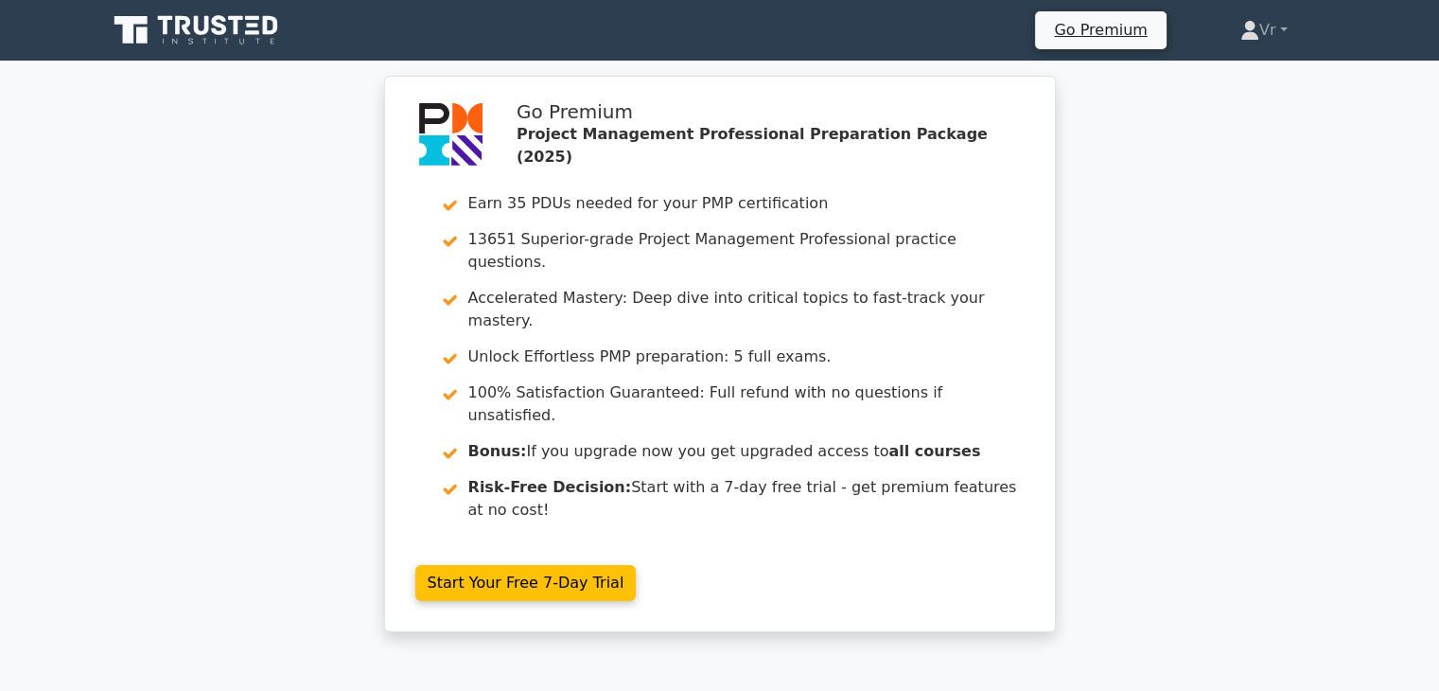
click at [173, 31] on icon at bounding box center [198, 30] width 182 height 36
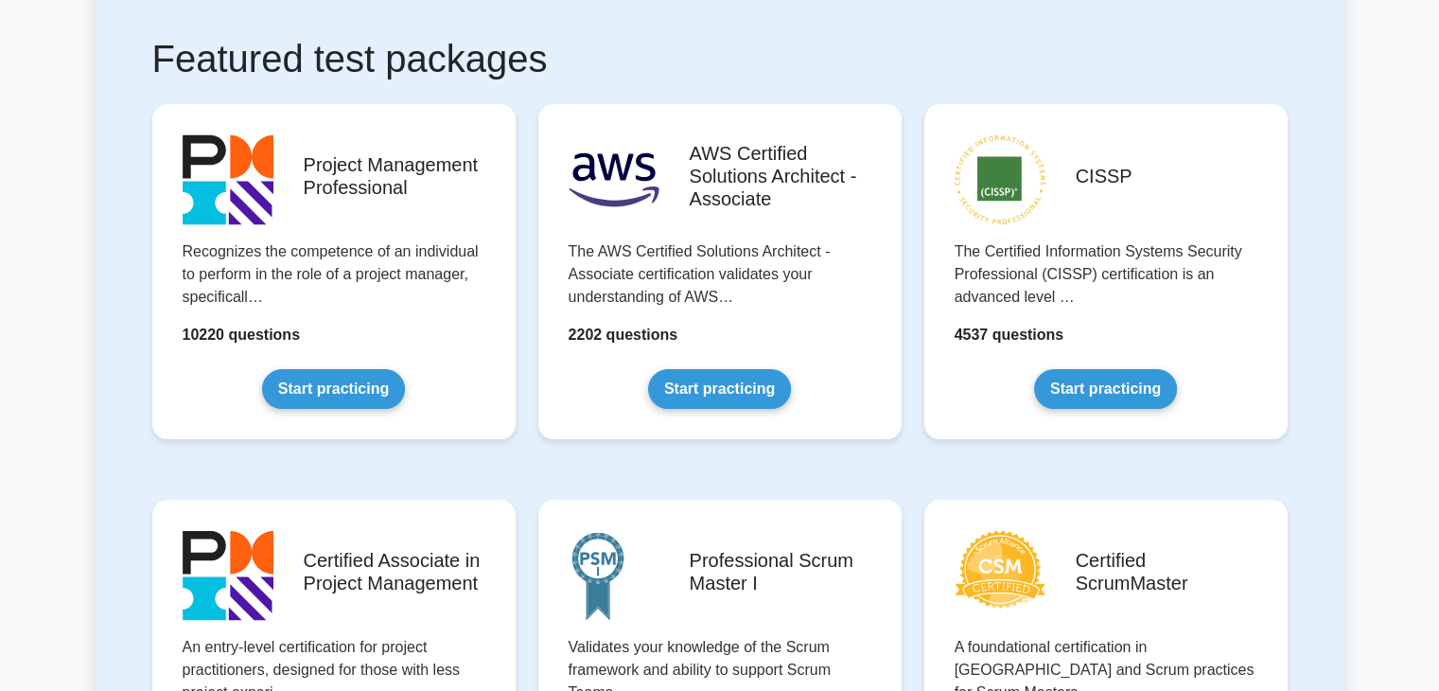
scroll to position [568, 0]
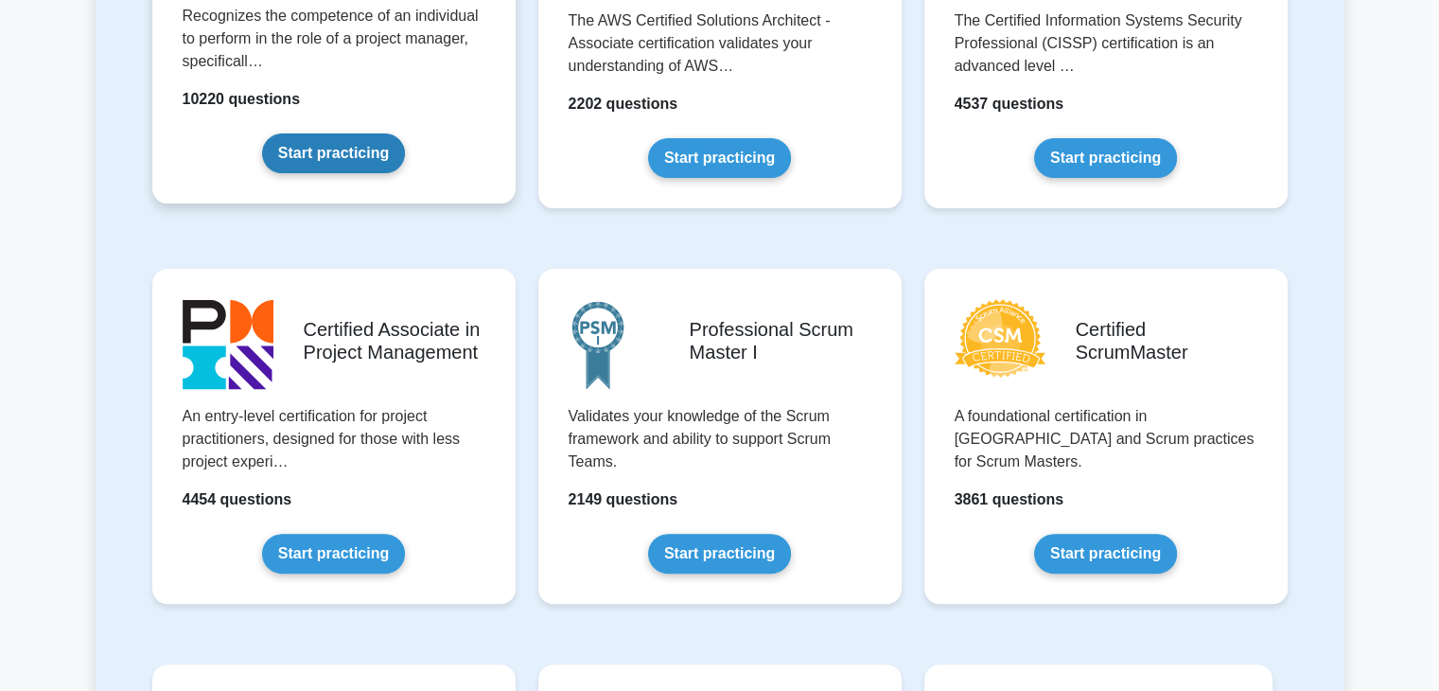
click at [355, 133] on link "Start practicing" at bounding box center [333, 153] width 143 height 40
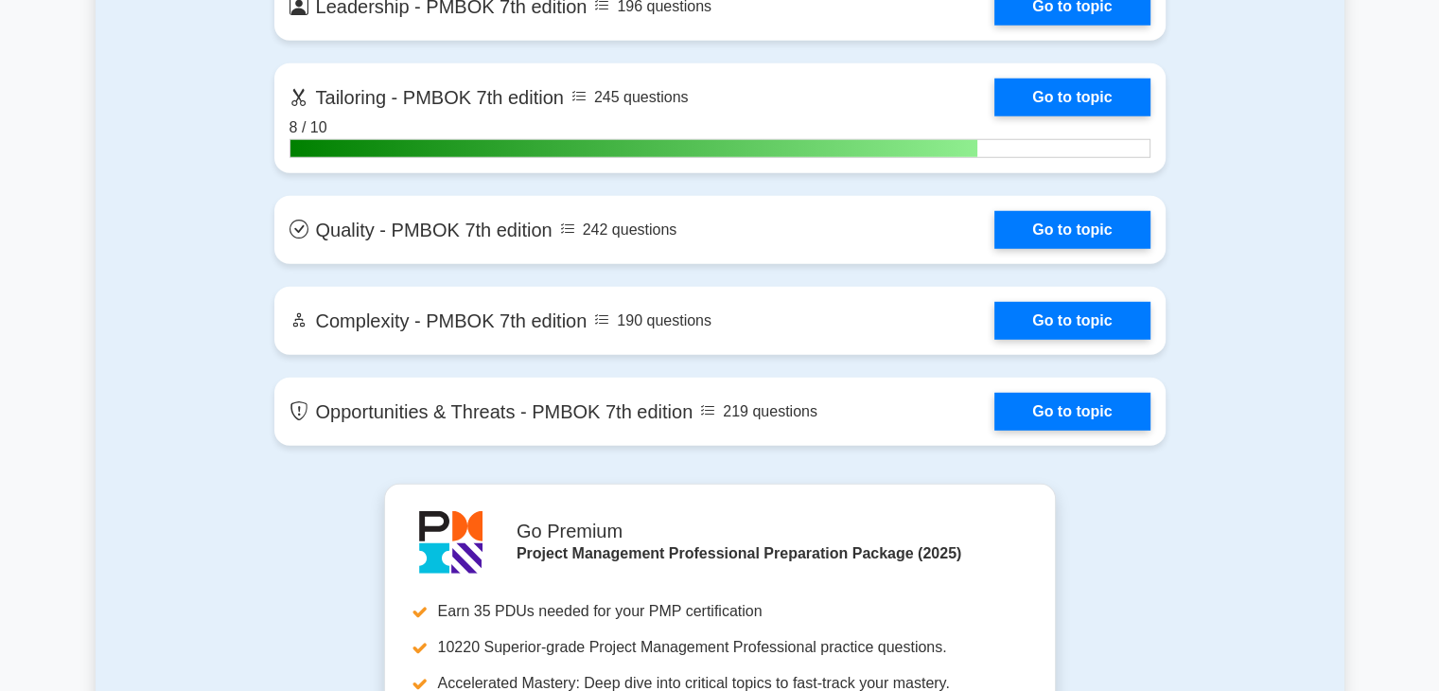
scroll to position [5230, 0]
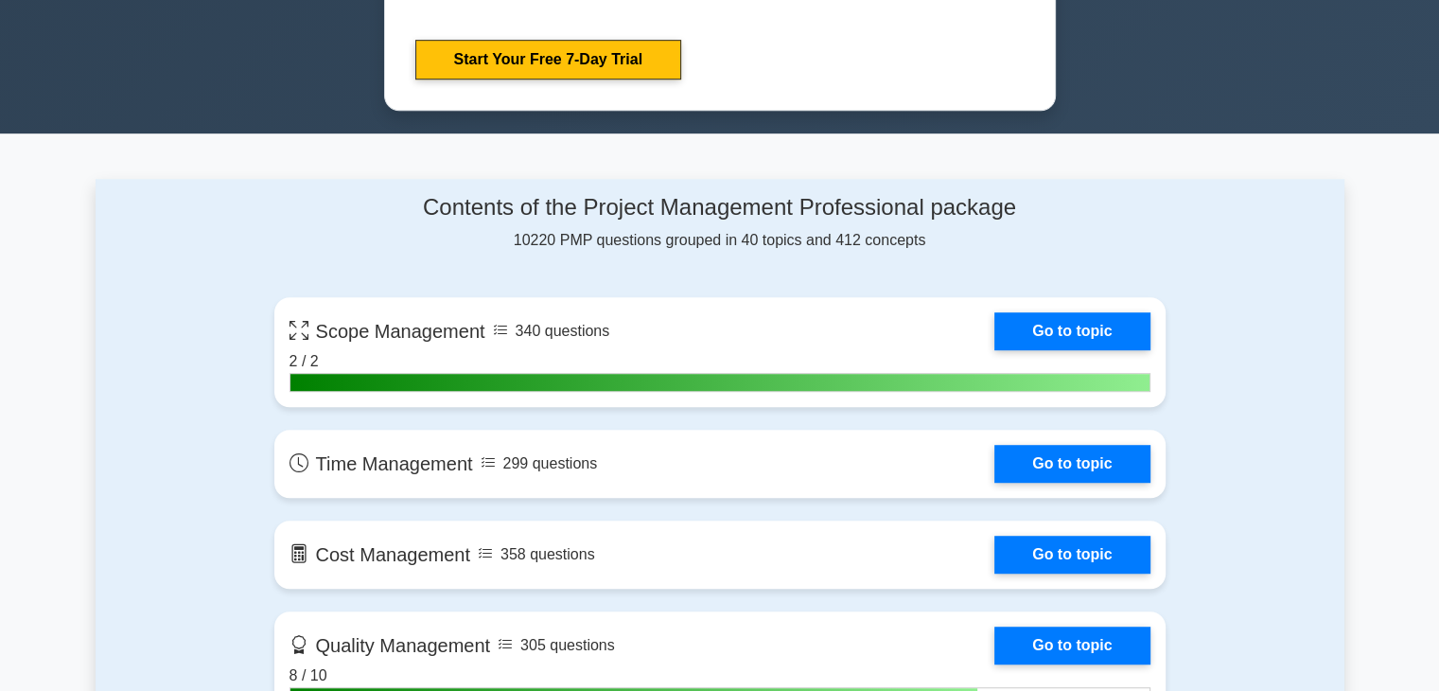
scroll to position [972, 0]
